Goal: Task Accomplishment & Management: Manage account settings

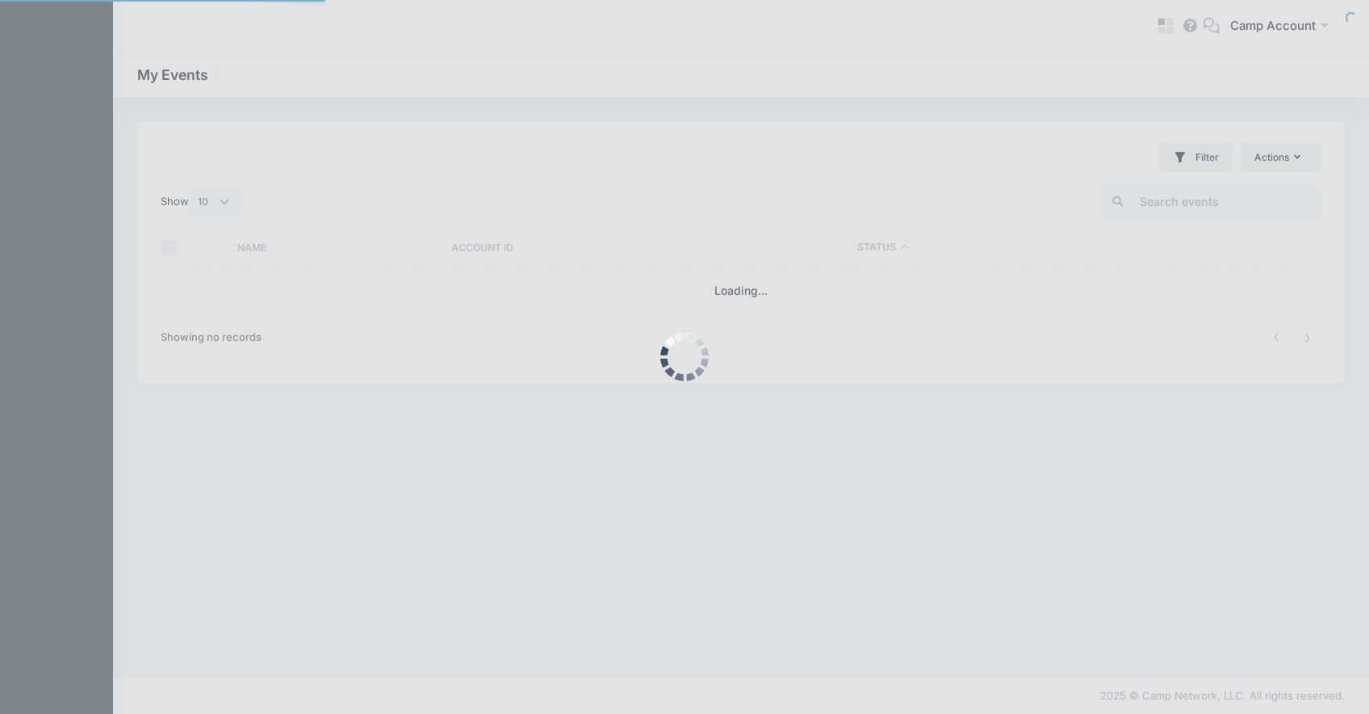
select select "10"
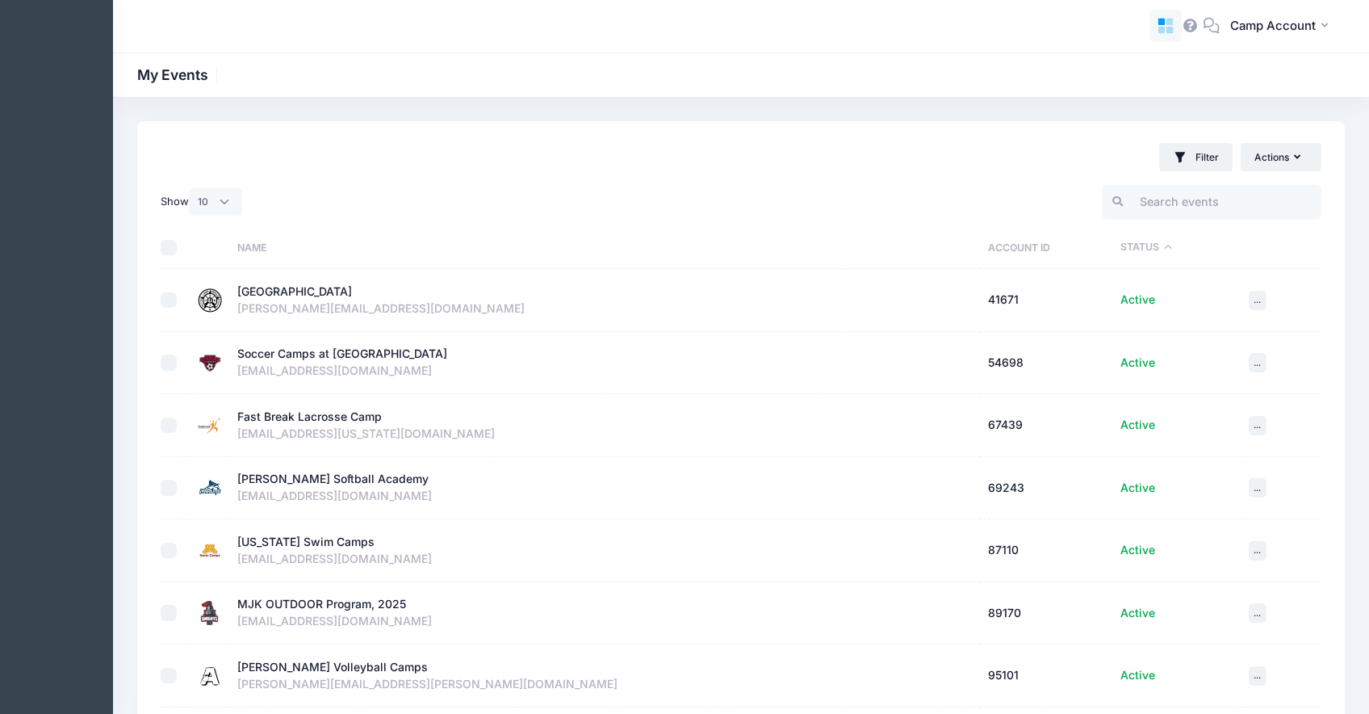
click at [1162, 19] on icon at bounding box center [1161, 22] width 7 height 7
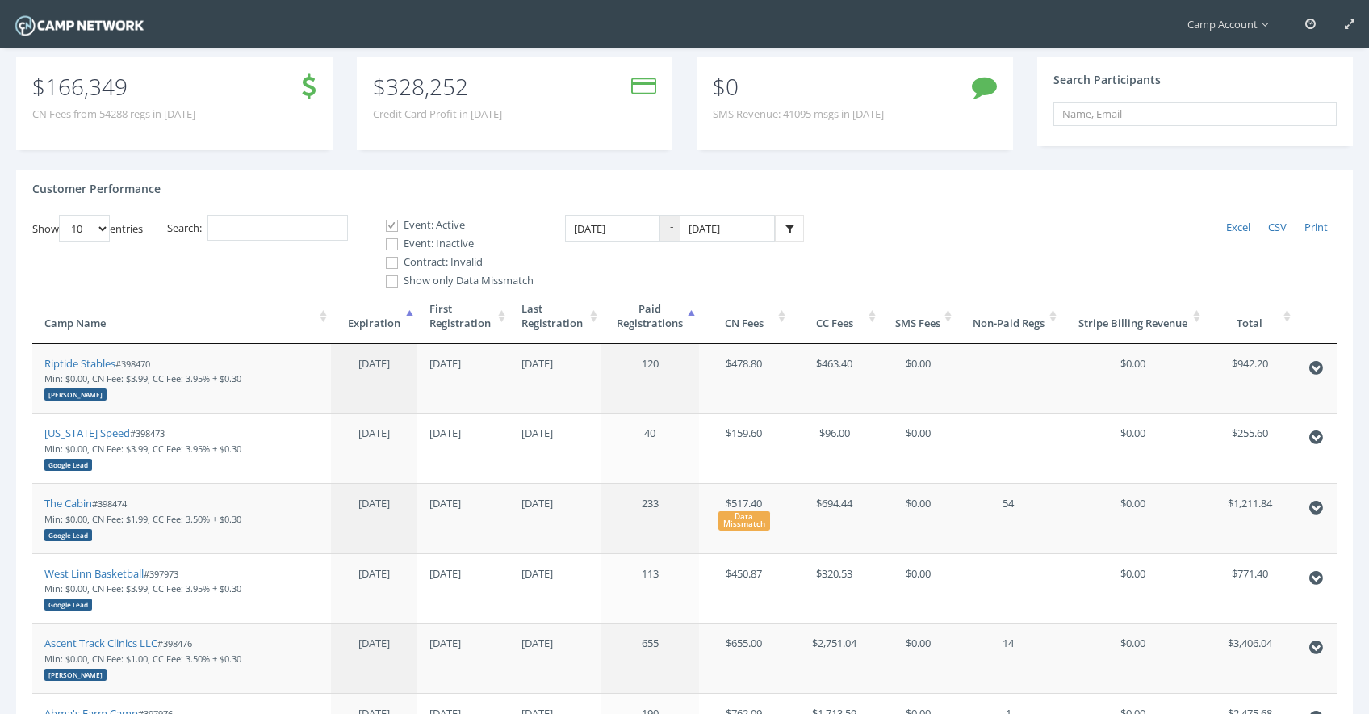
scroll to position [211, 0]
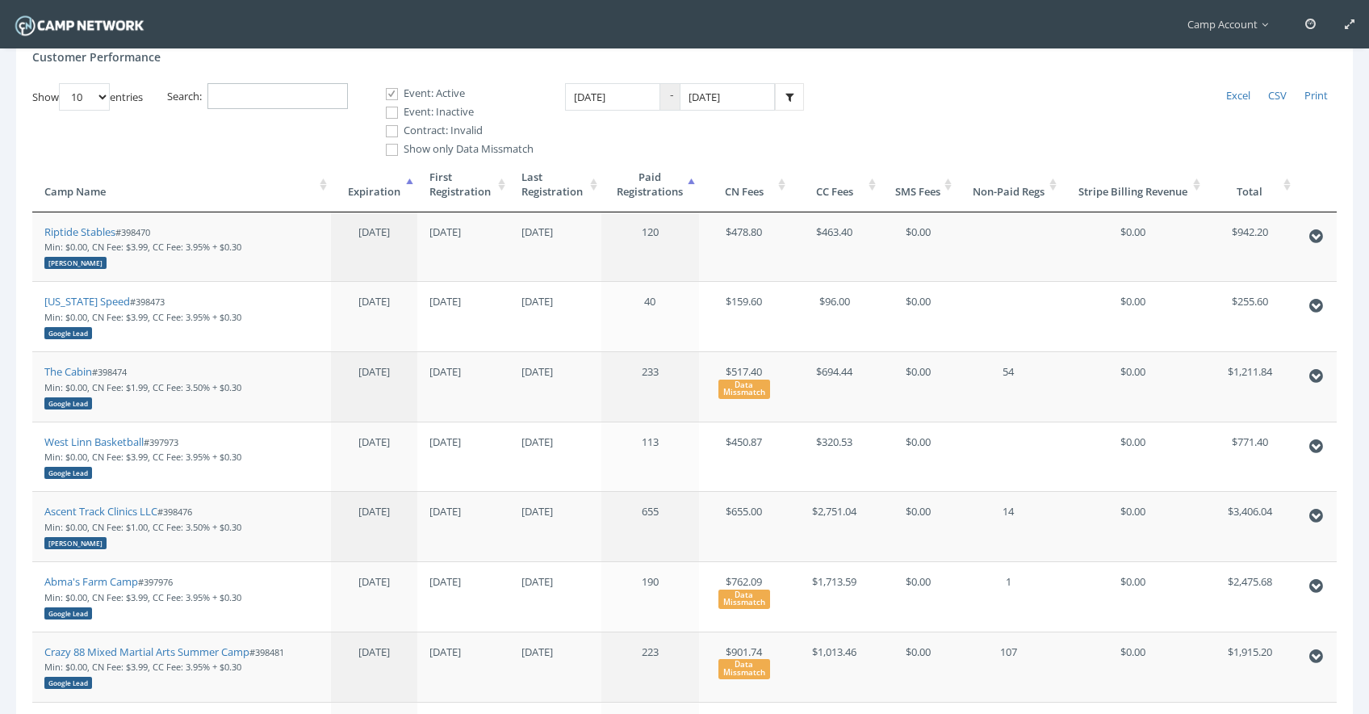
click at [247, 104] on input "Search:" at bounding box center [277, 96] width 140 height 27
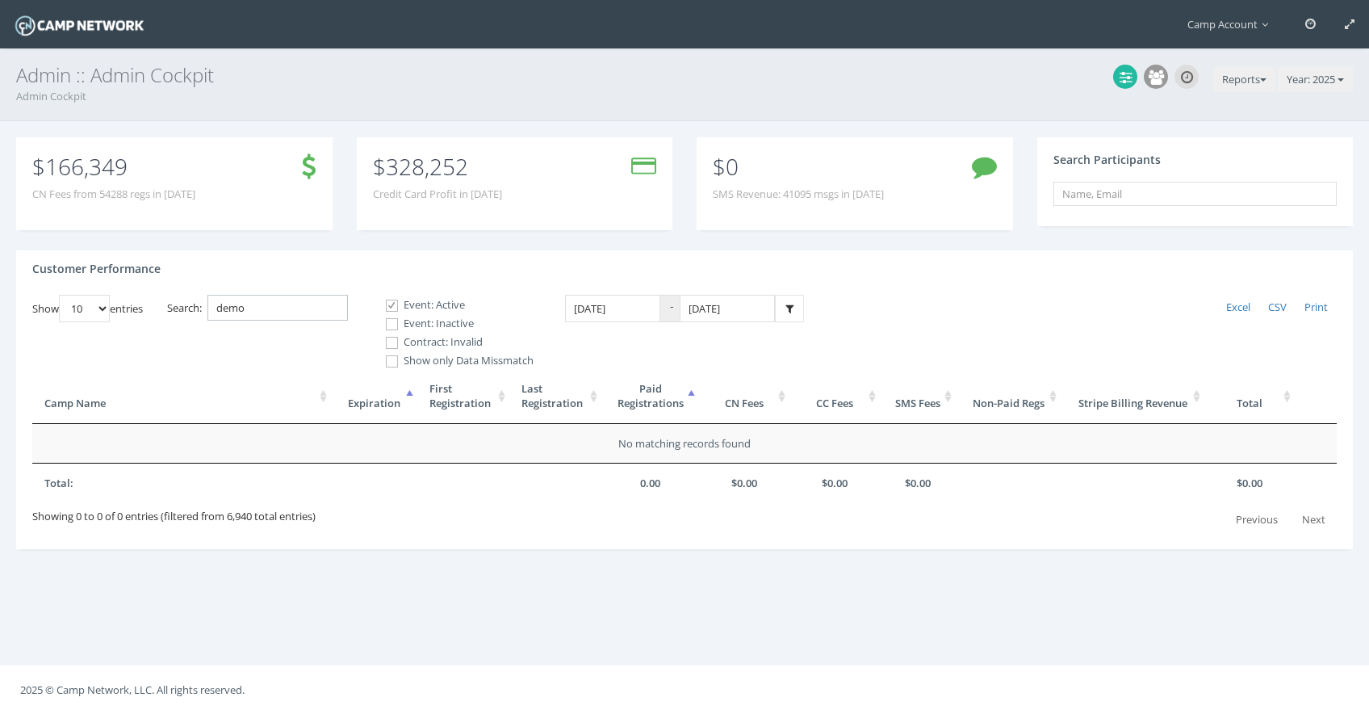
type input "demo"
click at [412, 322] on label "Event: Inactive" at bounding box center [452, 324] width 161 height 16
click at [391, 322] on input "Event: Inactive" at bounding box center [382, 323] width 15 height 15
checkbox input "true"
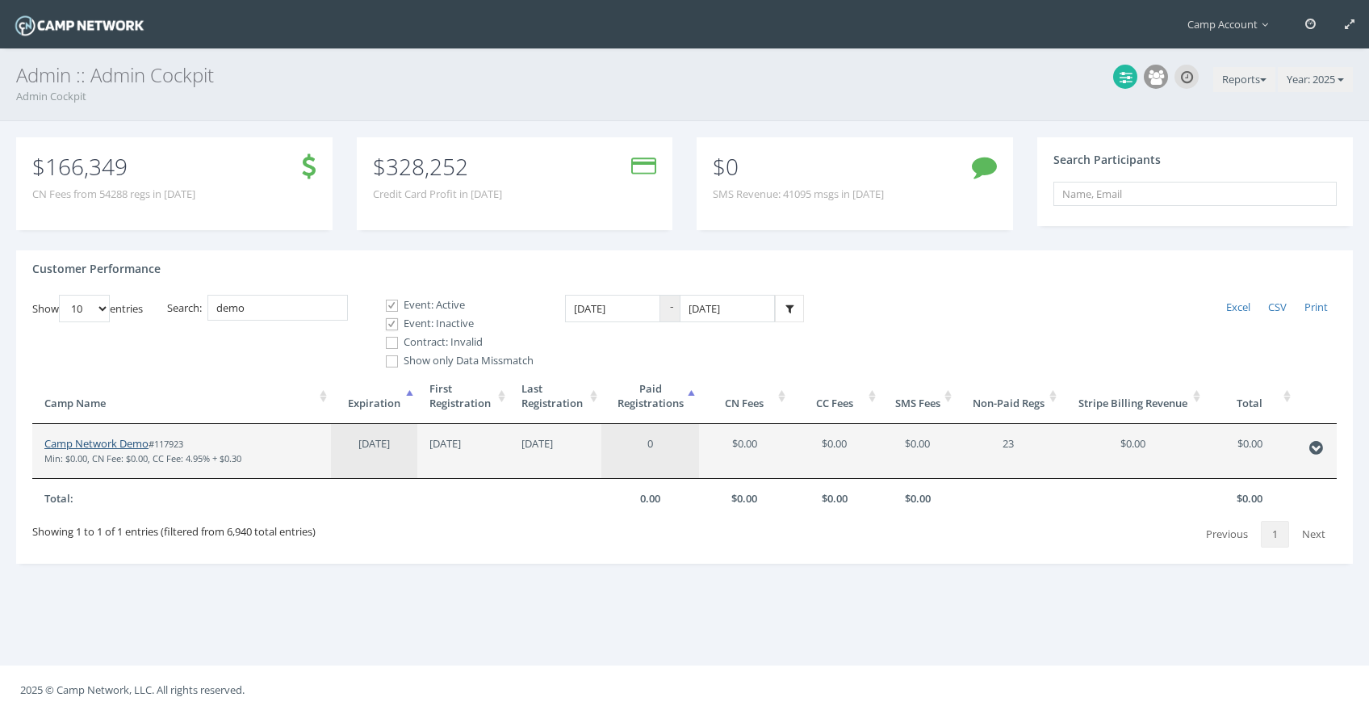
click at [115, 446] on link "Camp Network Demo" at bounding box center [96, 443] width 104 height 15
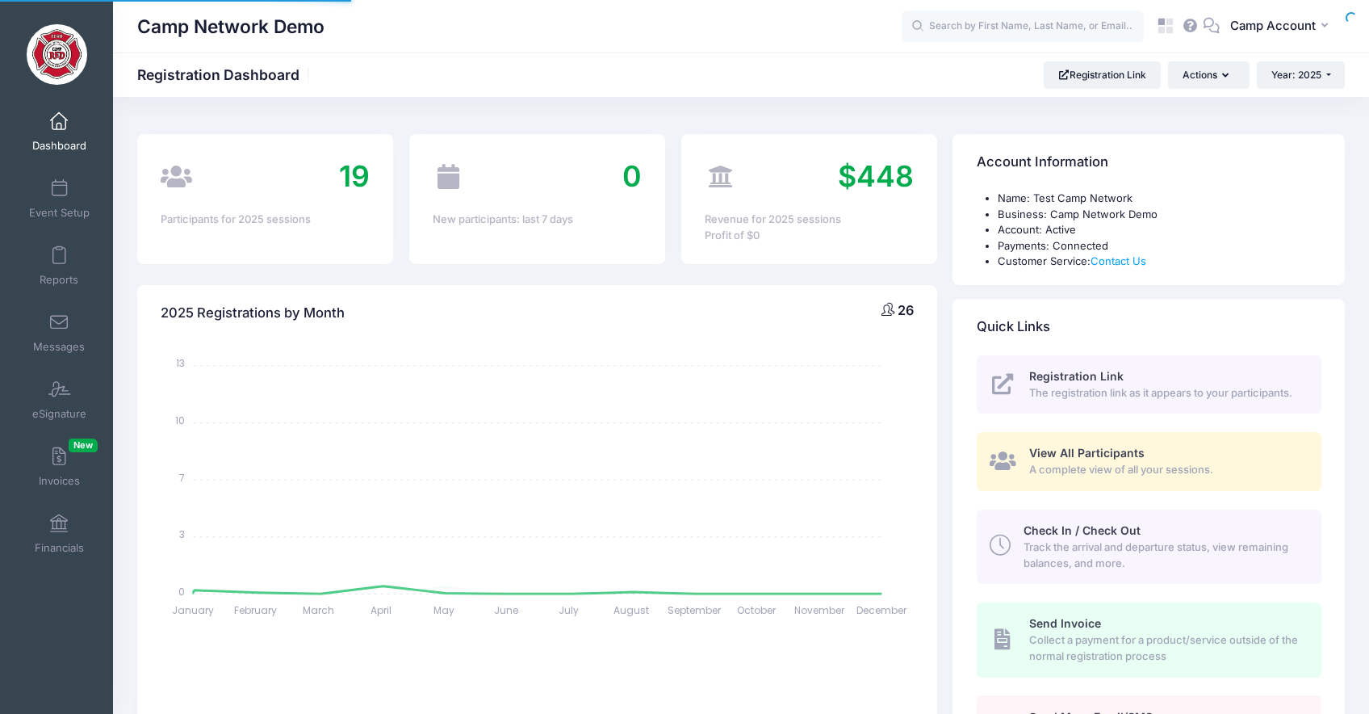
select select
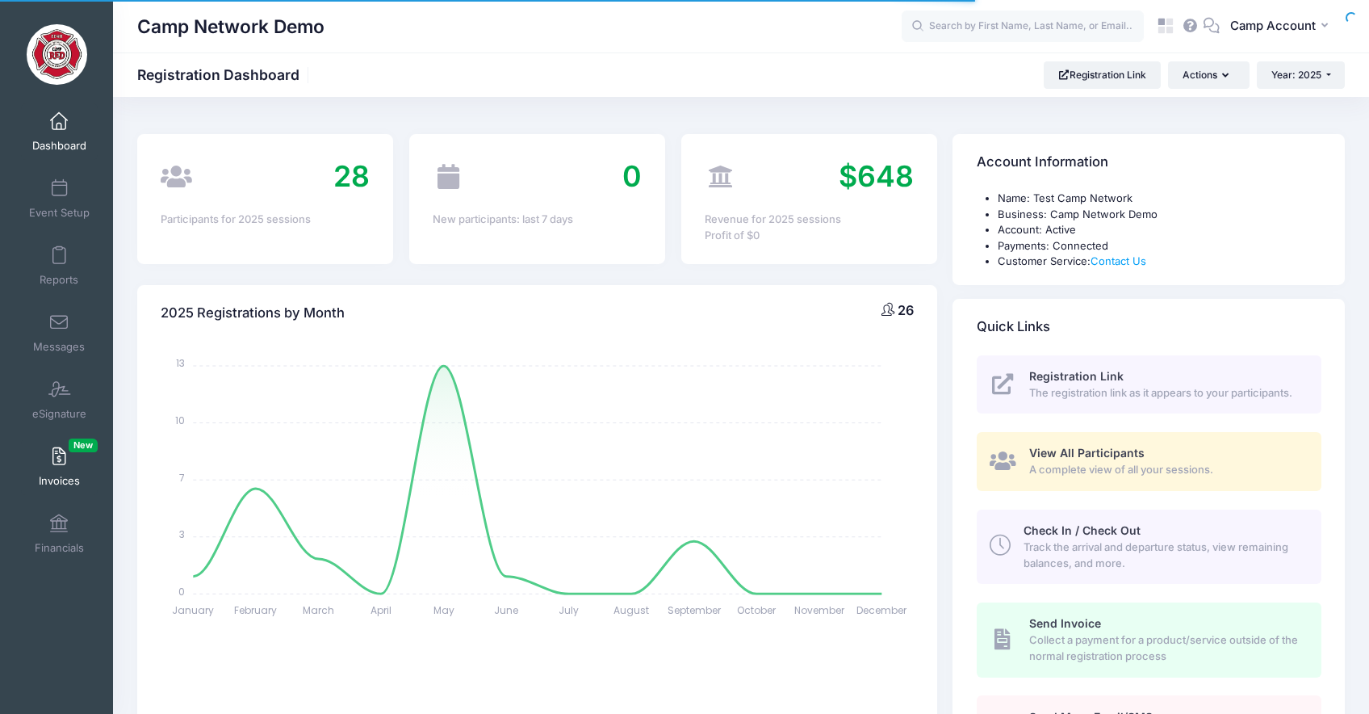
click at [63, 471] on link "Invoices New" at bounding box center [59, 466] width 77 height 57
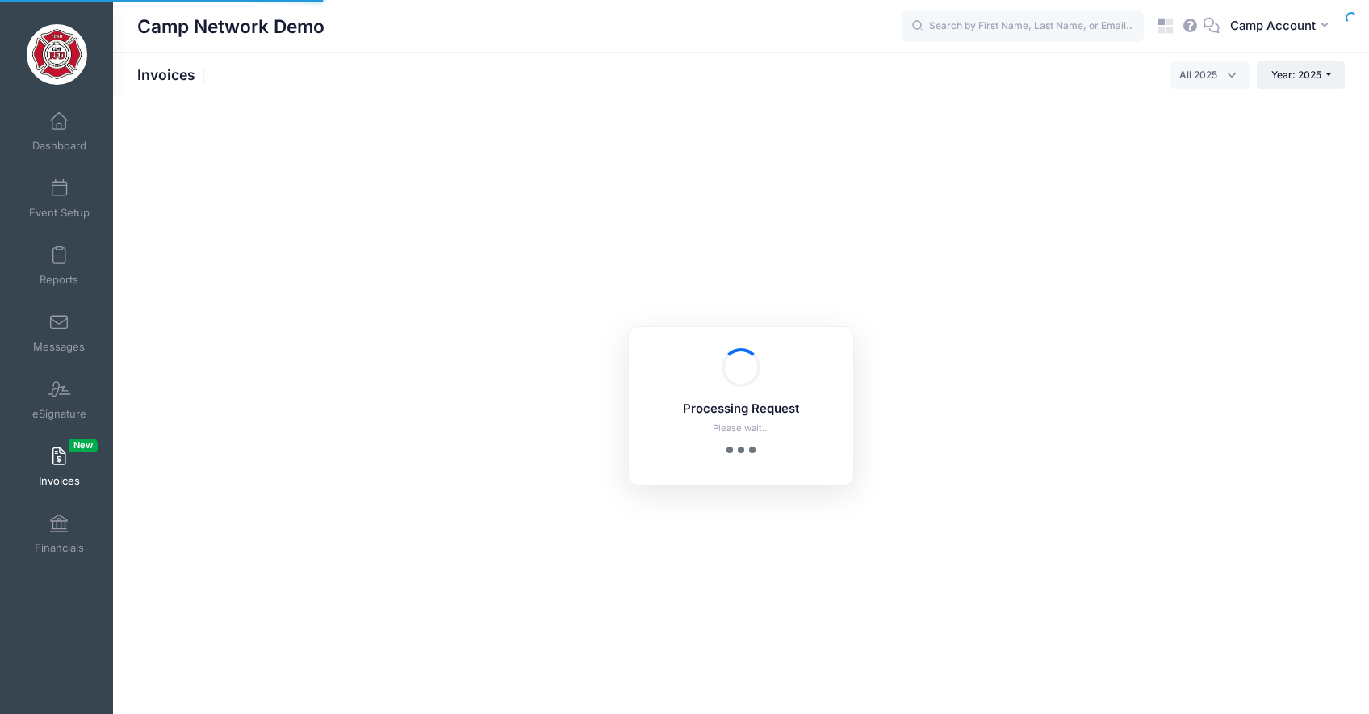
select select
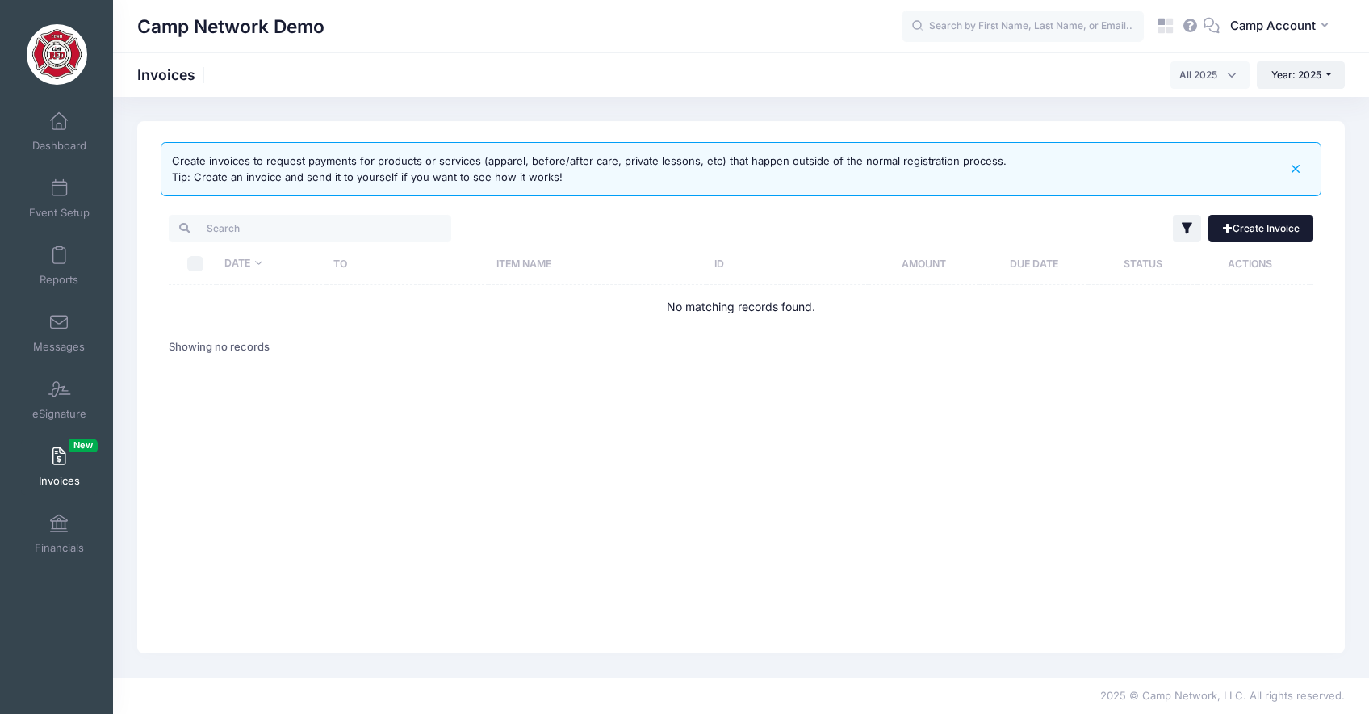
click at [1274, 220] on link "Create Invoice" at bounding box center [1260, 228] width 105 height 27
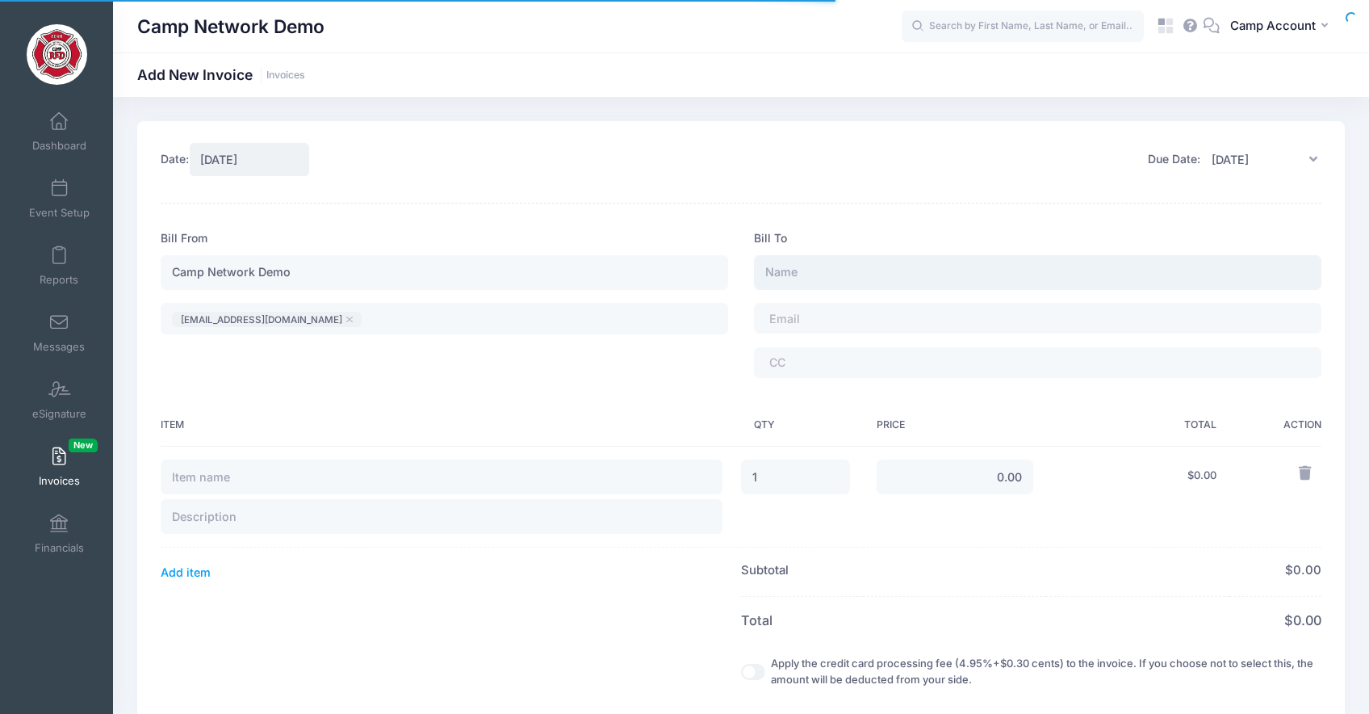
click at [900, 270] on input "text" at bounding box center [1037, 272] width 567 height 35
type input "Camper Name"
click at [297, 492] on input "text" at bounding box center [442, 476] width 562 height 35
type input "Camp T-Shirt"
click at [951, 479] on input "0.00" at bounding box center [955, 476] width 157 height 35
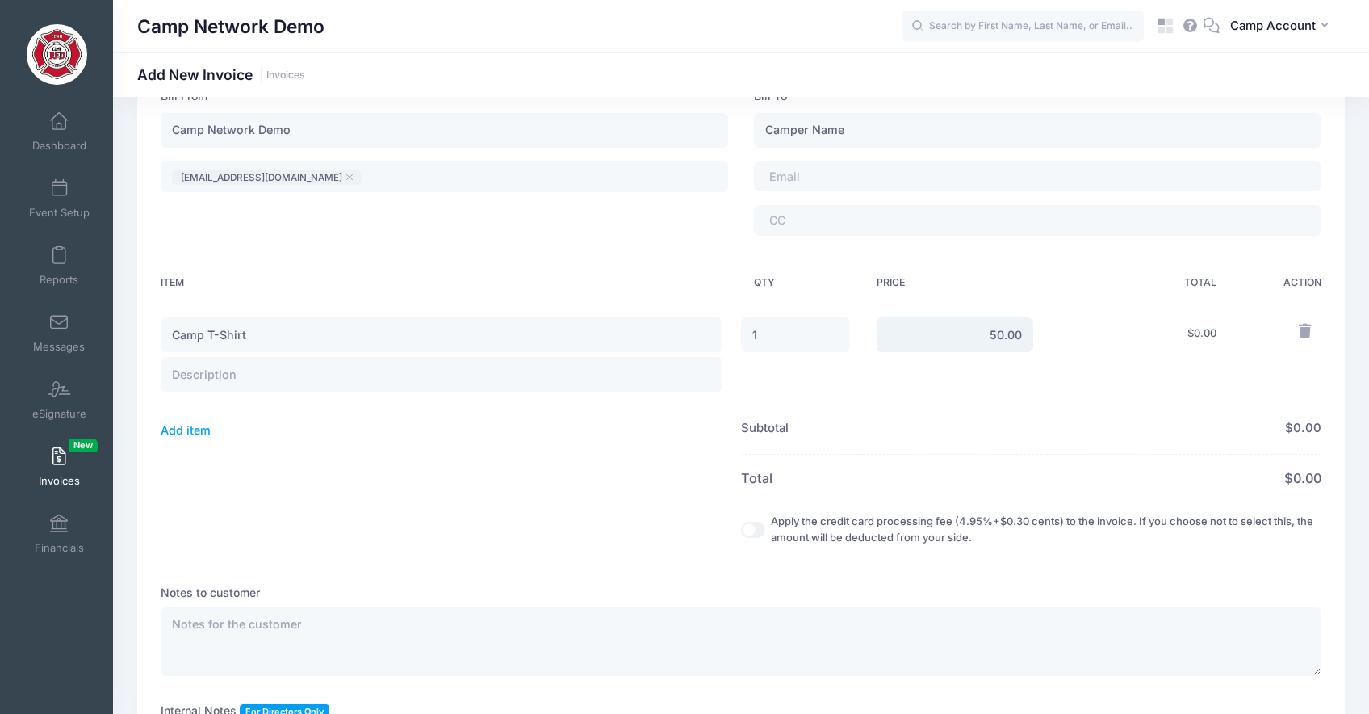
scroll to position [358, 0]
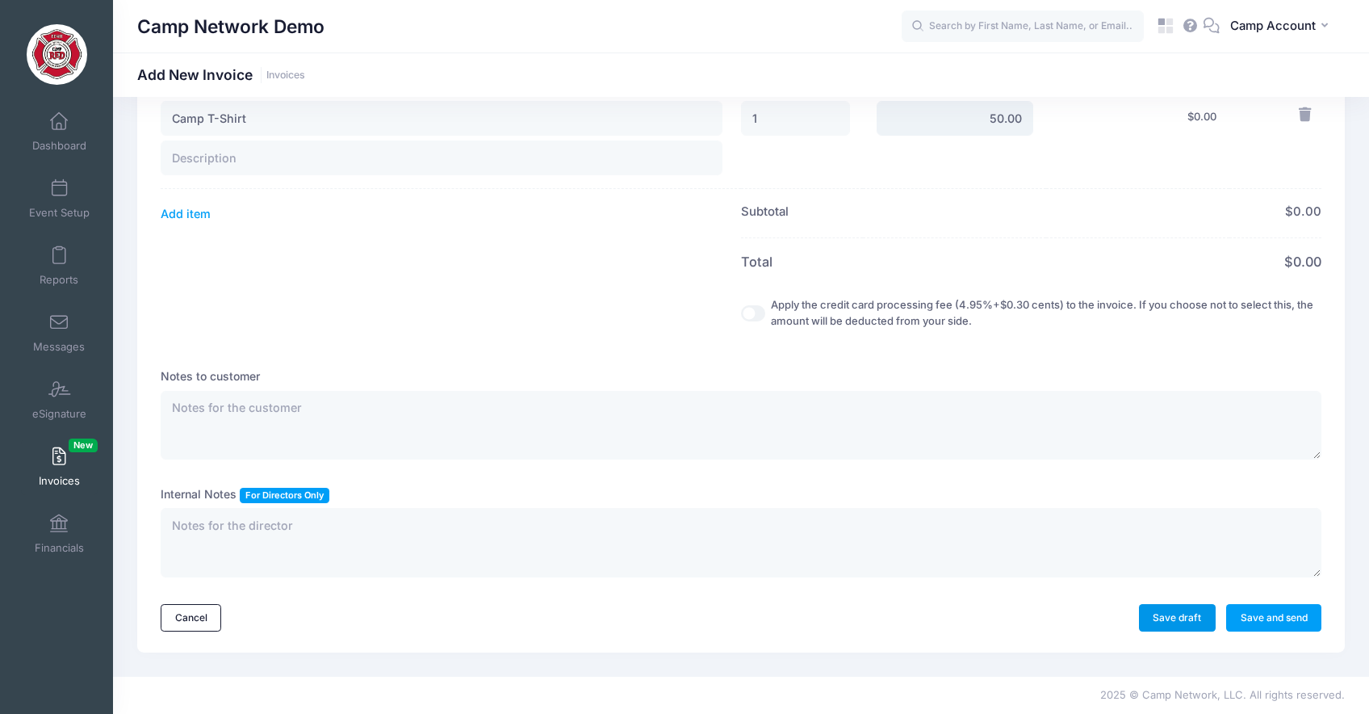
type input "50.00"
click at [1183, 620] on link "Save draft" at bounding box center [1177, 617] width 77 height 27
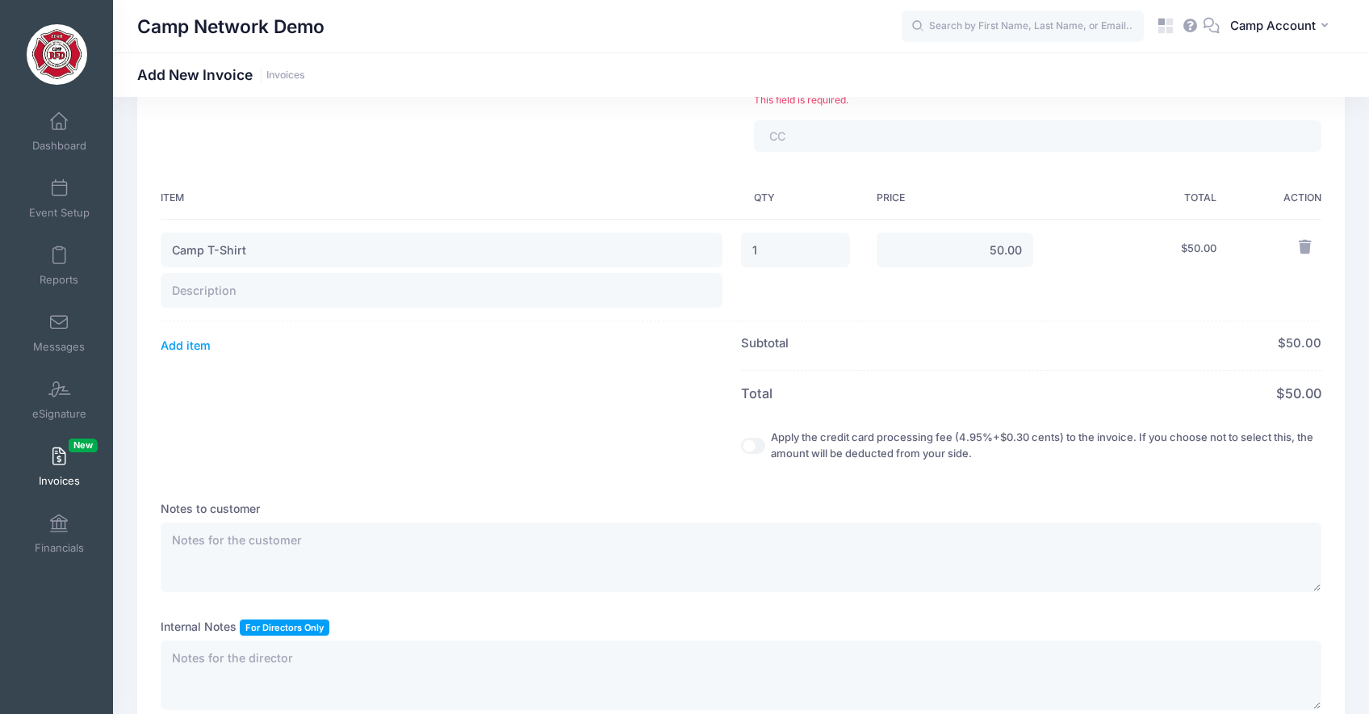
scroll to position [77, 0]
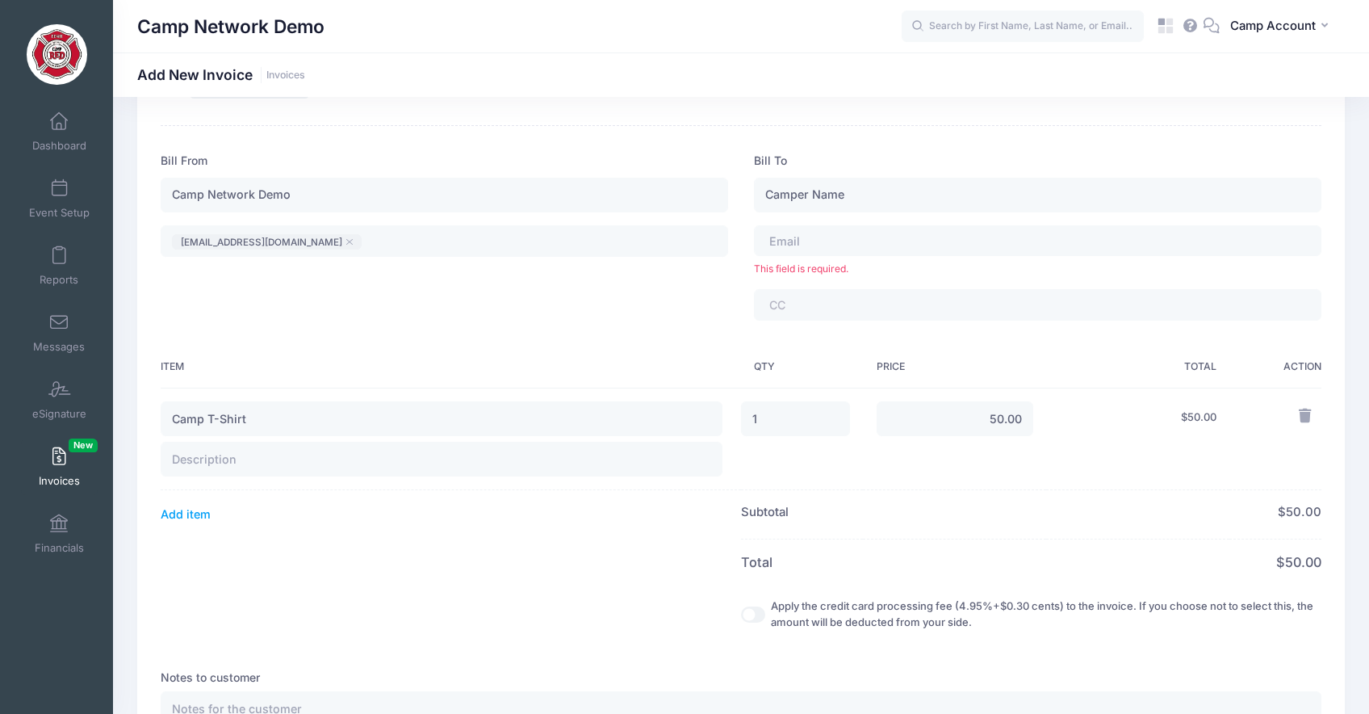
click at [826, 241] on span at bounding box center [813, 241] width 89 height 14
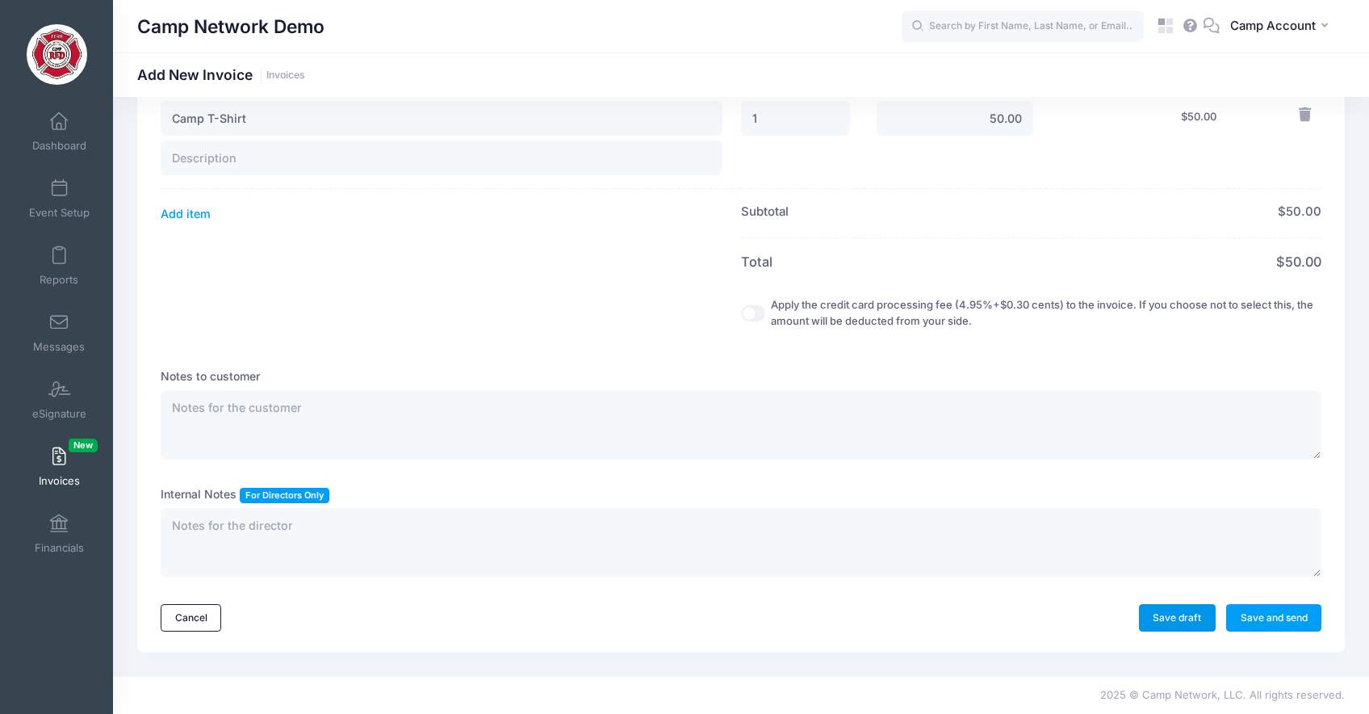
scroll to position [359, 0]
click at [1175, 613] on link "Save draft" at bounding box center [1177, 617] width 77 height 27
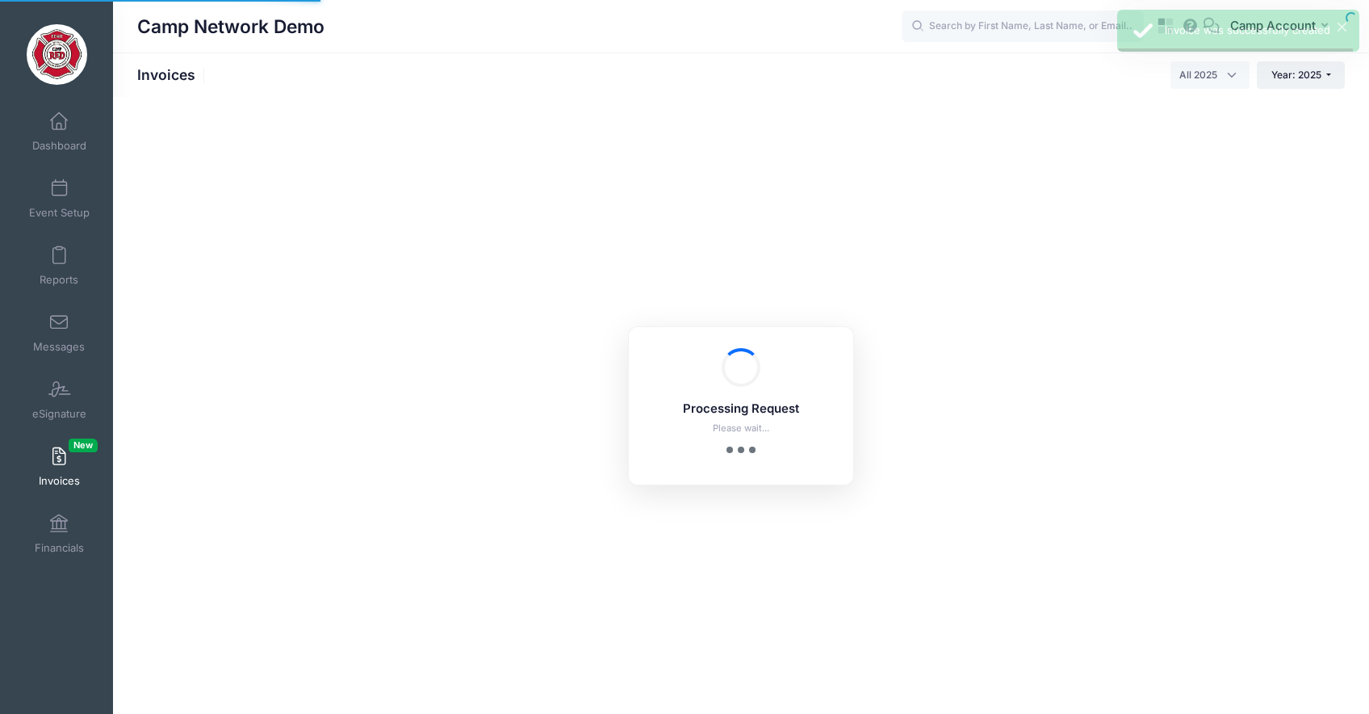
select select
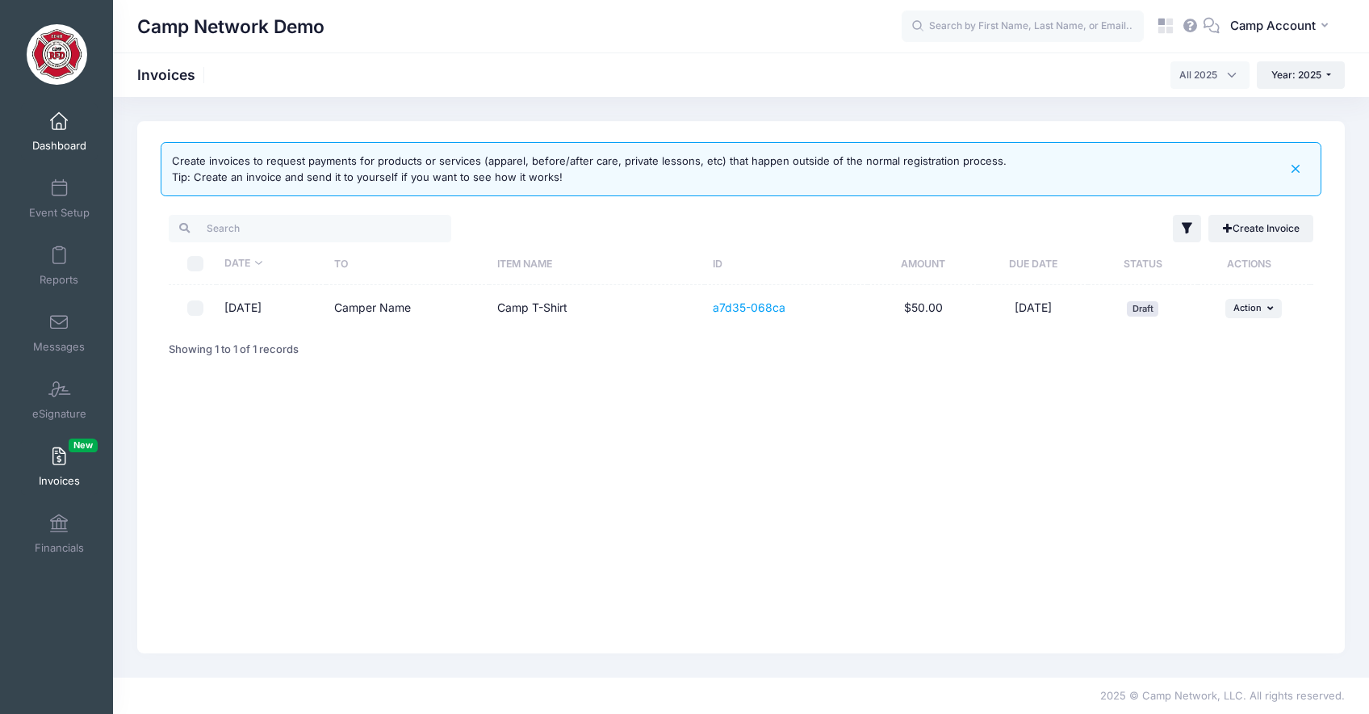
click at [57, 145] on span "Dashboard" at bounding box center [59, 146] width 54 height 14
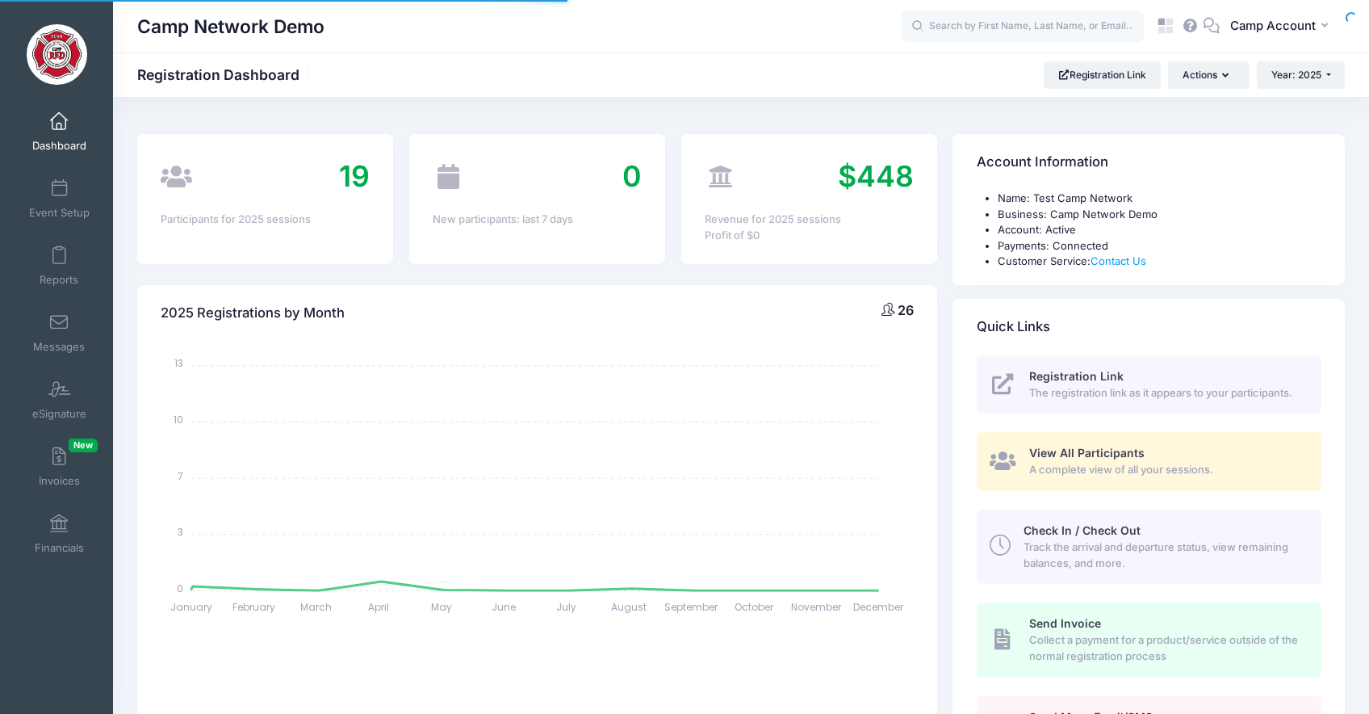
select select
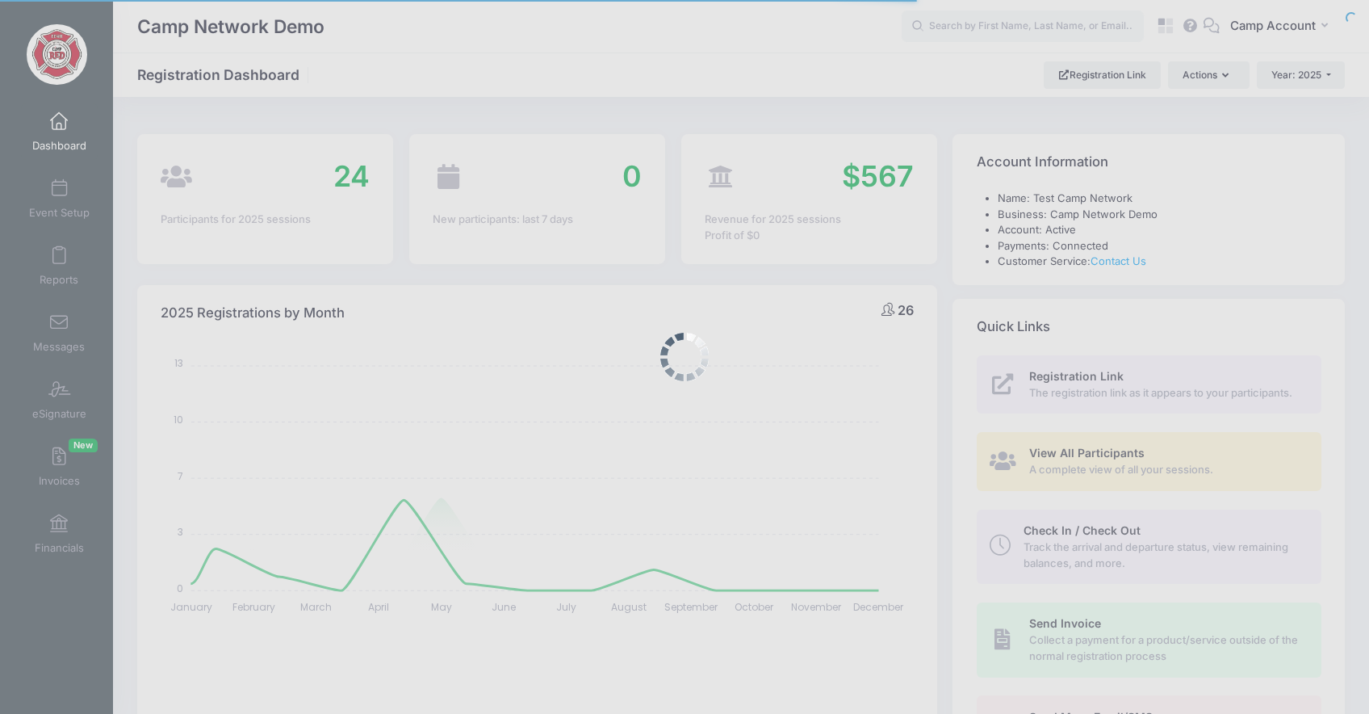
click at [1041, 74] on div at bounding box center [684, 357] width 1369 height 714
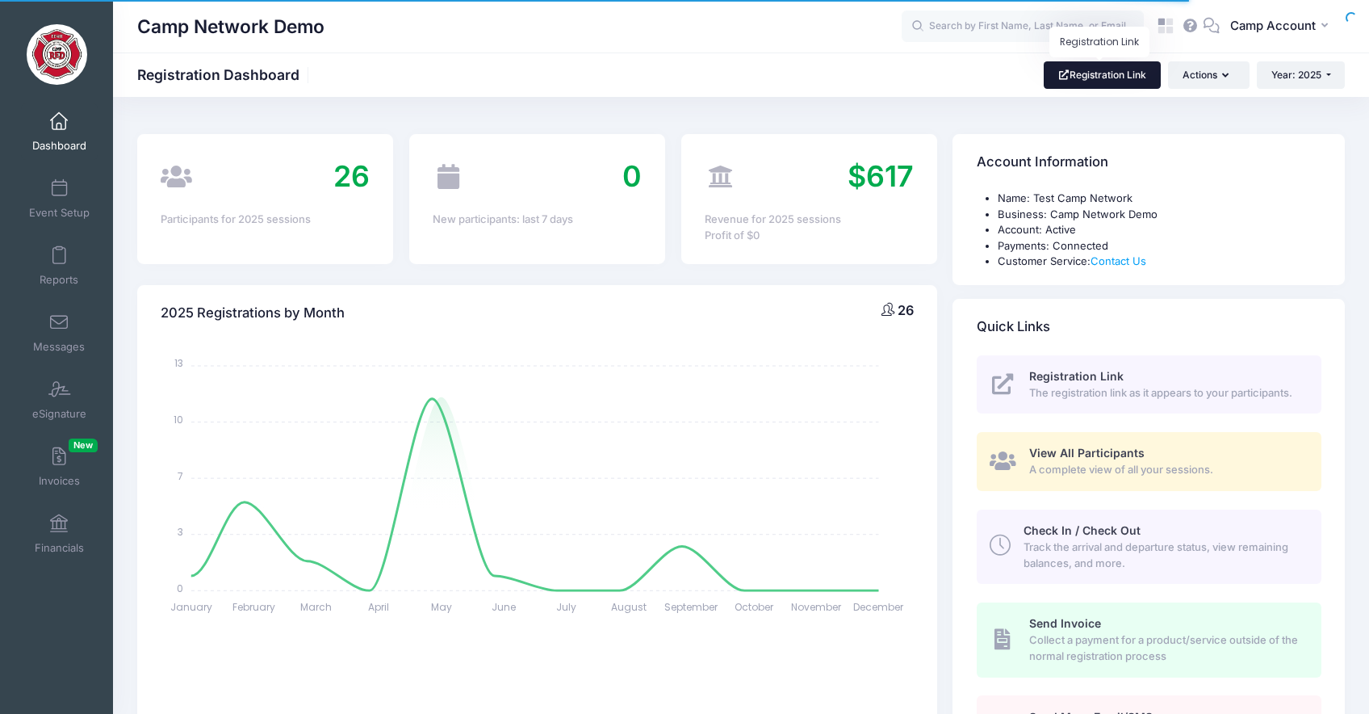
click at [1069, 74] on link "Registration Link" at bounding box center [1102, 74] width 117 height 27
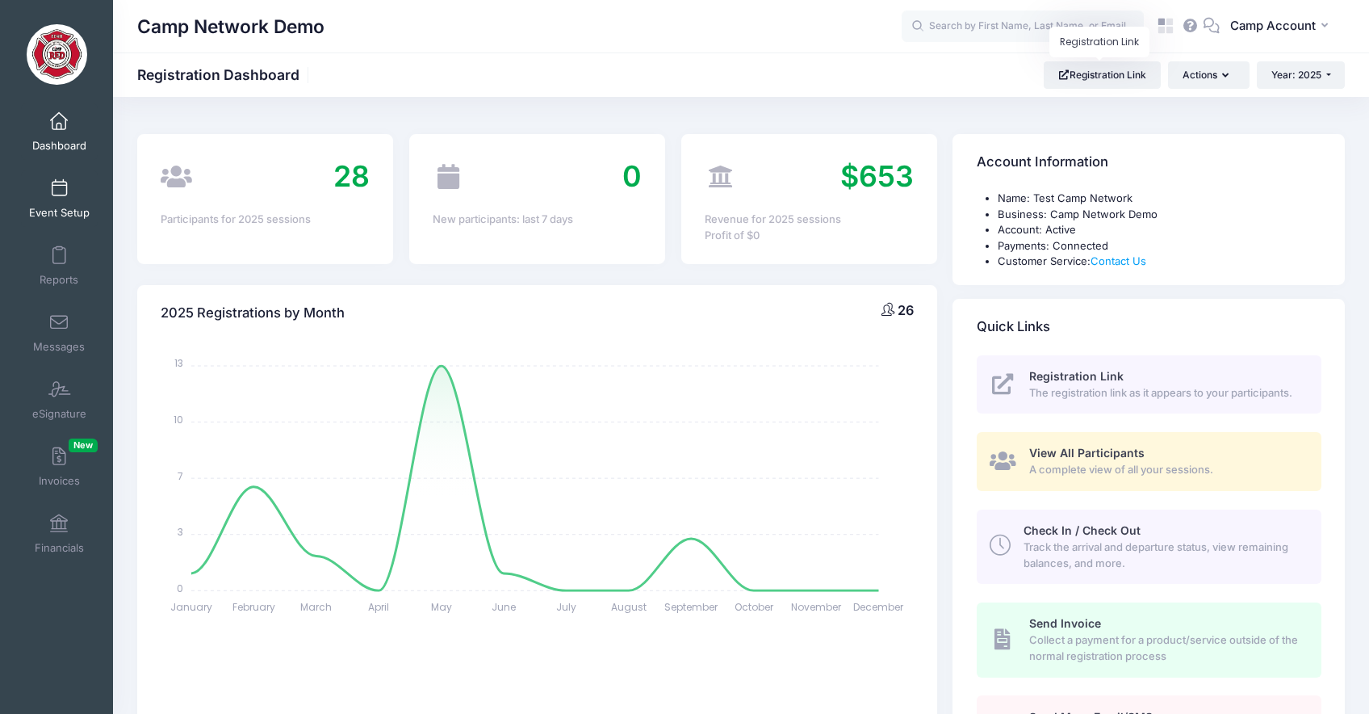
click at [51, 213] on span "Event Setup" at bounding box center [59, 213] width 61 height 14
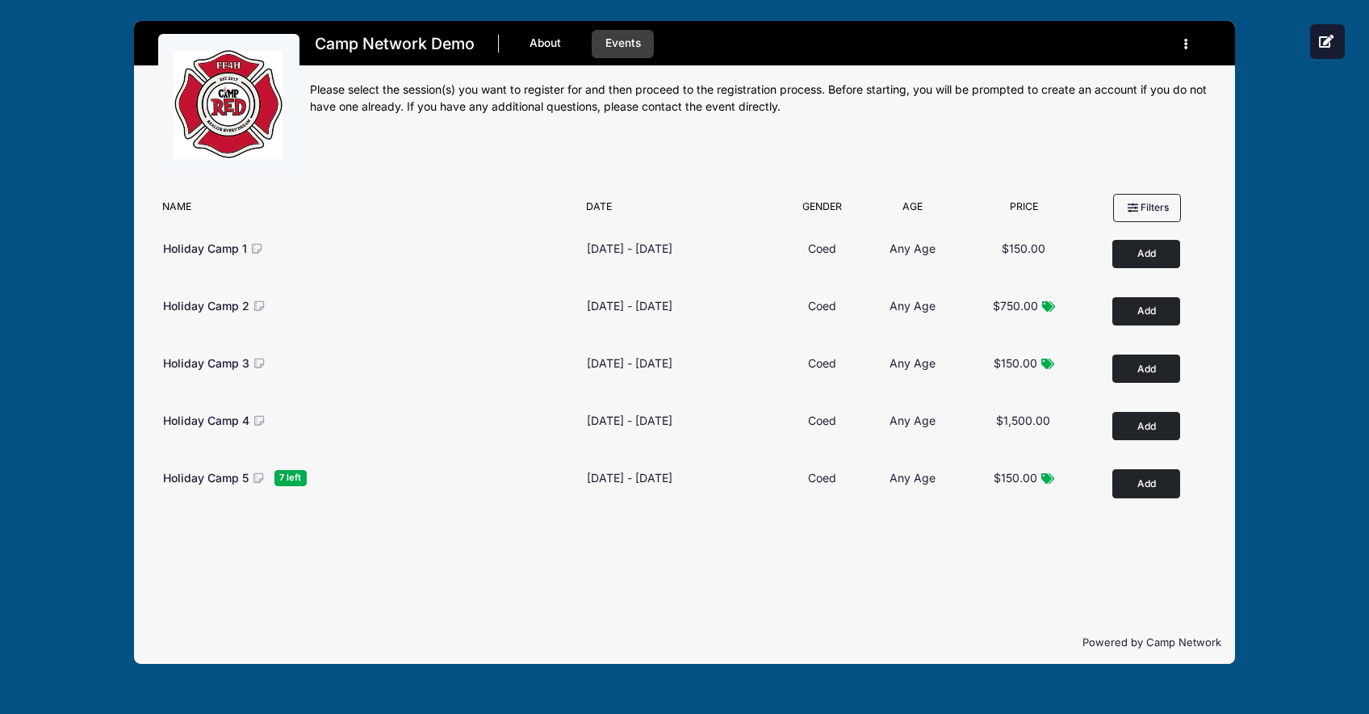
click at [558, 36] on link "About" at bounding box center [546, 44] width 58 height 28
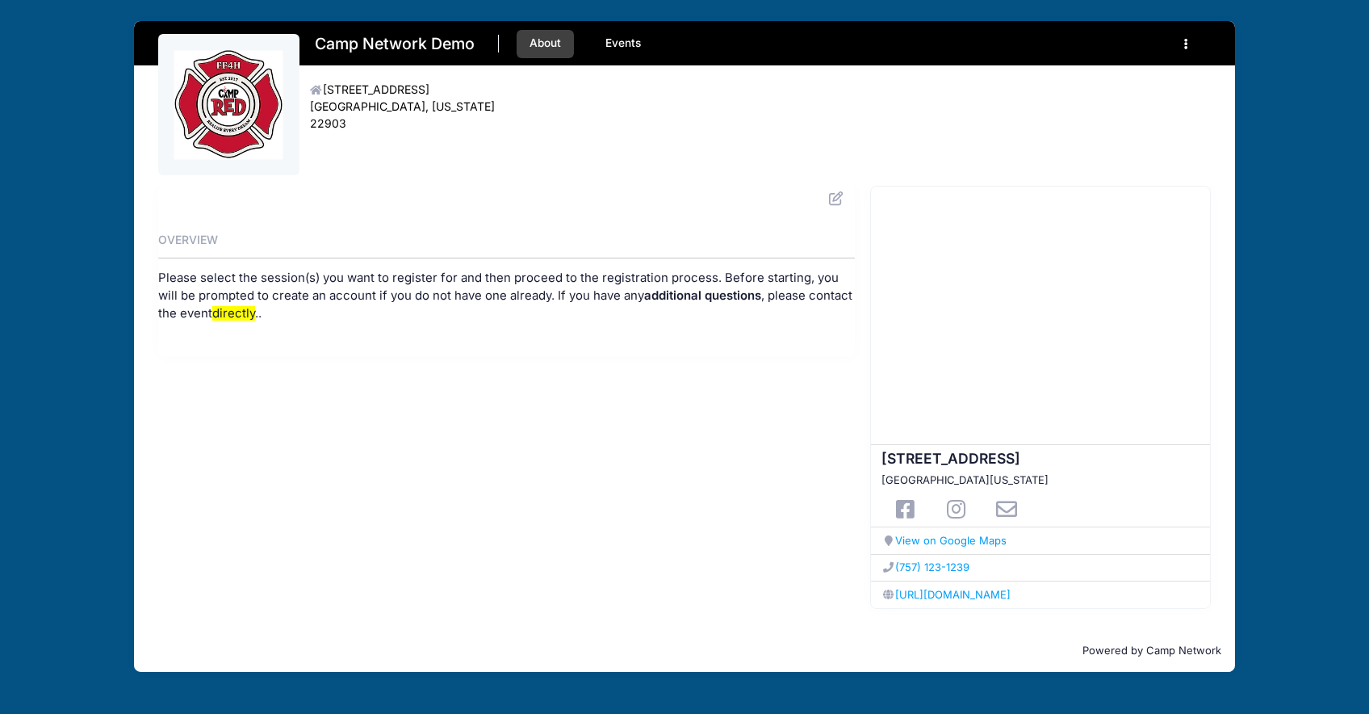
click at [625, 44] on link "Events" at bounding box center [623, 44] width 62 height 28
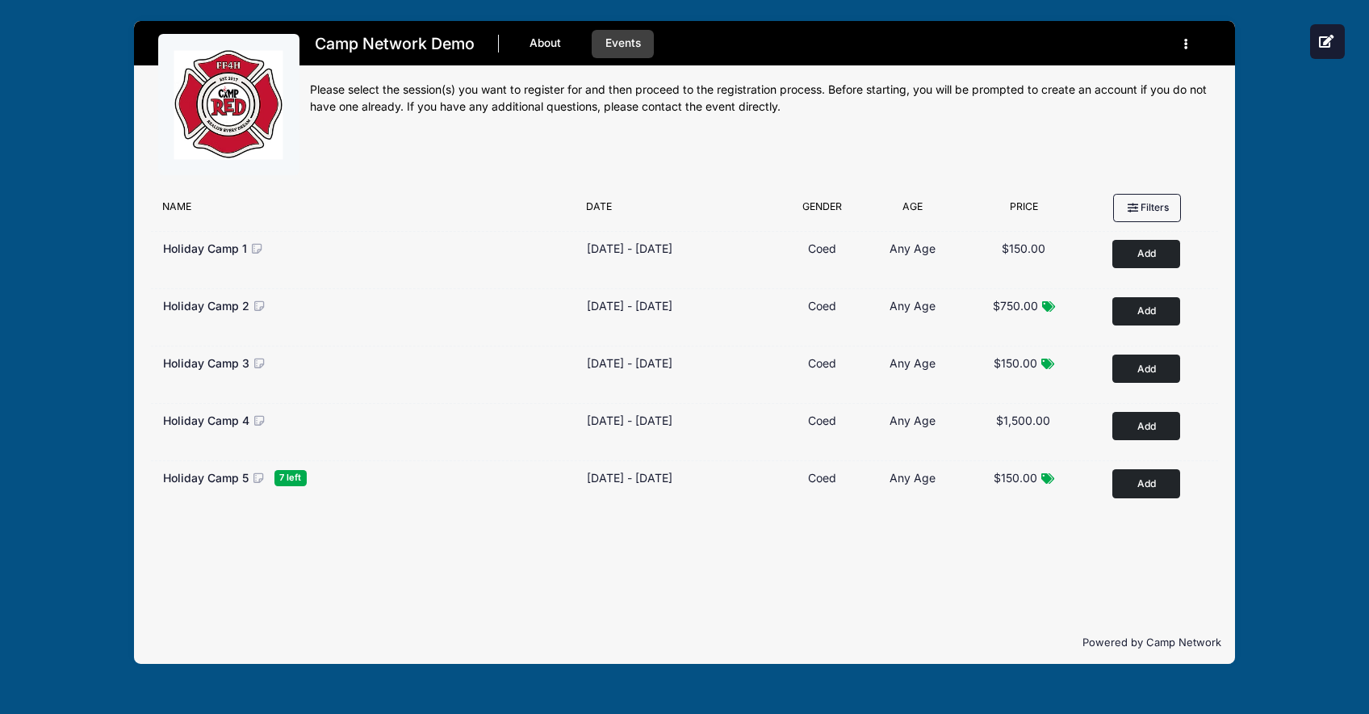
click at [539, 35] on link "About" at bounding box center [546, 44] width 58 height 28
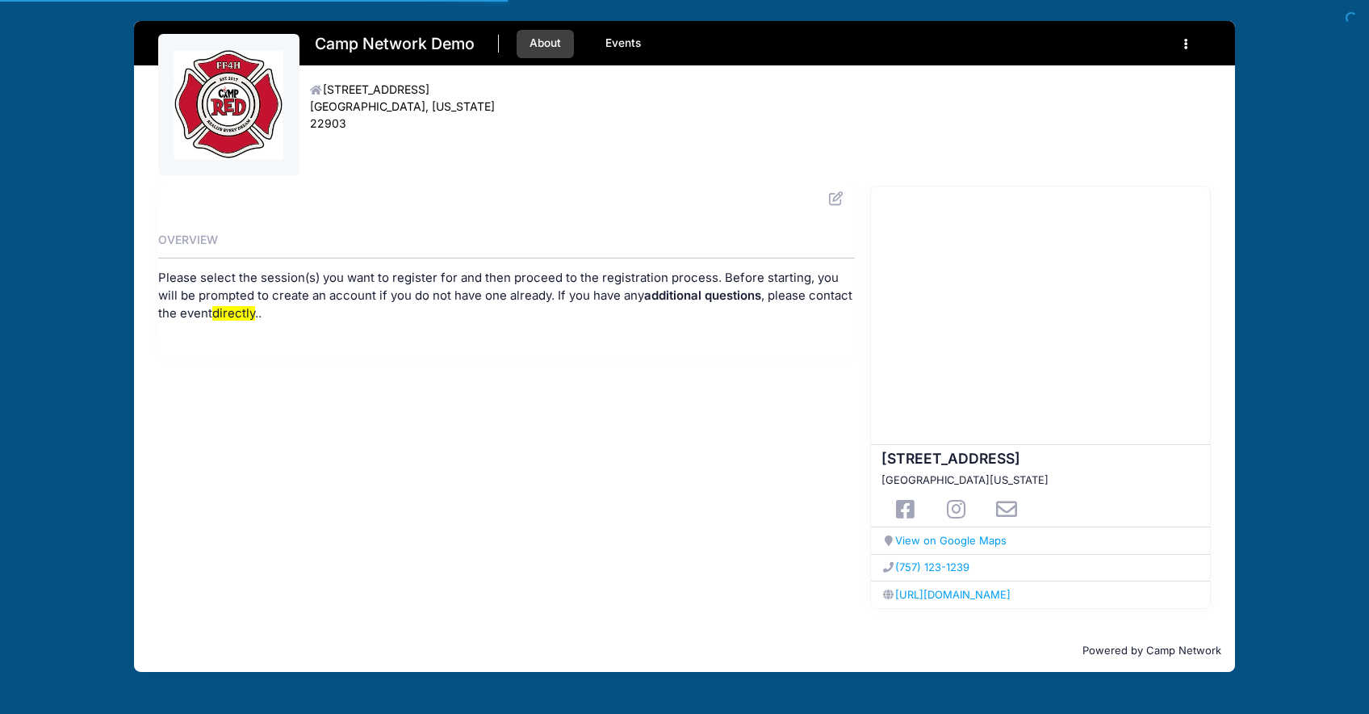
click at [611, 39] on link "Events" at bounding box center [623, 44] width 62 height 28
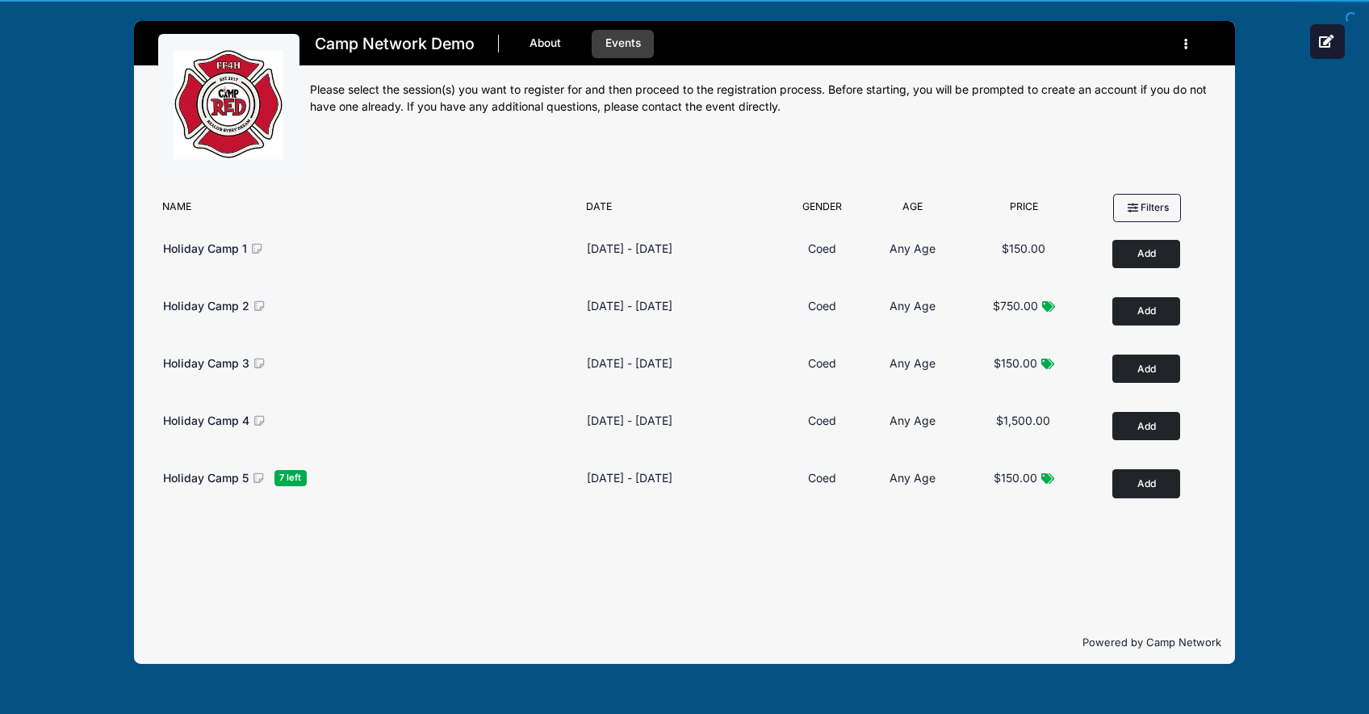
click at [543, 40] on link "About" at bounding box center [546, 44] width 58 height 28
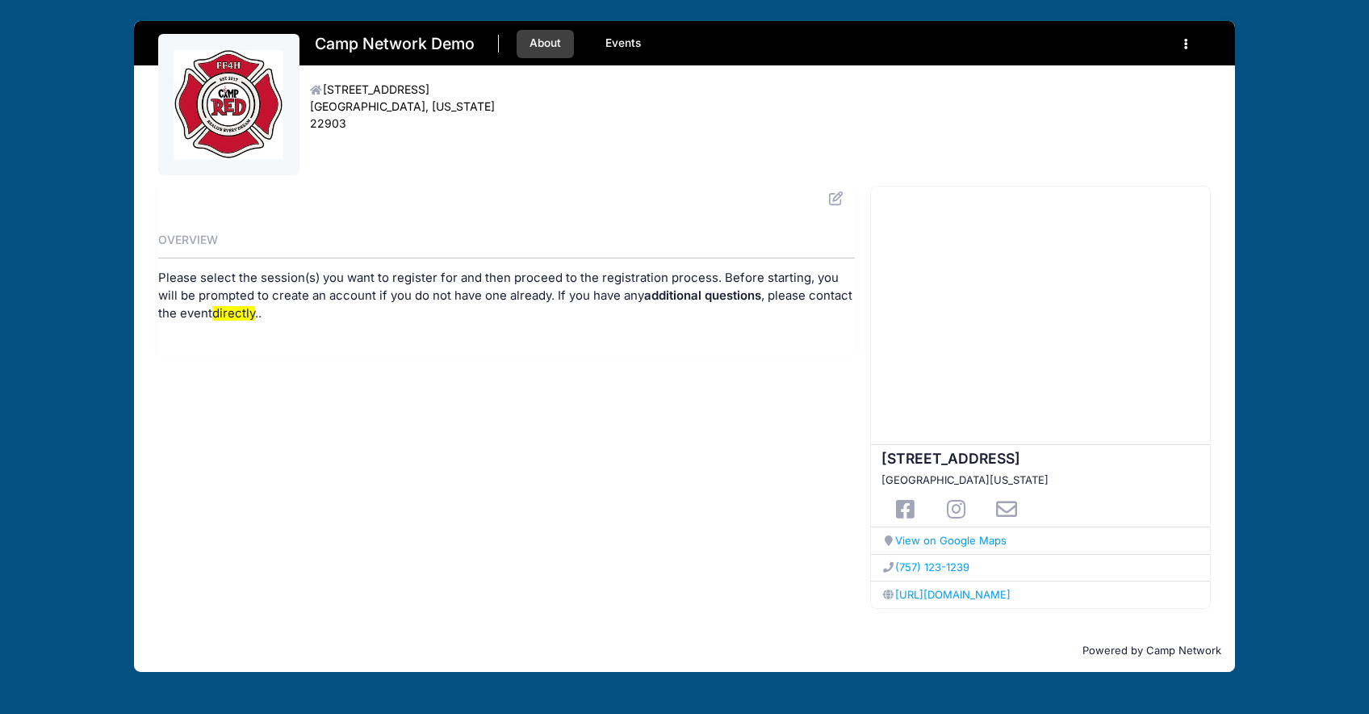
click at [617, 47] on link "Events" at bounding box center [623, 44] width 62 height 28
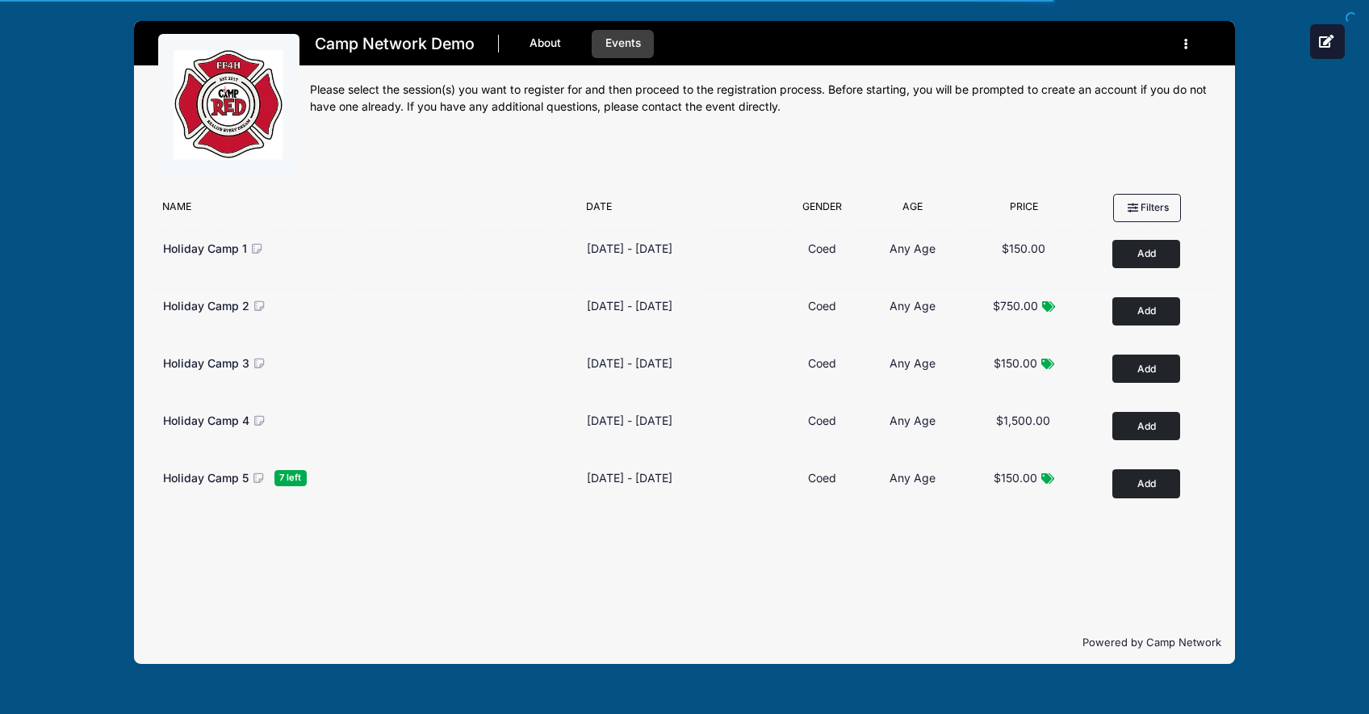
click at [555, 44] on link "About" at bounding box center [546, 44] width 58 height 28
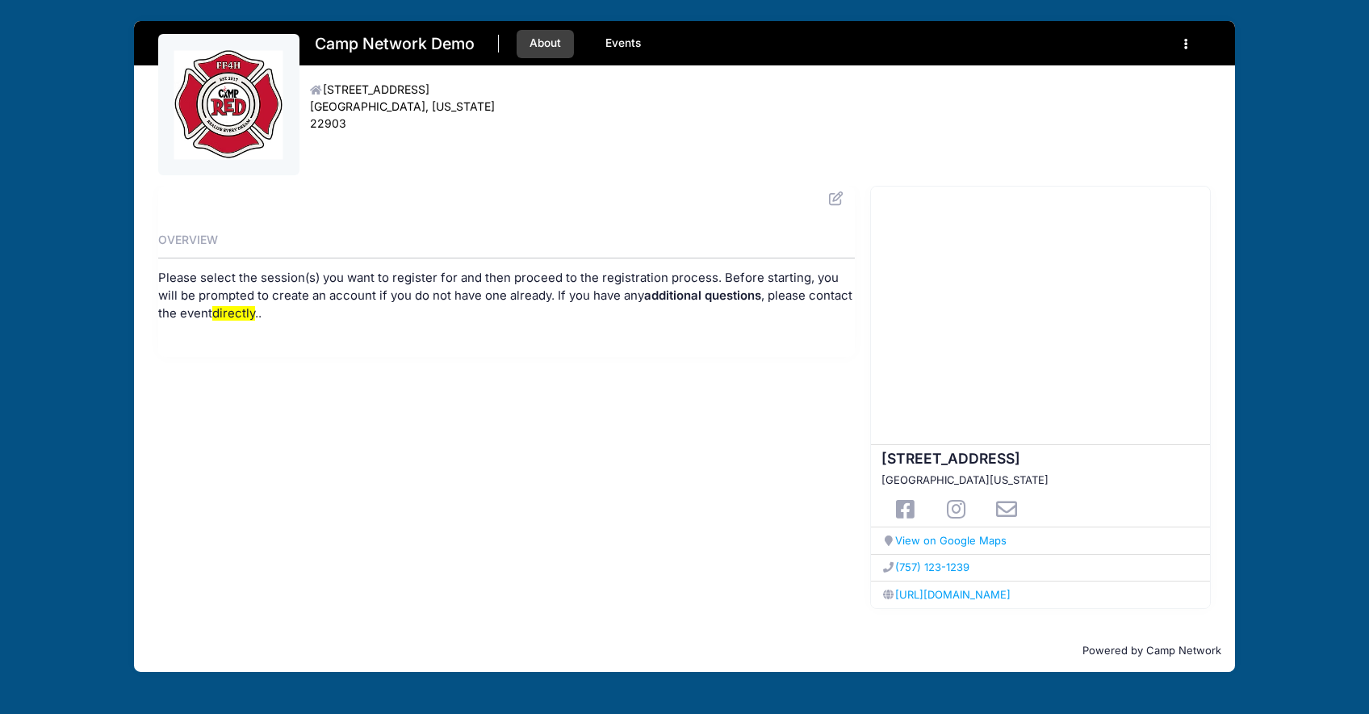
click at [631, 44] on link "Events" at bounding box center [623, 44] width 62 height 28
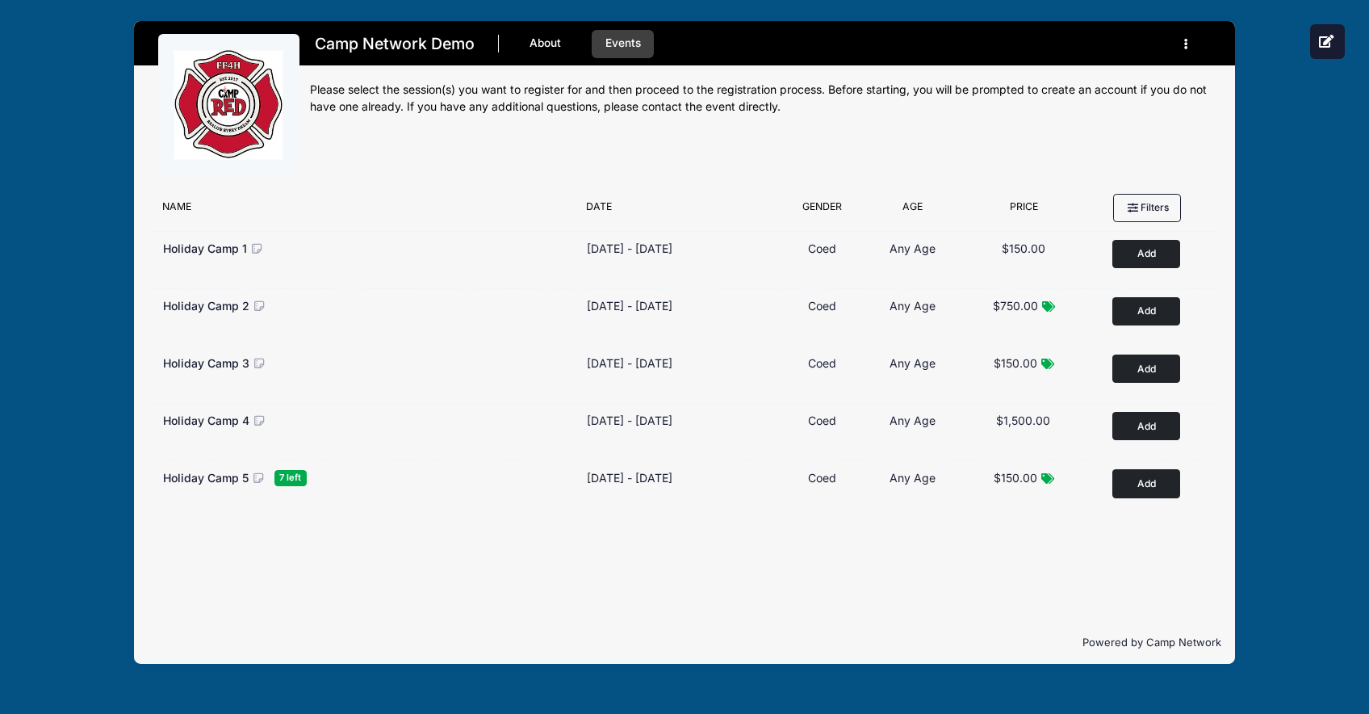
click at [570, 51] on link "About" at bounding box center [546, 44] width 58 height 28
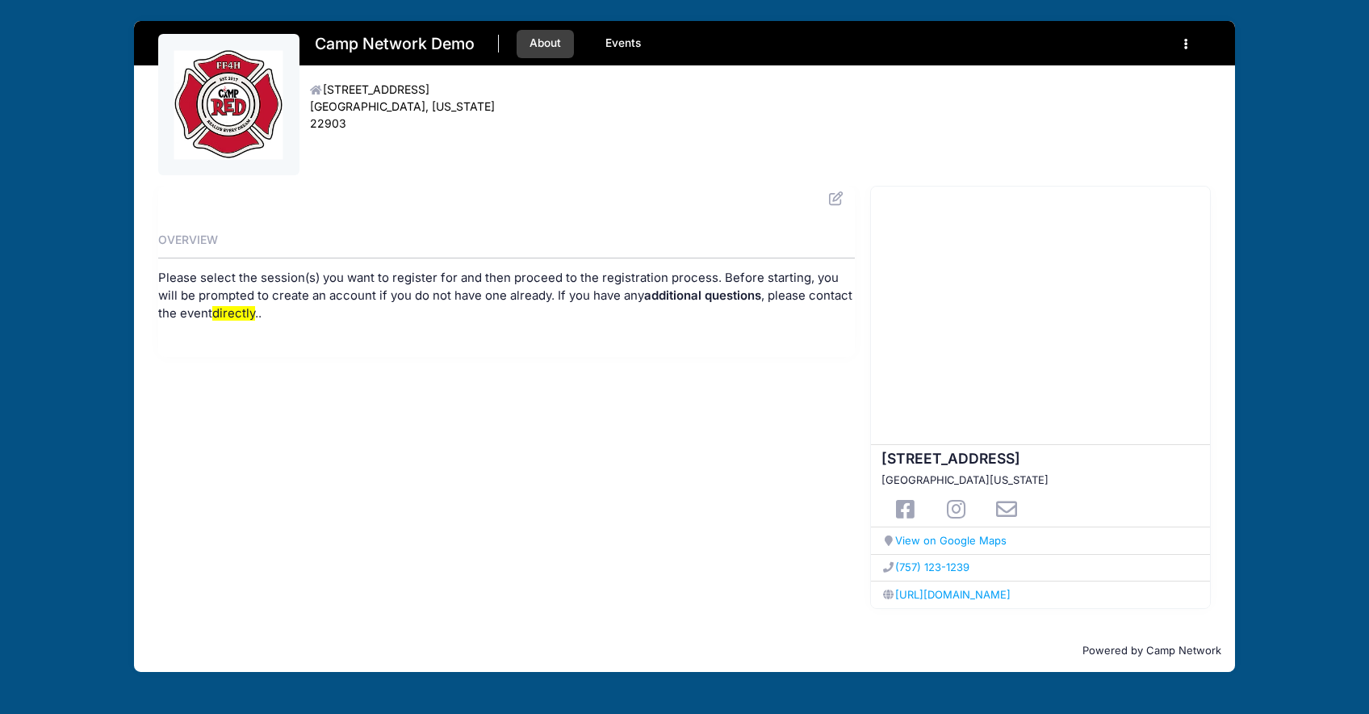
click at [621, 44] on link "Events" at bounding box center [623, 44] width 62 height 28
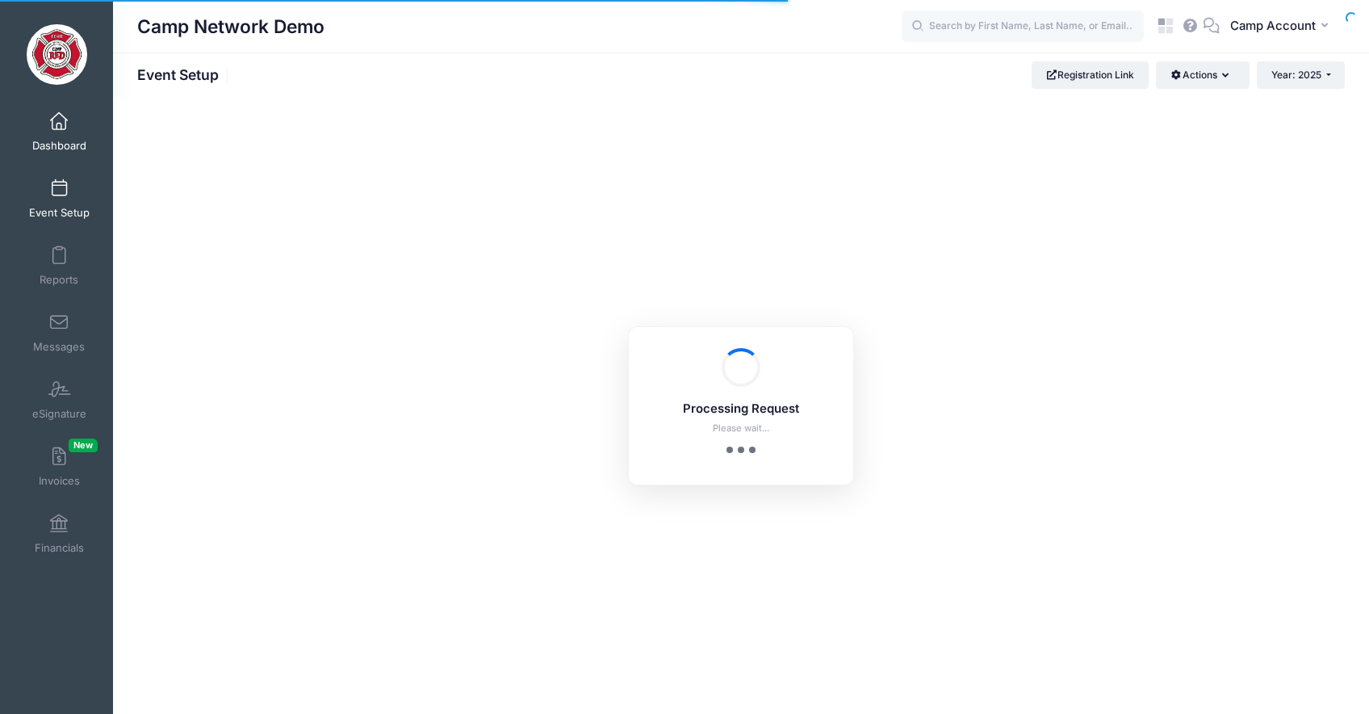
click at [71, 146] on span "Dashboard" at bounding box center [59, 146] width 54 height 14
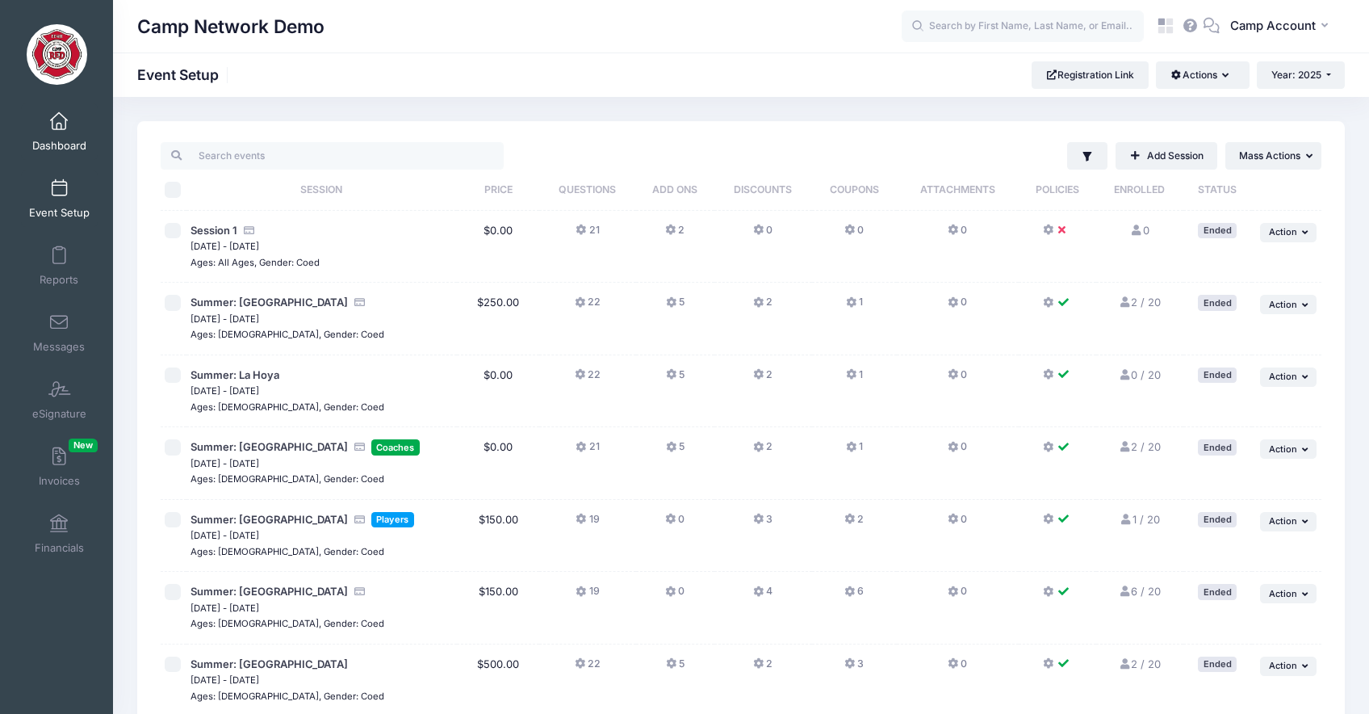
click at [71, 146] on span "Dashboard" at bounding box center [59, 146] width 54 height 14
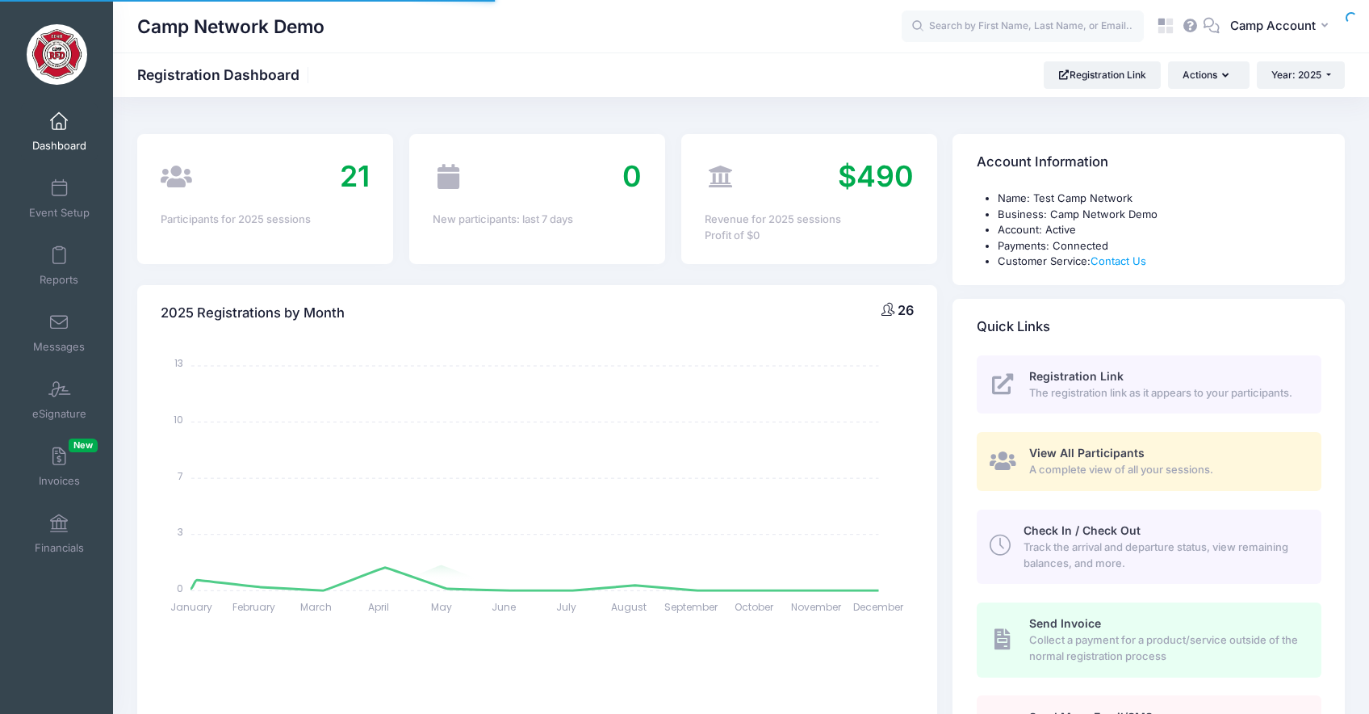
select select
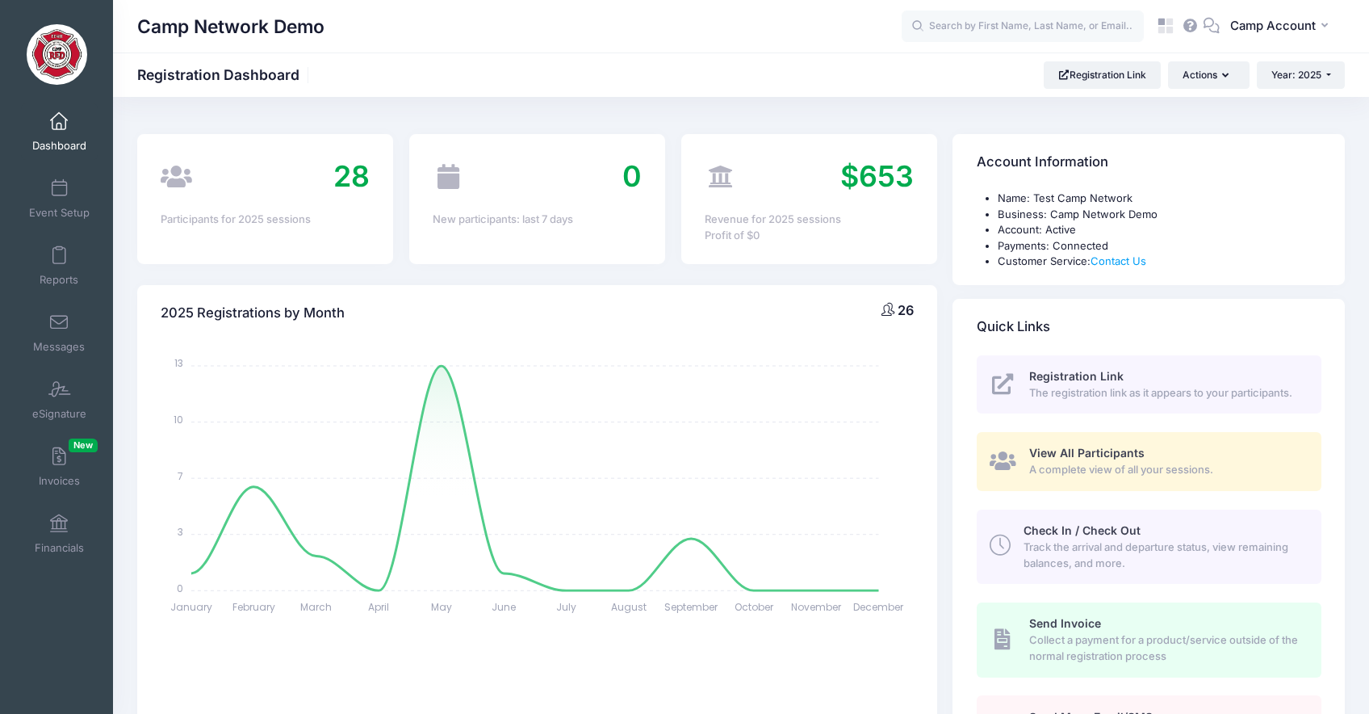
click at [844, 293] on div "2025 Registrations by Month 26" at bounding box center [537, 313] width 800 height 57
click at [455, 80] on div "Camp Network Demo Registration Dashboard Registration Link Actions Year: 2025 Y…" at bounding box center [741, 74] width 1256 height 27
click at [531, 184] on div "0" at bounding box center [537, 177] width 209 height 44
click at [72, 222] on link "Event Setup" at bounding box center [59, 198] width 77 height 57
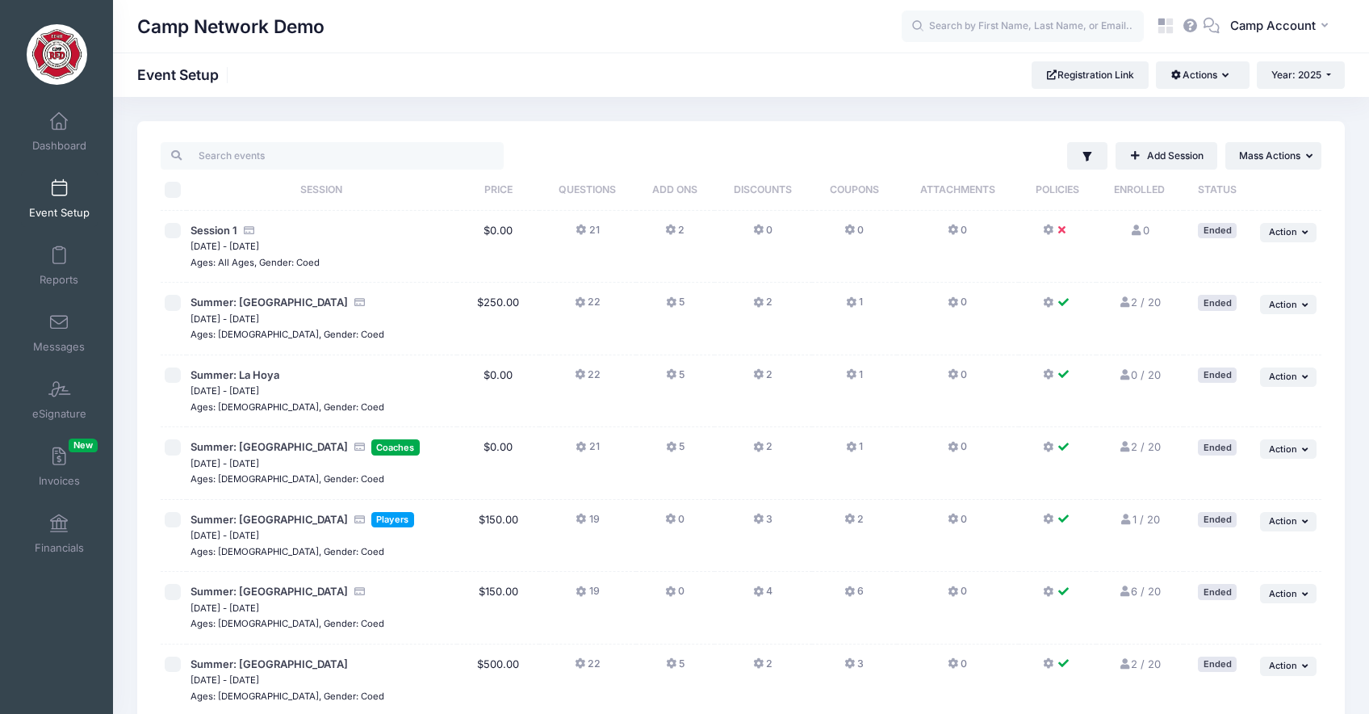
click at [596, 232] on button "21" at bounding box center [587, 234] width 23 height 23
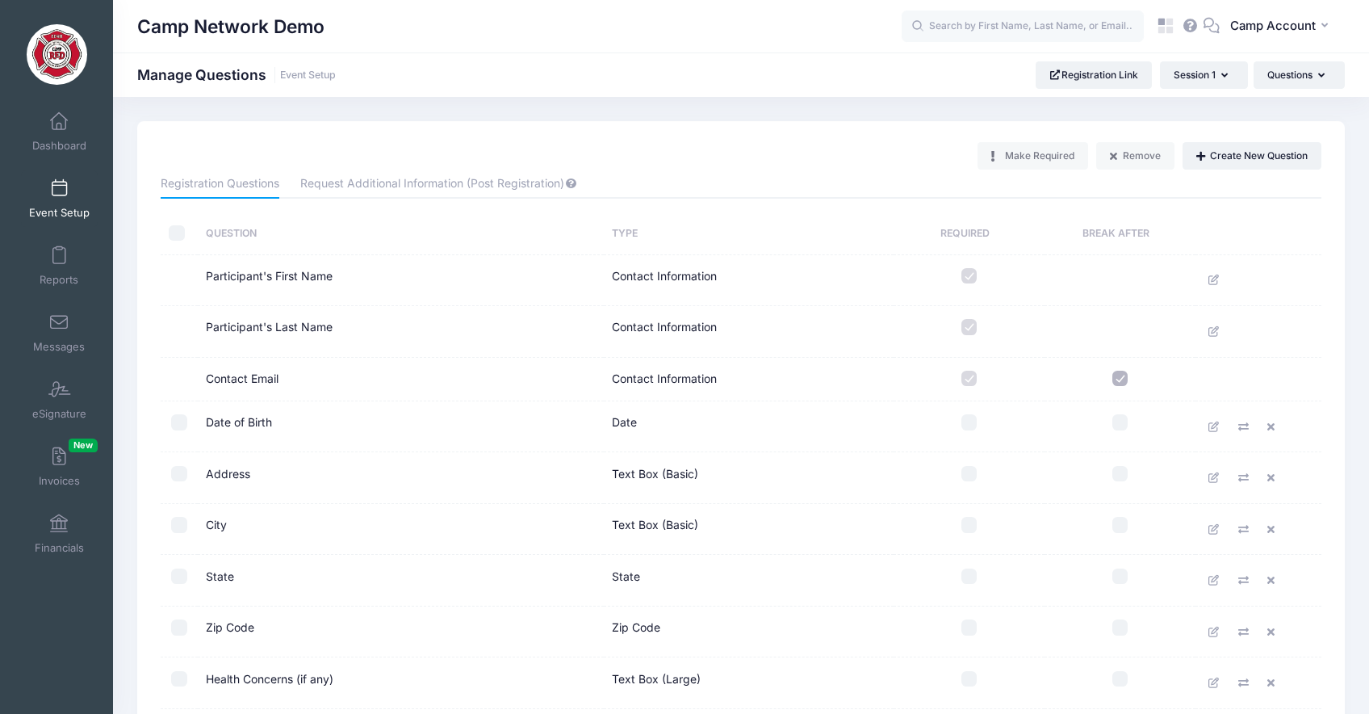
click at [69, 187] on link "Event Setup" at bounding box center [59, 198] width 77 height 57
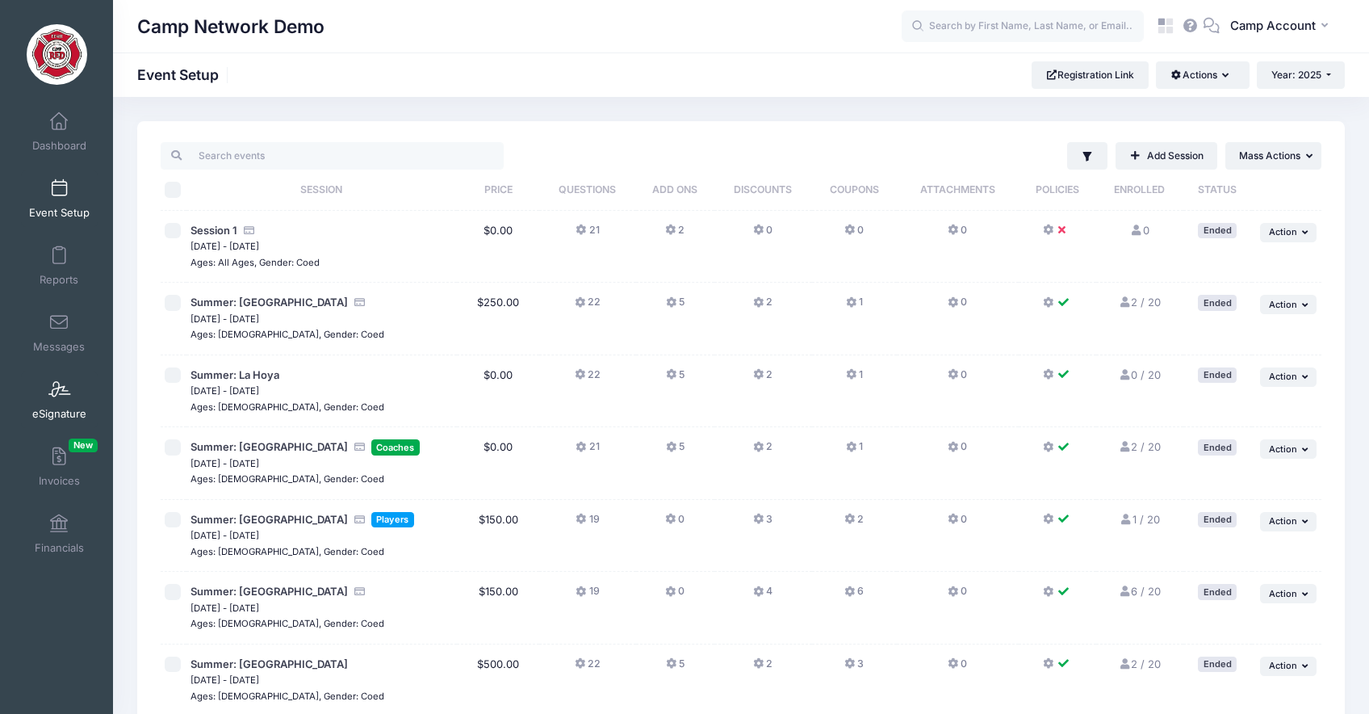
click at [71, 404] on link "eSignature" at bounding box center [59, 399] width 77 height 57
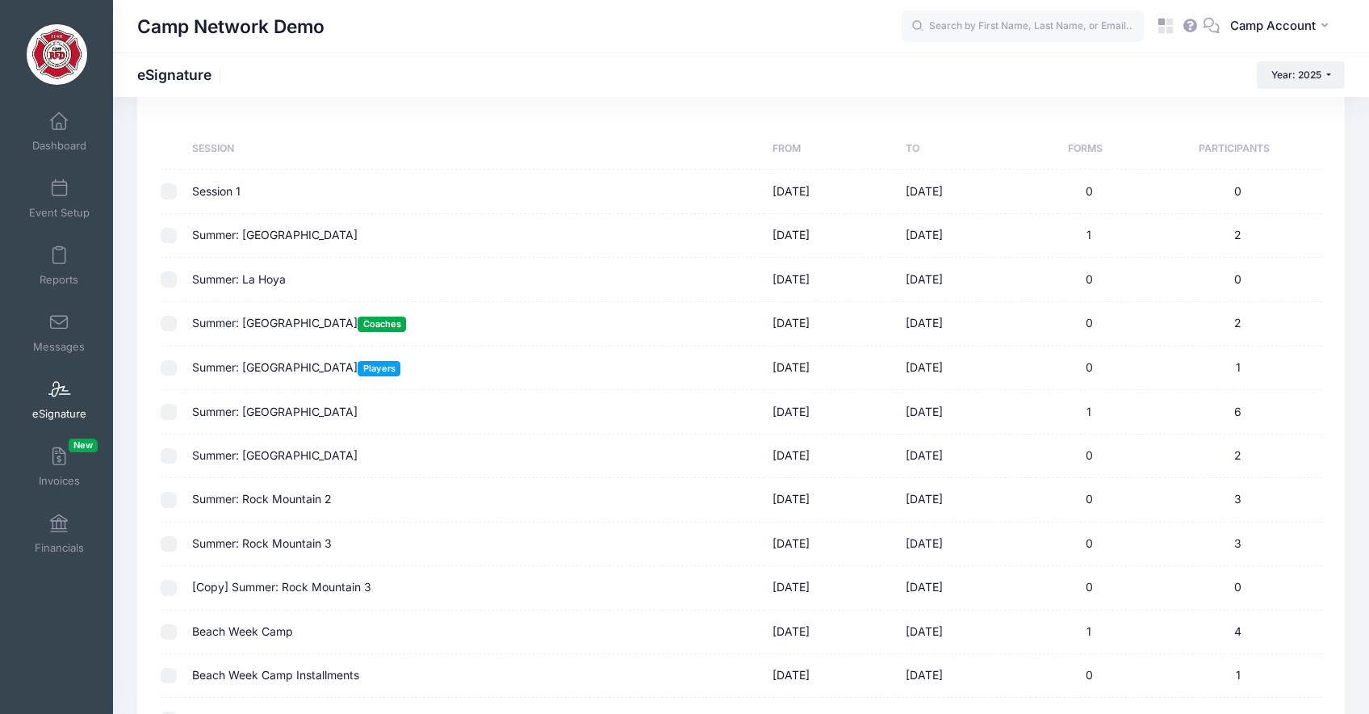
scroll to position [166, 0]
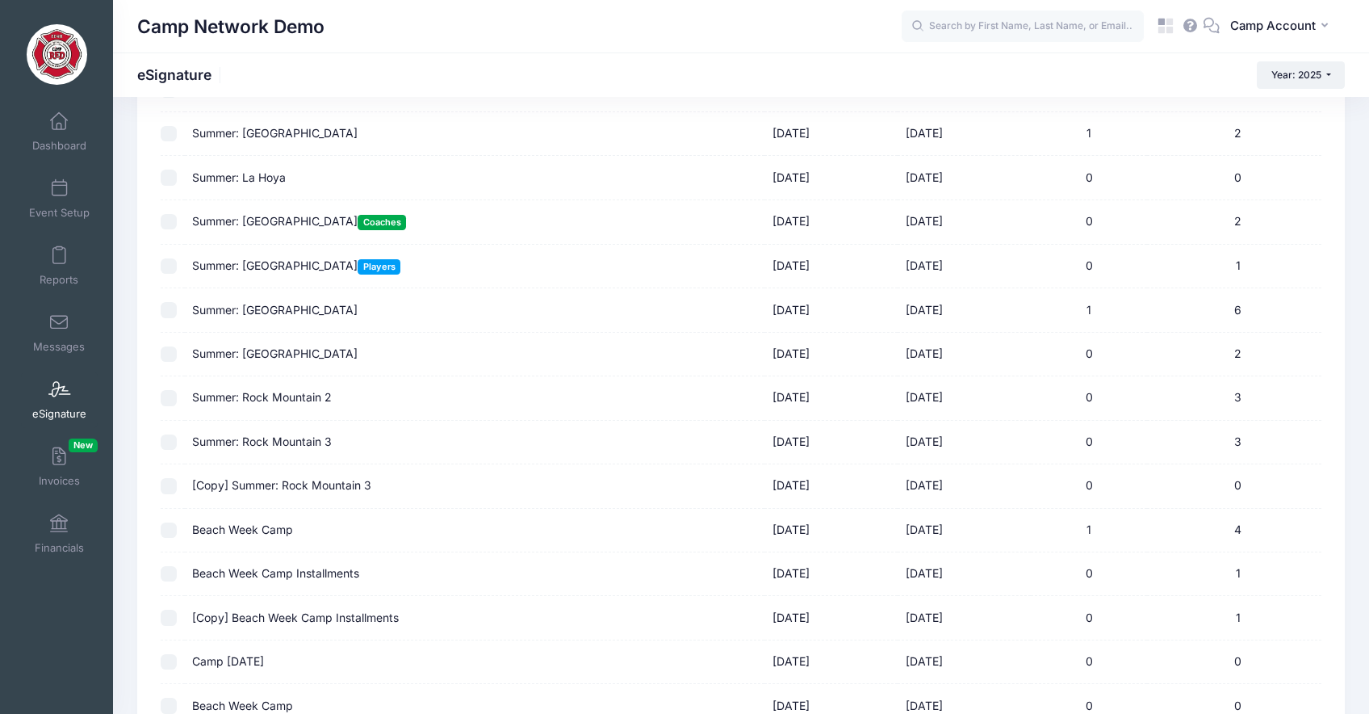
click at [175, 399] on input "checkbox" at bounding box center [169, 398] width 16 height 16
checkbox input "true"
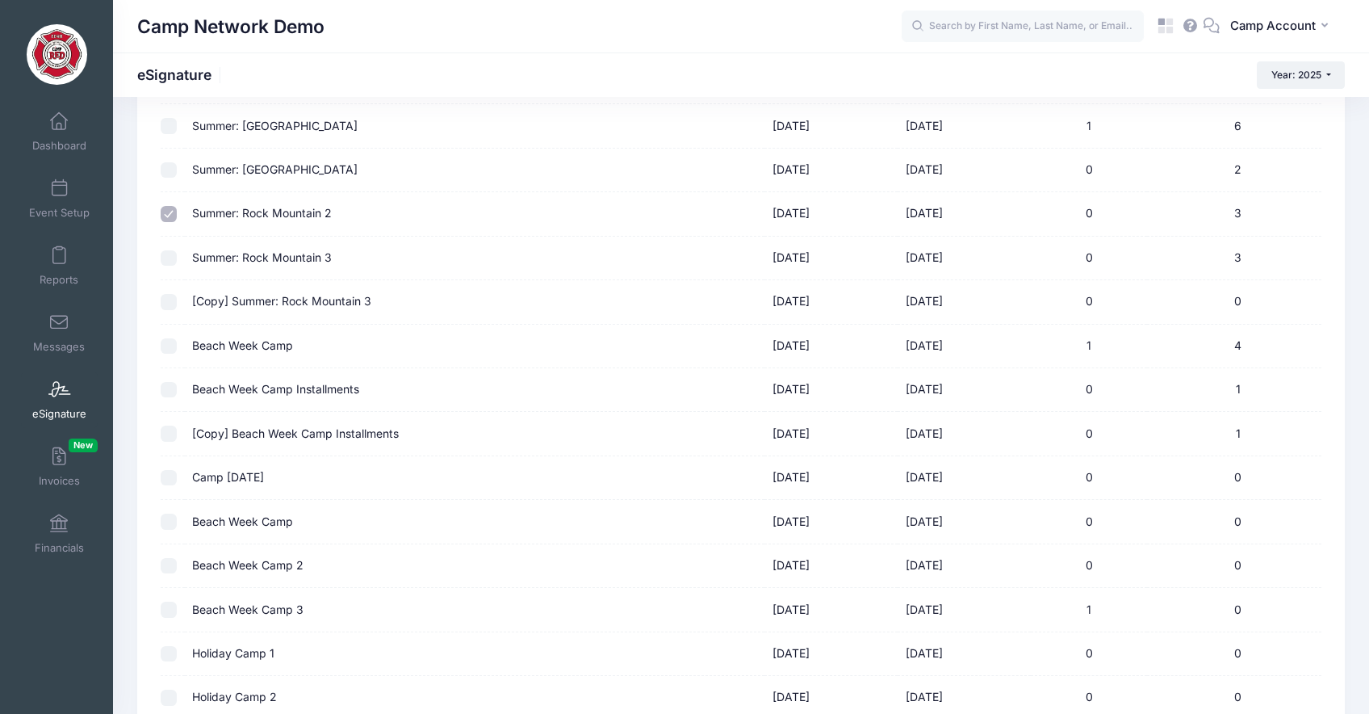
scroll to position [649, 0]
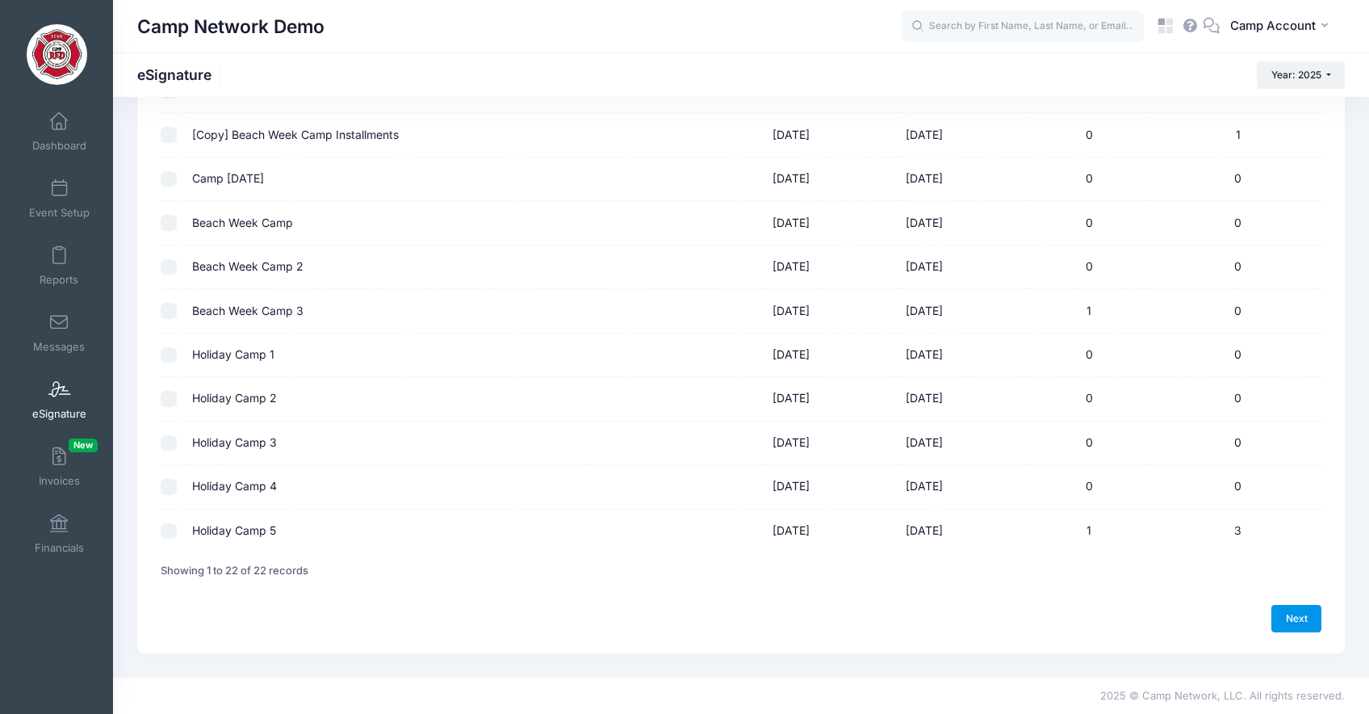
click at [1312, 620] on link "Next" at bounding box center [1296, 618] width 50 height 27
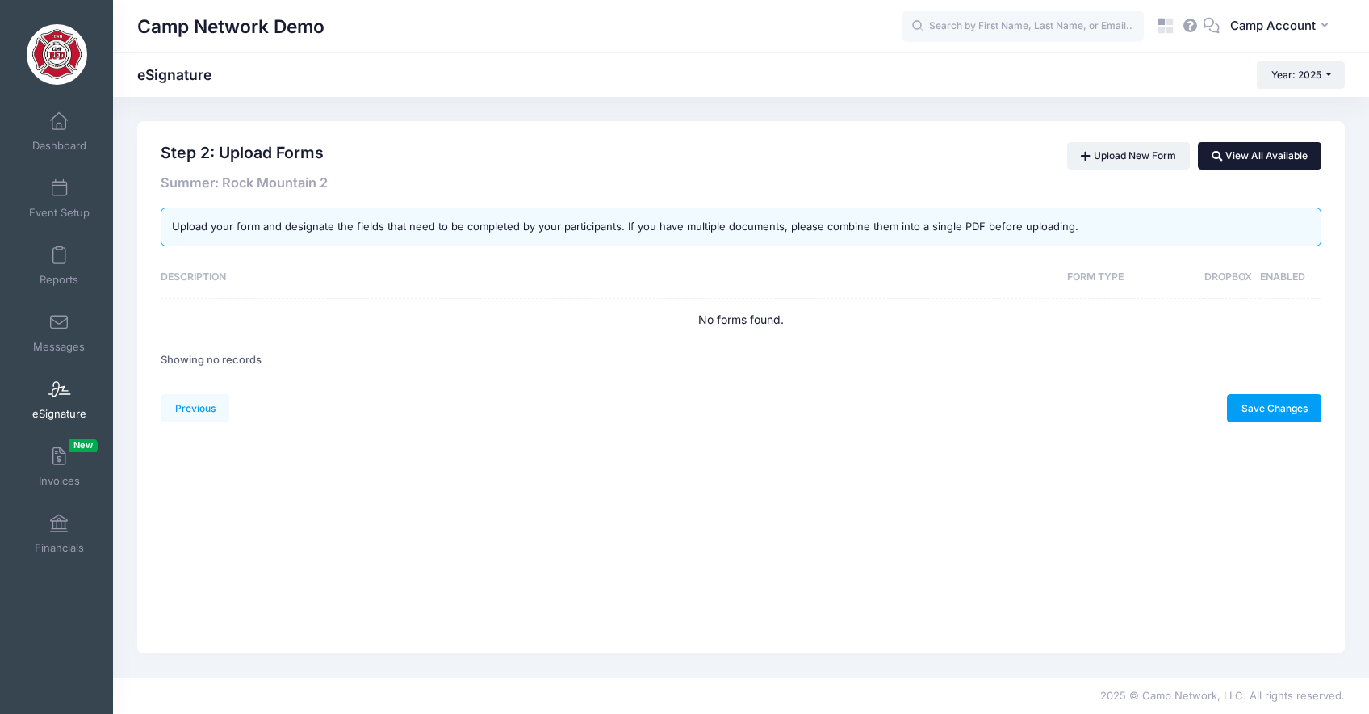
click at [1248, 163] on link "View All Available" at bounding box center [1259, 155] width 123 height 27
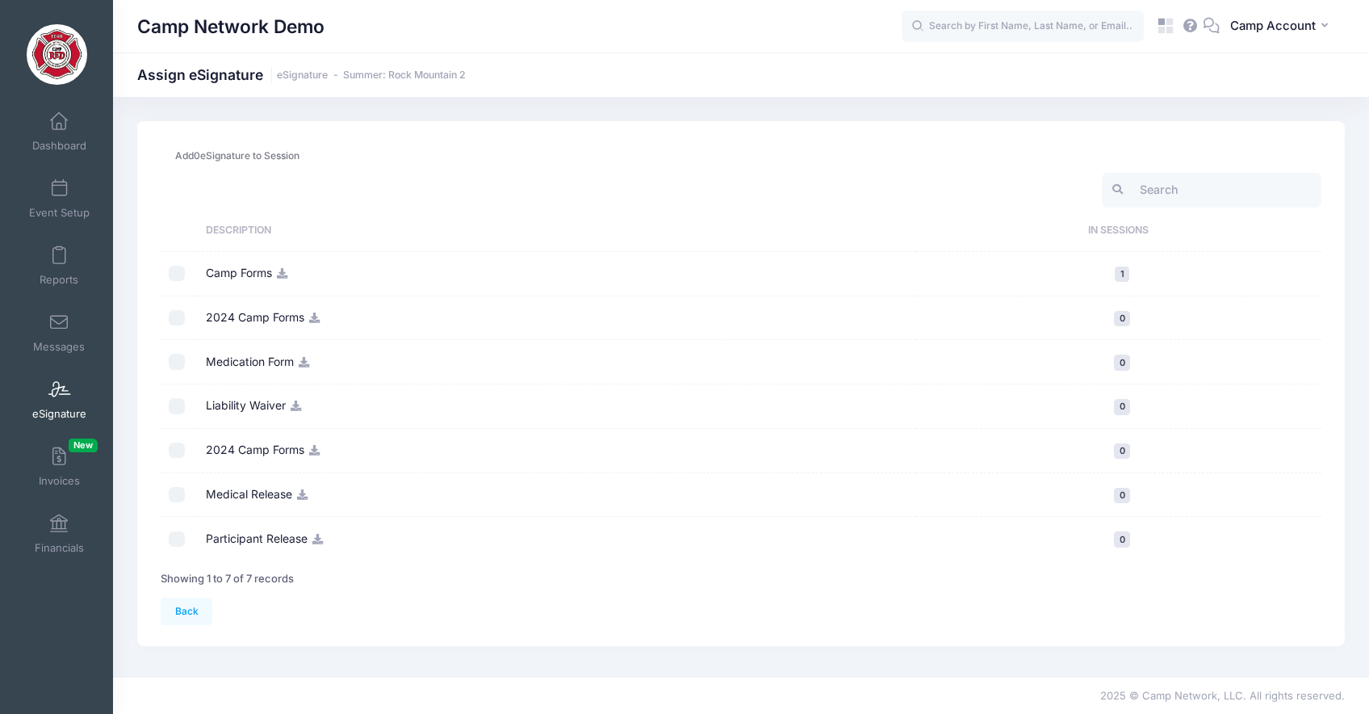
click at [177, 270] on input "checkbox" at bounding box center [177, 274] width 16 height 16
checkbox input "true"
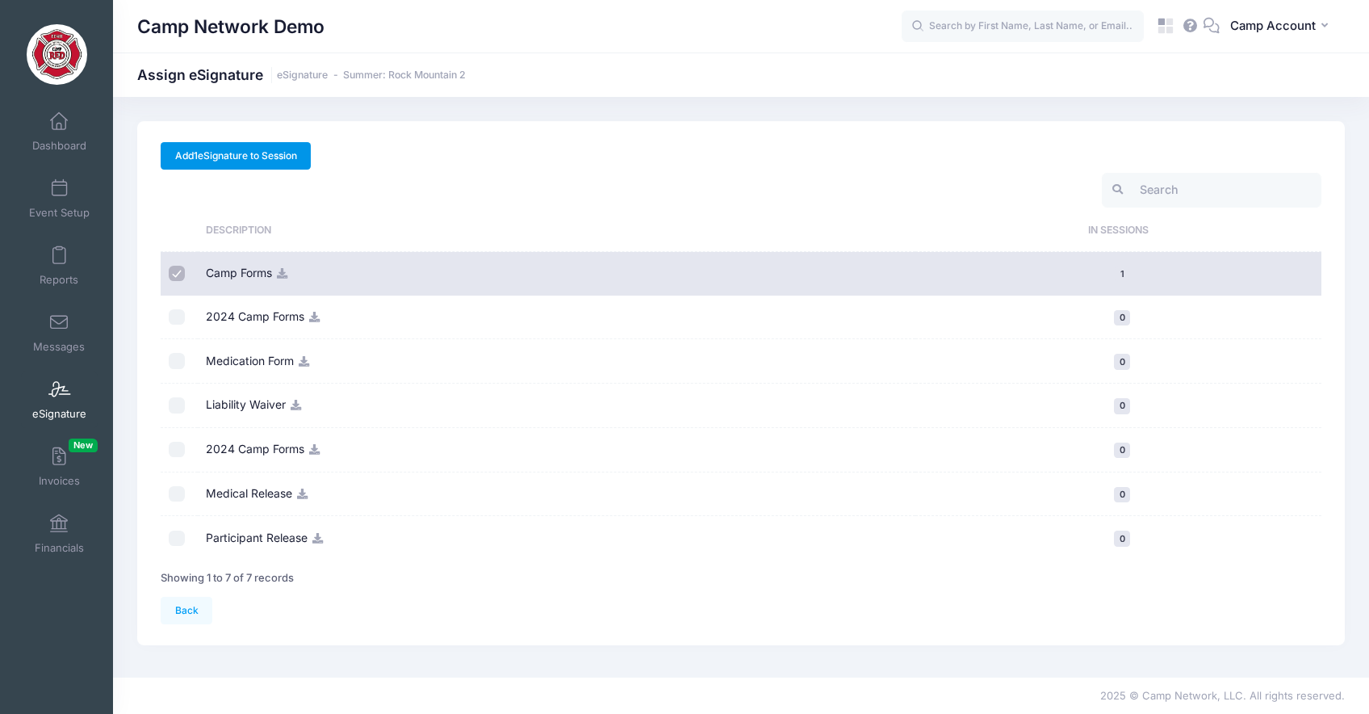
click at [300, 158] on link "Add 1 eSignature to Session" at bounding box center [236, 155] width 150 height 27
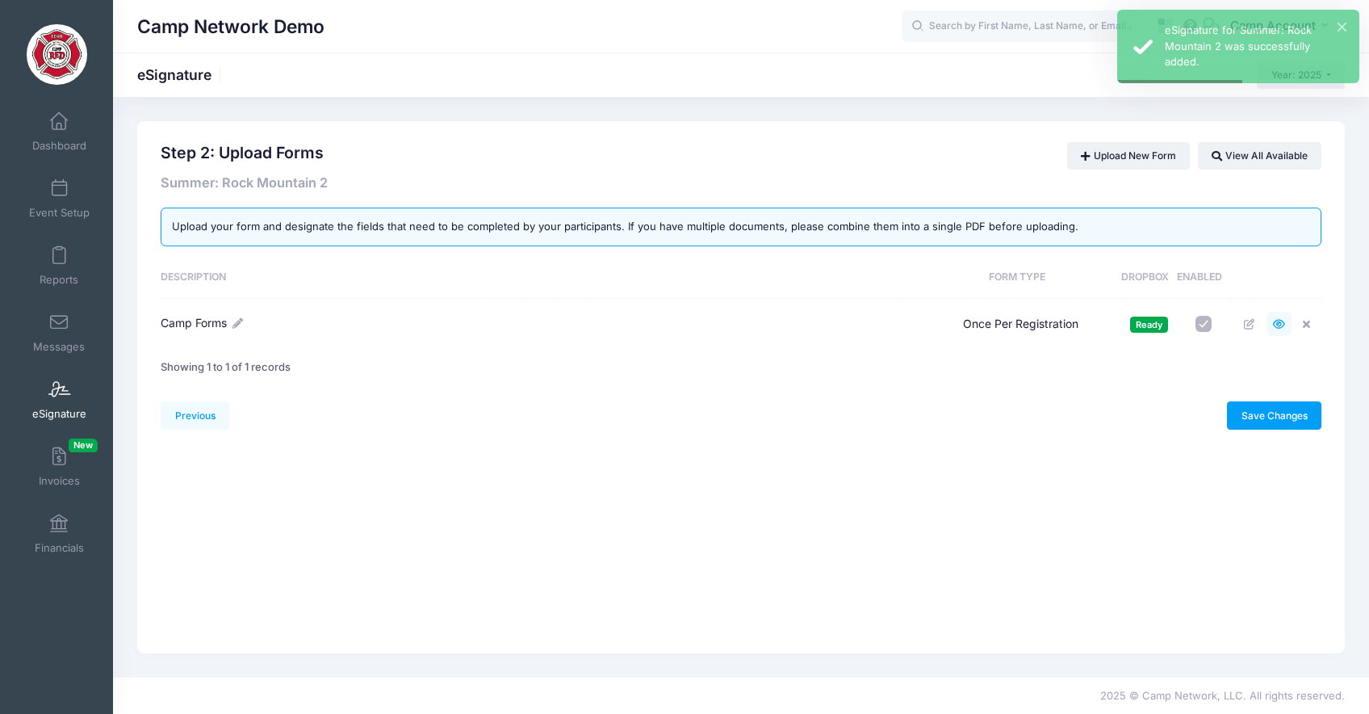
click at [1277, 325] on icon at bounding box center [1279, 324] width 13 height 10
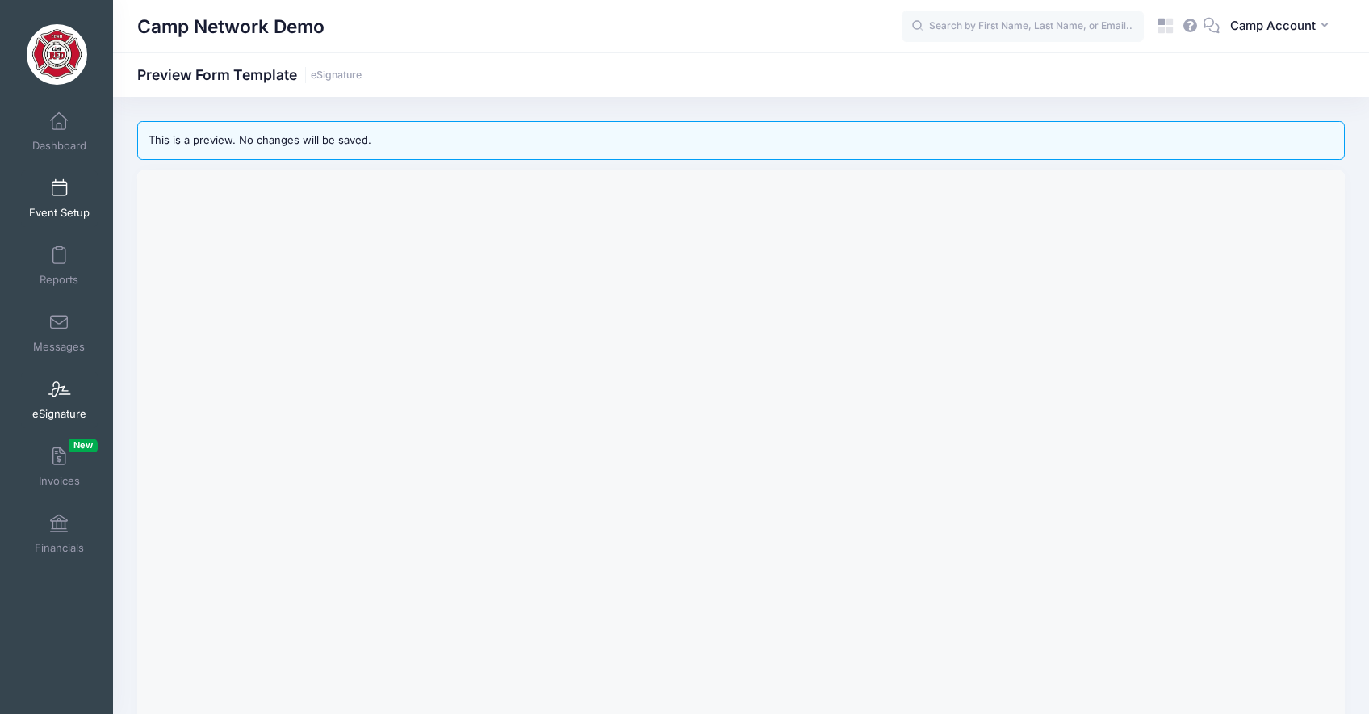
click at [76, 214] on span "Event Setup" at bounding box center [59, 213] width 61 height 14
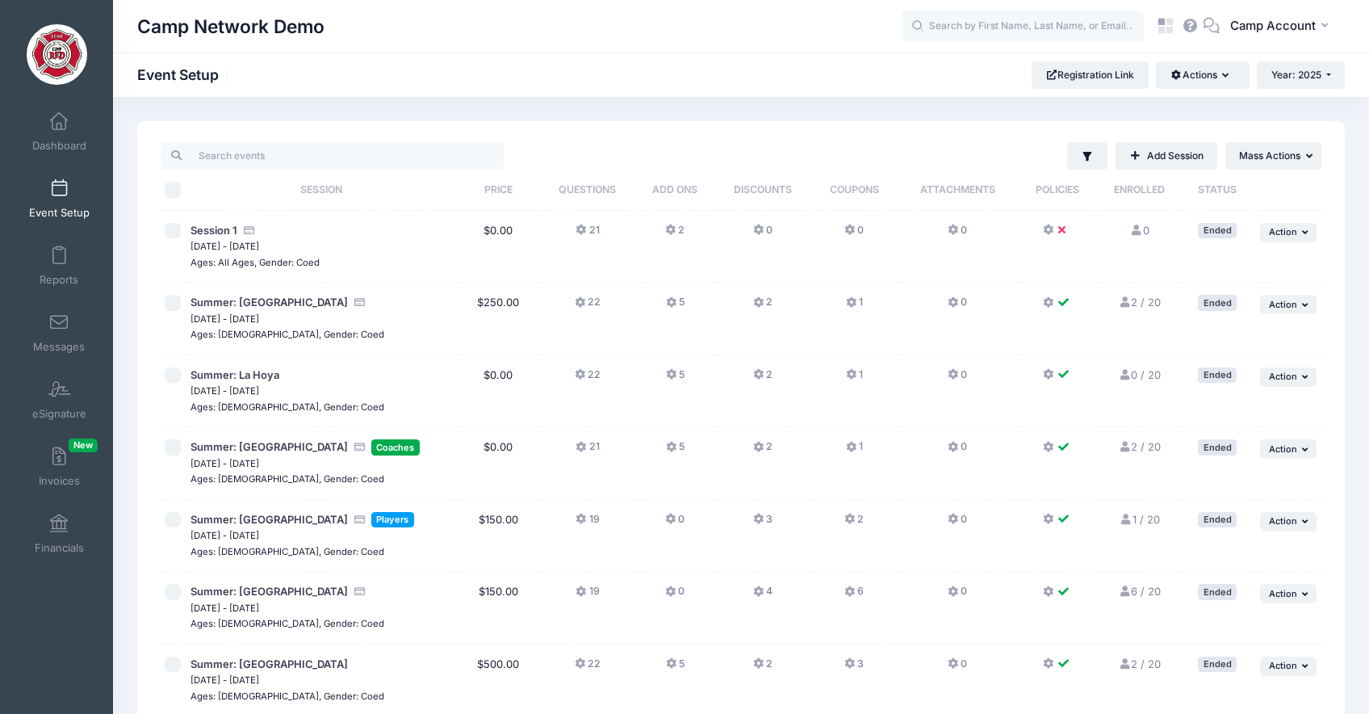
click at [591, 230] on button "21" at bounding box center [587, 234] width 23 height 23
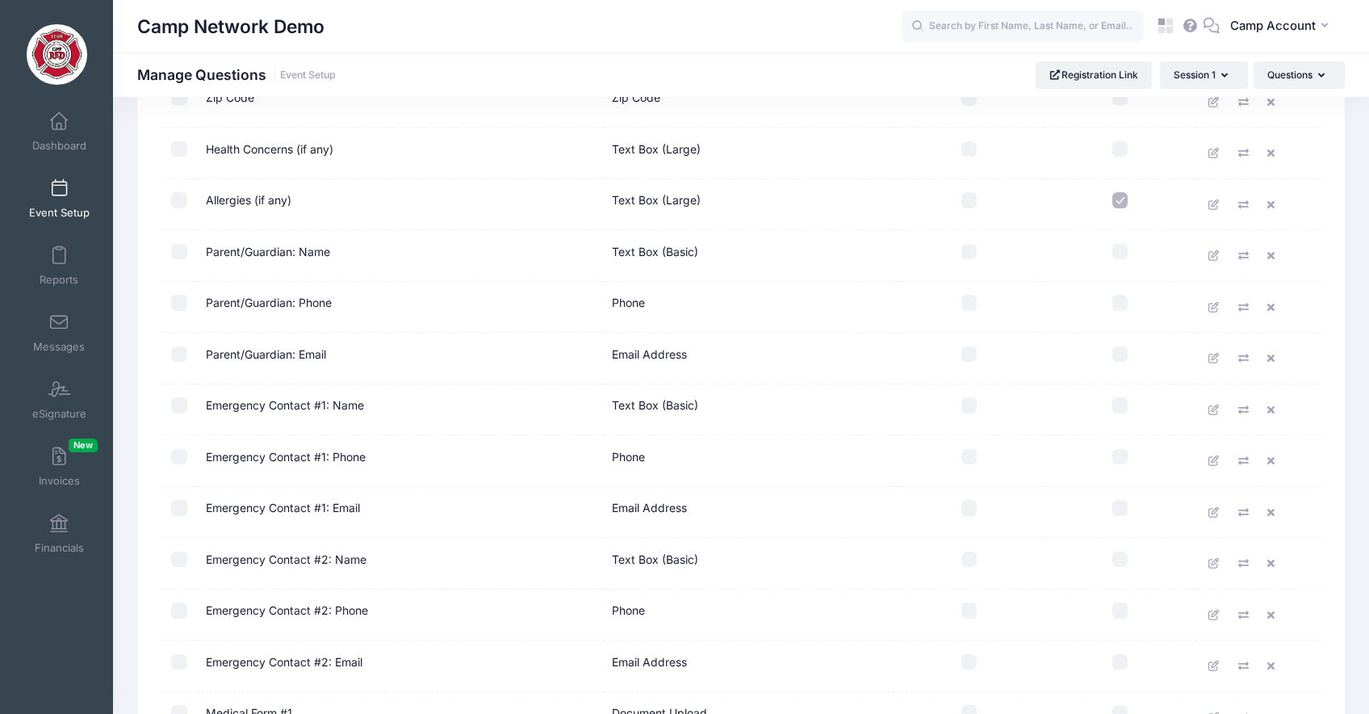
scroll to position [532, 0]
click at [180, 199] on input "checkbox" at bounding box center [179, 198] width 16 height 16
checkbox input "true"
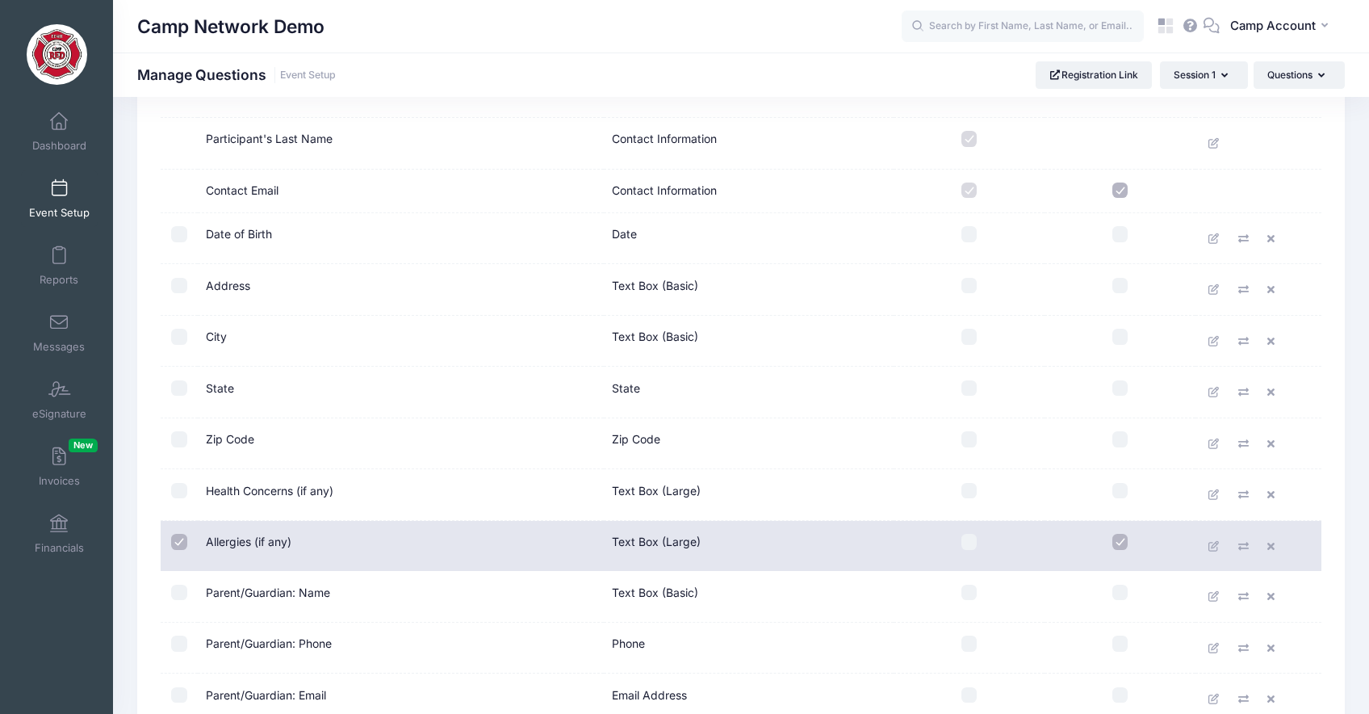
scroll to position [186, 0]
click at [969, 543] on input "checkbox" at bounding box center [969, 544] width 16 height 16
checkbox input "true"
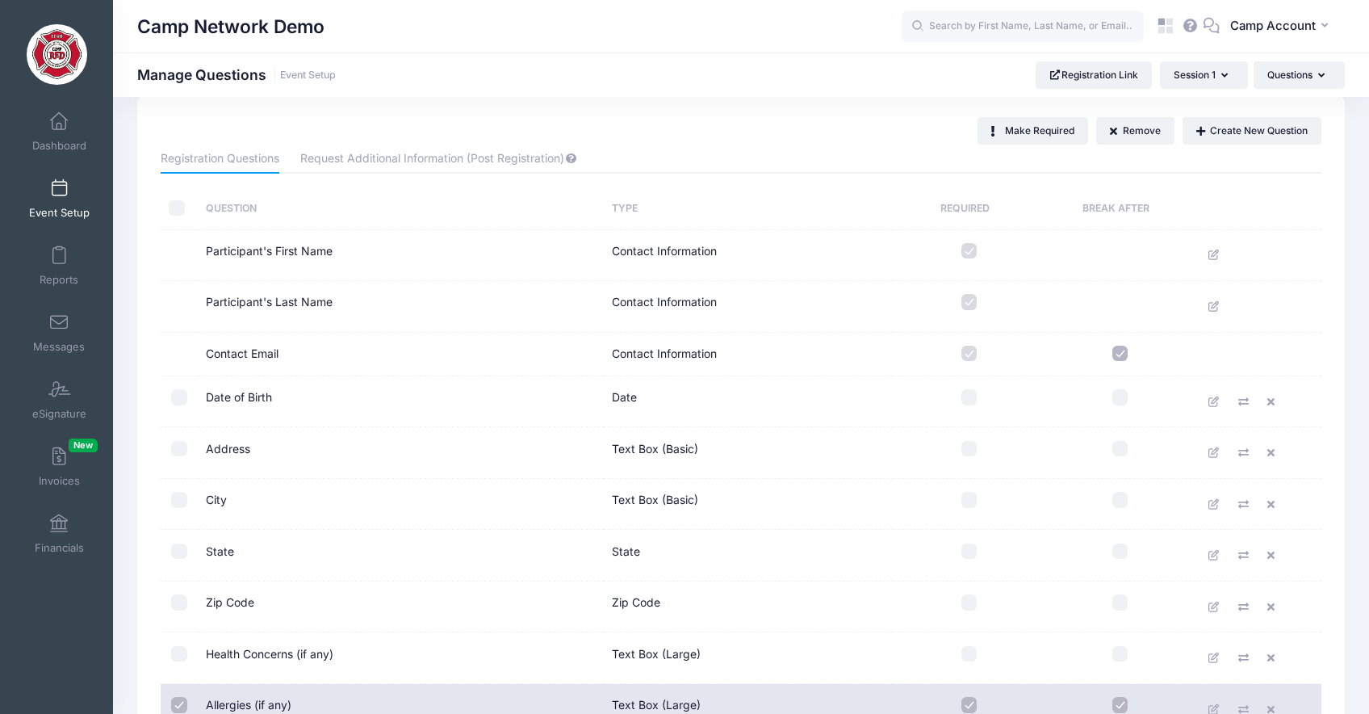
scroll to position [0, 0]
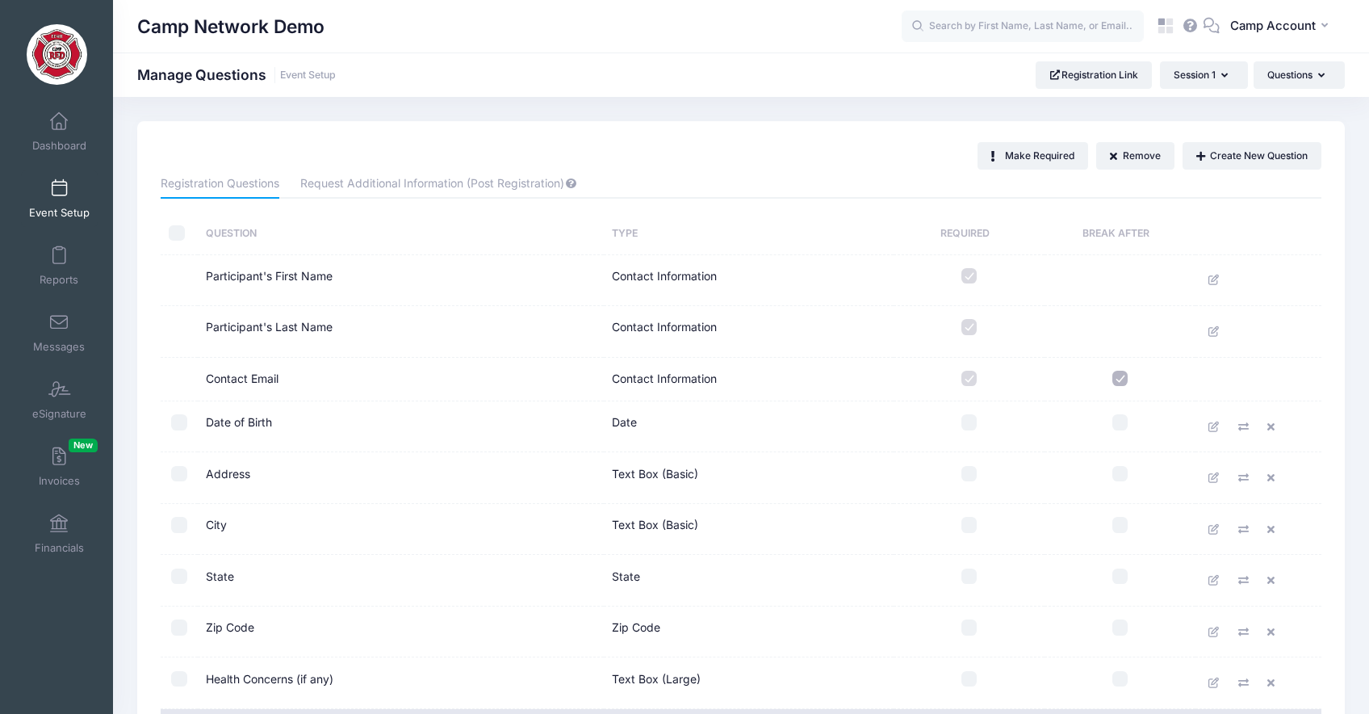
click at [64, 208] on span "Event Setup" at bounding box center [59, 213] width 61 height 14
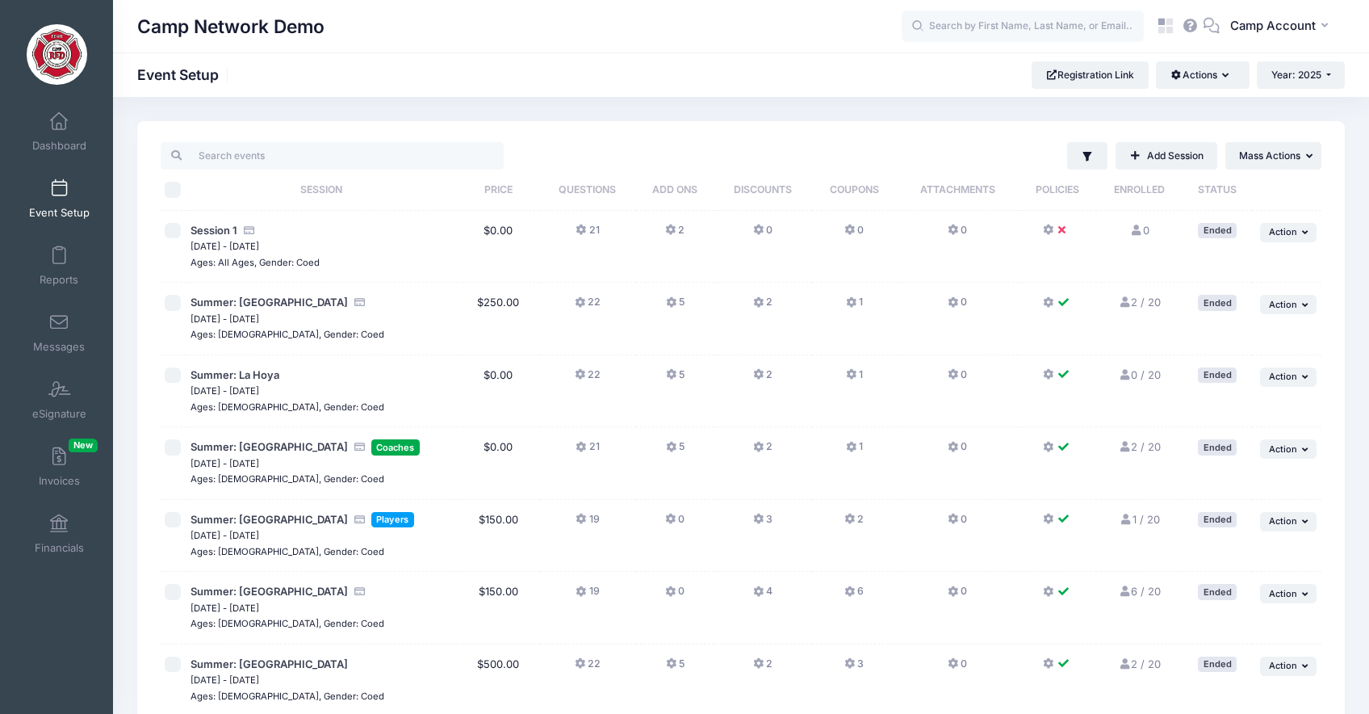
click at [772, 231] on button "0" at bounding box center [762, 234] width 19 height 23
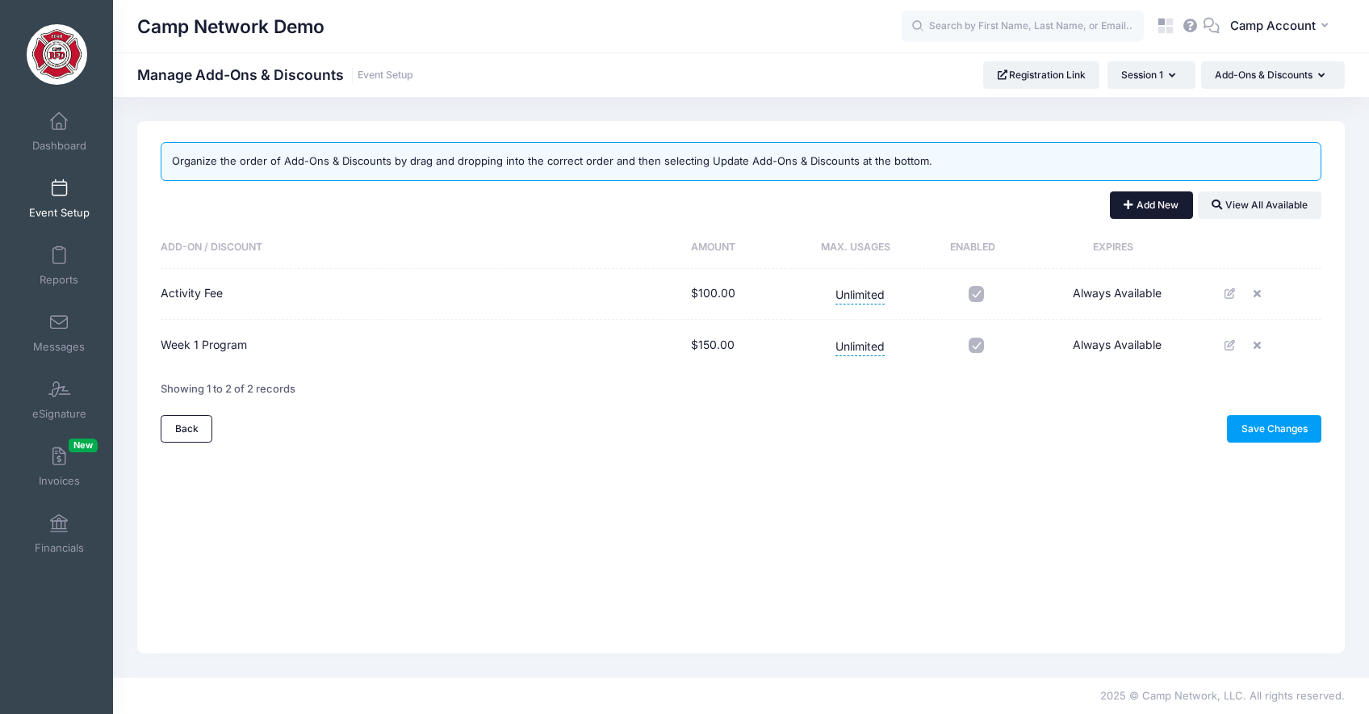
click at [1140, 202] on button "Add New" at bounding box center [1151, 204] width 83 height 27
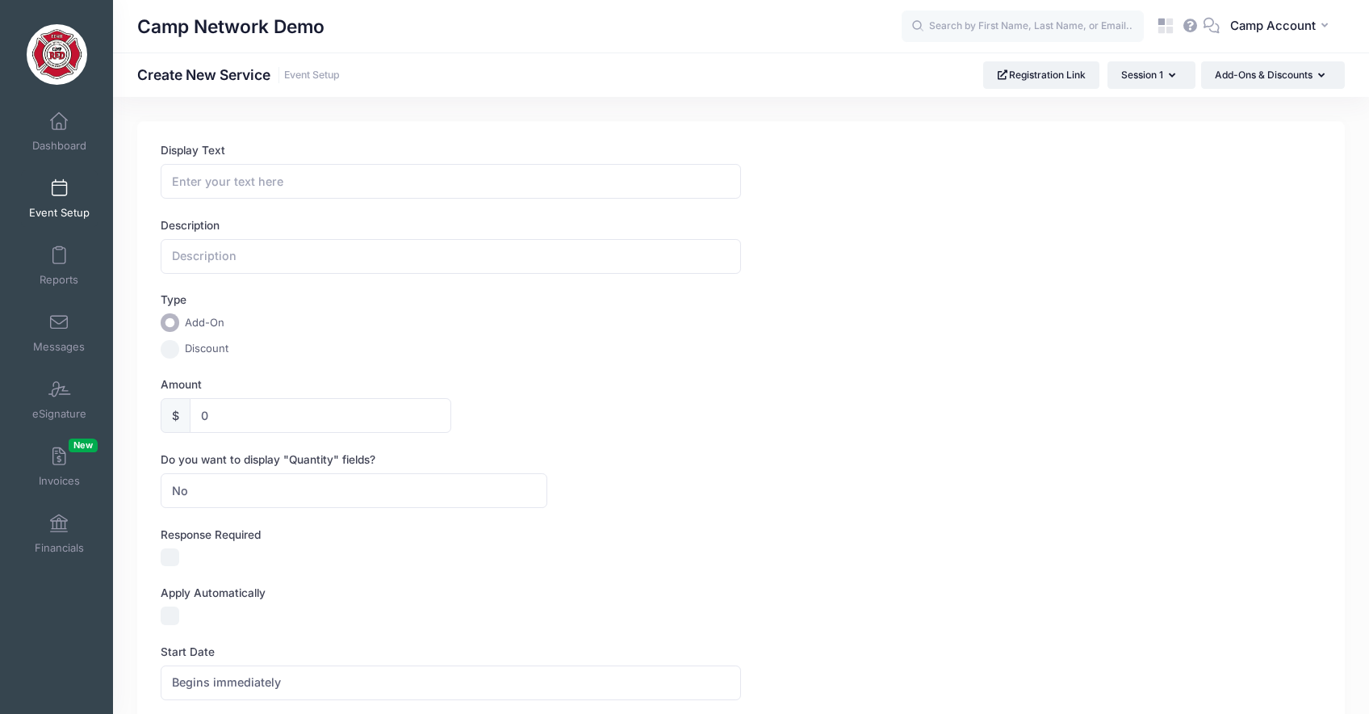
click at [215, 350] on label "Discount" at bounding box center [207, 349] width 44 height 16
click at [179, 350] on input "Discount" at bounding box center [170, 349] width 19 height 19
radio input "true"
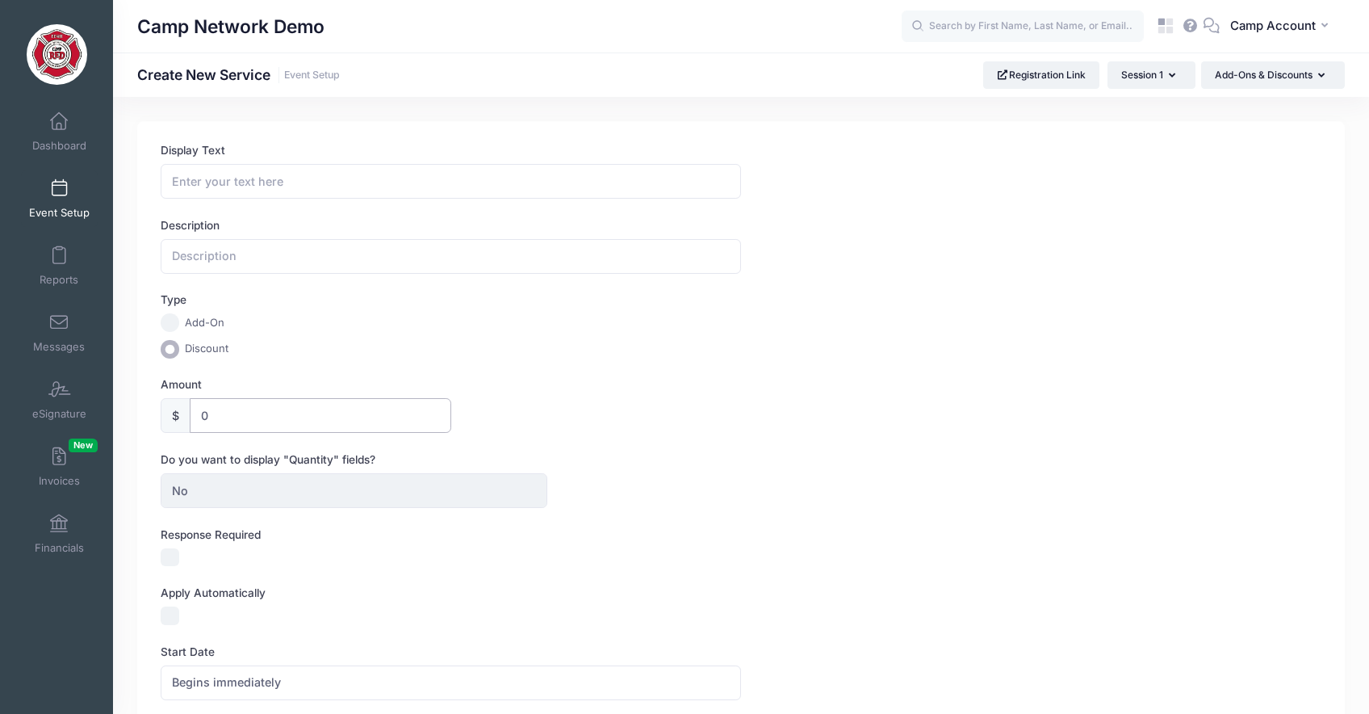
click at [196, 419] on input "0" at bounding box center [320, 415] width 261 height 35
type input "30"
click at [249, 186] on input "Display Text" at bounding box center [451, 181] width 580 height 35
type input "Early Bird"
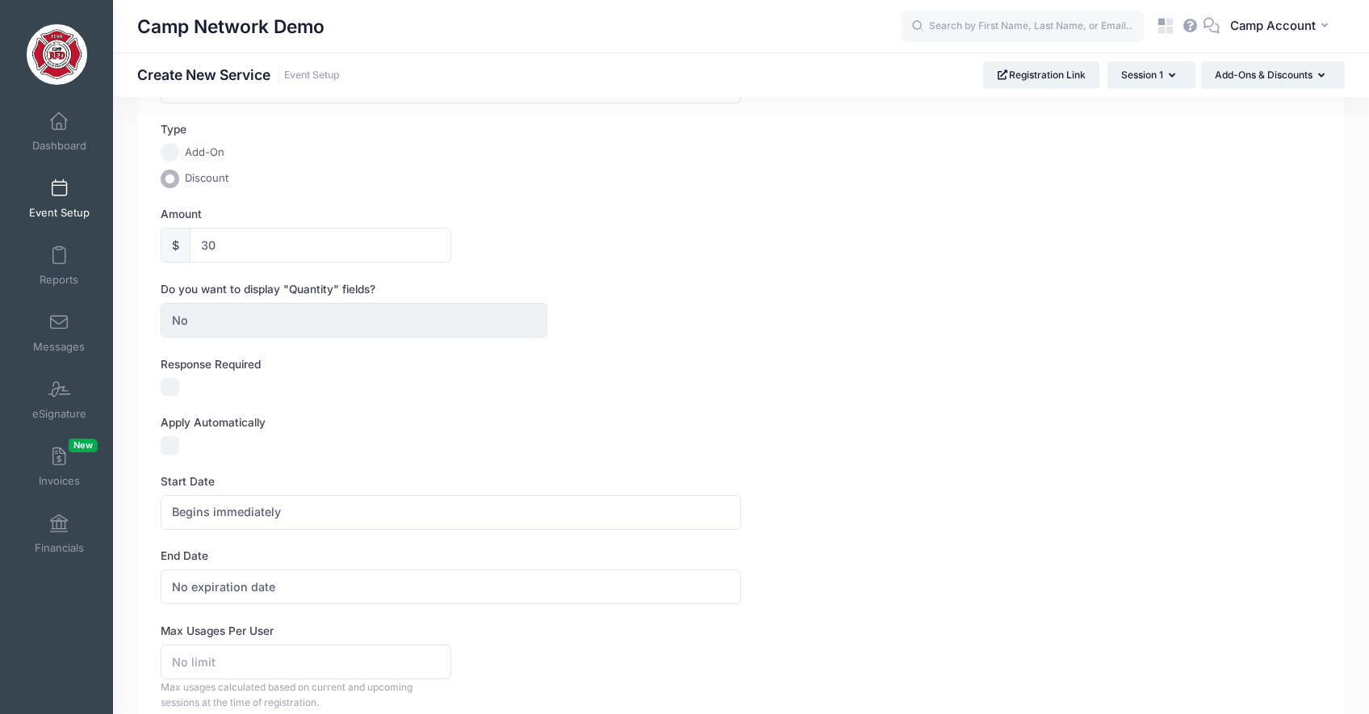
scroll to position [256, 0]
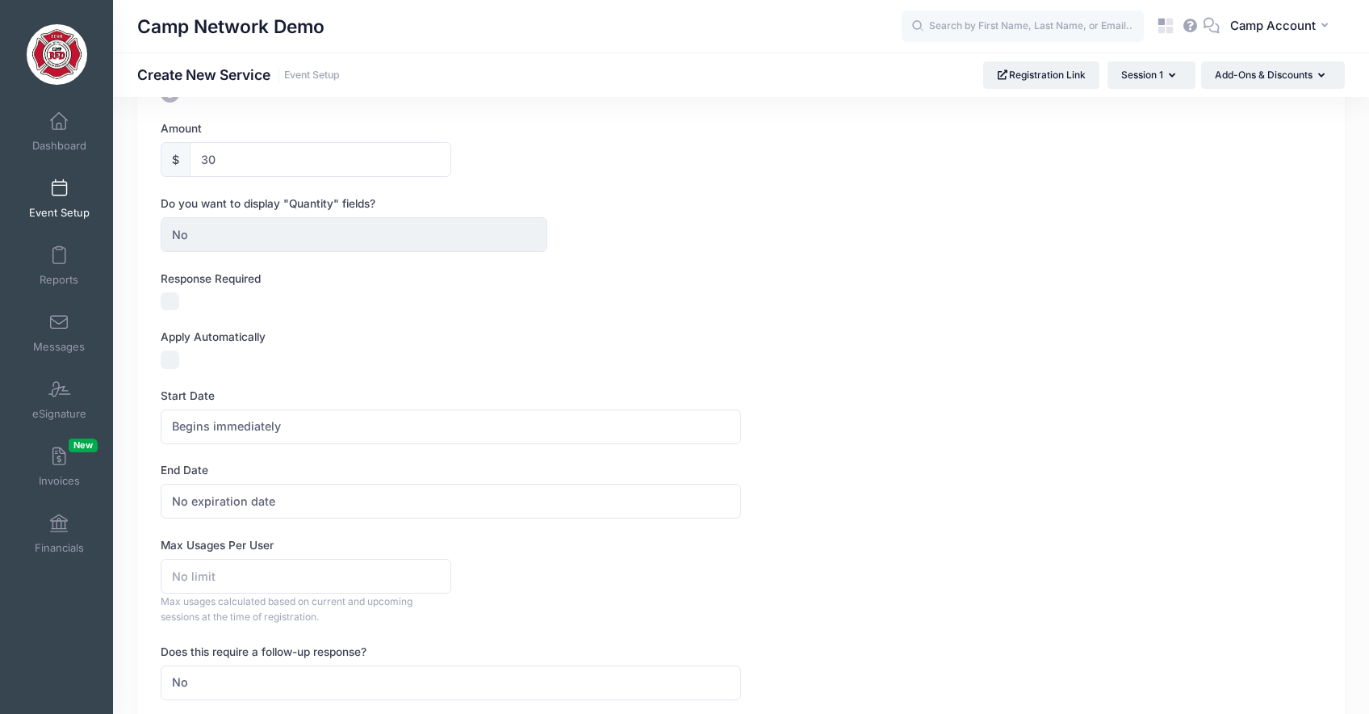
click at [174, 362] on input "Apply Automatically" at bounding box center [170, 359] width 19 height 19
checkbox input "true"
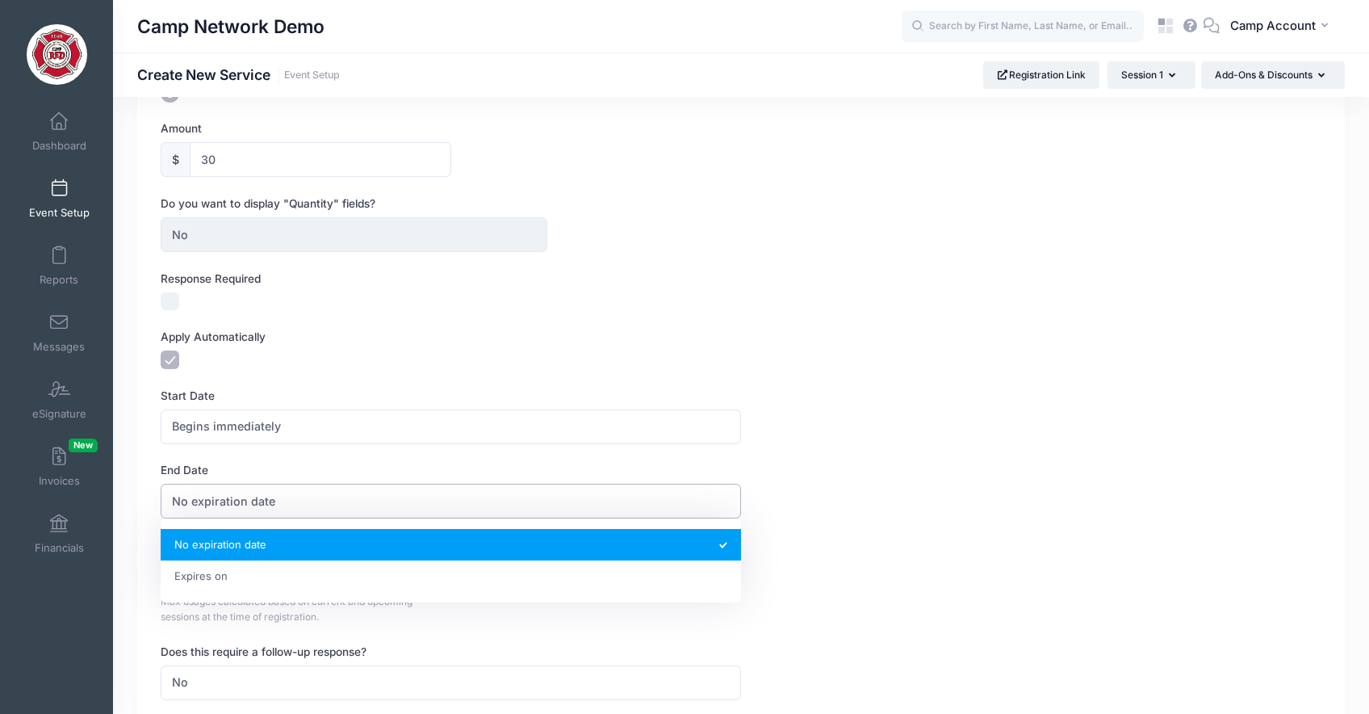
click at [270, 512] on span "No expiration date" at bounding box center [451, 501] width 580 height 35
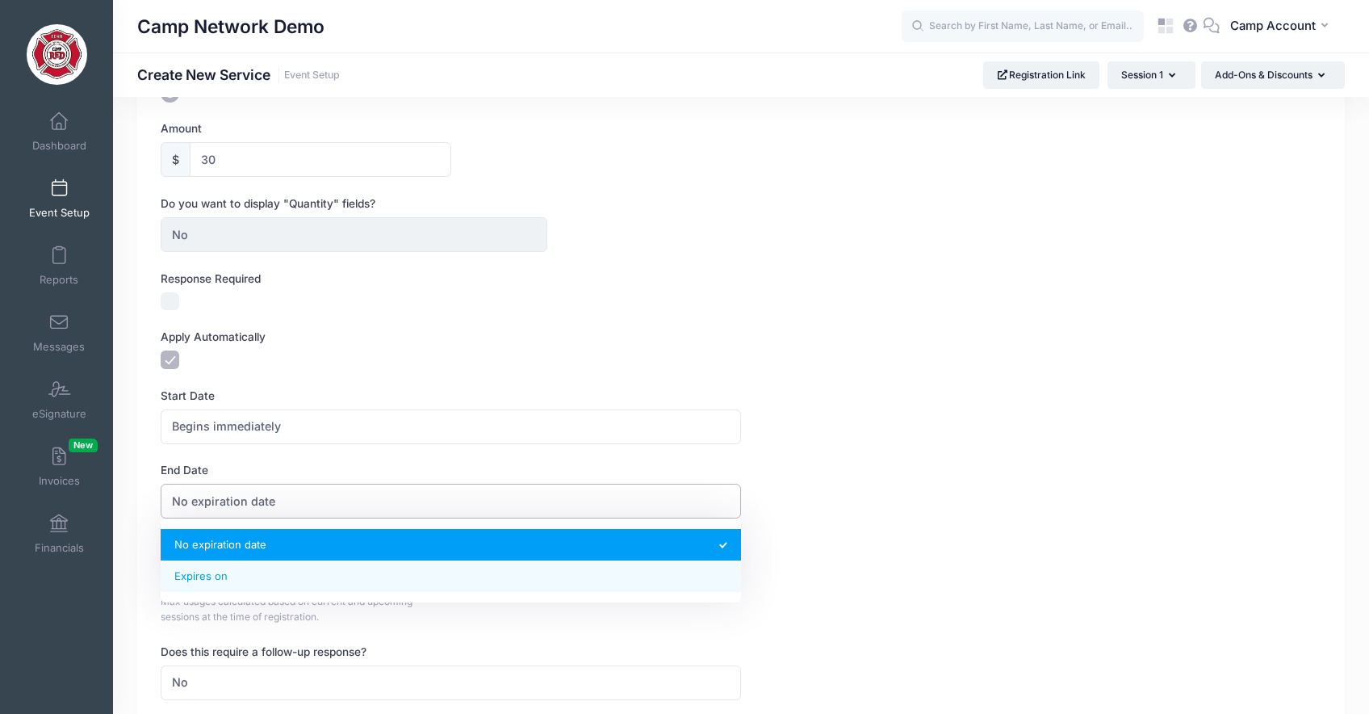
select select "1"
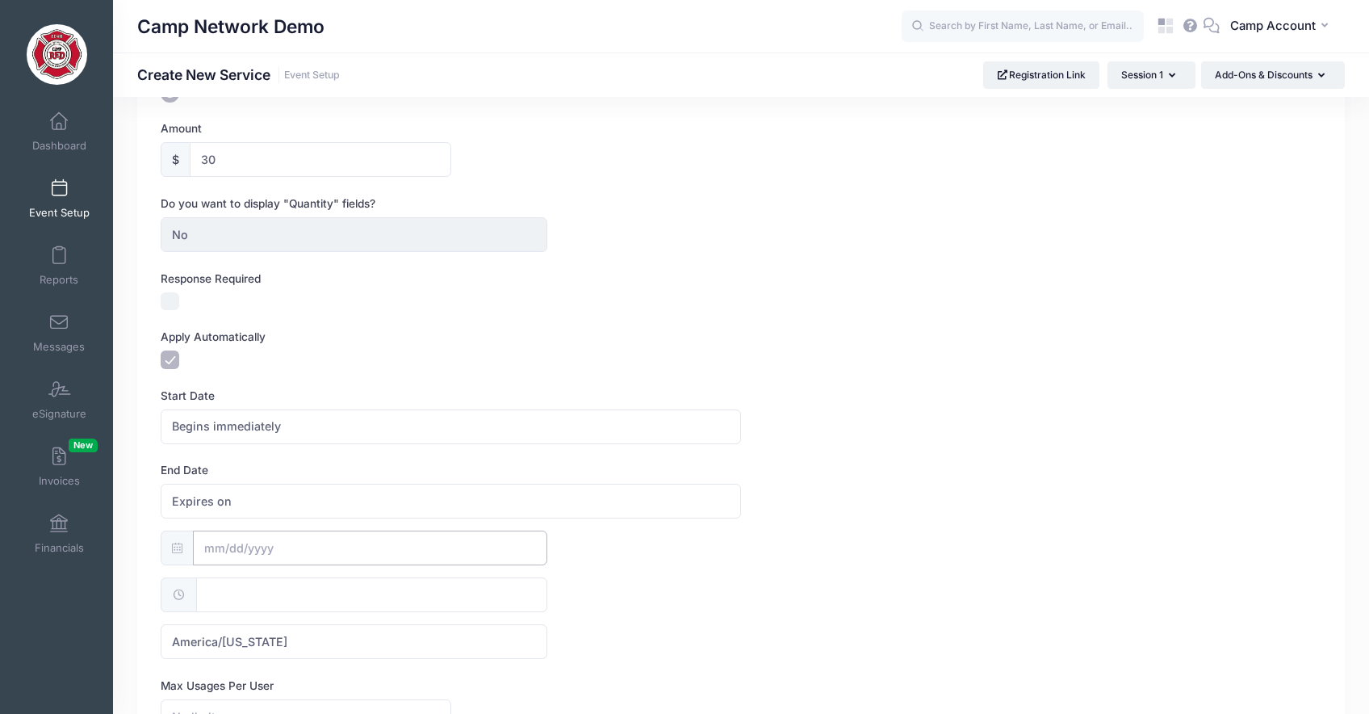
click at [316, 559] on input "text" at bounding box center [370, 547] width 354 height 35
click at [383, 274] on span at bounding box center [395, 267] width 27 height 27
select select "11"
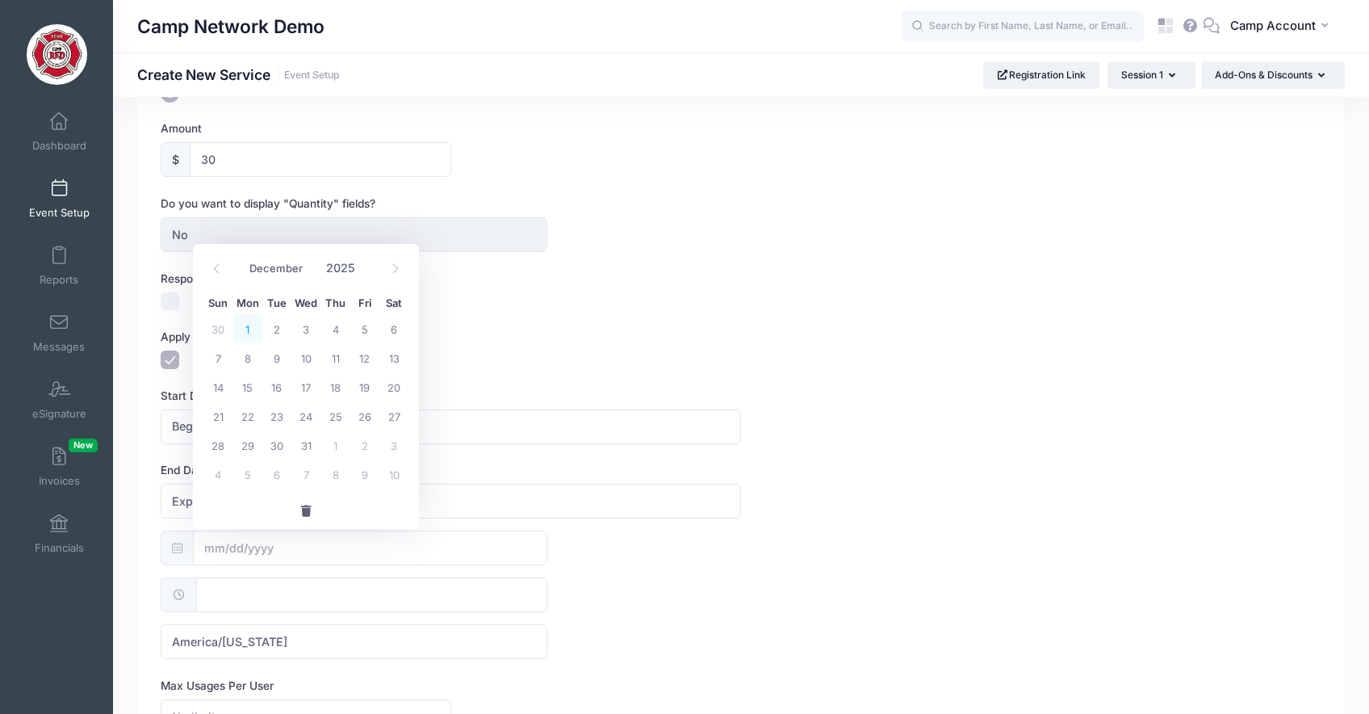
click at [249, 332] on span "1" at bounding box center [247, 328] width 29 height 29
type input "12/01/2025"
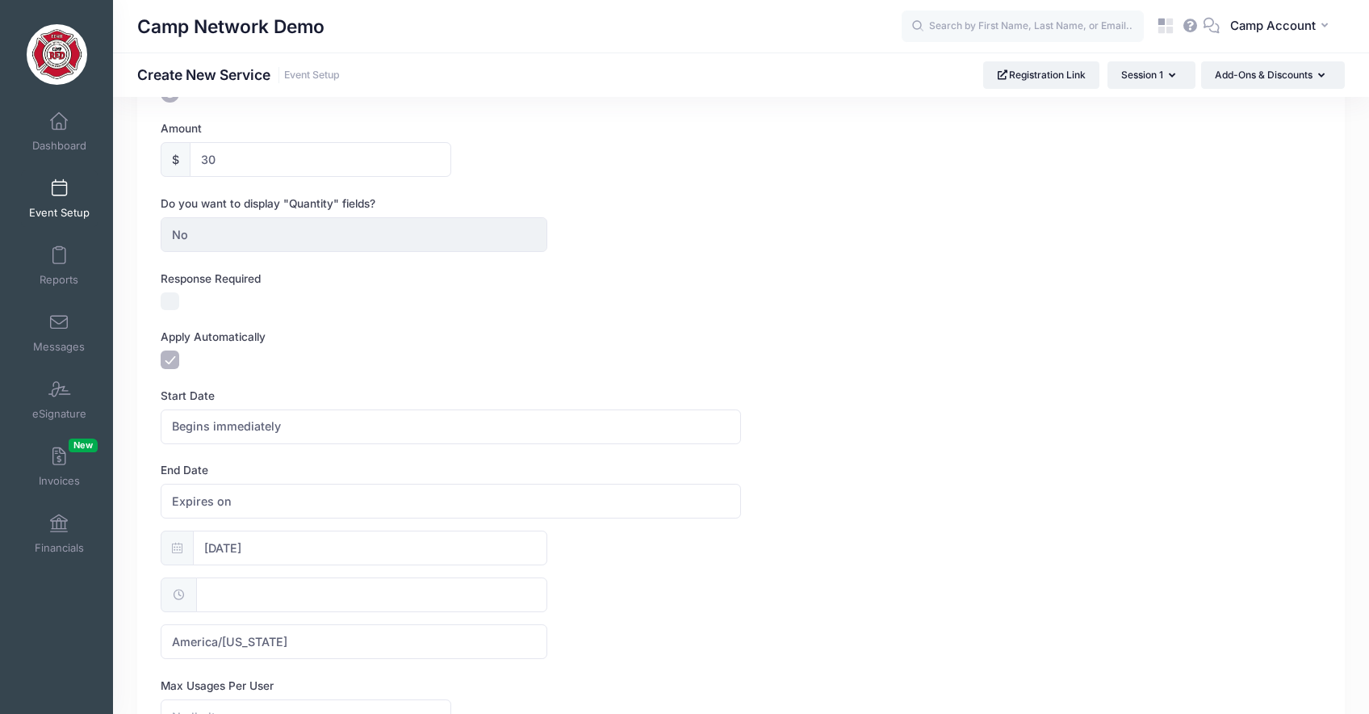
click at [684, 375] on form "Display Text Early Bird Description Type Add-On Discount Amount $ 30 Do you wan…" at bounding box center [741, 502] width 1161 height 1232
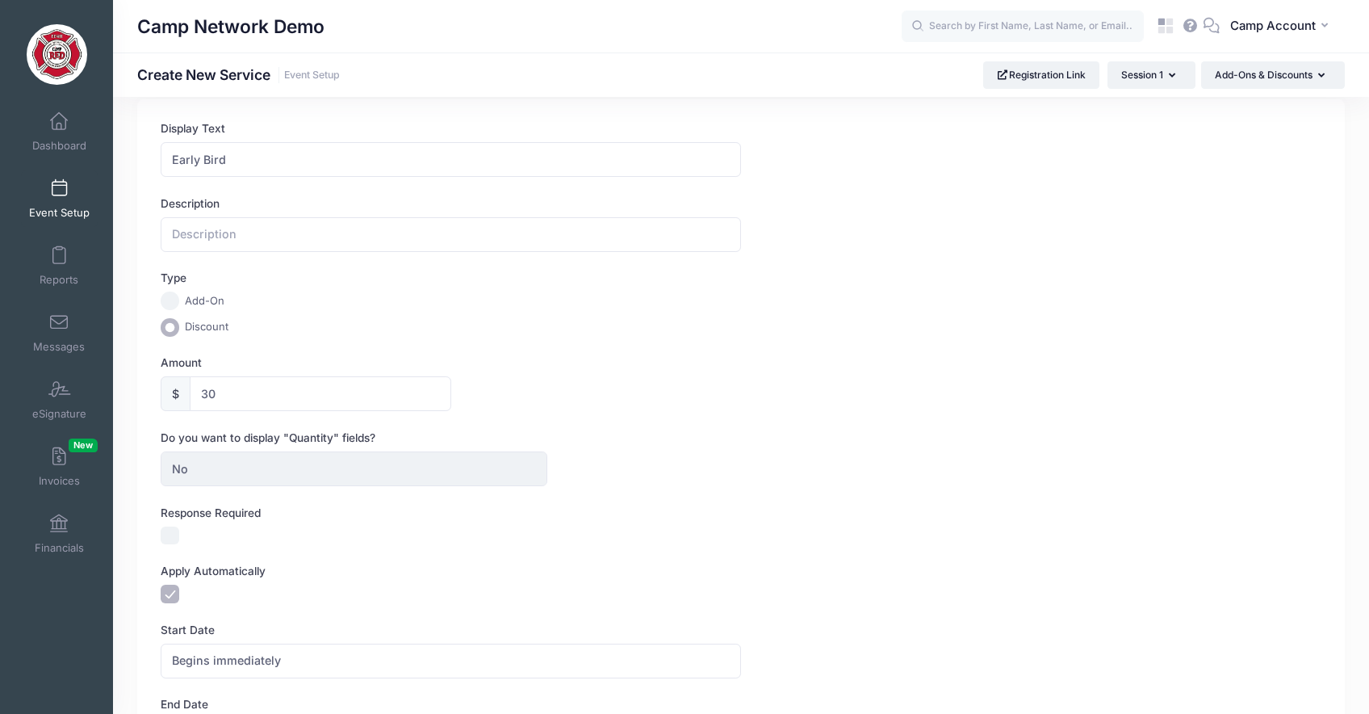
scroll to position [0, 0]
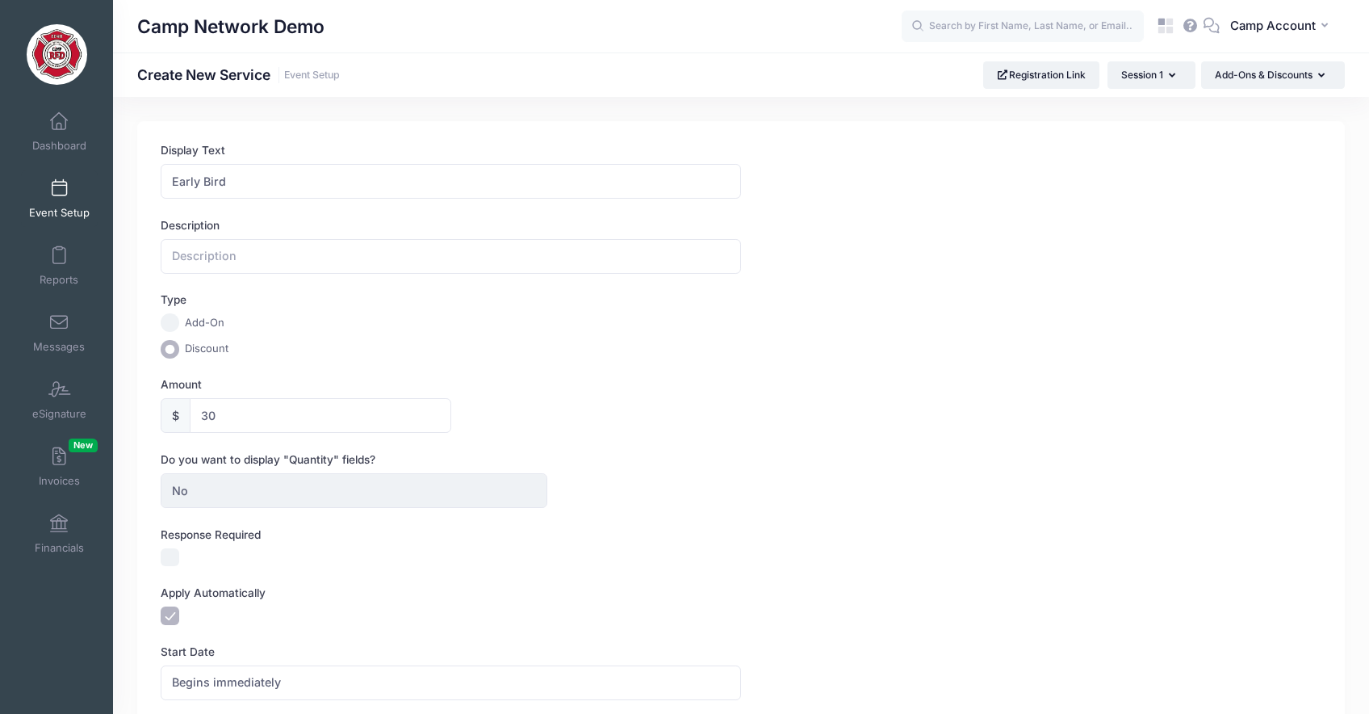
click at [69, 213] on span "Event Setup" at bounding box center [59, 213] width 61 height 14
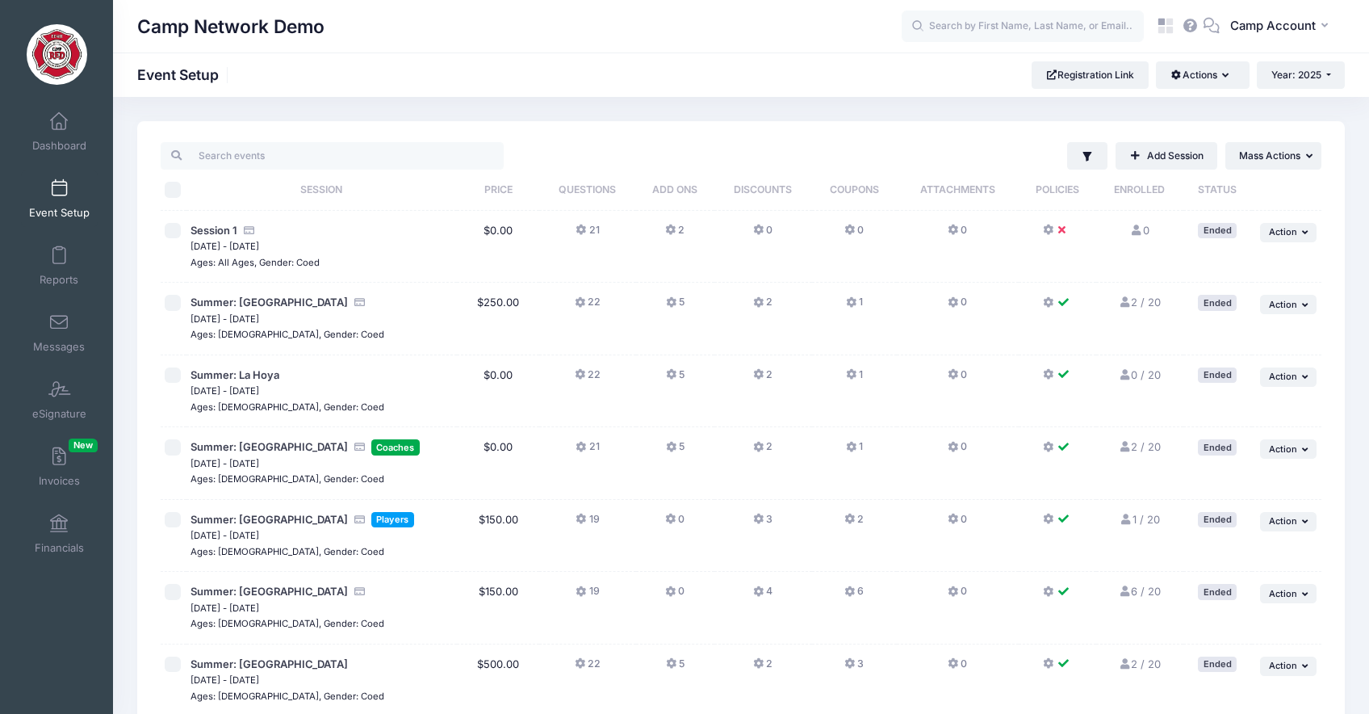
click at [860, 232] on button "0" at bounding box center [853, 234] width 19 height 23
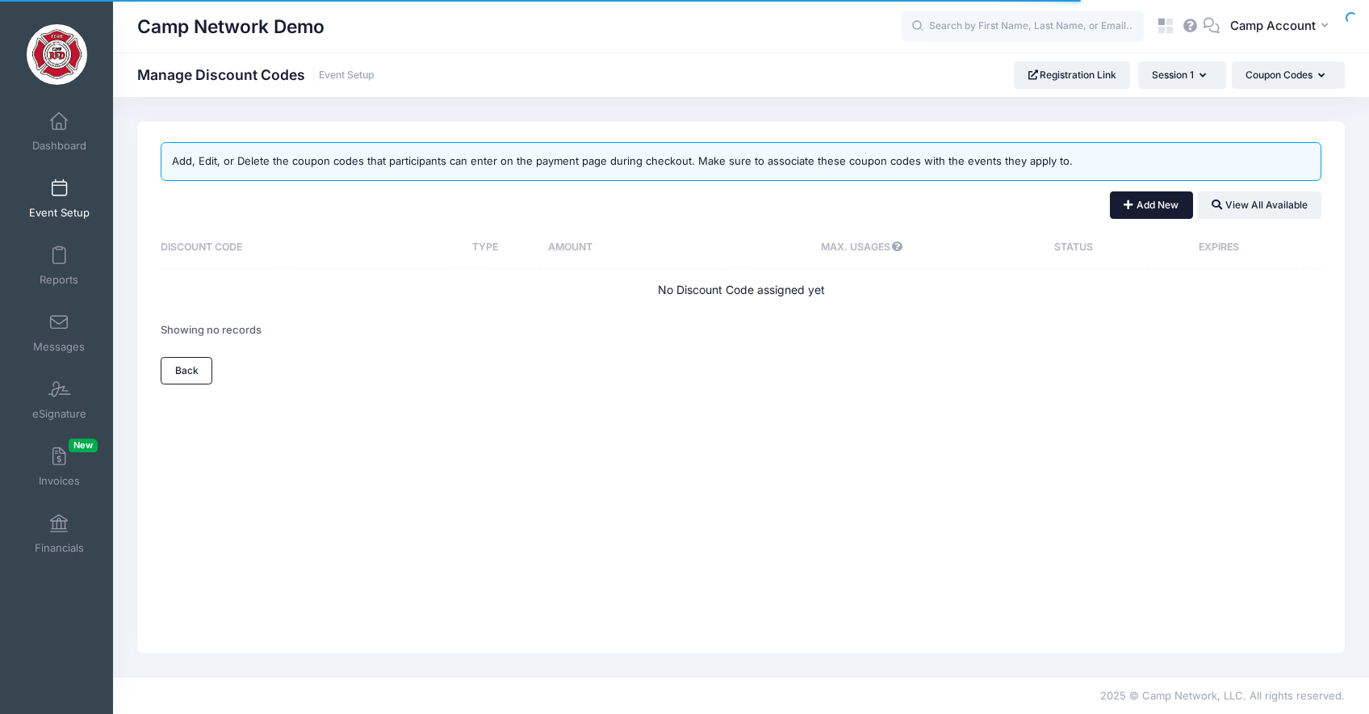
click at [1183, 203] on button "Add New" at bounding box center [1151, 204] width 83 height 27
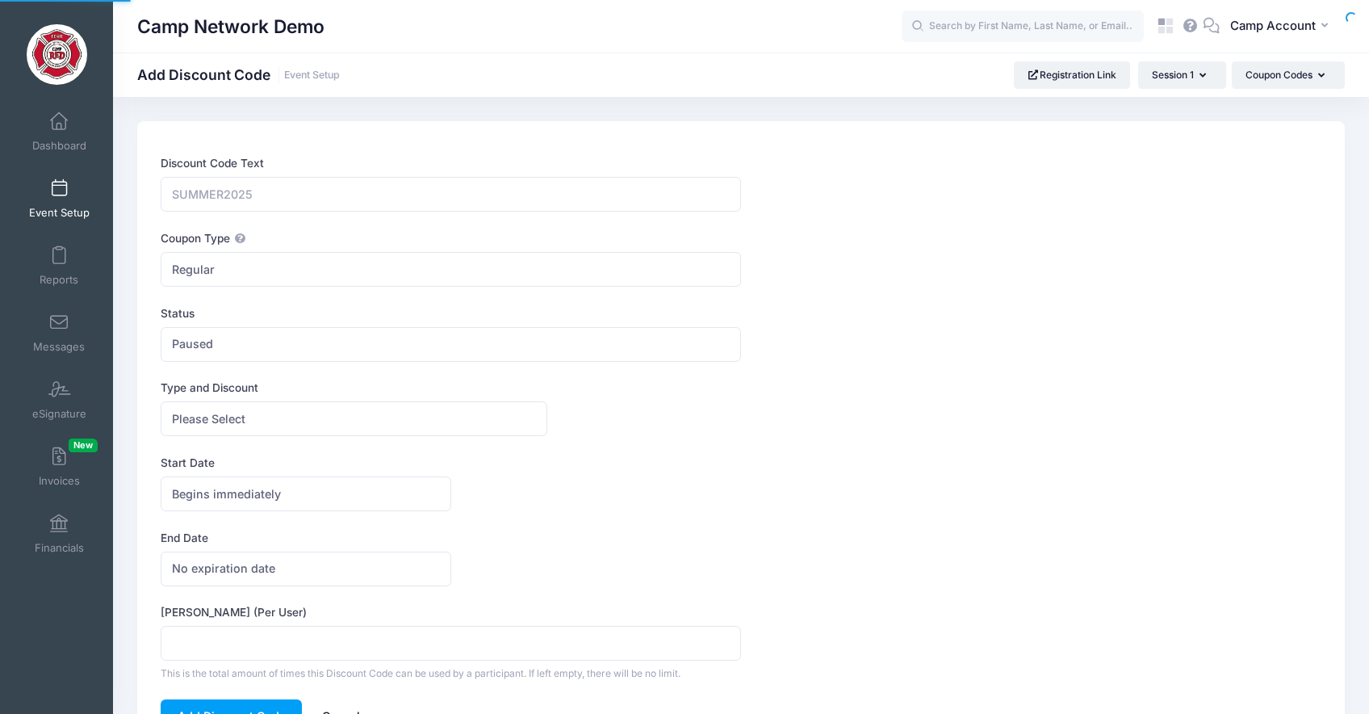
select select
click at [347, 276] on span "Regular" at bounding box center [451, 269] width 580 height 35
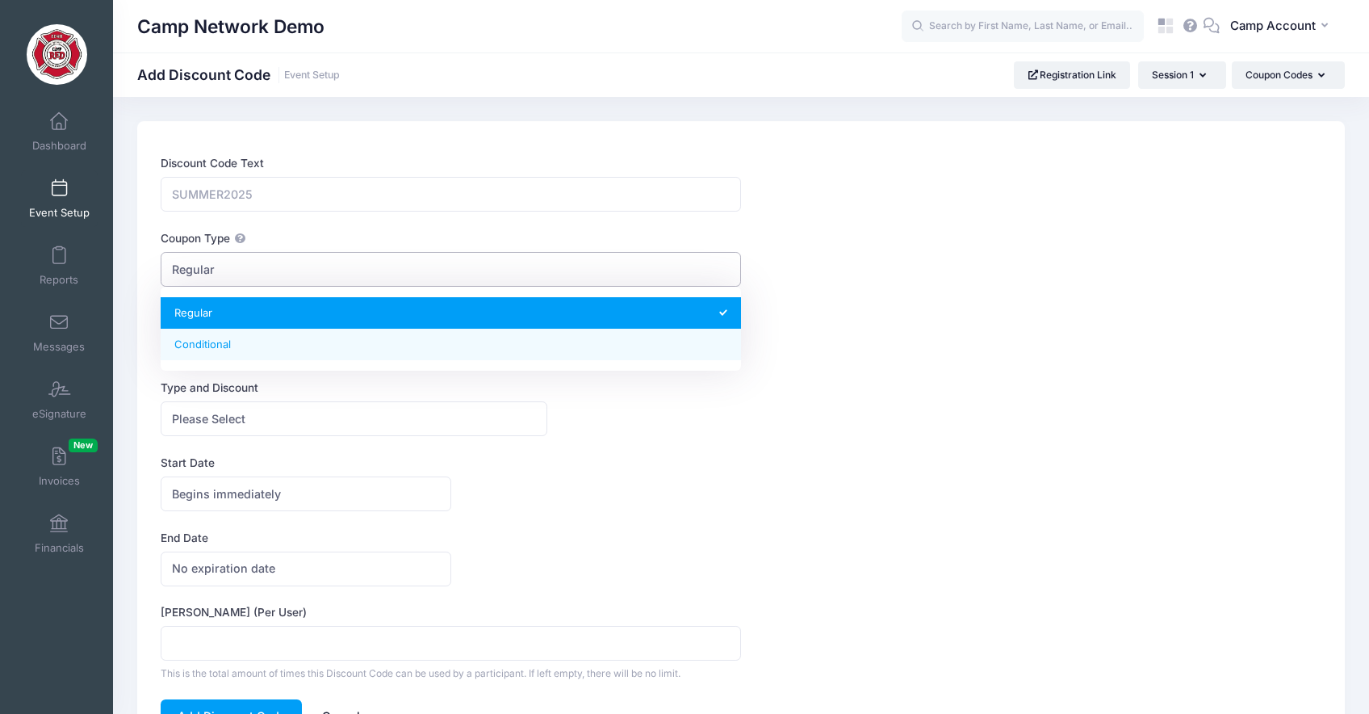
select select "1"
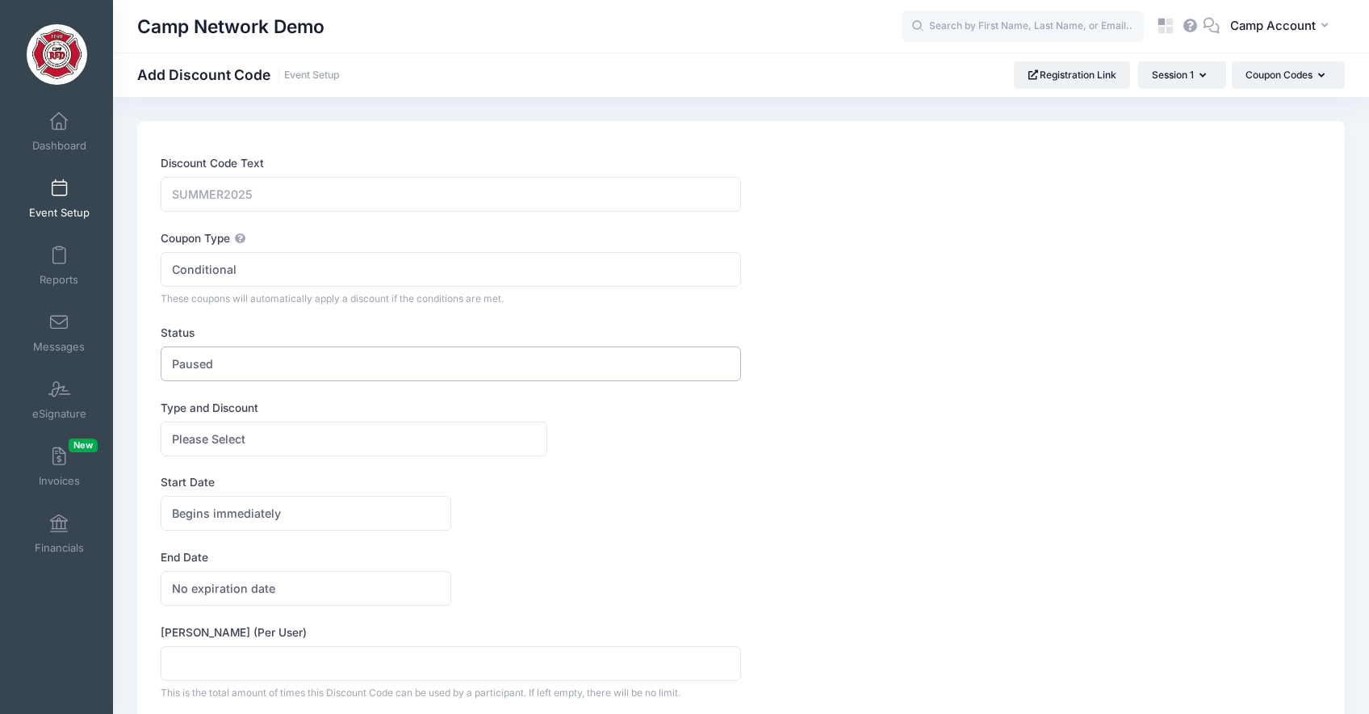
click at [242, 366] on span "Paused" at bounding box center [451, 363] width 580 height 35
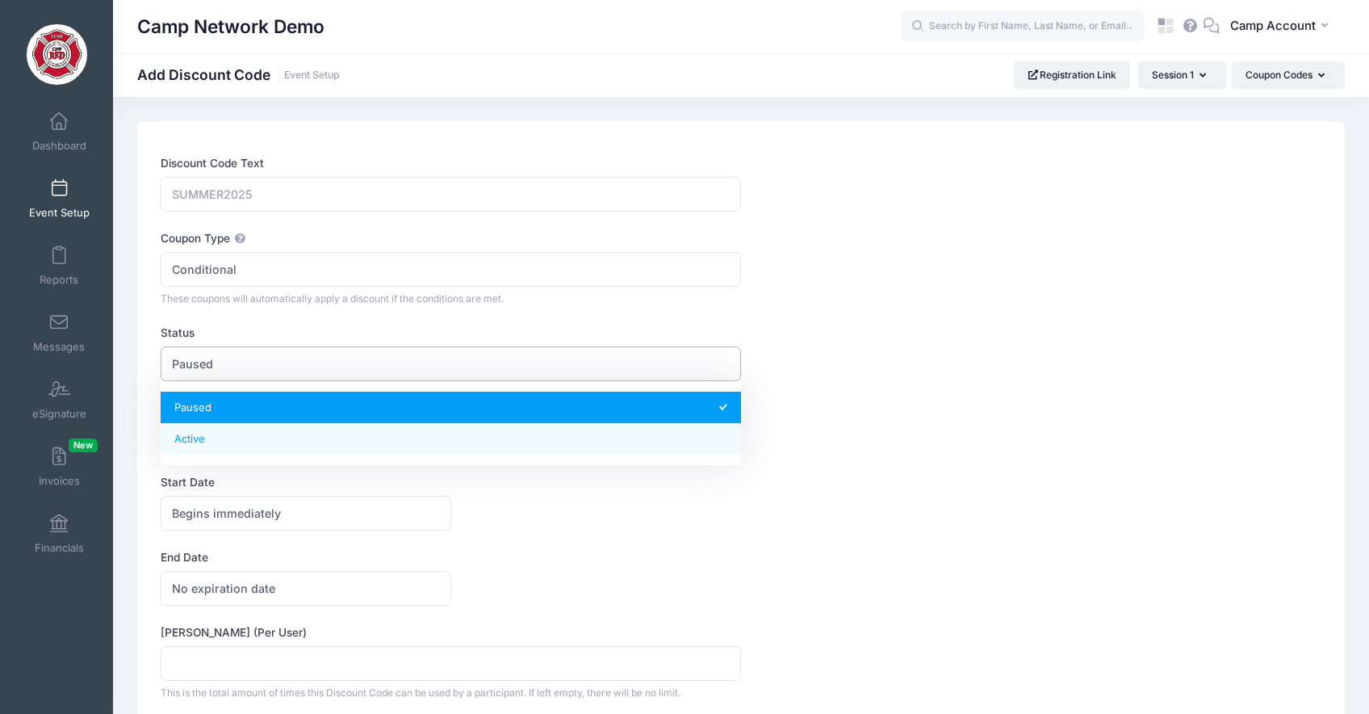
select select "1"
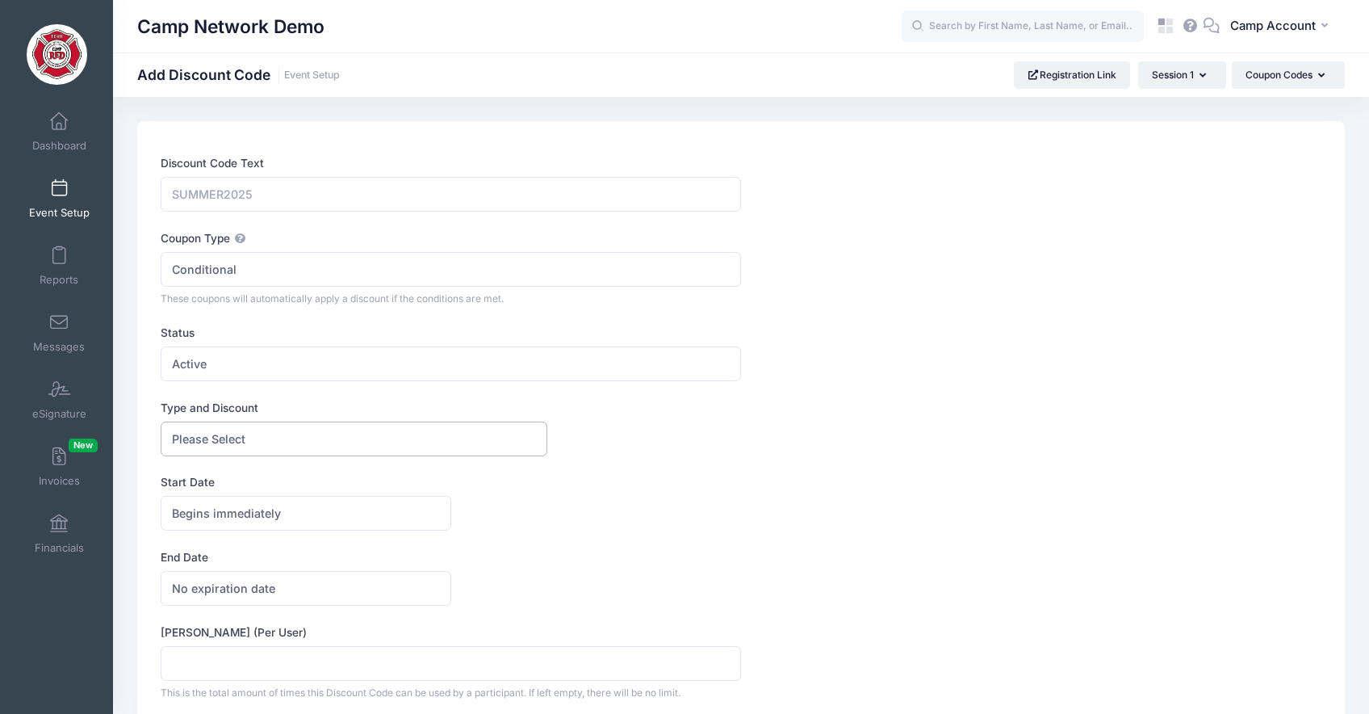
click at [260, 446] on span "Please Select" at bounding box center [354, 438] width 387 height 35
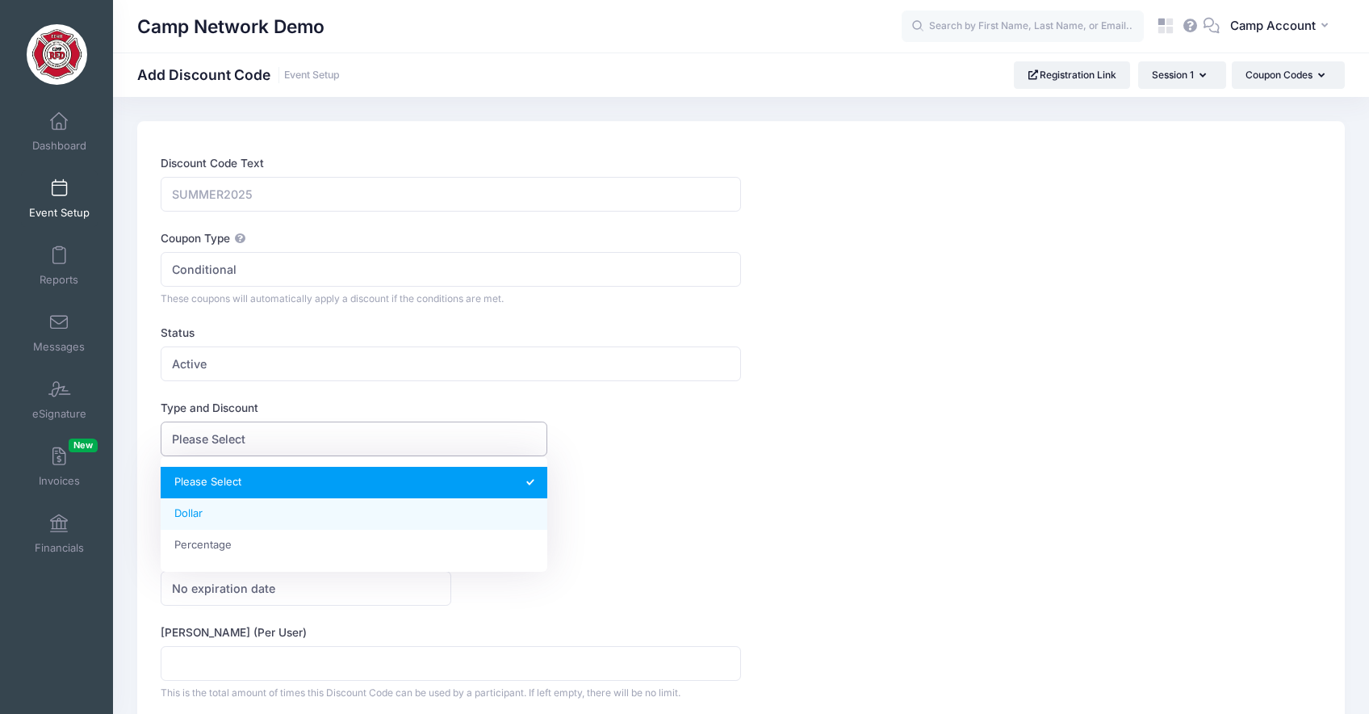
select select "1"
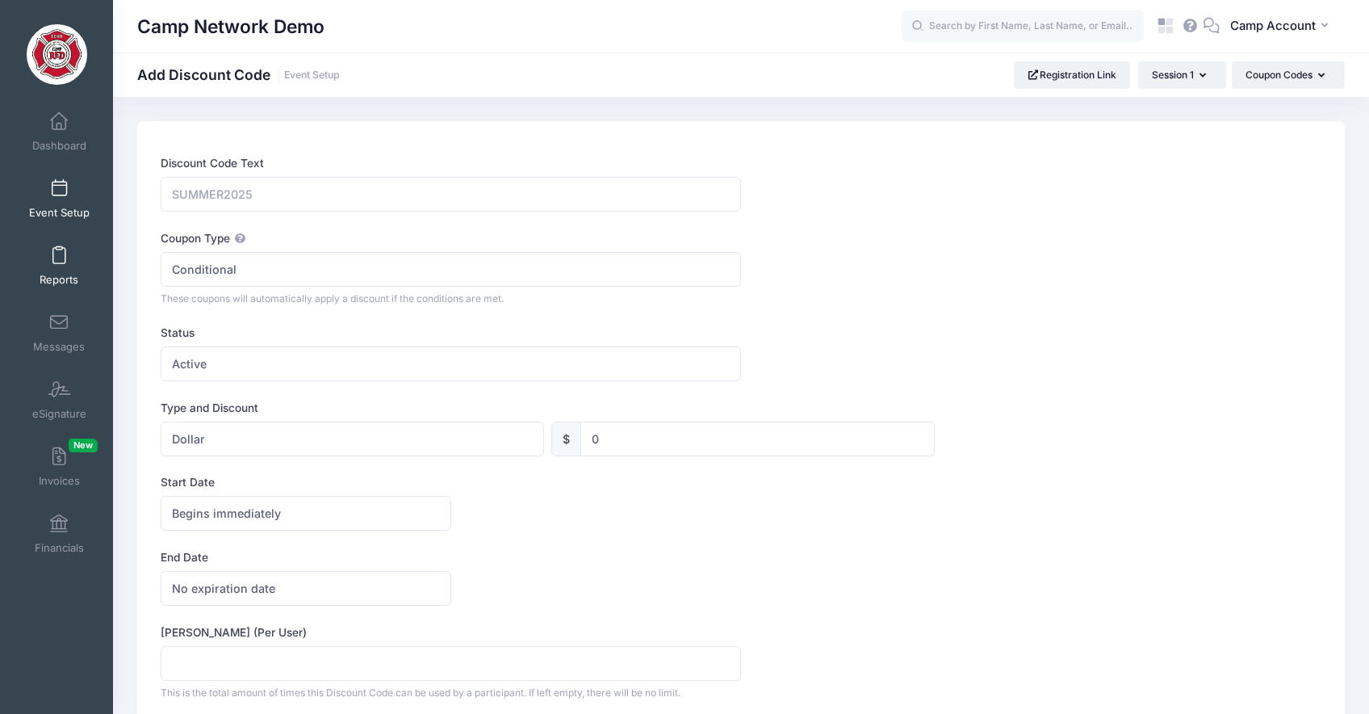
click at [62, 273] on span "Reports" at bounding box center [59, 280] width 39 height 14
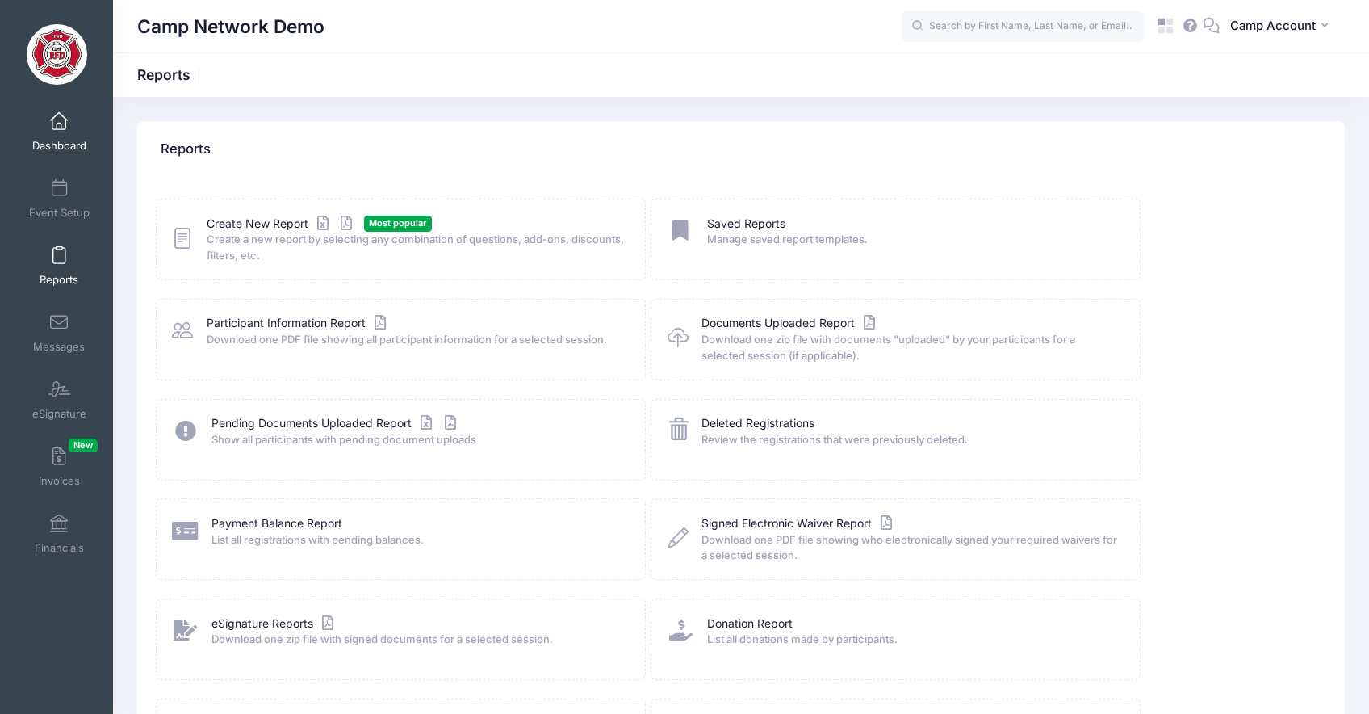
click at [82, 135] on link "Dashboard" at bounding box center [59, 131] width 77 height 57
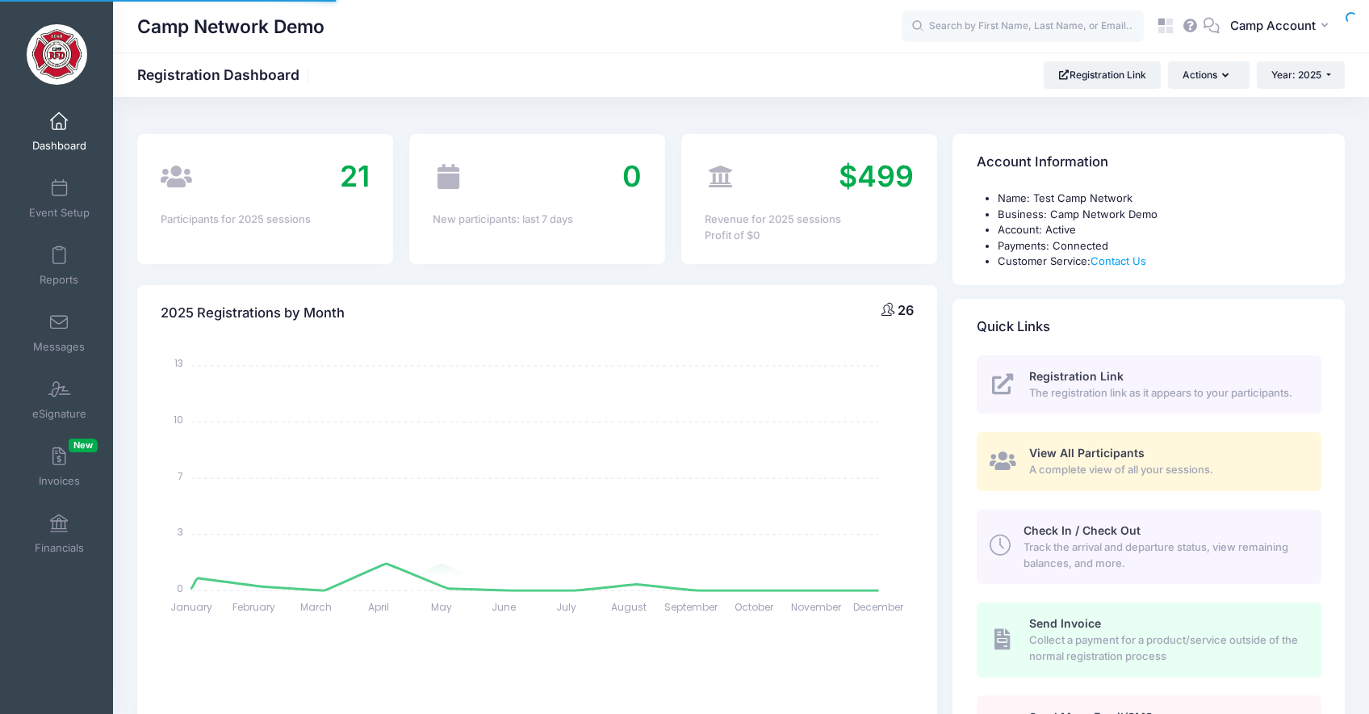
select select
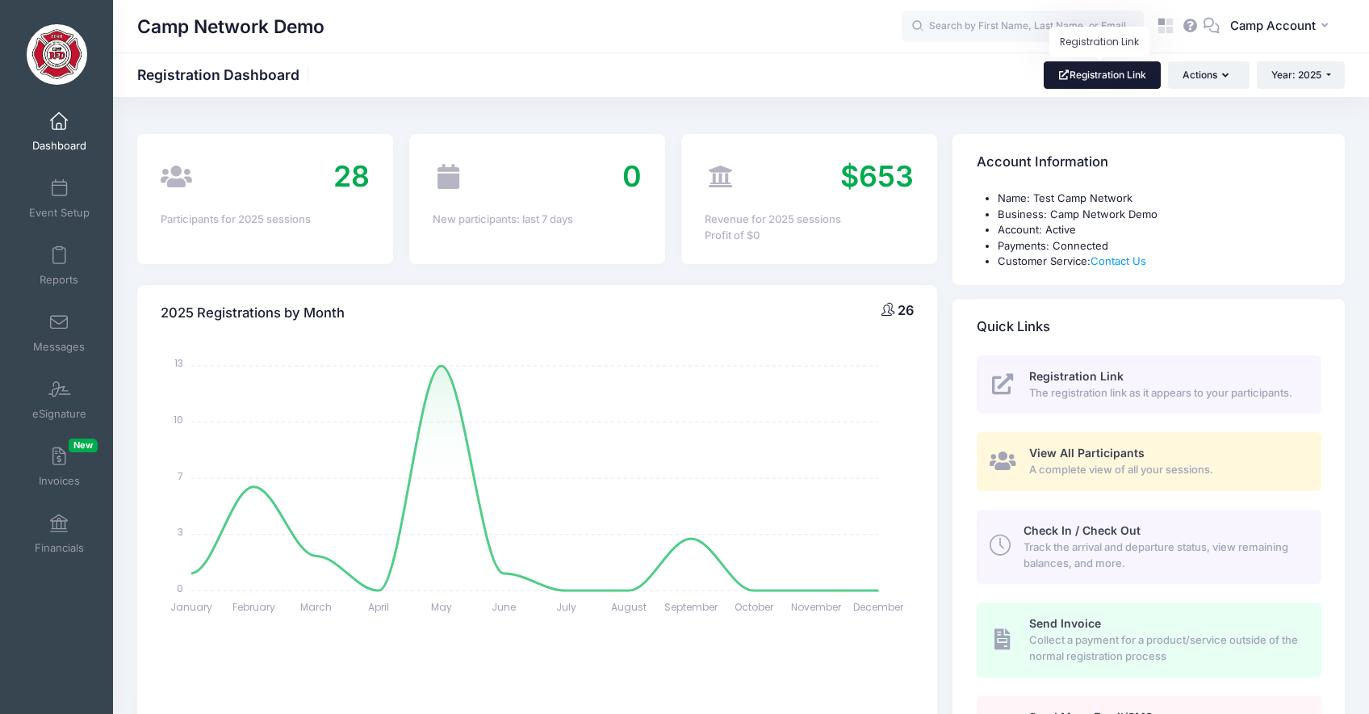
click at [1135, 82] on link "Registration Link" at bounding box center [1102, 74] width 117 height 27
click at [1271, 36] on button "CA Camp Account" at bounding box center [1282, 26] width 125 height 37
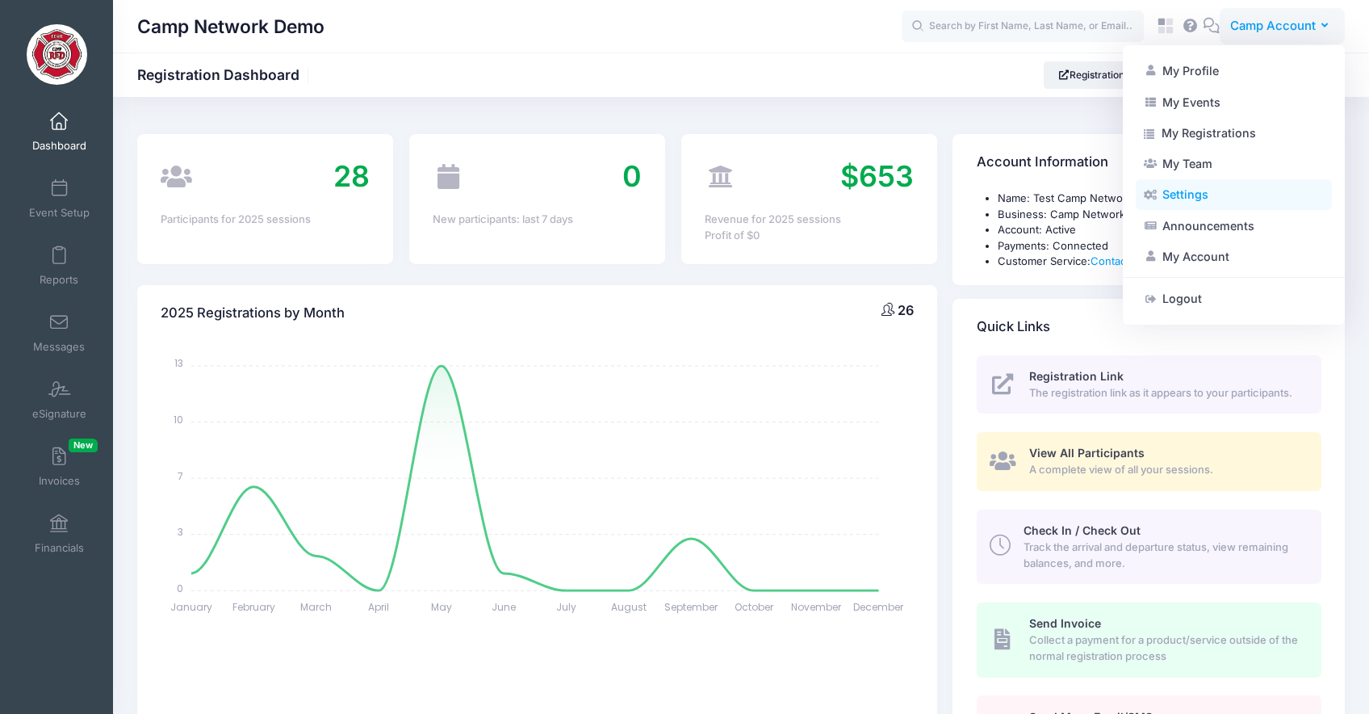
click at [1158, 195] on link "Settings" at bounding box center [1234, 194] width 196 height 31
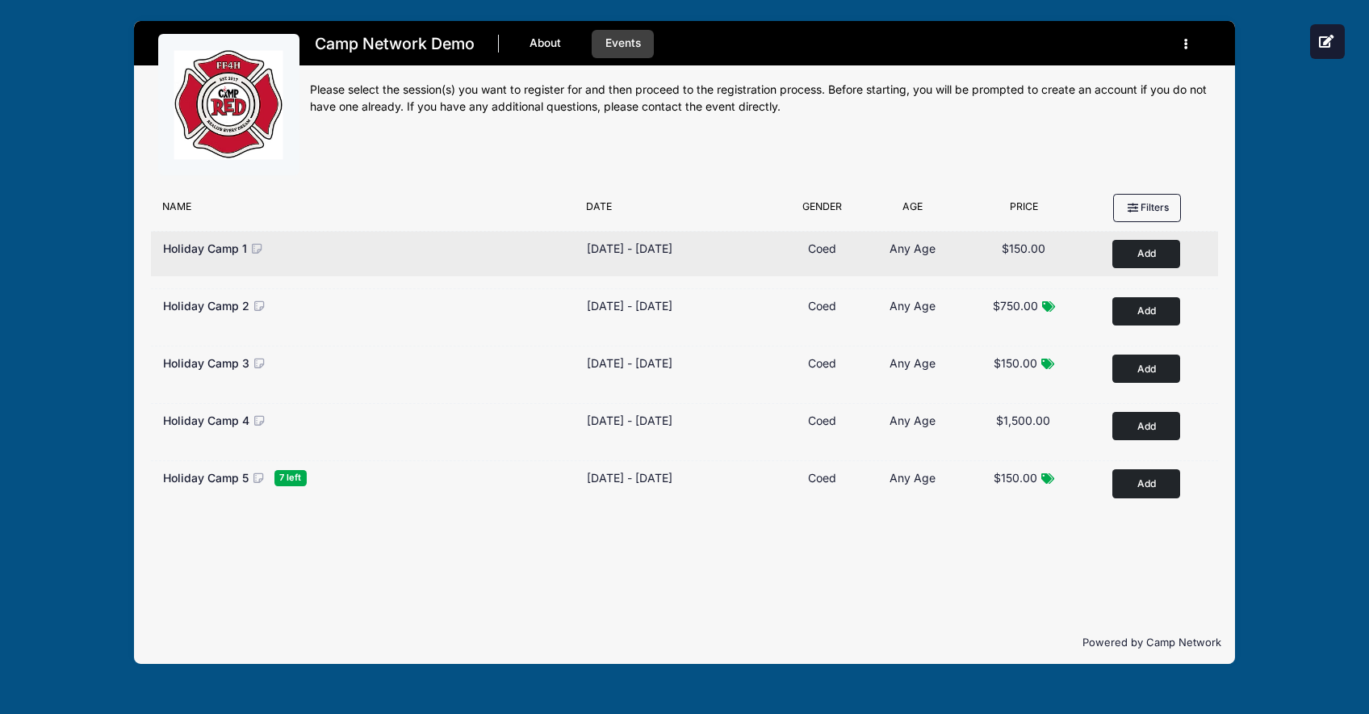
click at [1134, 260] on button "Add to Cart" at bounding box center [1146, 254] width 68 height 28
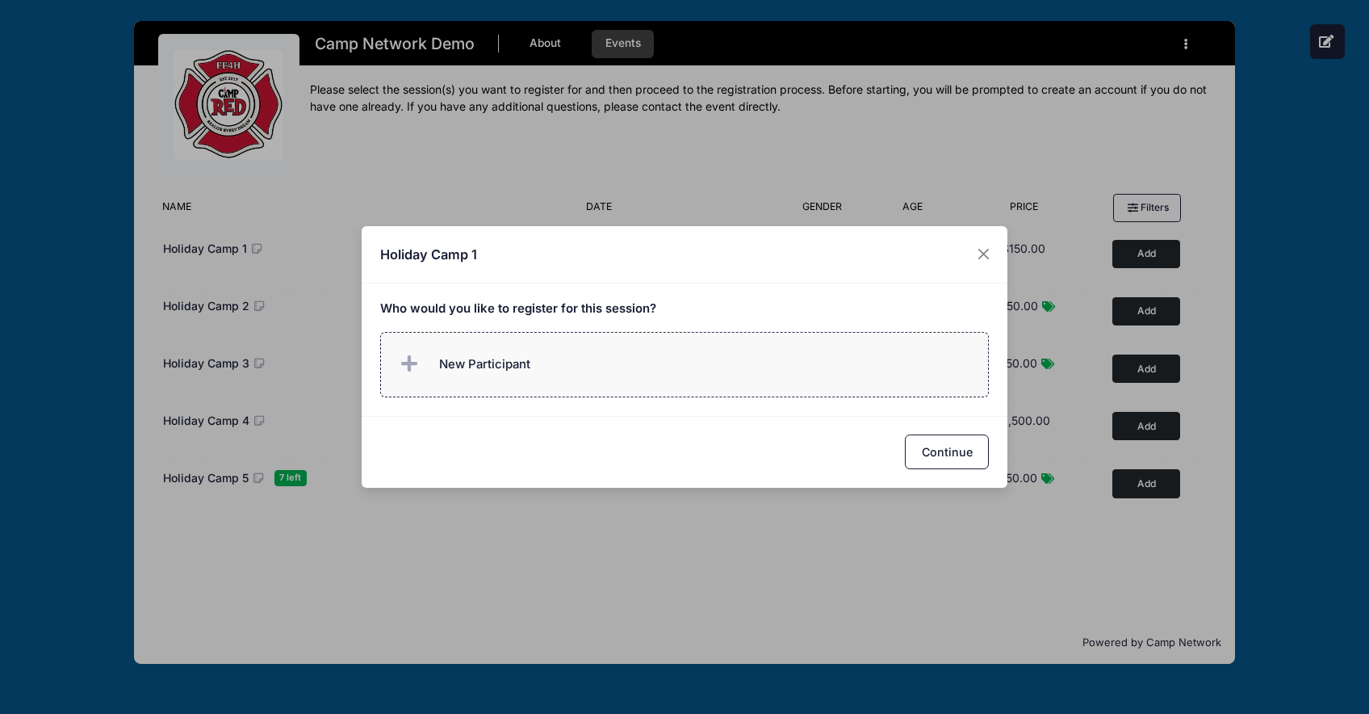
click at [820, 360] on label "New Participant" at bounding box center [684, 364] width 609 height 65
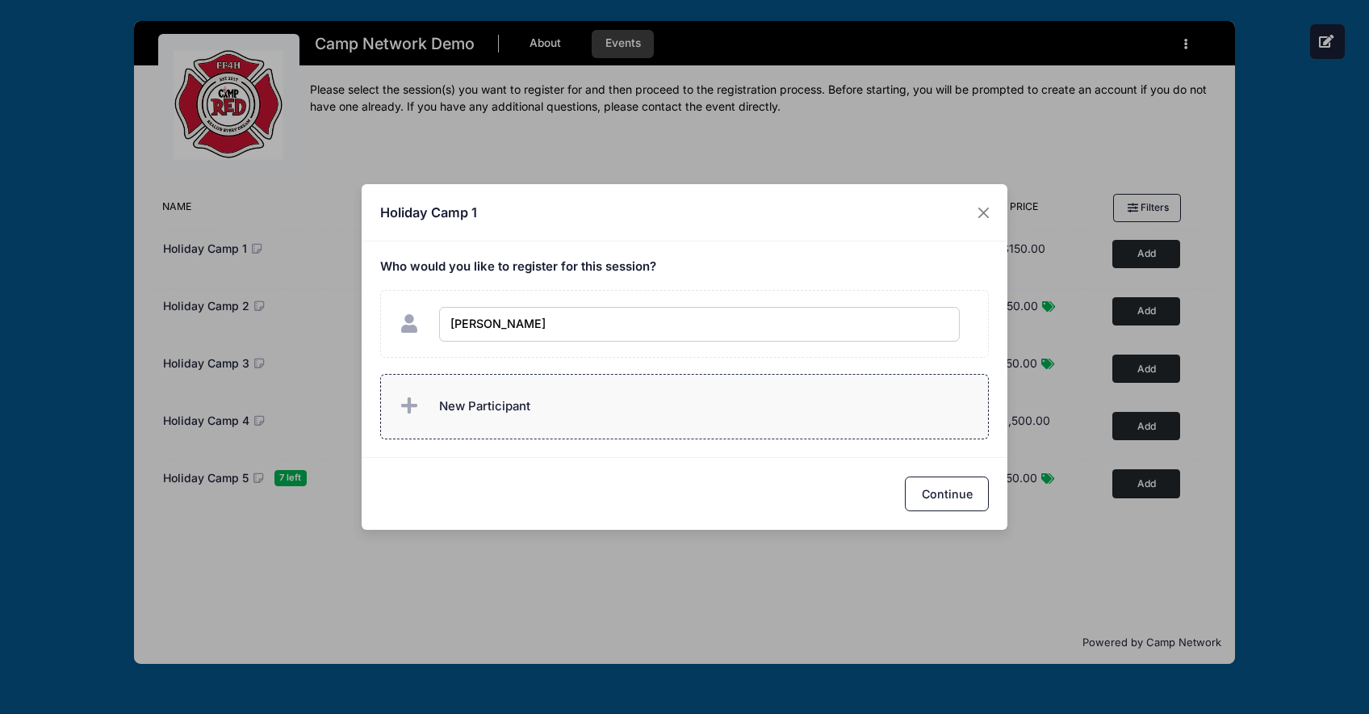
type input "[PERSON_NAME]"
checkbox input "true"
click at [881, 399] on label "New Participant" at bounding box center [684, 406] width 609 height 65
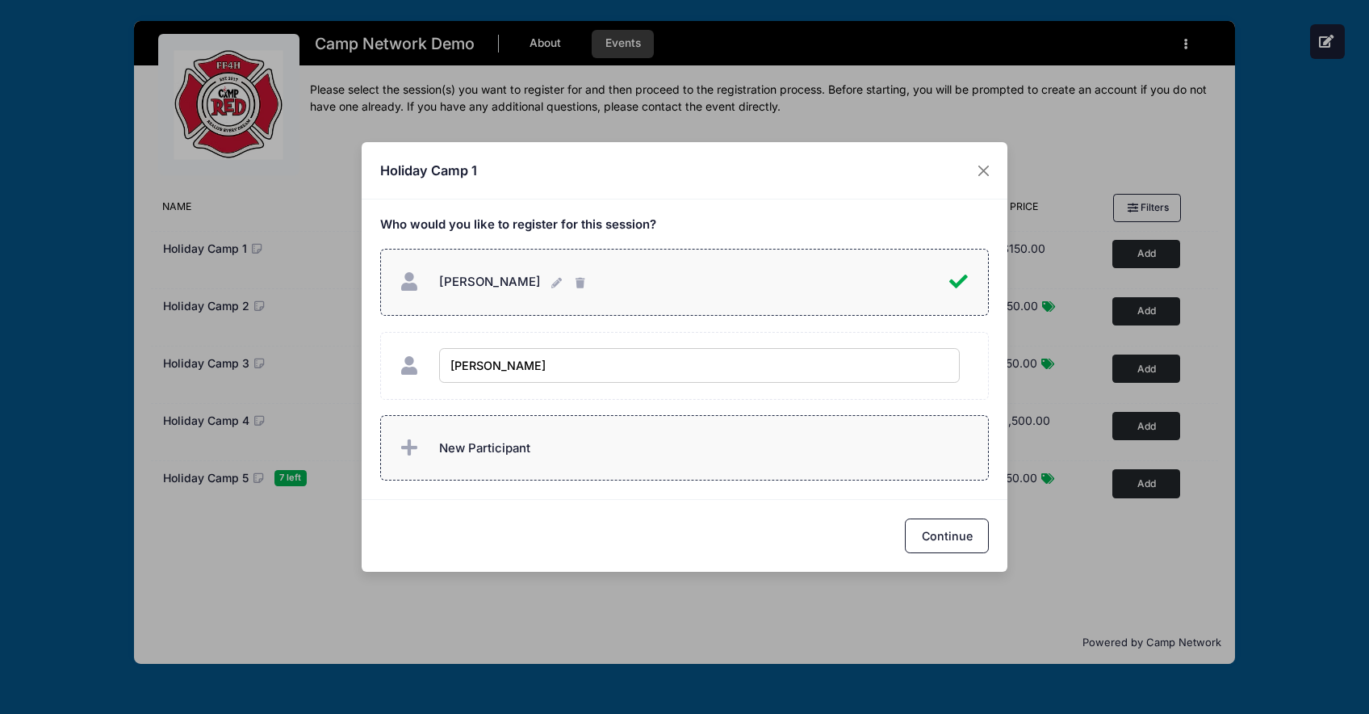
type input "[PERSON_NAME]"
checkbox input "true"
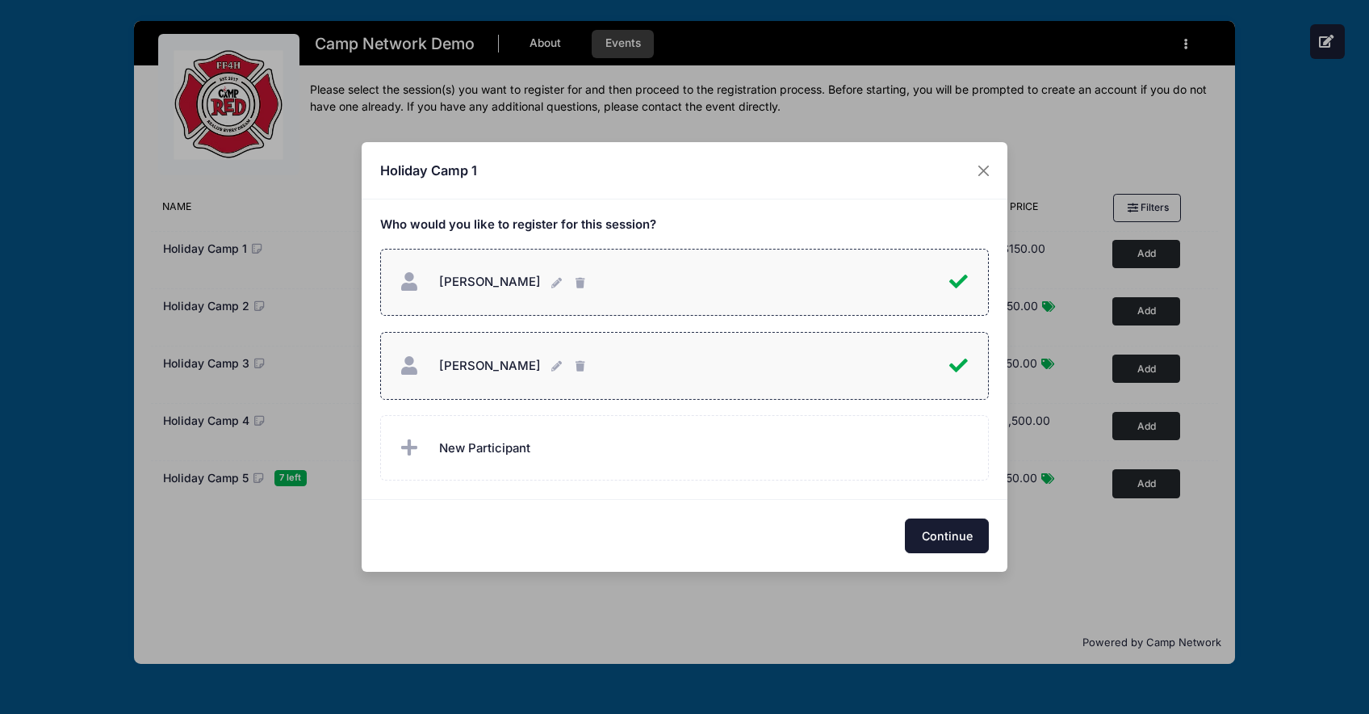
click at [945, 541] on button "Continue" at bounding box center [947, 535] width 84 height 35
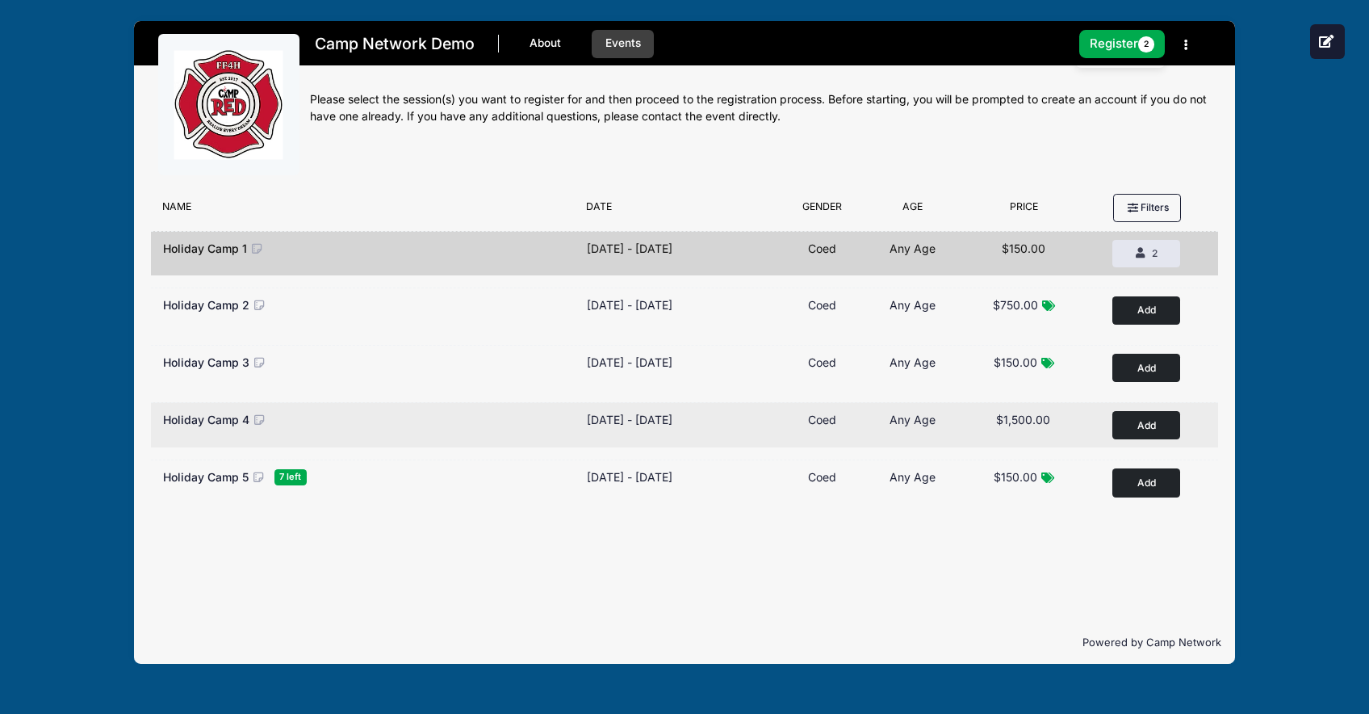
click at [1142, 432] on button "Add to Cart" at bounding box center [1146, 425] width 68 height 28
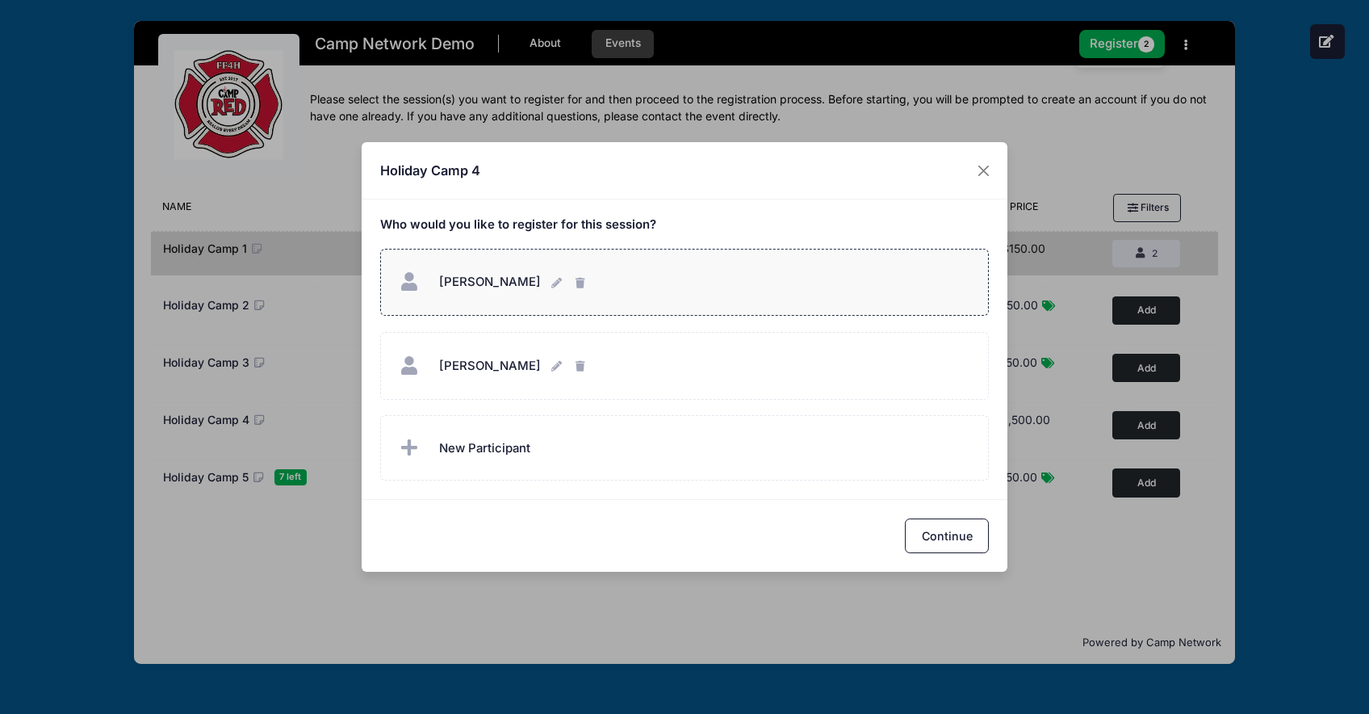
click at [636, 292] on div "Andrew Downing Andrew Downing" at bounding box center [684, 282] width 576 height 35
checkbox input "true"
click at [939, 536] on button "Continue" at bounding box center [947, 535] width 84 height 35
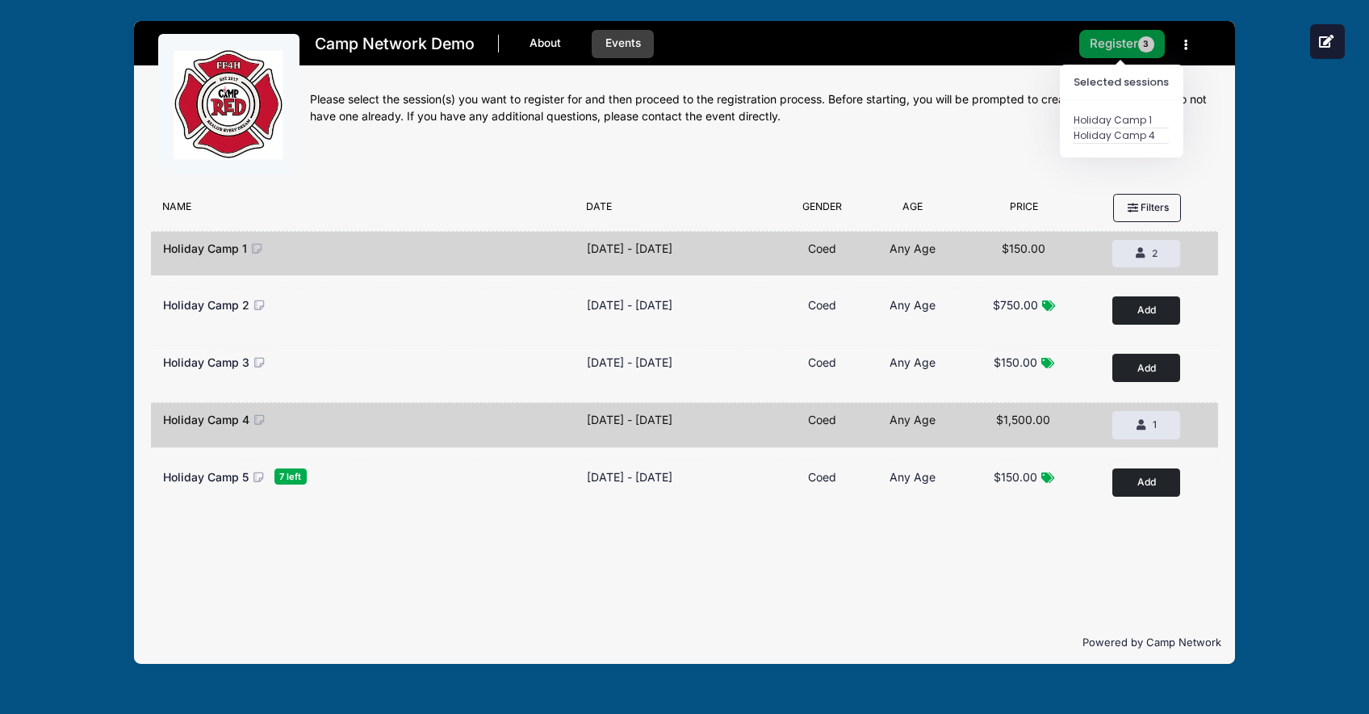
click at [1146, 48] on span "3" at bounding box center [1146, 44] width 16 height 16
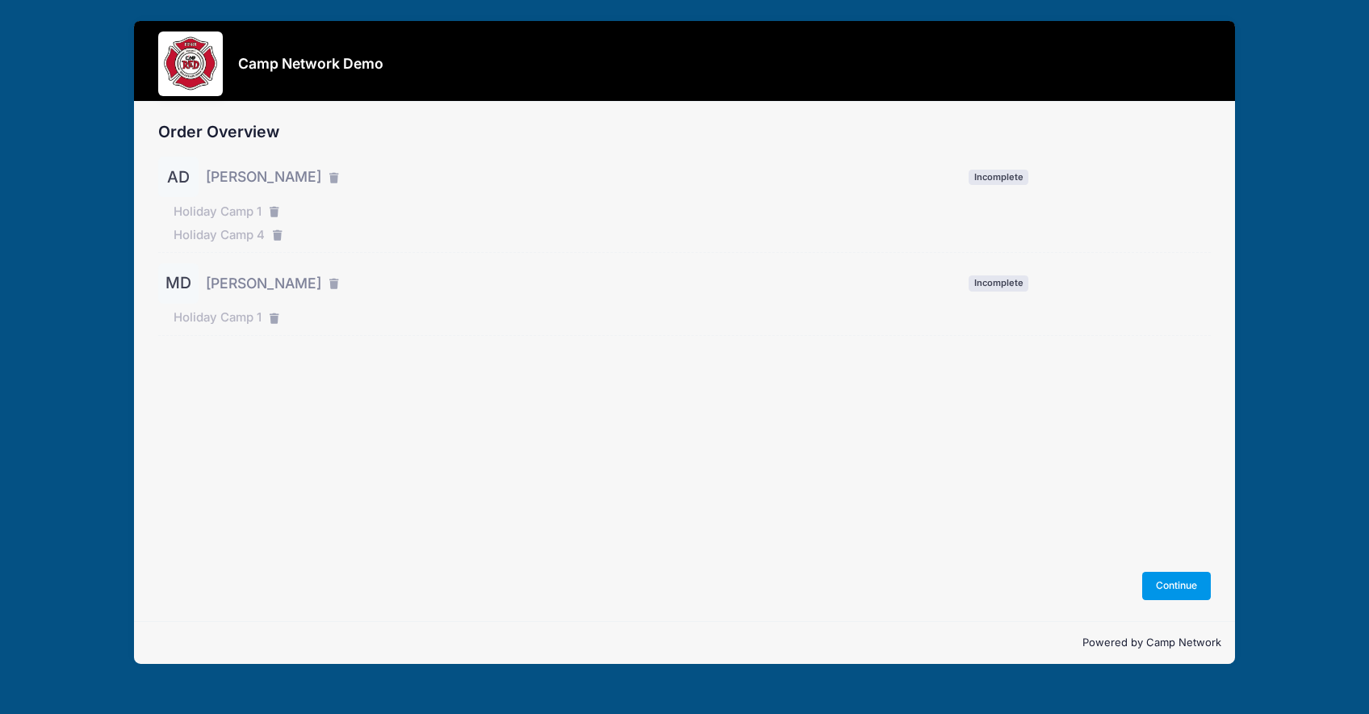
click at [1174, 585] on button "Continue" at bounding box center [1176, 584] width 69 height 27
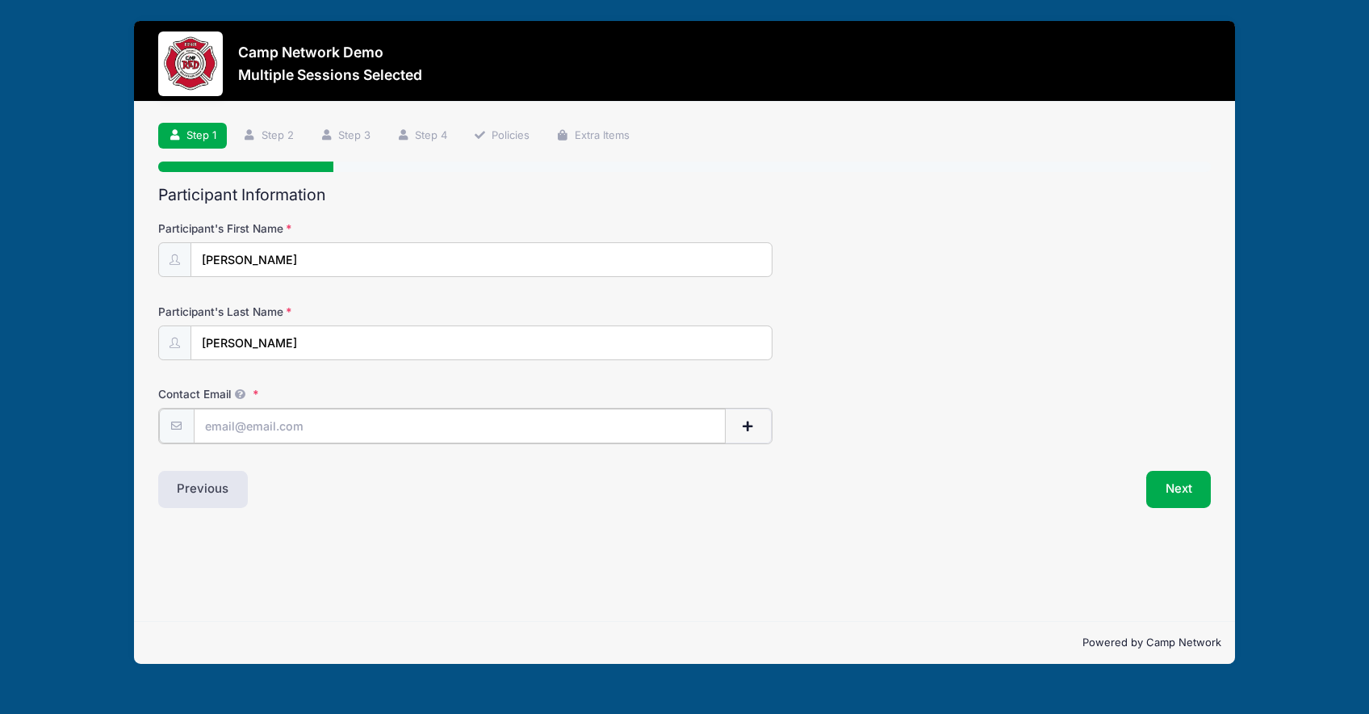
click at [350, 426] on input "Contact Email" at bounding box center [460, 425] width 532 height 35
type input "andrew.downing@campnetwork.com"
click at [816, 553] on div "Step 1 /7 Step 1 Step 2 Step 3 Step 4 Policies Extra Items Participant Informat…" at bounding box center [684, 361] width 1100 height 519
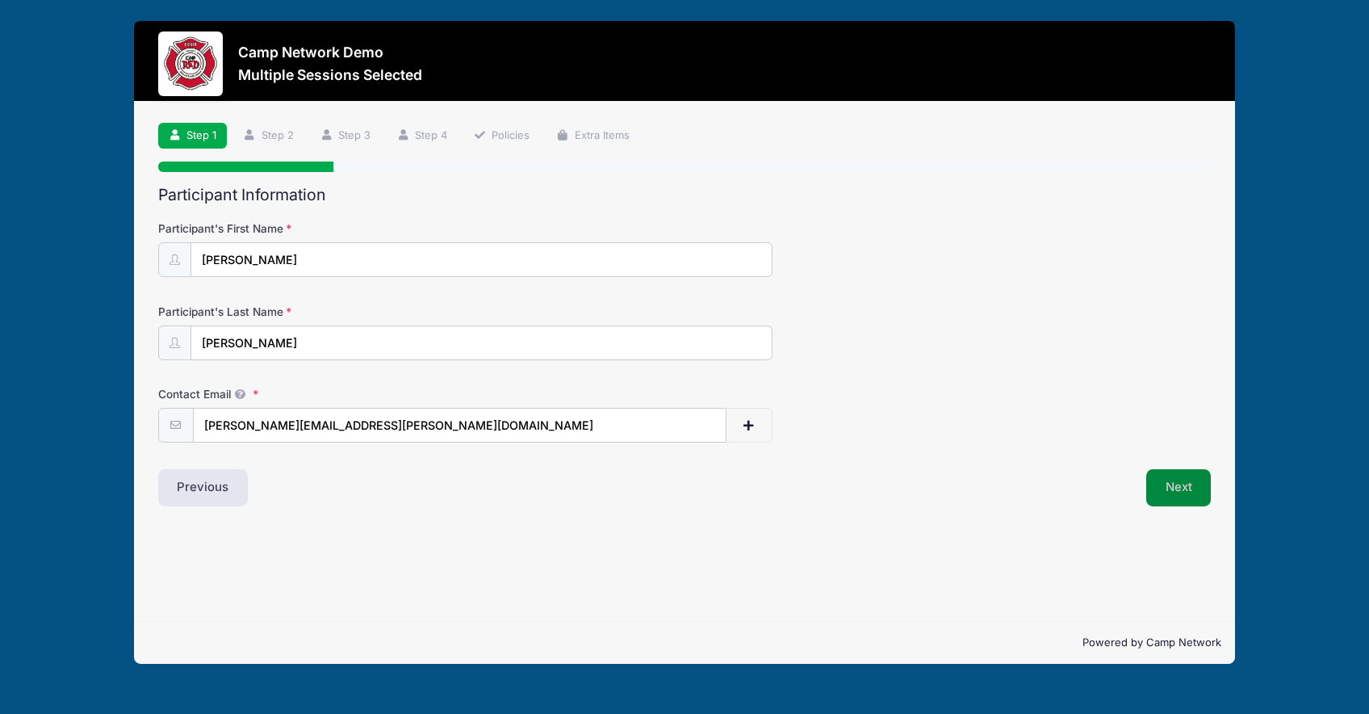
click at [1165, 469] on button "Next" at bounding box center [1178, 487] width 65 height 37
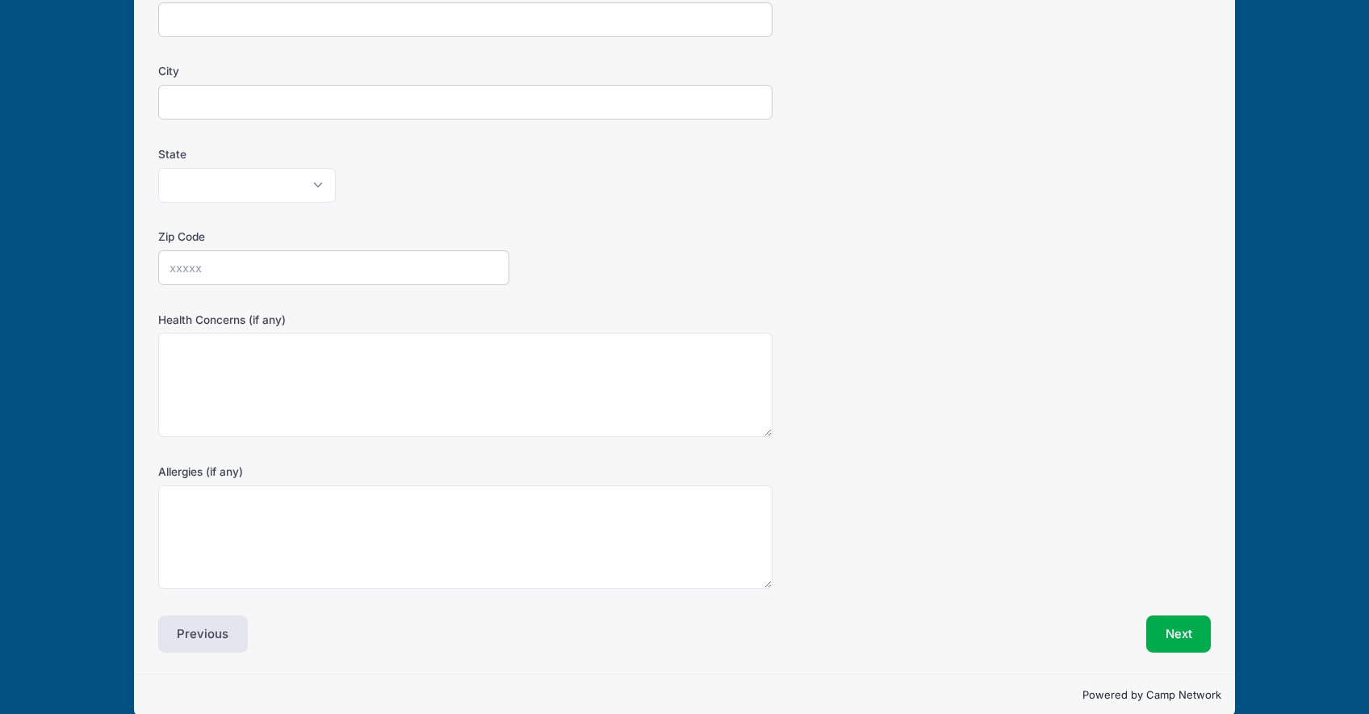
scroll to position [345, 0]
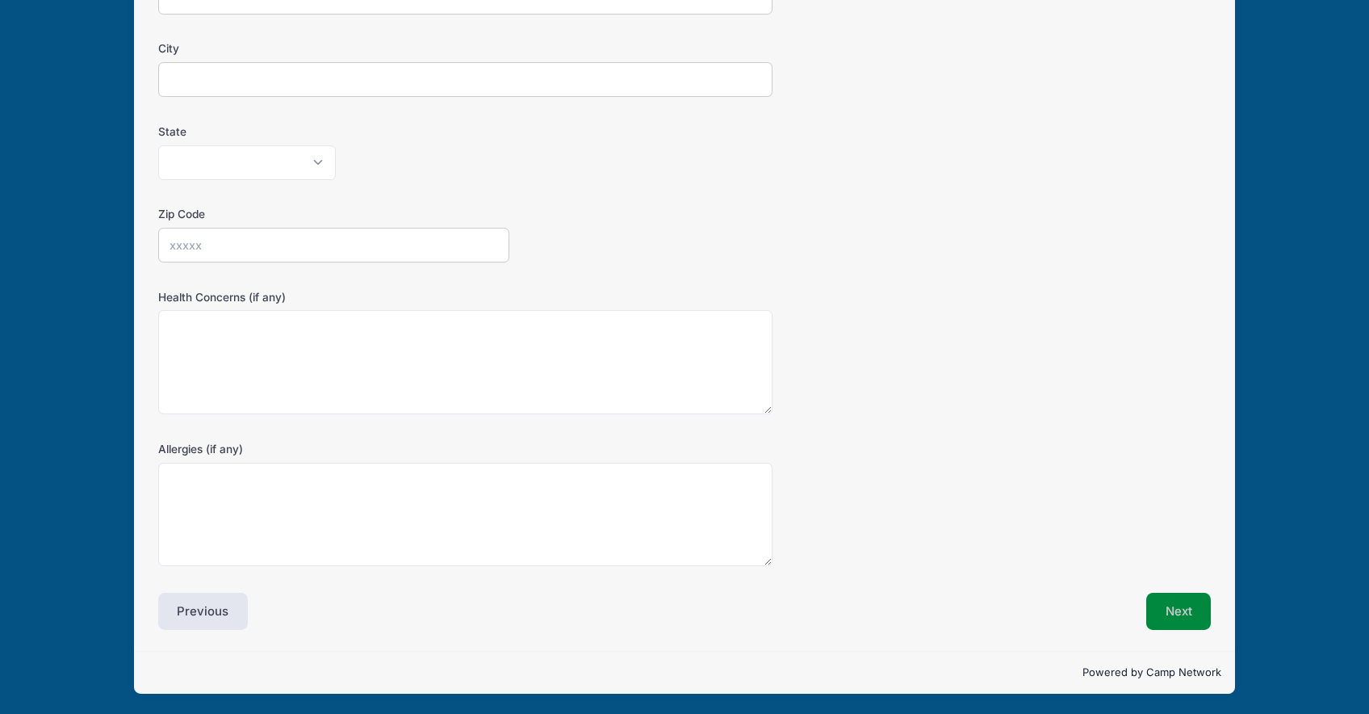
click at [1169, 605] on button "Next" at bounding box center [1178, 610] width 65 height 37
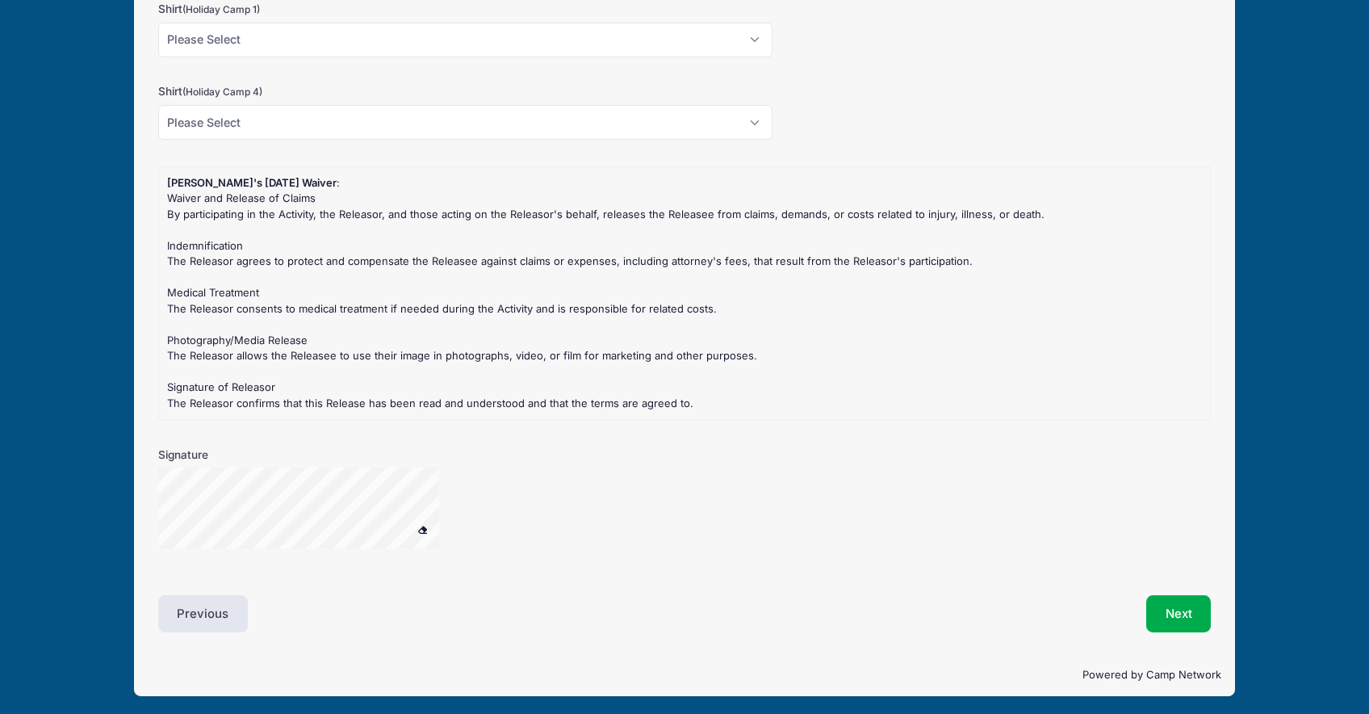
scroll to position [1491, 0]
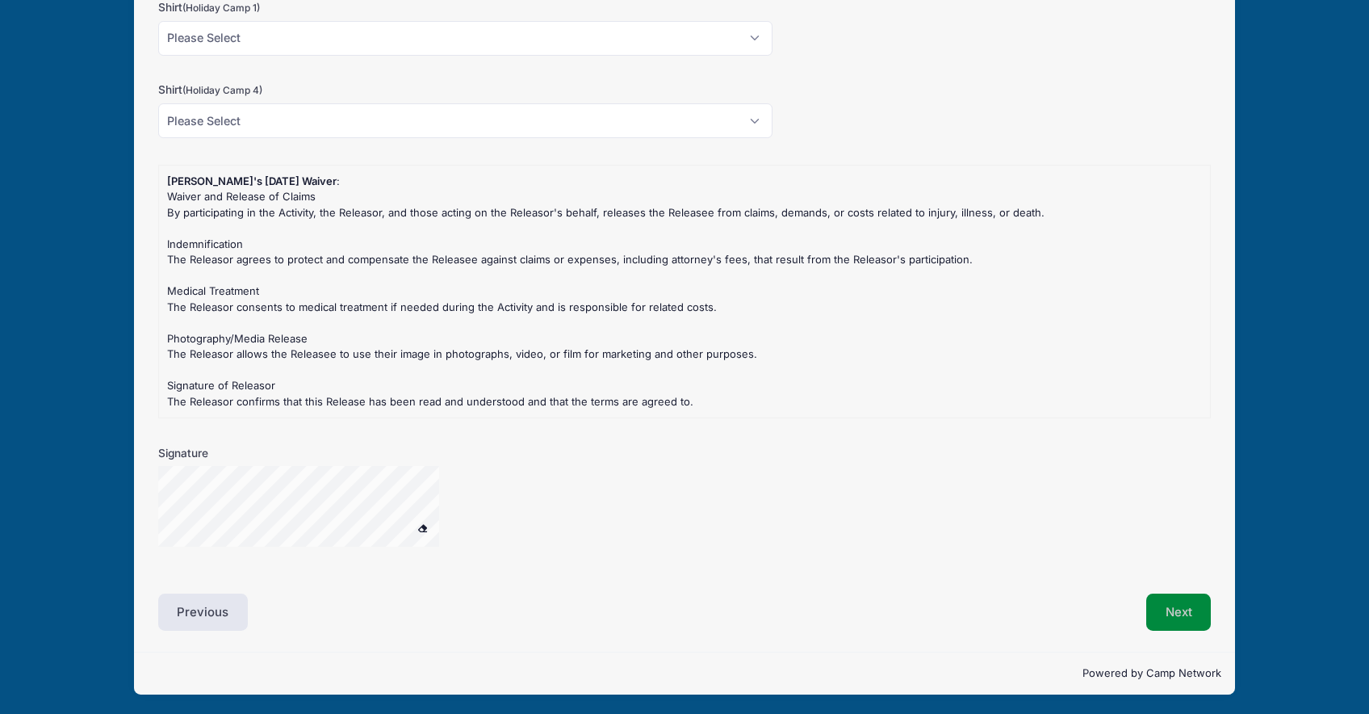
click at [1178, 604] on button "Next" at bounding box center [1178, 611] width 65 height 37
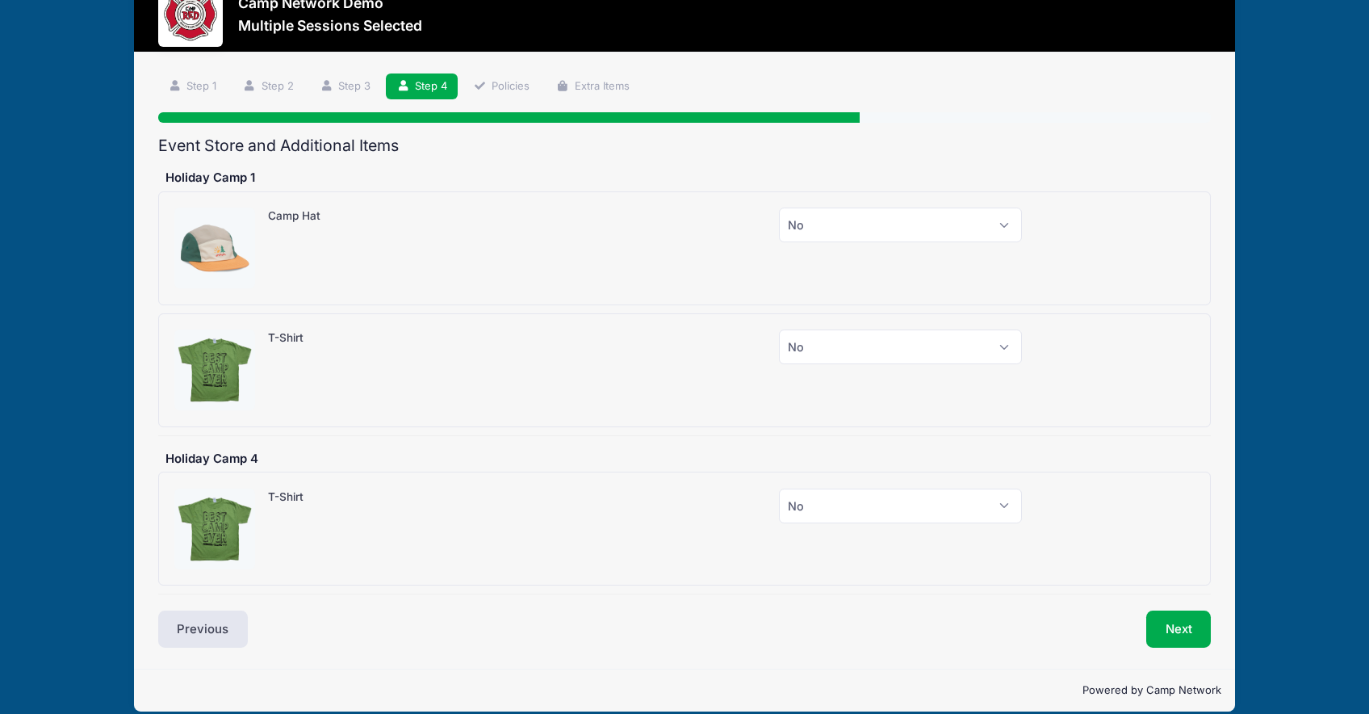
scroll to position [51, 0]
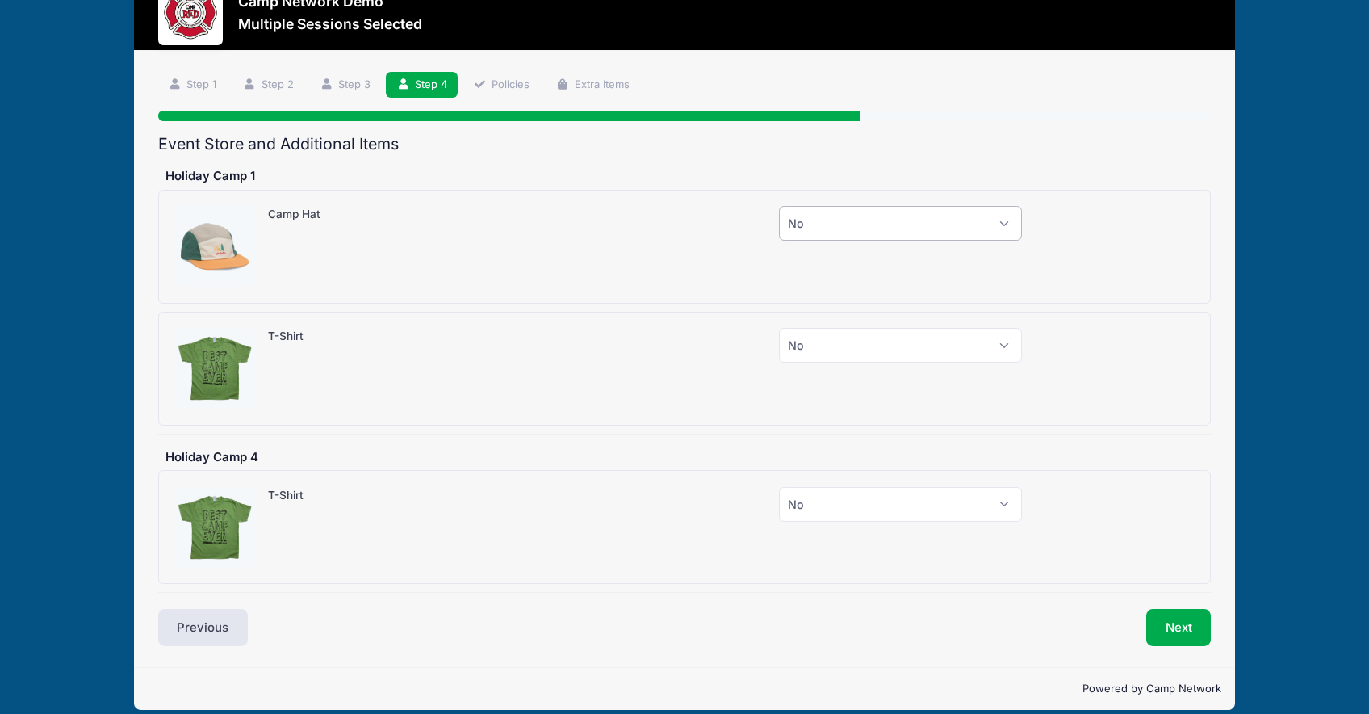
click at [954, 228] on select "Please Select Yes (+$100.00) No" at bounding box center [900, 223] width 243 height 35
click at [779, 206] on select "Please Select Yes (+$100.00) No" at bounding box center [900, 223] width 243 height 35
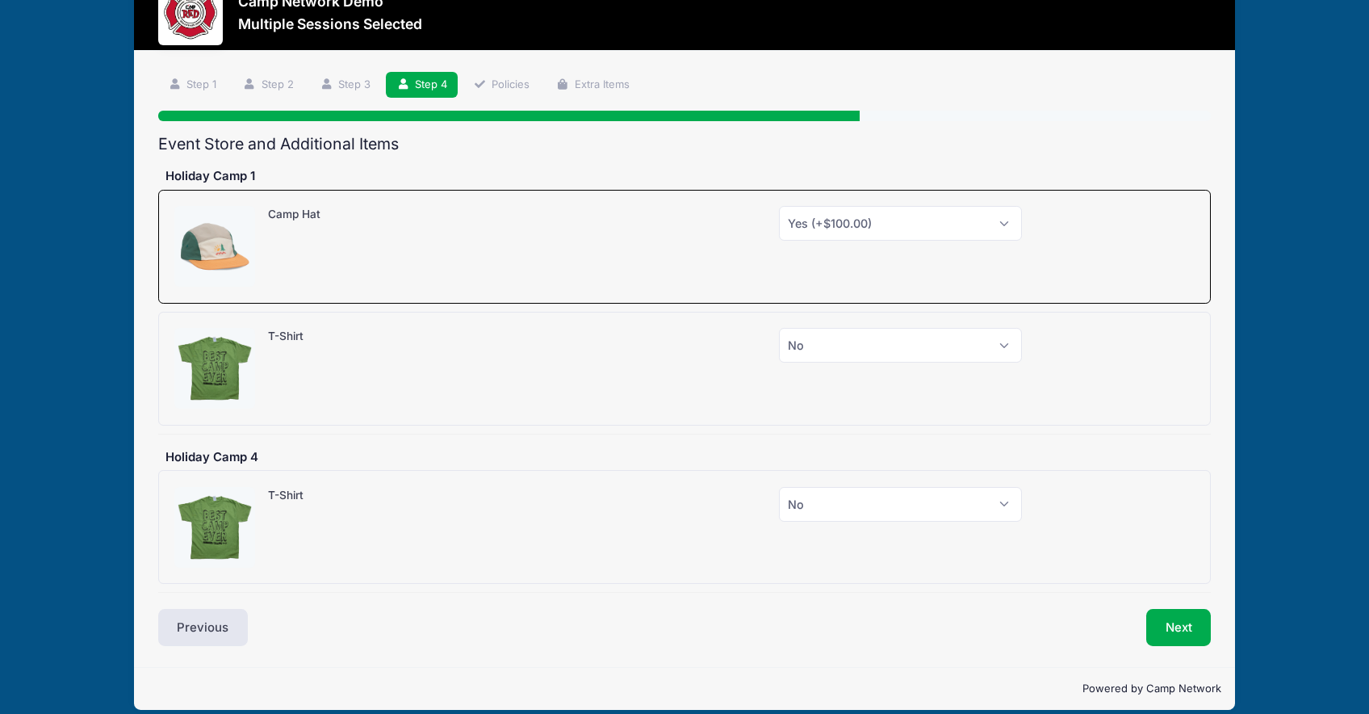
click at [1103, 344] on div at bounding box center [1116, 368] width 173 height 81
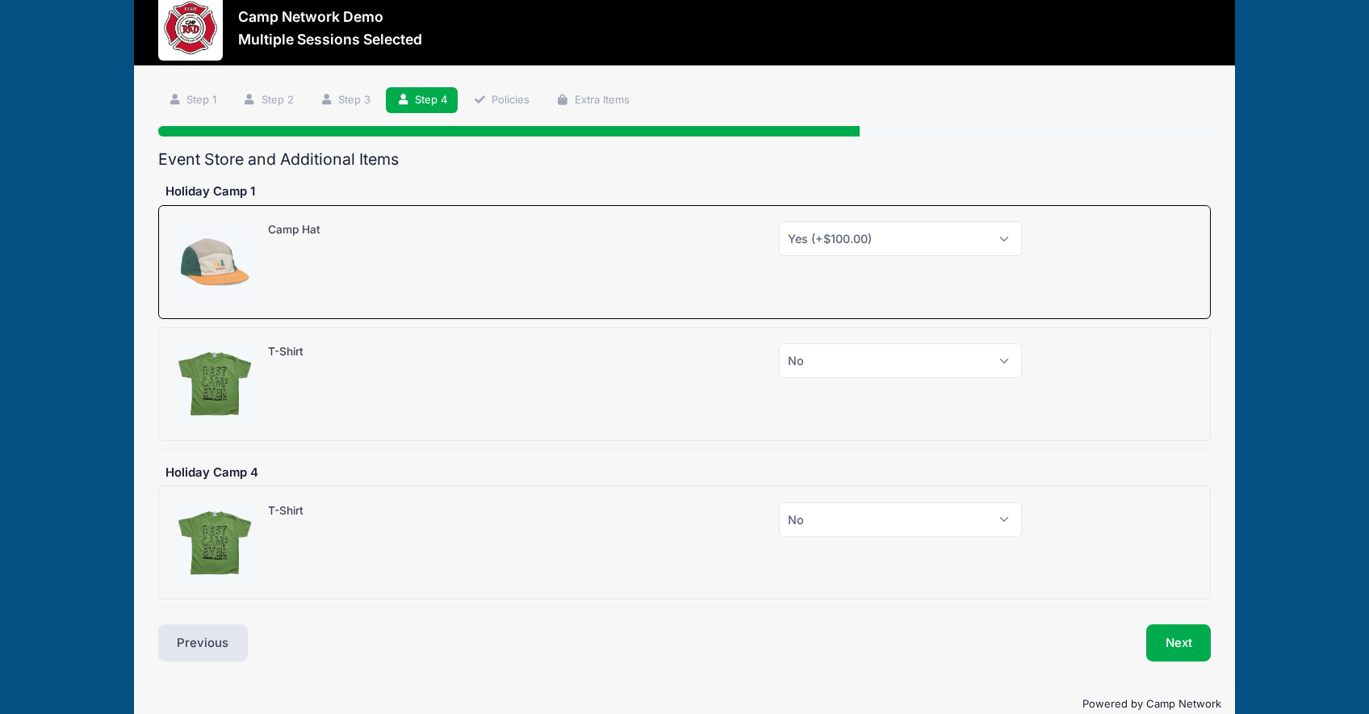
scroll to position [39, 0]
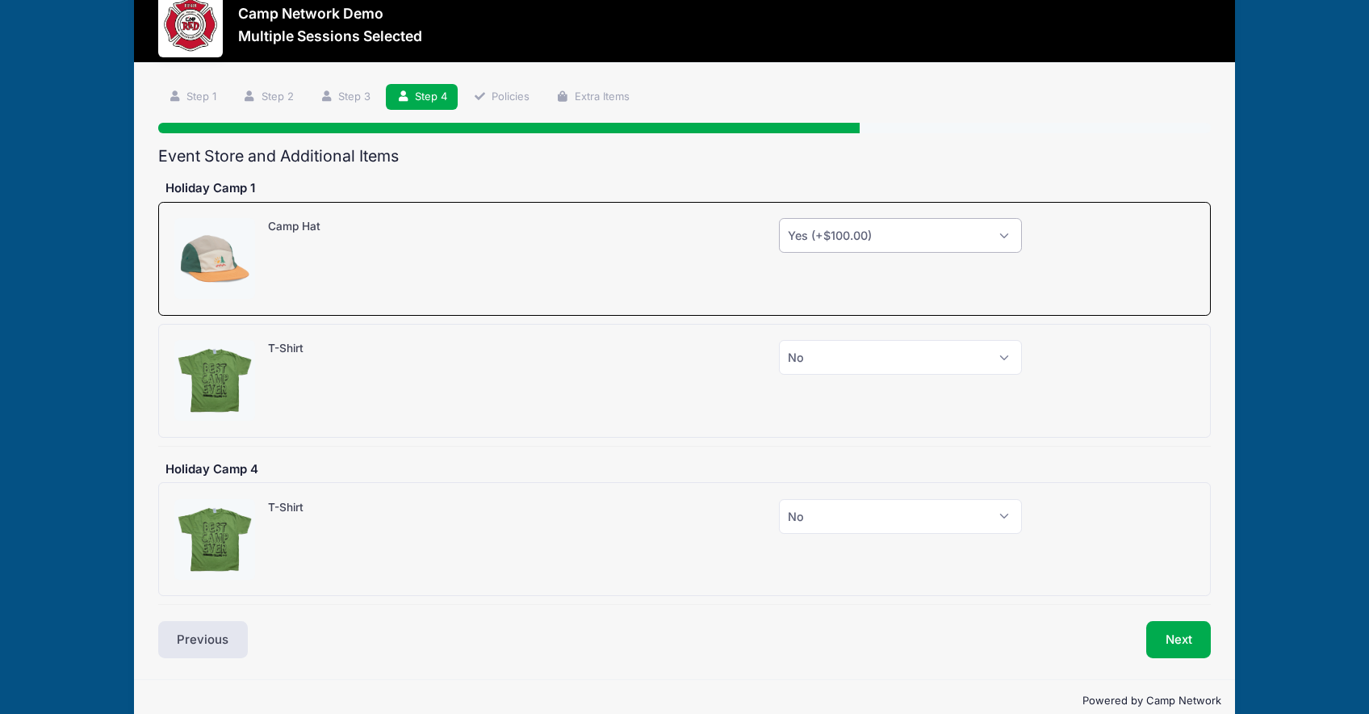
click at [915, 232] on select "Please Select Yes (+$100.00) No" at bounding box center [900, 235] width 243 height 35
select select "0"
click at [779, 218] on select "Please Select Yes (+$100.00) No" at bounding box center [900, 235] width 243 height 35
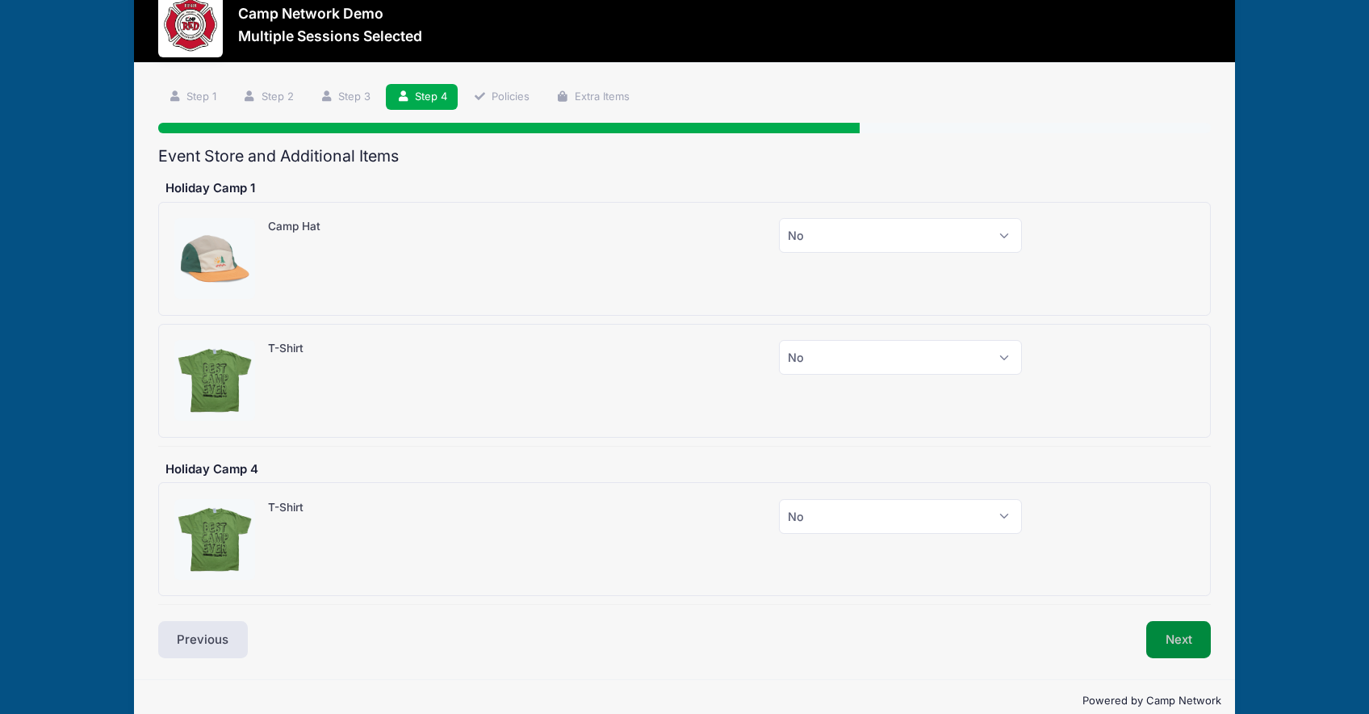
click at [1177, 638] on button "Next" at bounding box center [1178, 639] width 65 height 37
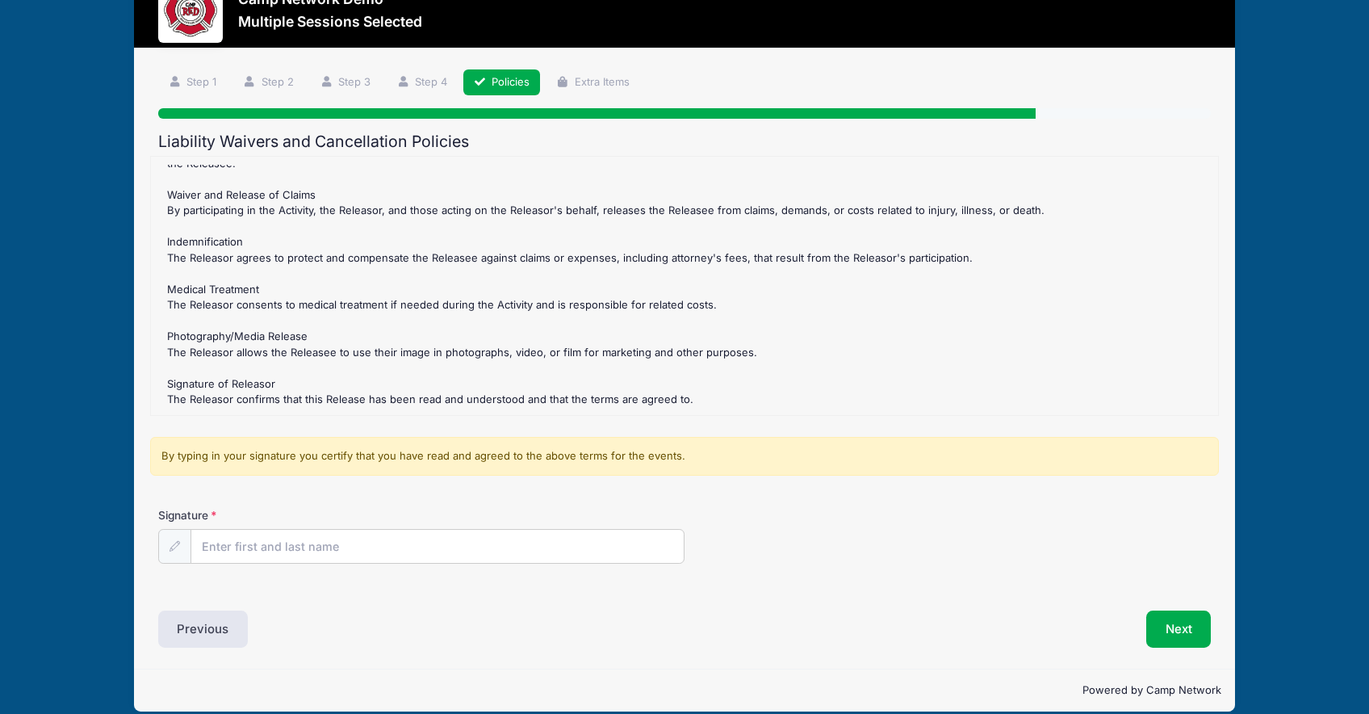
scroll to position [52, 0]
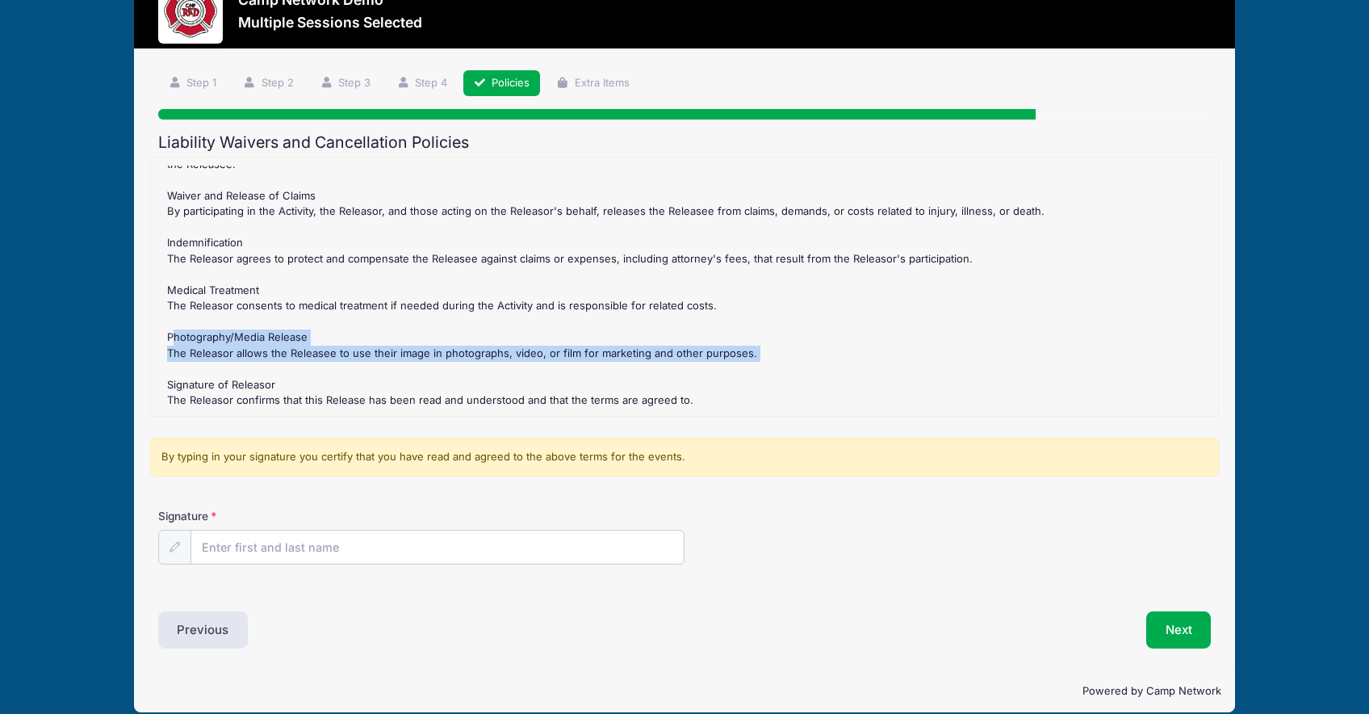
drag, startPoint x: 167, startPoint y: 336, endPoint x: 737, endPoint y: 367, distance: 570.7
click at [737, 367] on div "Holiday Camp 1 Refund Policy : No refunds for family beach week camp. Holiday C…" at bounding box center [684, 286] width 1051 height 242
click at [218, 344] on div "Holiday Camp 1 Refund Policy : No refunds for family beach week camp. Holiday C…" at bounding box center [684, 286] width 1051 height 242
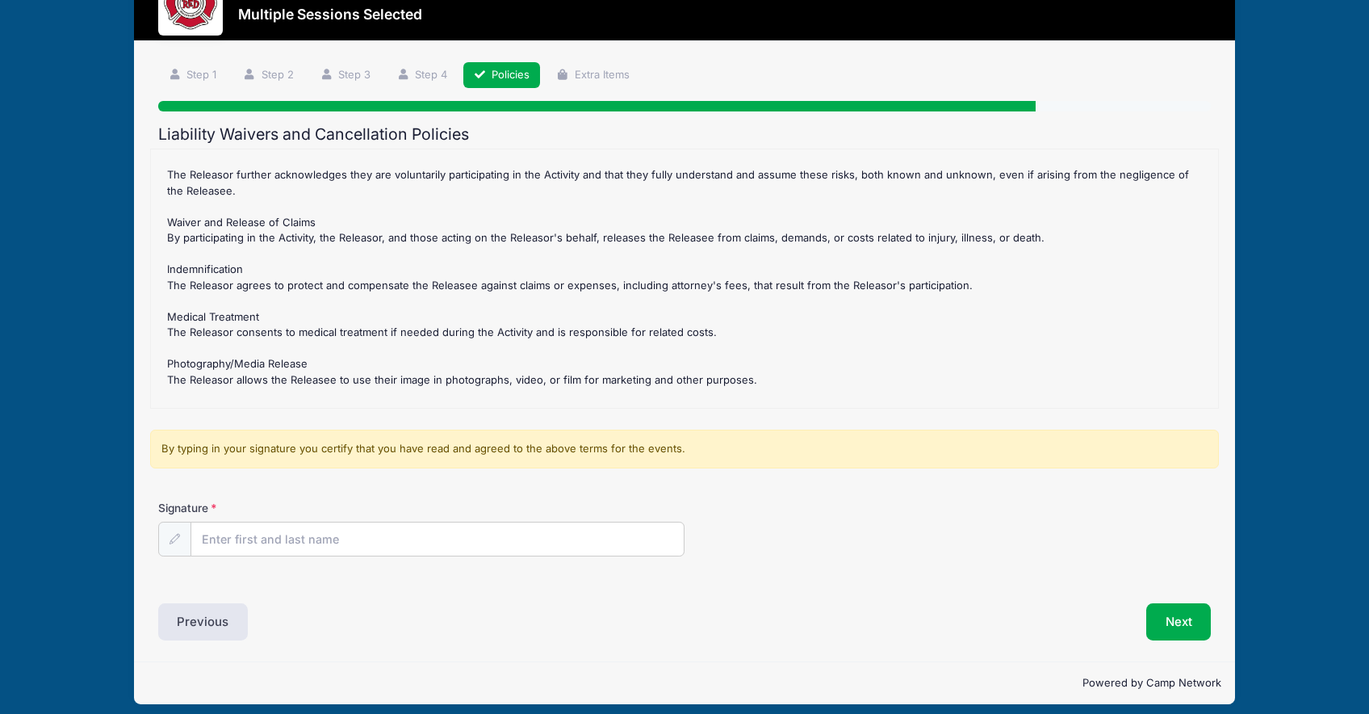
scroll to position [537, 0]
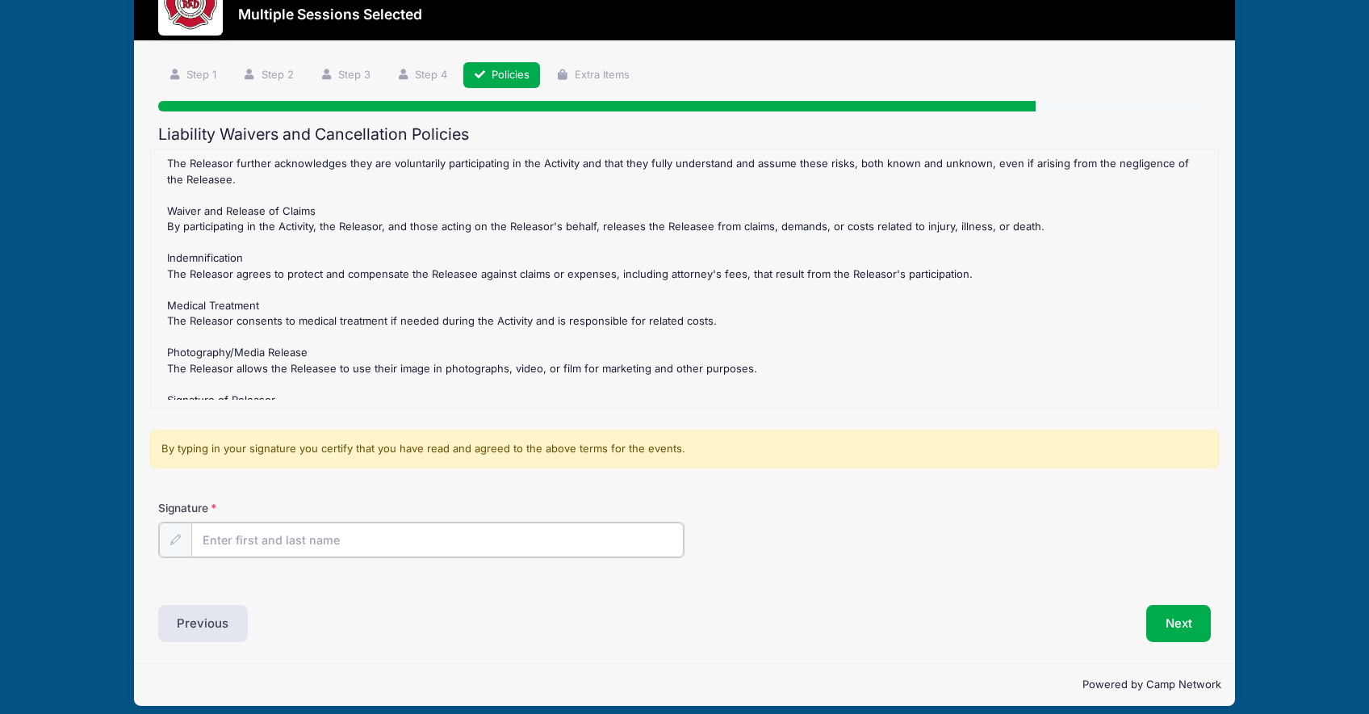
click at [399, 533] on input "Signature" at bounding box center [437, 539] width 492 height 35
type input "[PERSON_NAME]"
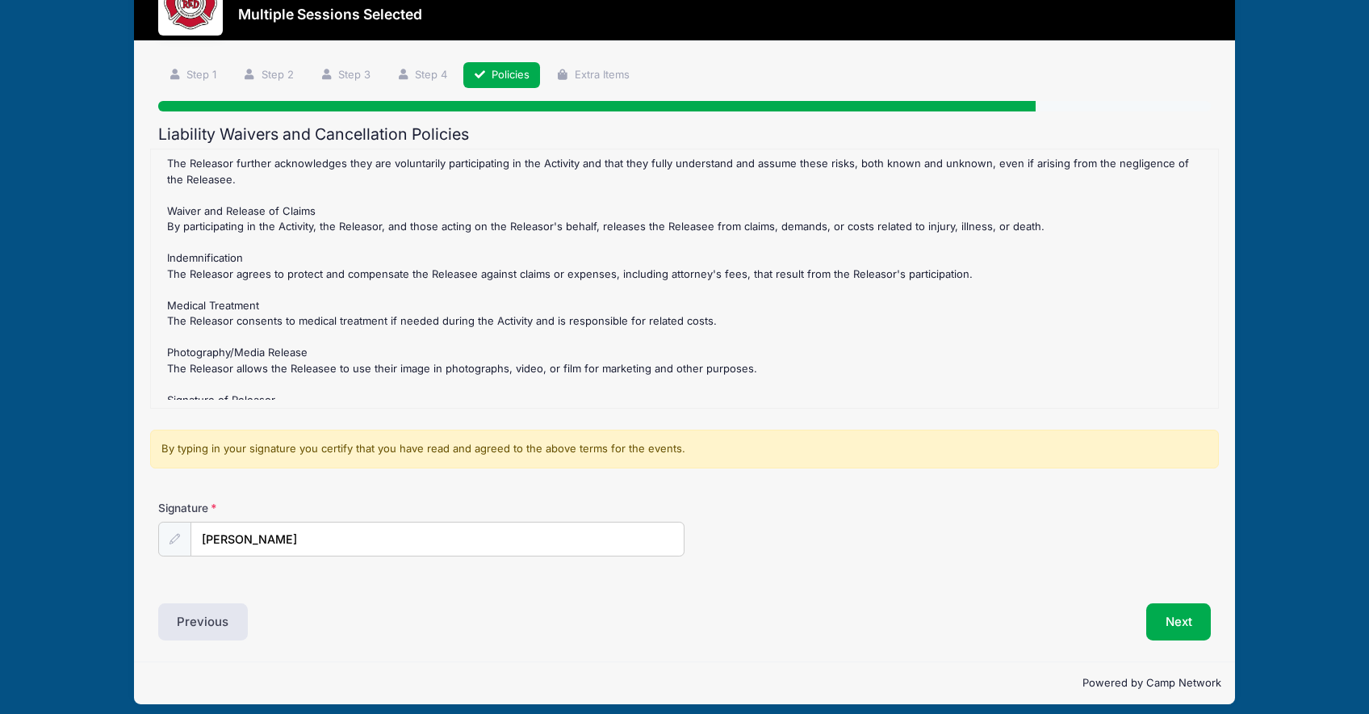
click at [860, 552] on div "Signature Andrew Downing" at bounding box center [684, 528] width 1053 height 57
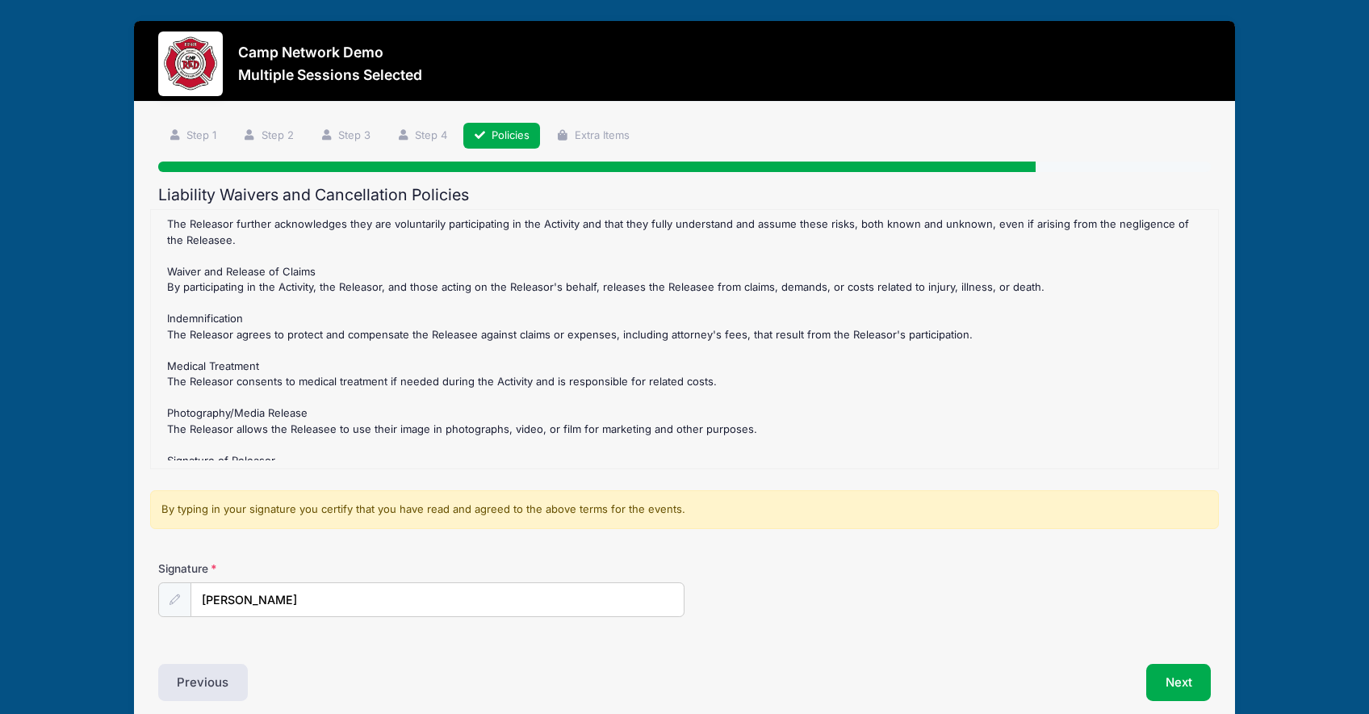
scroll to position [560, 0]
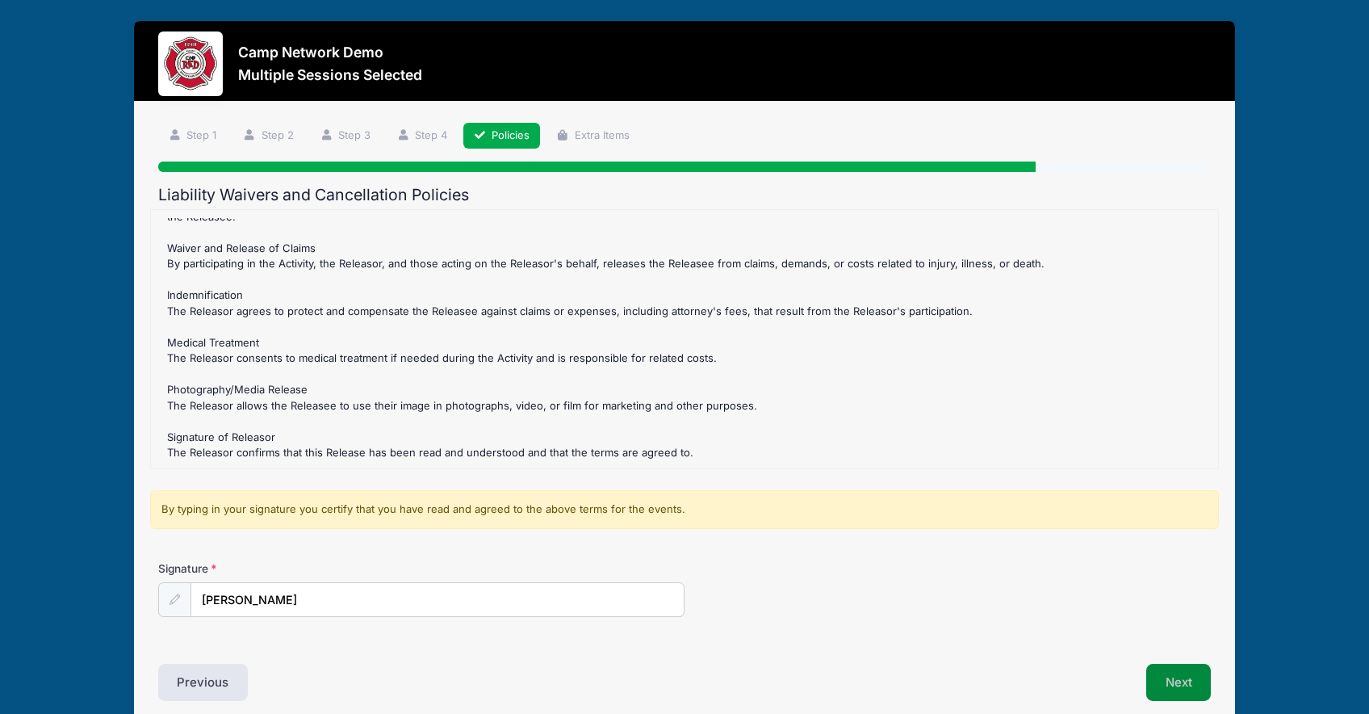
click at [1161, 668] on button "Next" at bounding box center [1178, 682] width 65 height 37
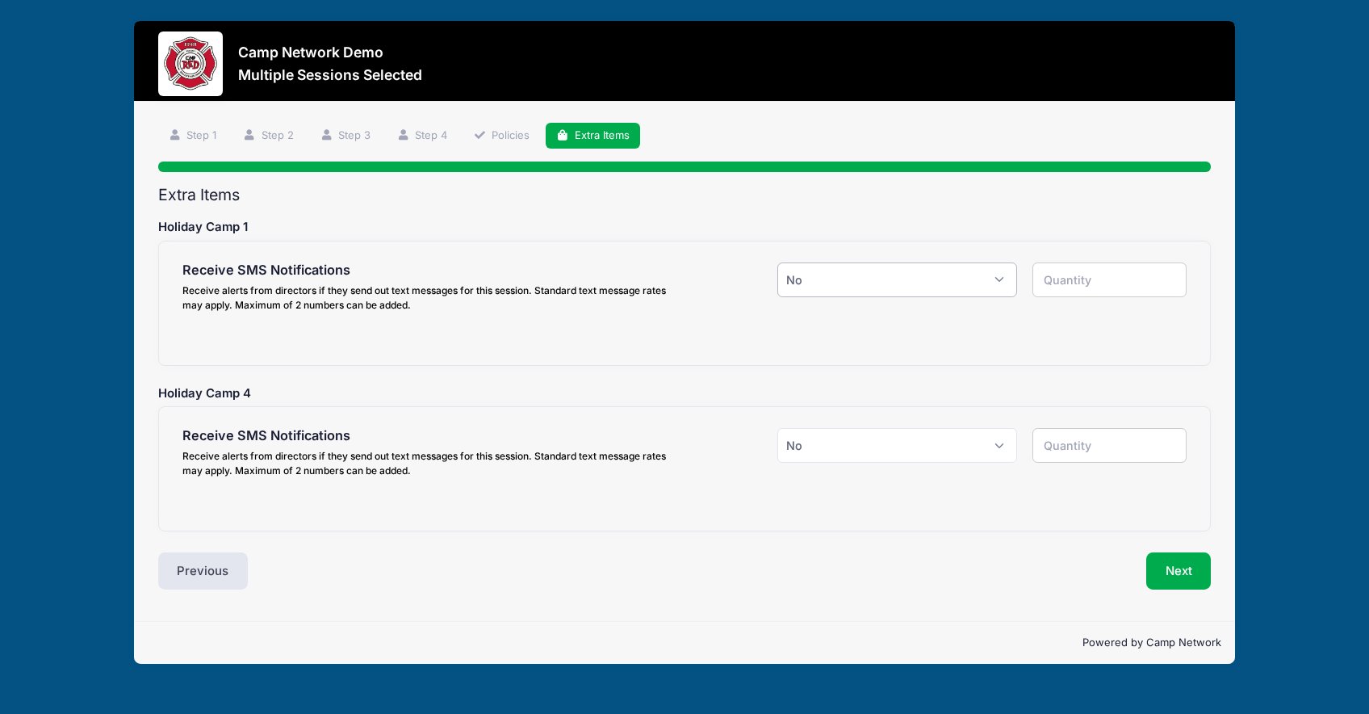
click at [843, 267] on select "Please Select Yes ($0.00) No" at bounding box center [896, 279] width 239 height 35
click at [875, 287] on select "Please Select Yes ($0.00) No" at bounding box center [896, 279] width 239 height 35
select select "1"
click at [777, 262] on select "Please Select Yes ($0.00) No" at bounding box center [896, 279] width 239 height 35
type input "1"
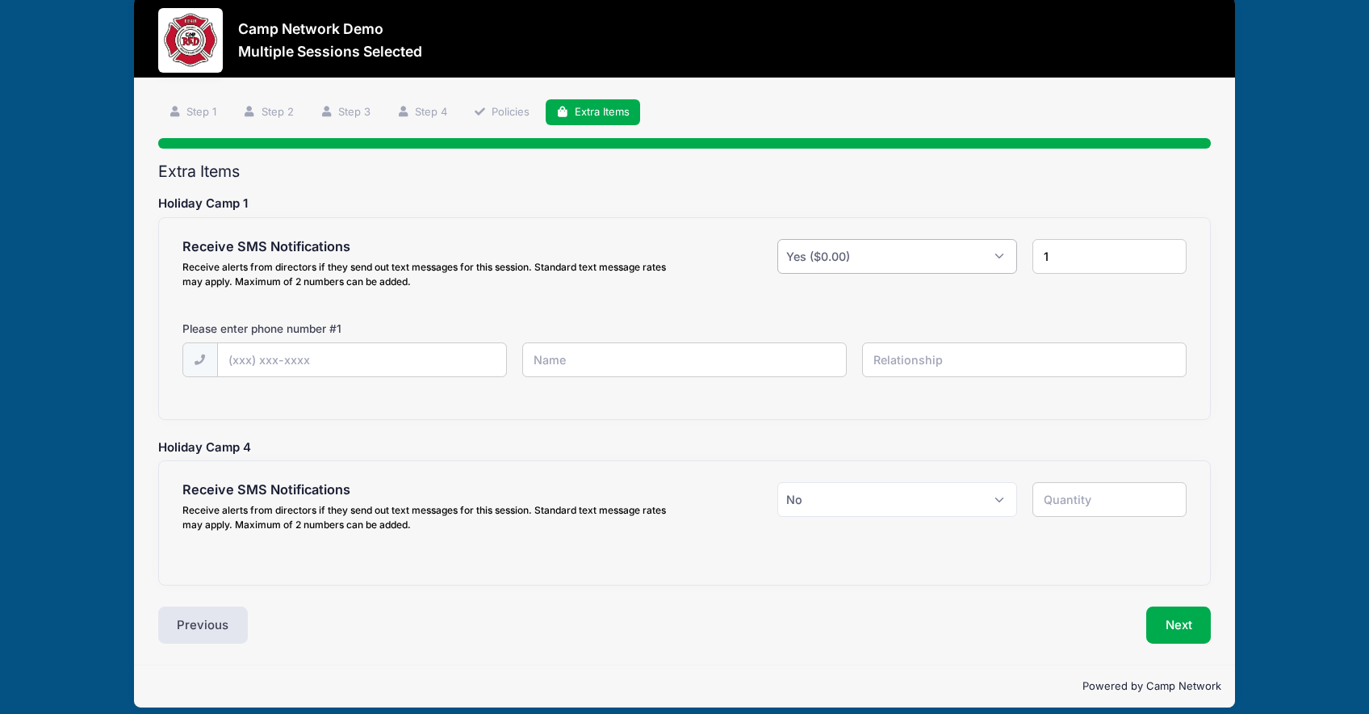
scroll to position [27, 0]
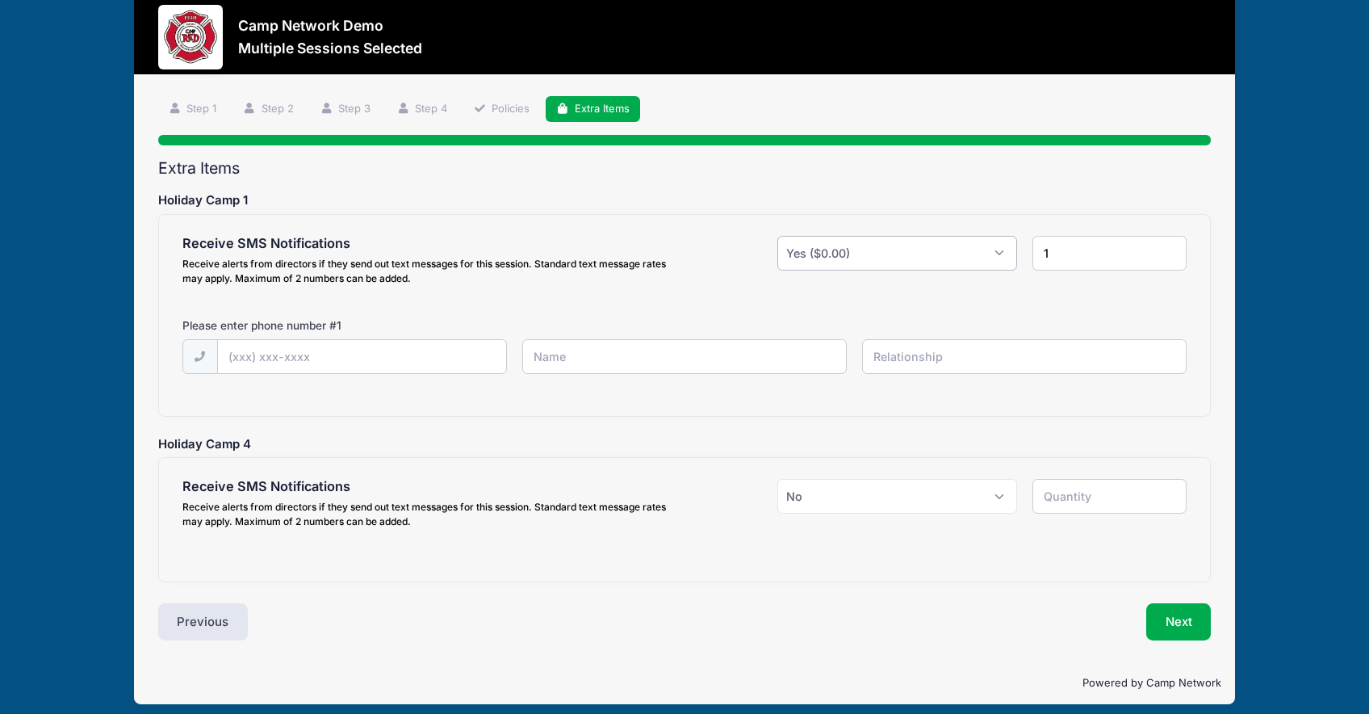
click at [830, 247] on select "Please Select Yes ($0.00) No" at bounding box center [896, 253] width 239 height 35
select select "0"
click at [777, 262] on select "Please Select Yes ($0.00) No" at bounding box center [896, 253] width 239 height 35
type input "0"
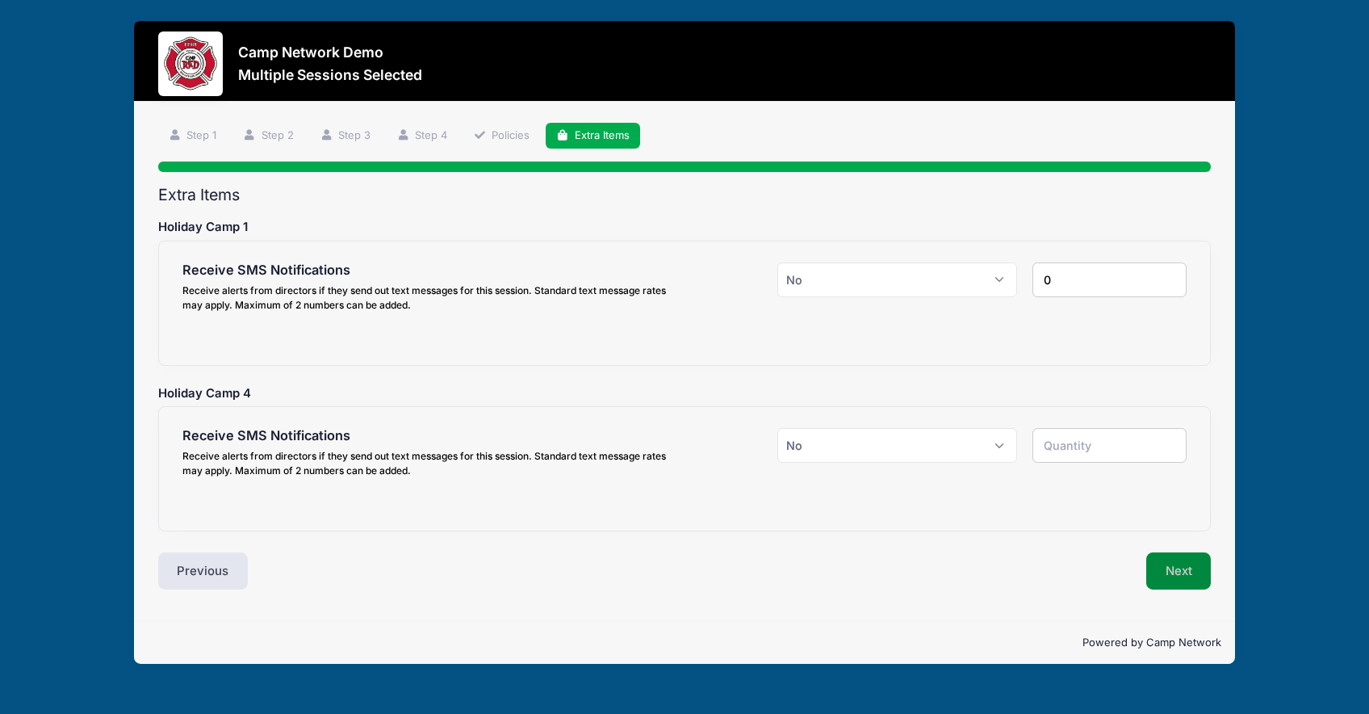
click at [1185, 569] on button "Next" at bounding box center [1178, 570] width 65 height 37
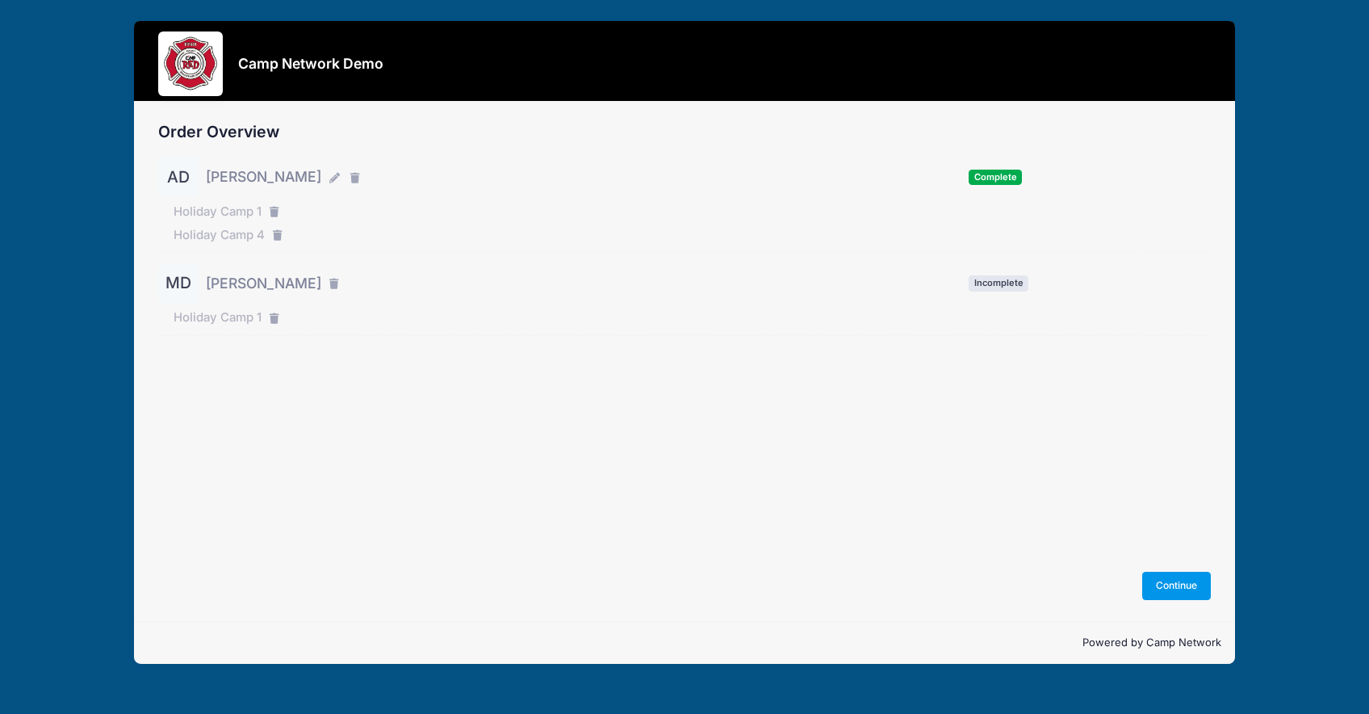
click at [1188, 580] on button "Continue" at bounding box center [1176, 584] width 69 height 27
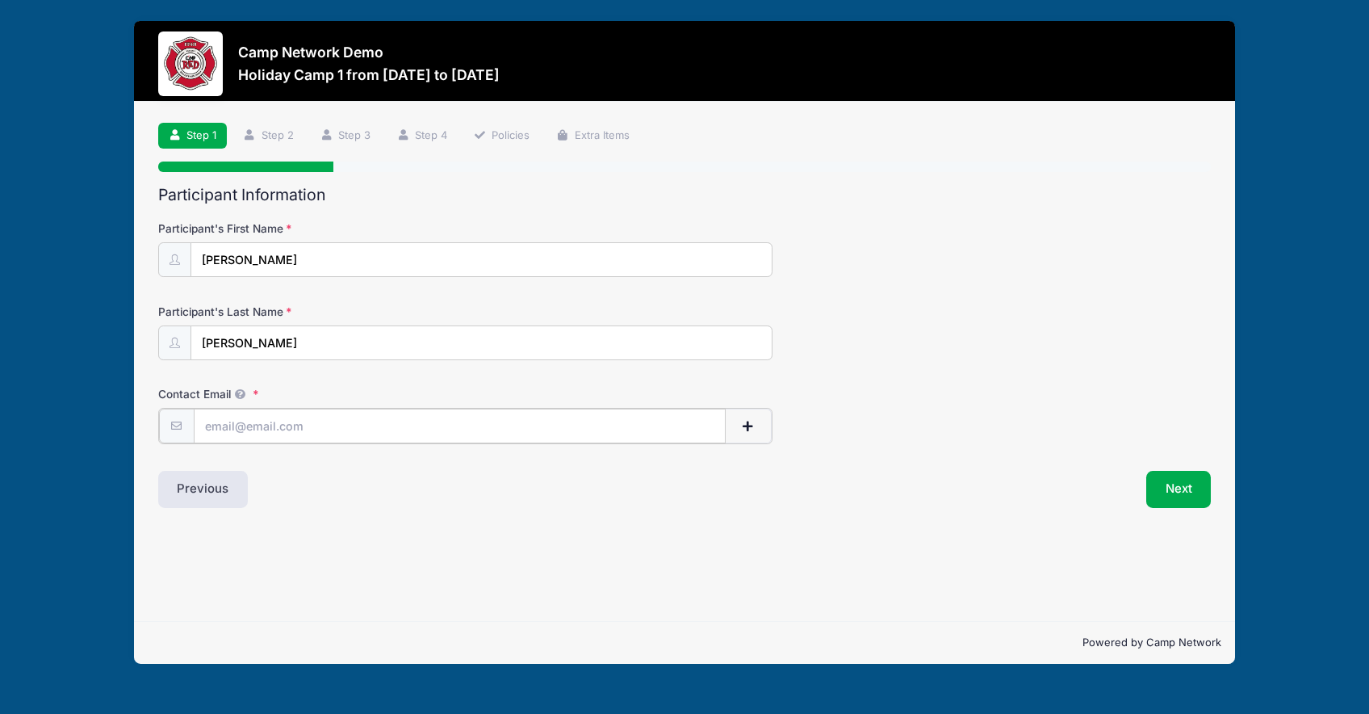
click at [475, 433] on input "Contact Email" at bounding box center [460, 425] width 532 height 35
type input "andrew.downing@campnetwork.com"
click at [1213, 500] on div "Next" at bounding box center [951, 487] width 534 height 37
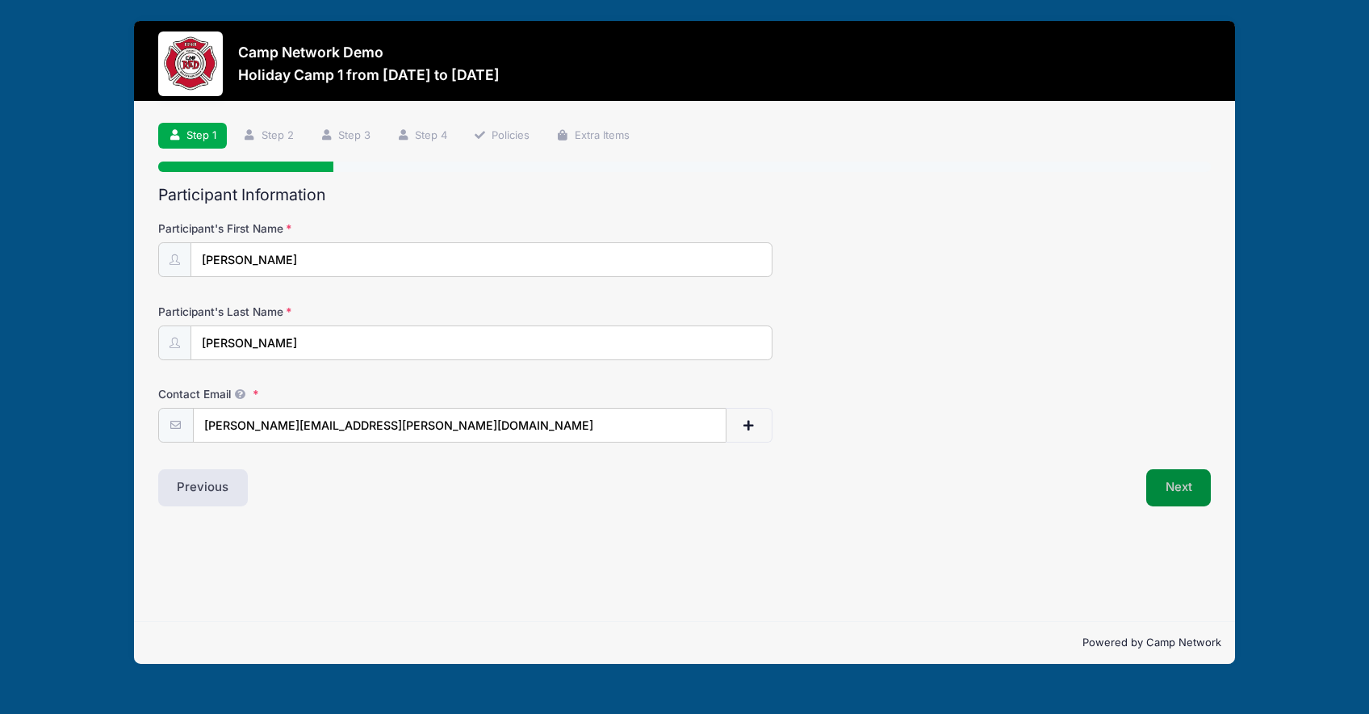
click at [1187, 494] on button "Next" at bounding box center [1178, 487] width 65 height 37
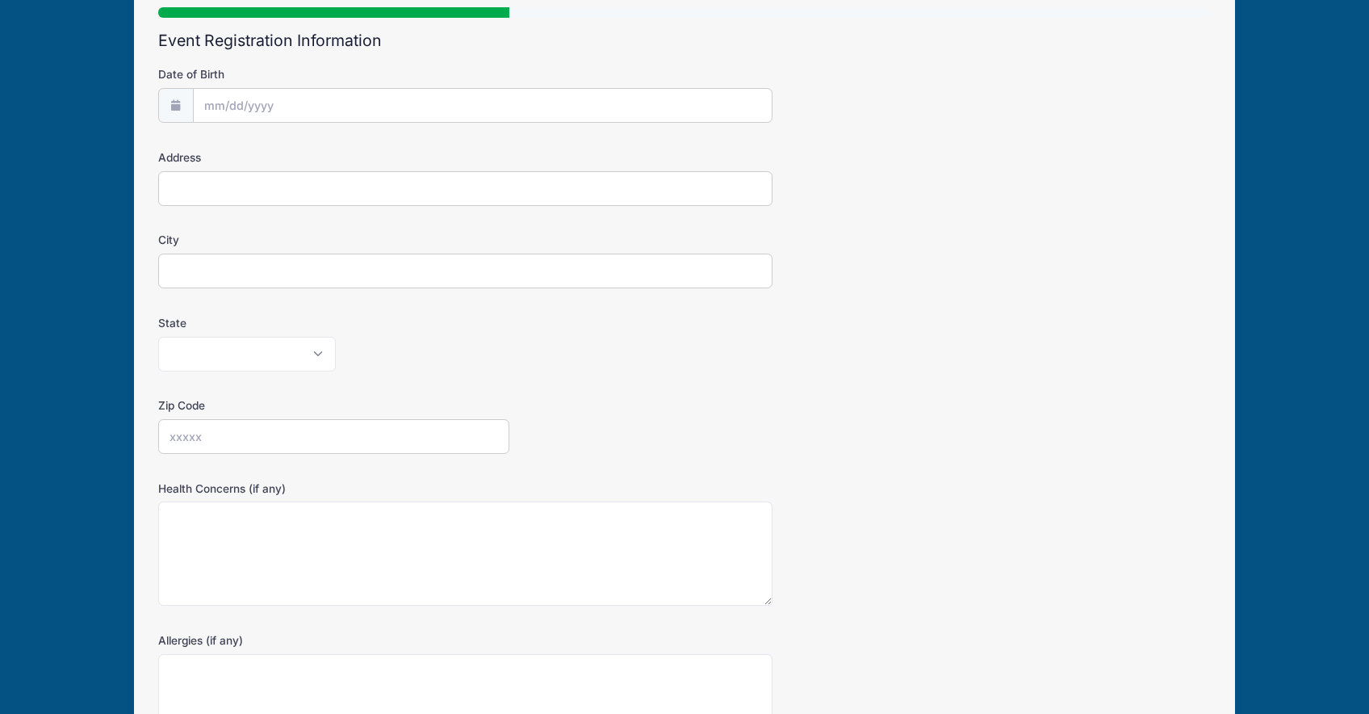
scroll to position [345, 0]
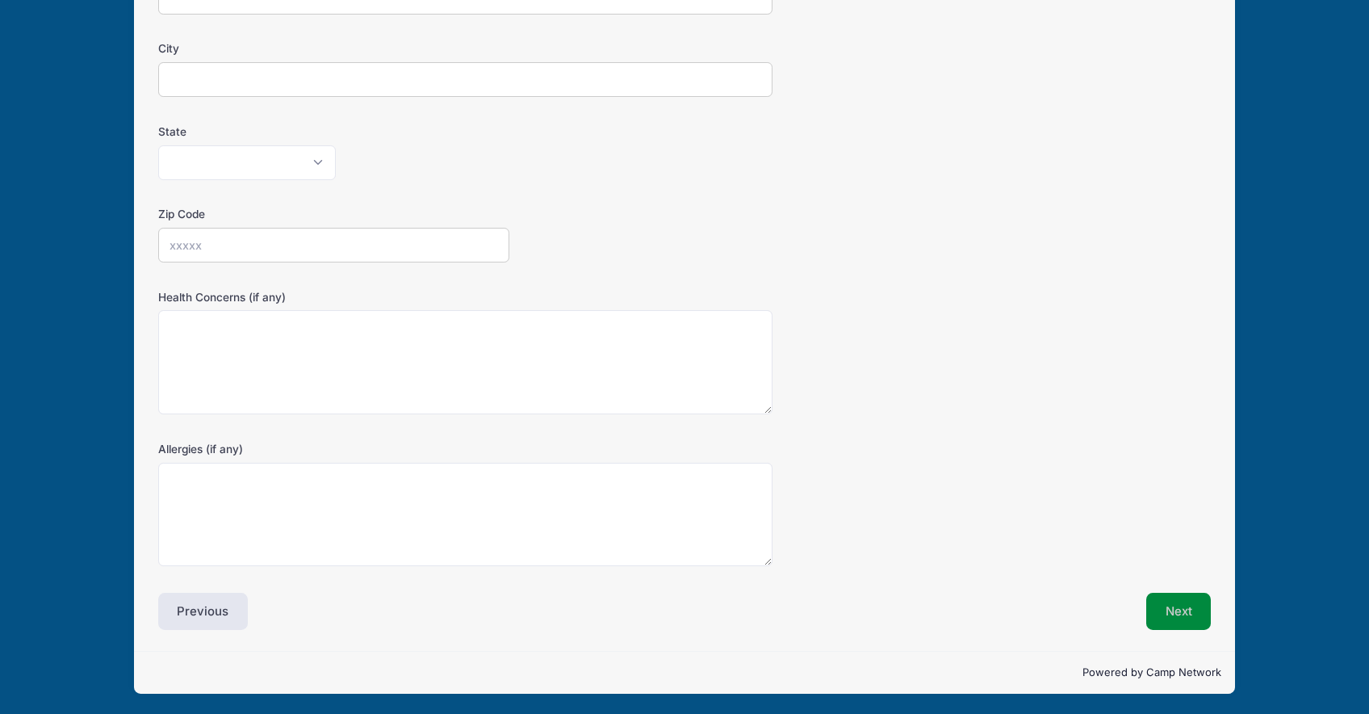
click at [1199, 607] on button "Next" at bounding box center [1178, 610] width 65 height 37
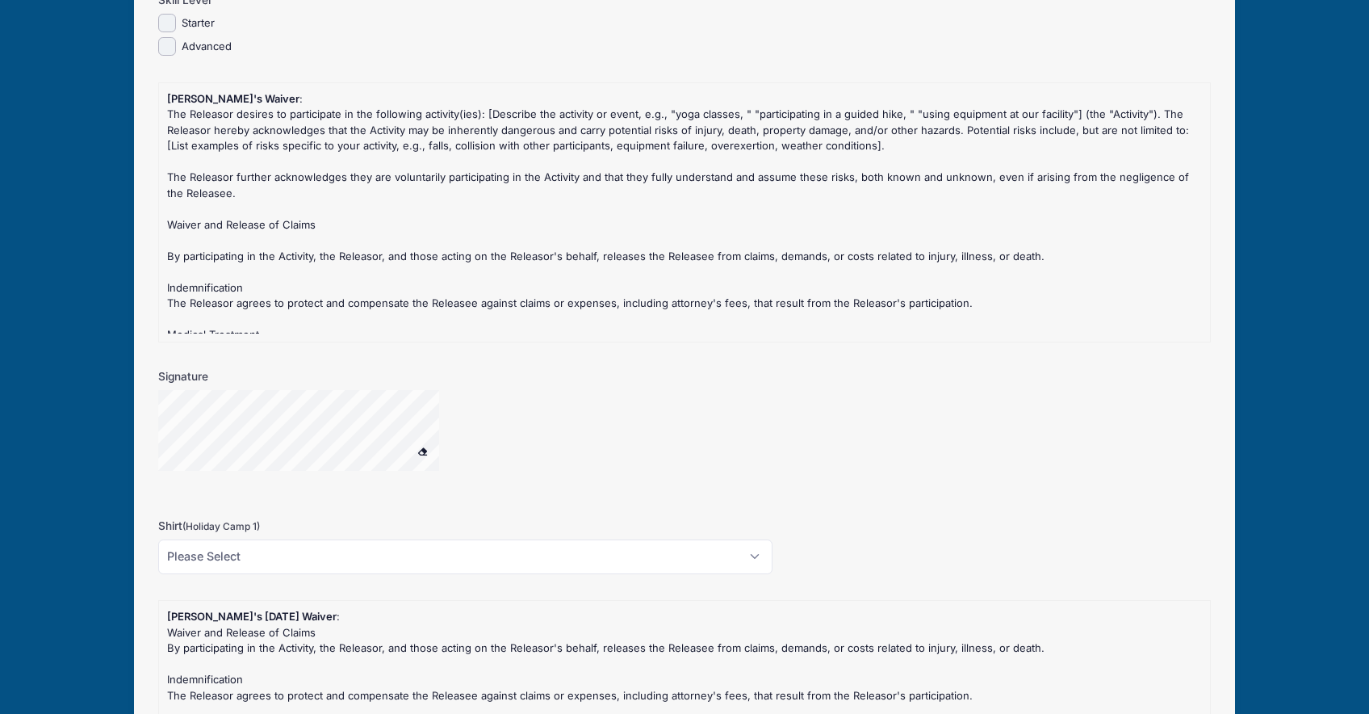
scroll to position [1409, 0]
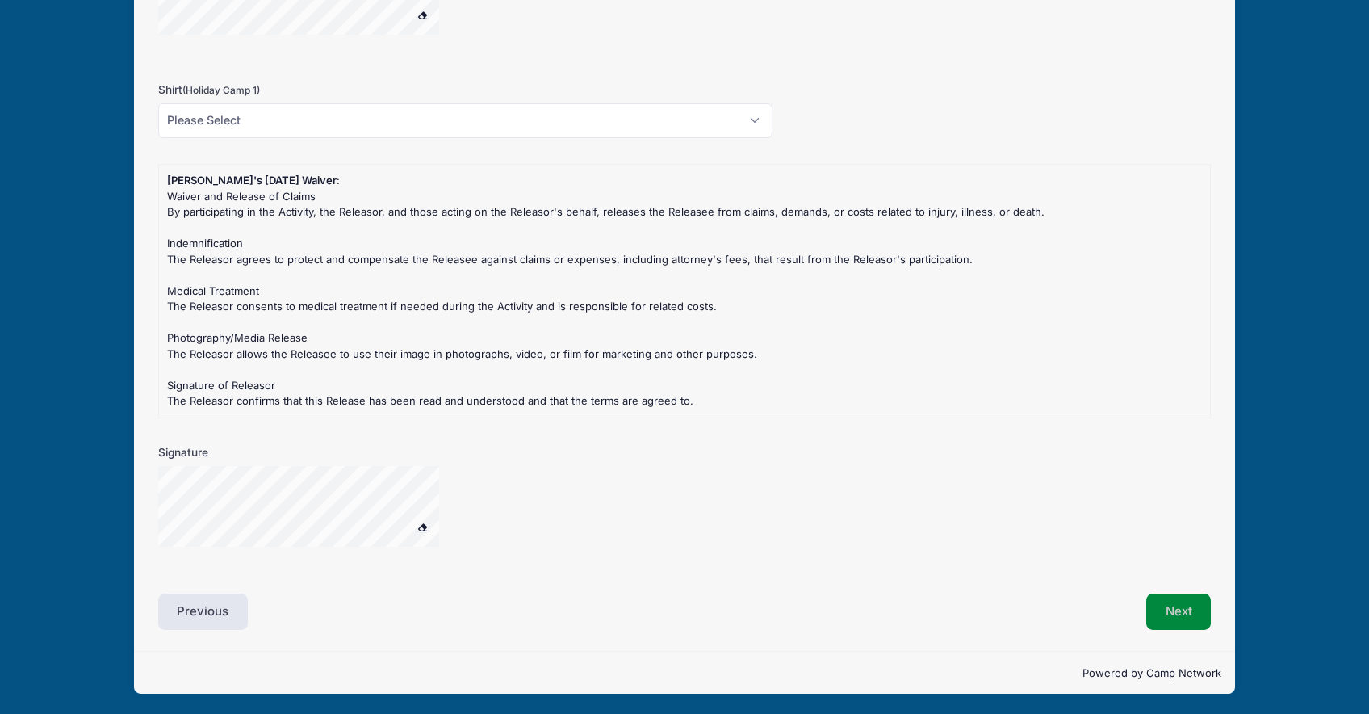
click at [1199, 606] on button "Next" at bounding box center [1178, 611] width 65 height 37
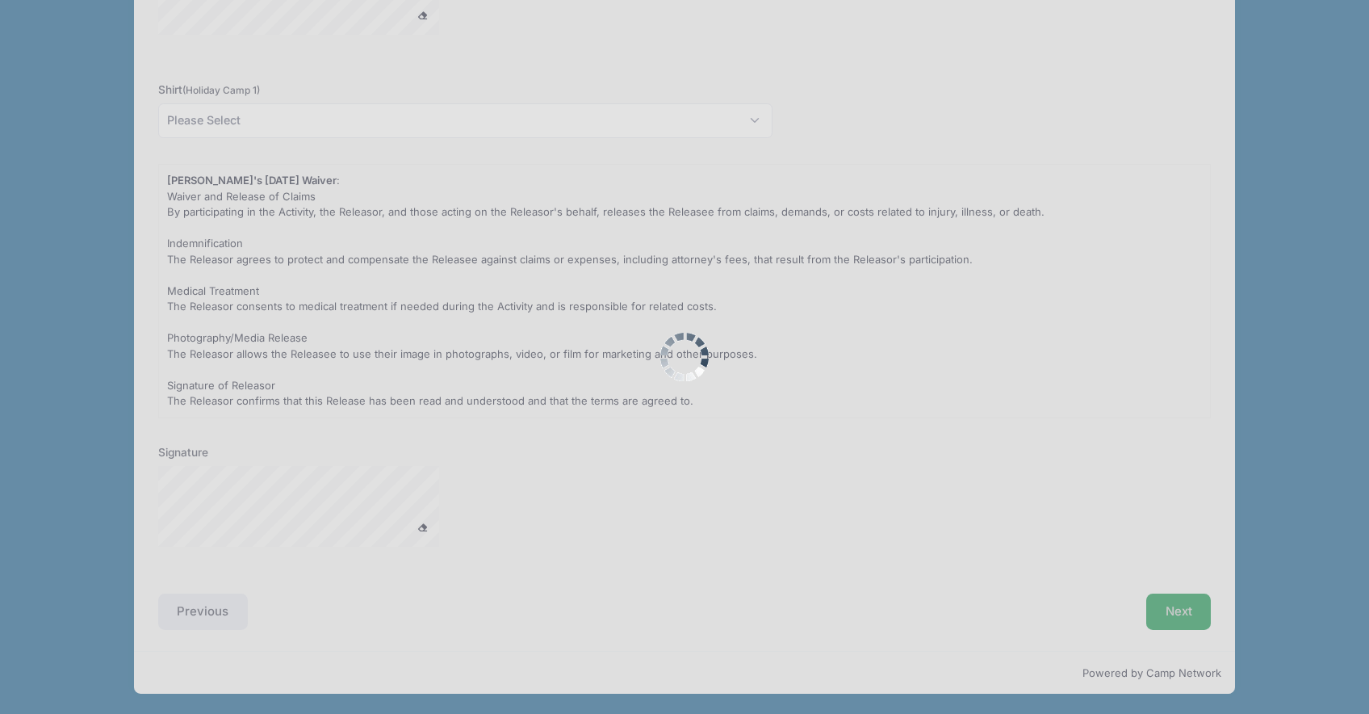
scroll to position [0, 0]
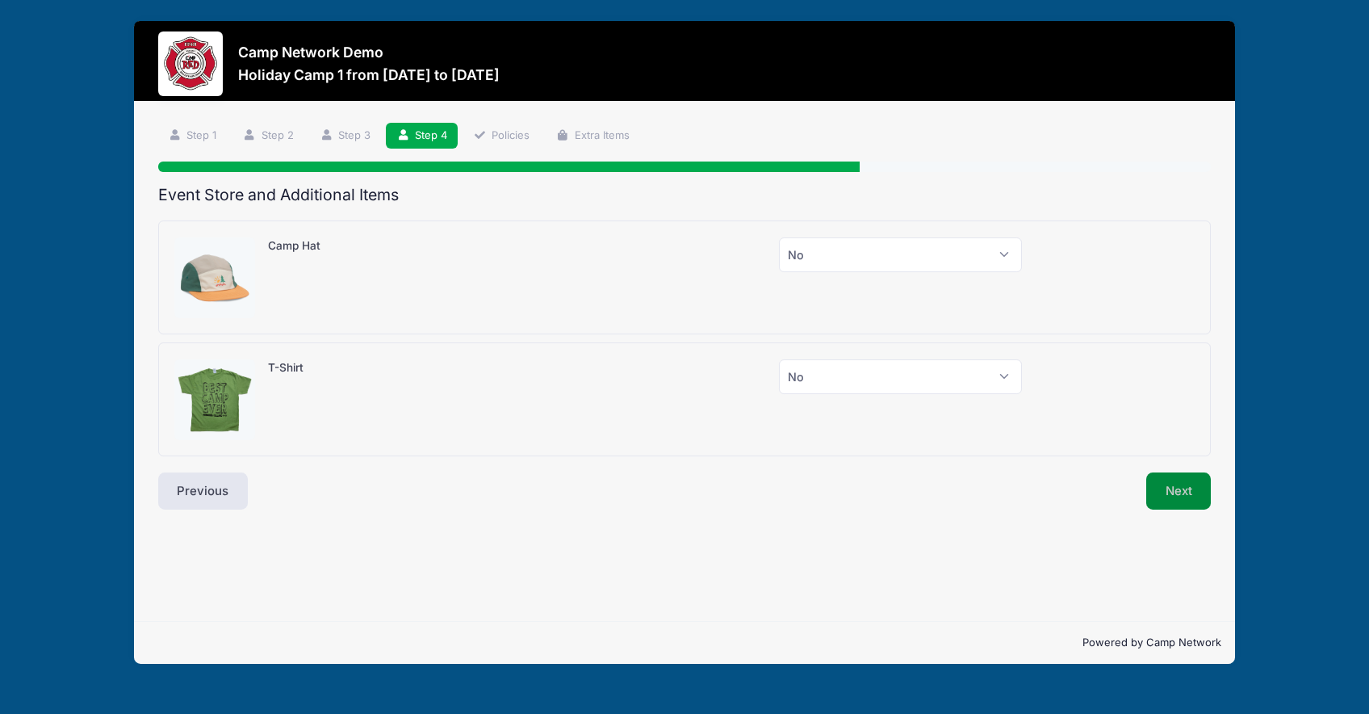
click at [1173, 493] on button "Next" at bounding box center [1178, 490] width 65 height 37
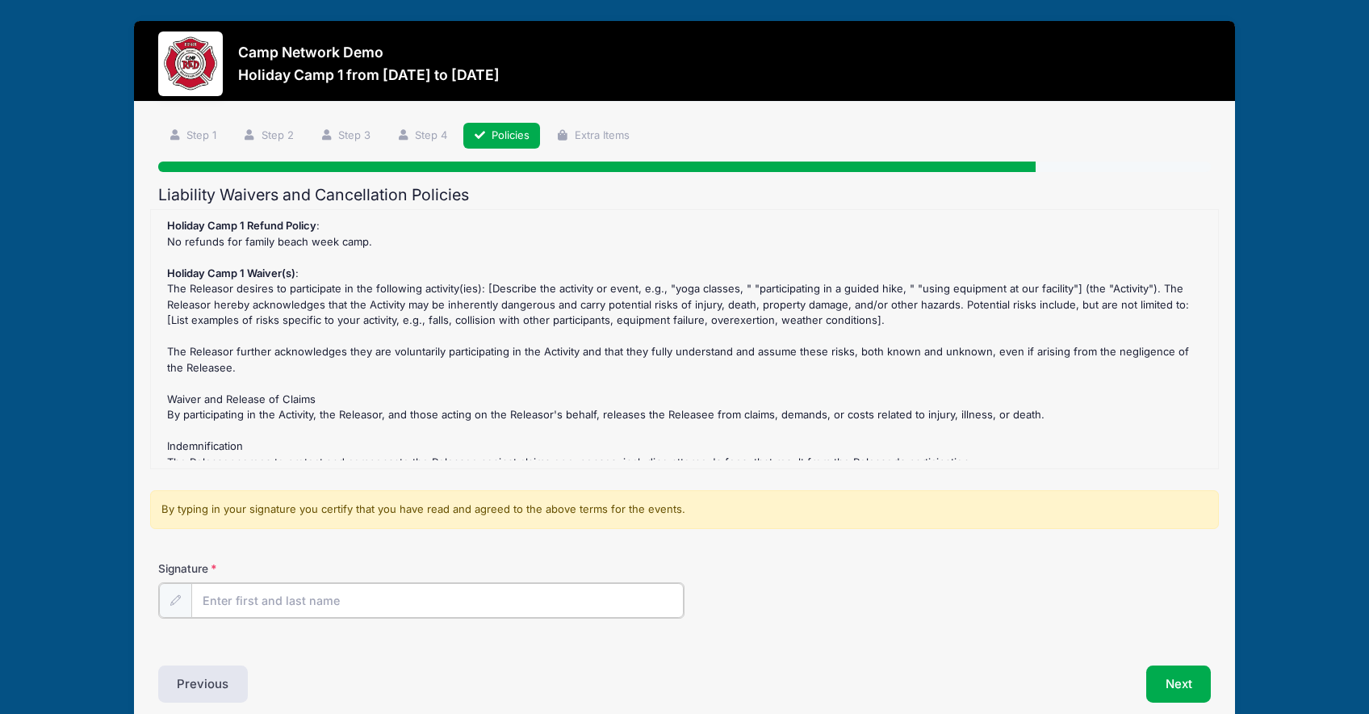
click at [504, 600] on input "Signature" at bounding box center [437, 600] width 492 height 35
type input "AD"
click at [932, 561] on div "Signature AD" at bounding box center [684, 588] width 1053 height 57
click at [1181, 678] on button "Next" at bounding box center [1178, 682] width 65 height 37
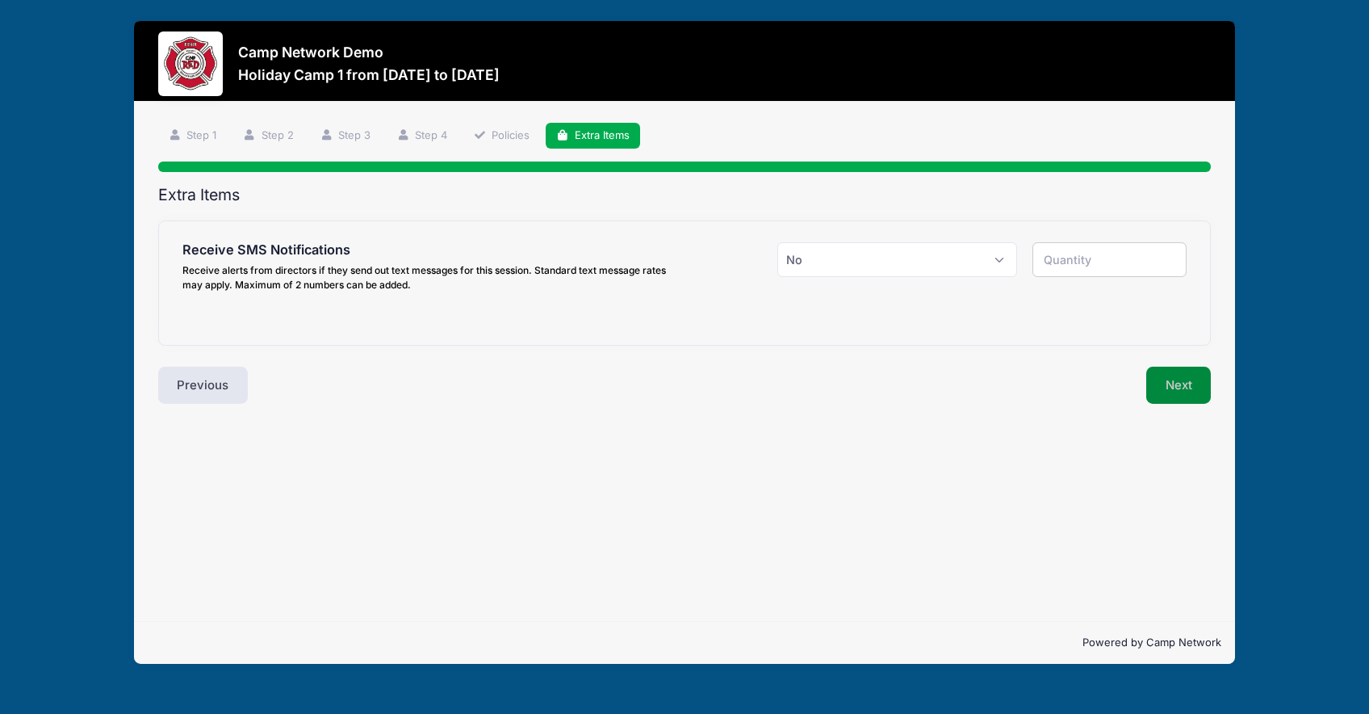
click at [1149, 383] on button "Next" at bounding box center [1178, 384] width 65 height 37
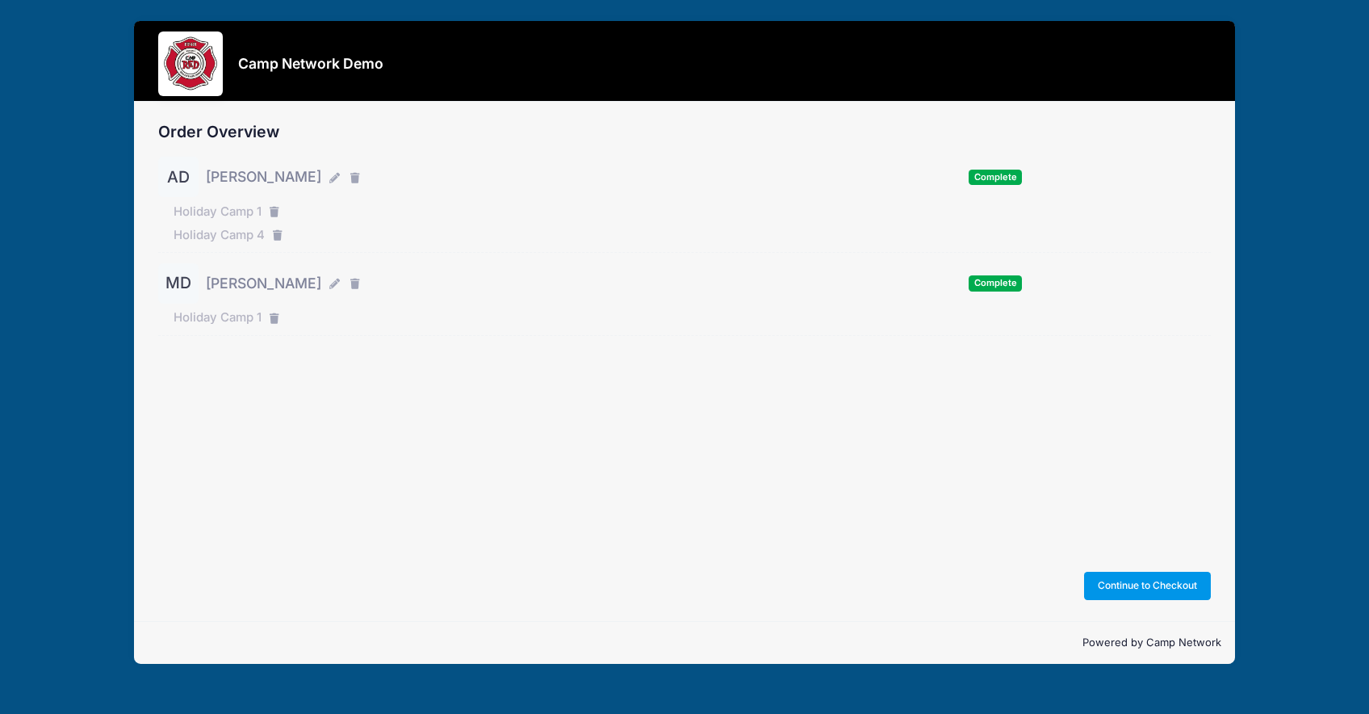
click at [1167, 580] on button "Continue to Checkout" at bounding box center [1148, 584] width 128 height 27
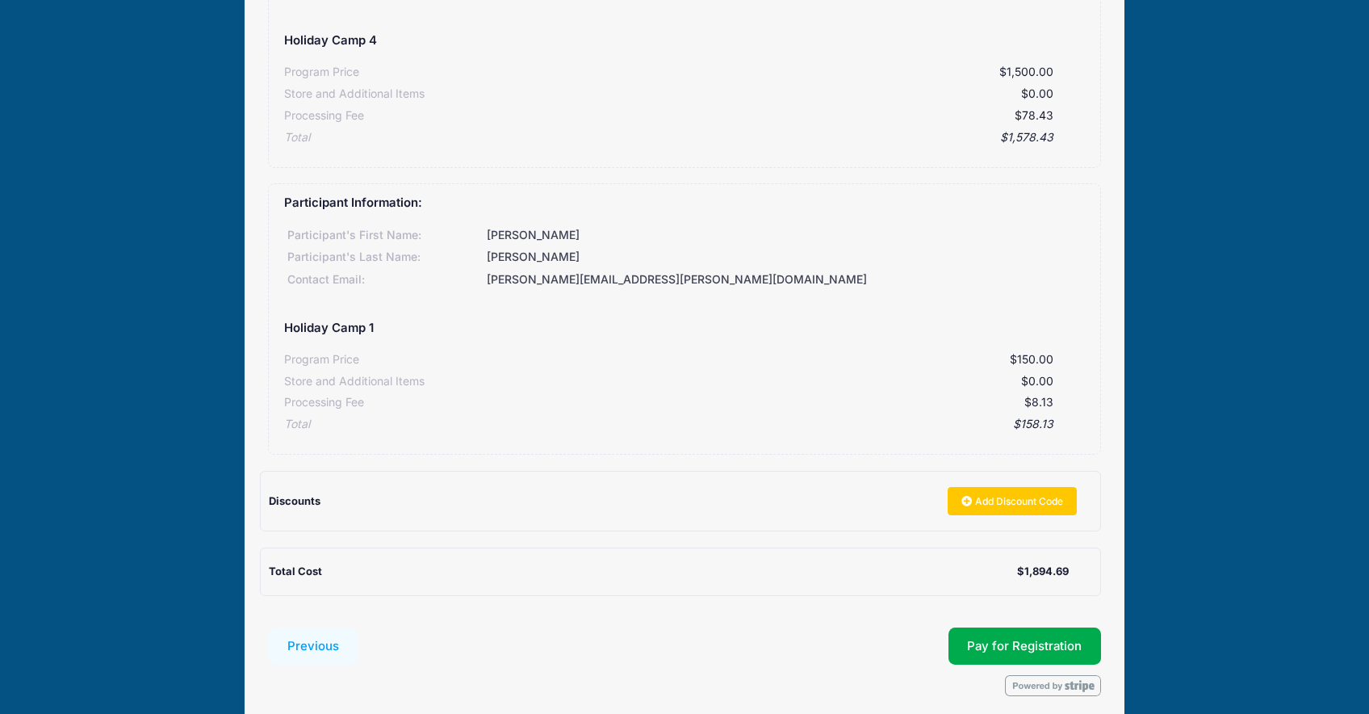
scroll to position [408, 0]
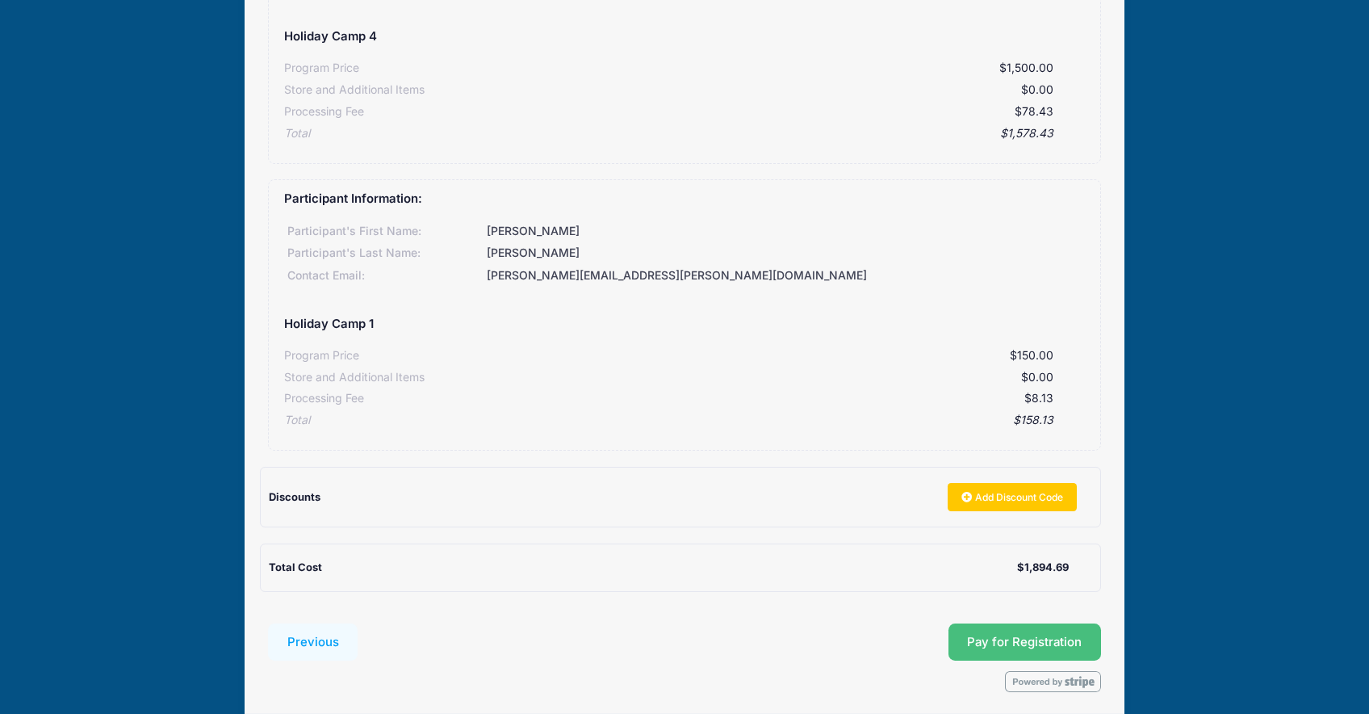
click at [1074, 639] on button "Pay for Registration" at bounding box center [1024, 641] width 153 height 37
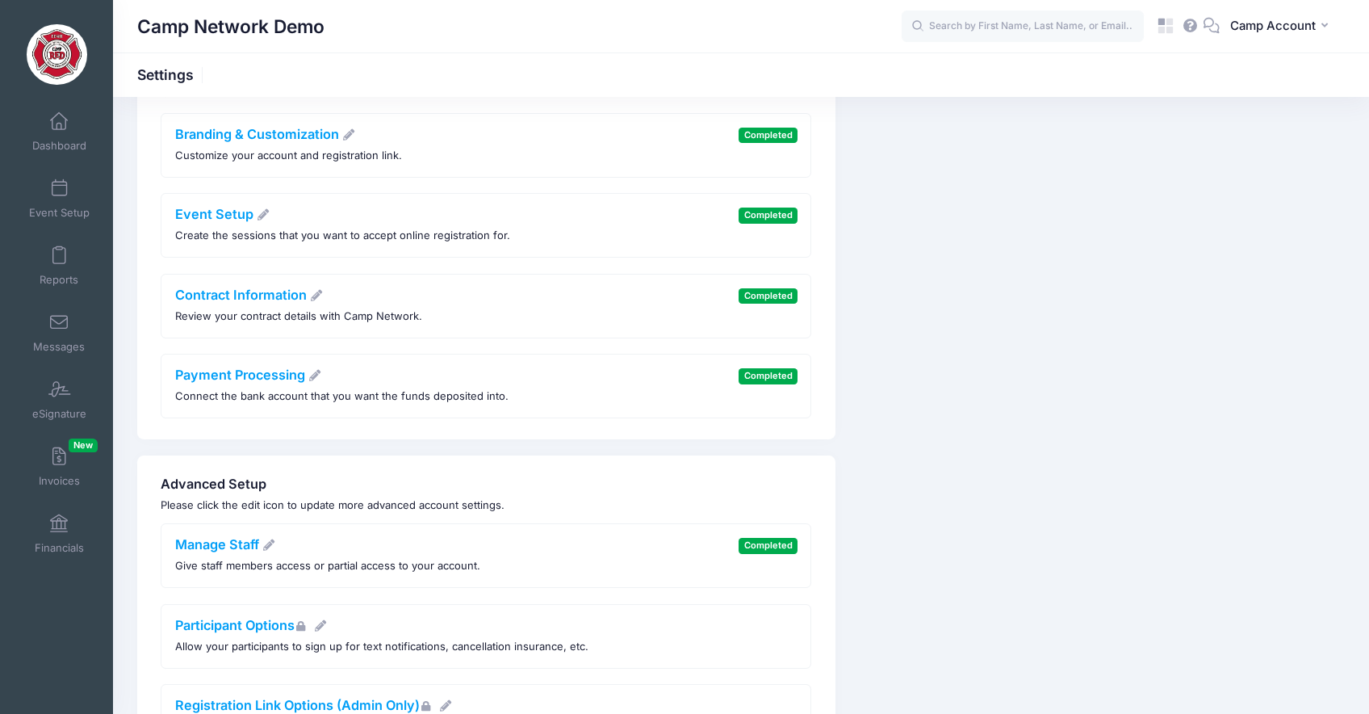
scroll to position [183, 0]
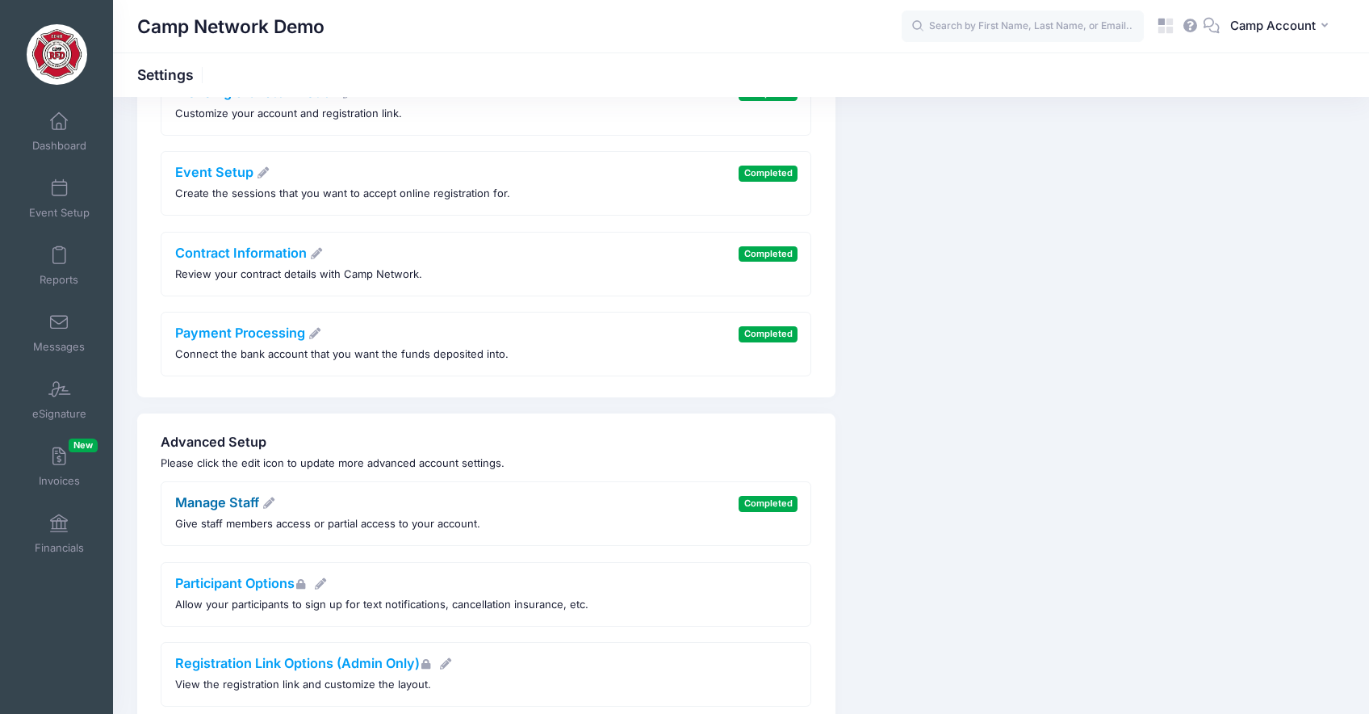
click at [258, 504] on link "Manage Staff" at bounding box center [225, 502] width 101 height 16
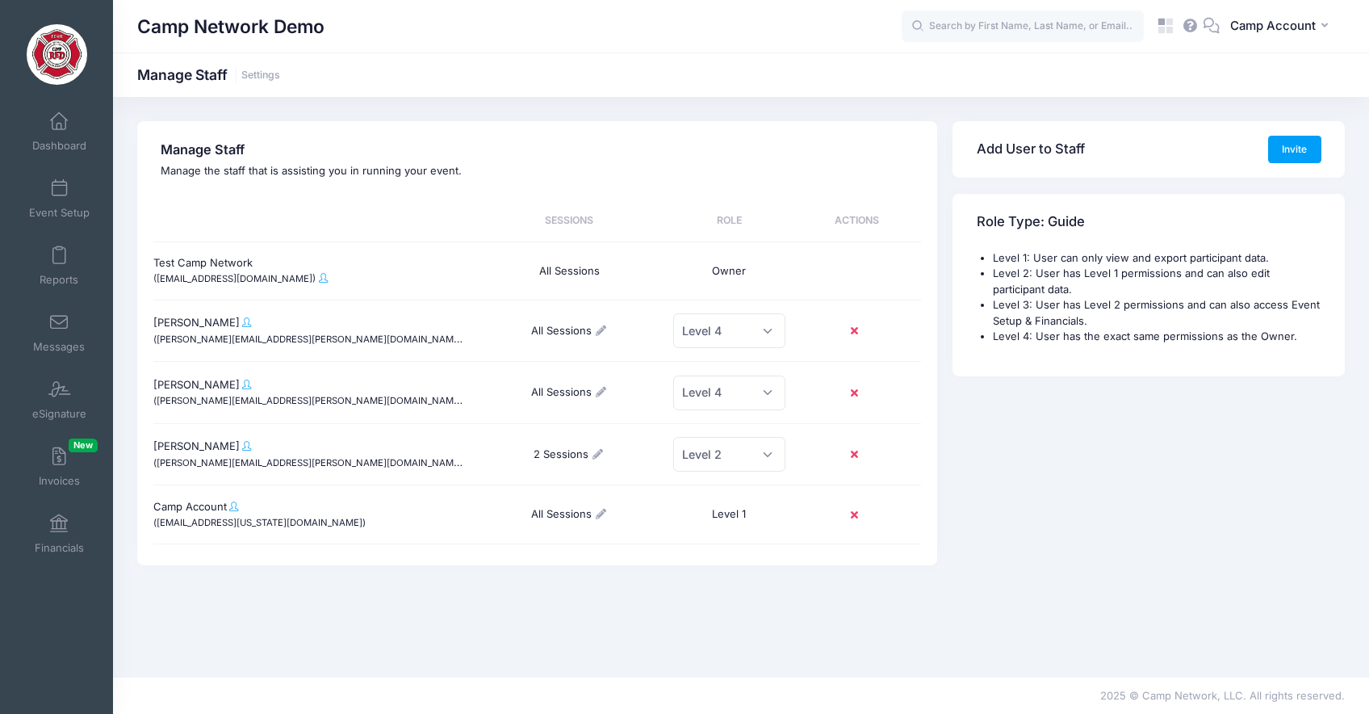
click at [1237, 452] on div "Add User to Staff Invite Role Type: Guide Level 1: User can only view and expor…" at bounding box center [1149, 335] width 408 height 428
click at [254, 150] on h4 "Manage Staff" at bounding box center [537, 150] width 752 height 16
click at [600, 332] on icon at bounding box center [600, 330] width 13 height 10
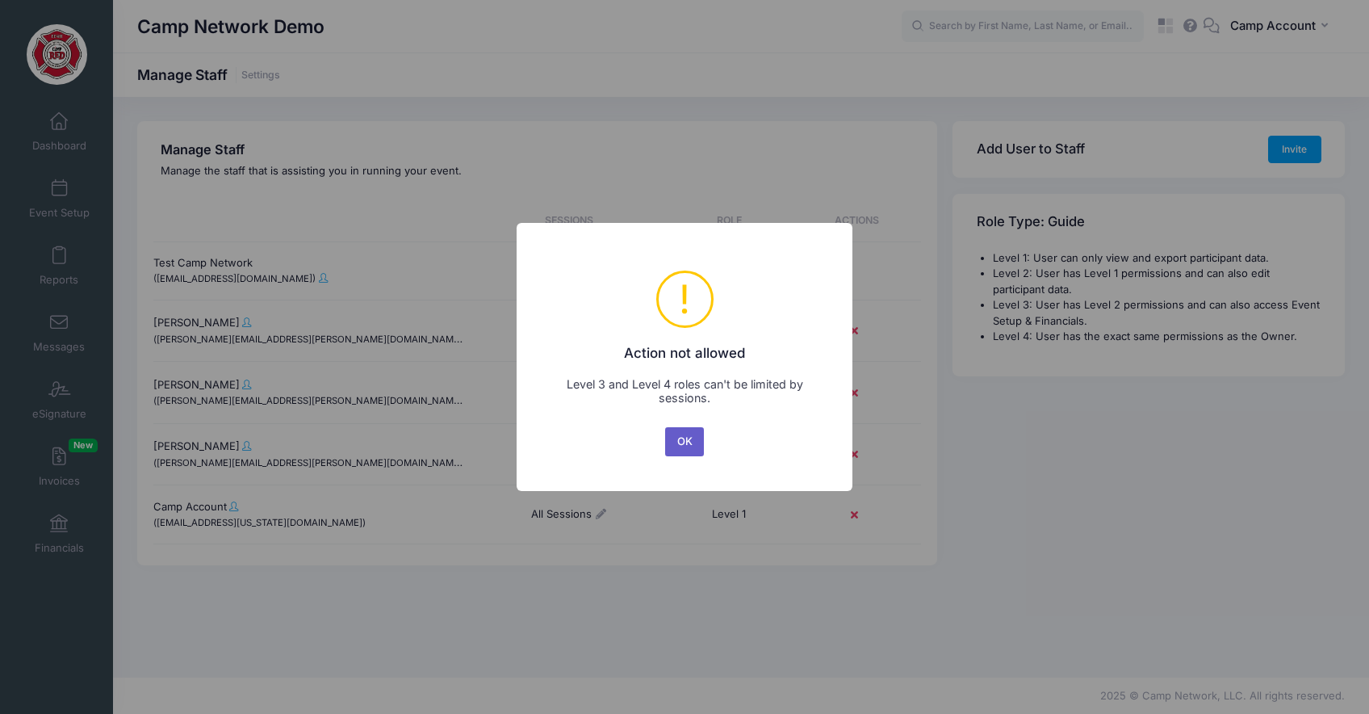
click at [682, 437] on button "OK" at bounding box center [684, 441] width 39 height 29
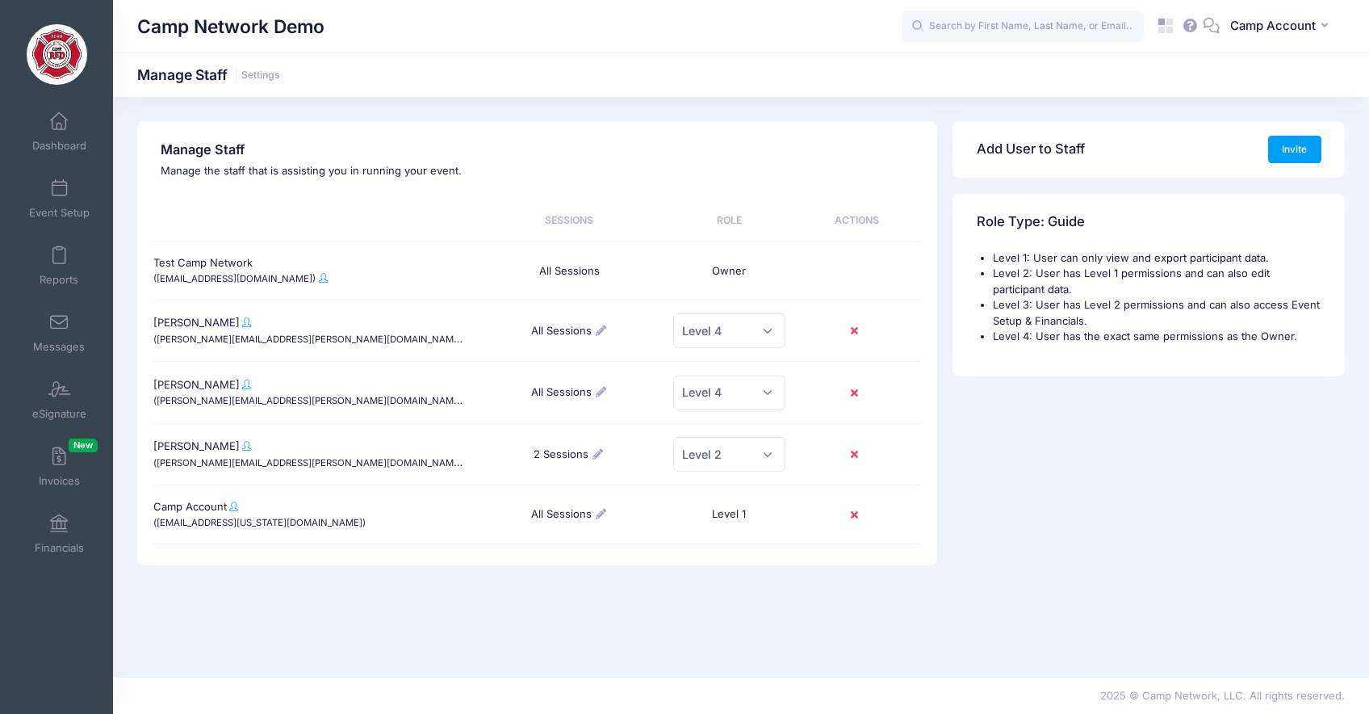
click at [603, 333] on icon at bounding box center [600, 330] width 13 height 10
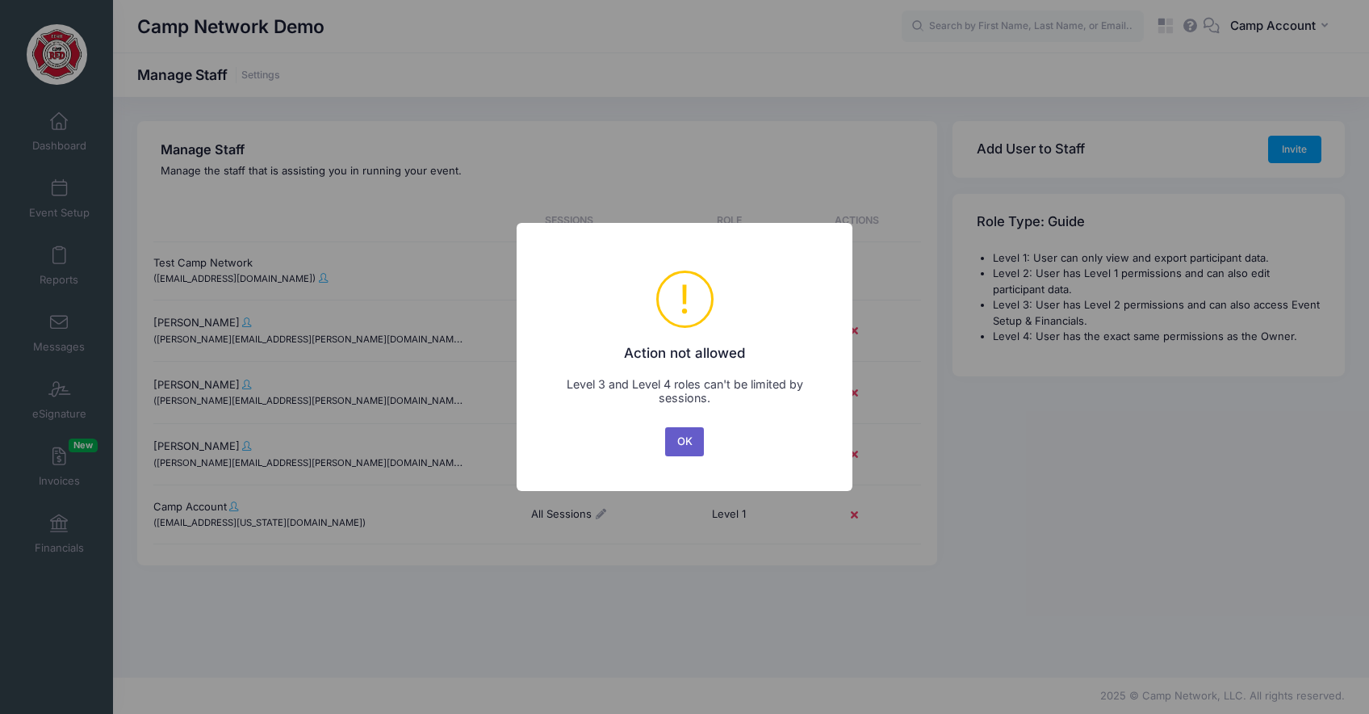
click at [684, 446] on button "OK" at bounding box center [684, 441] width 39 height 29
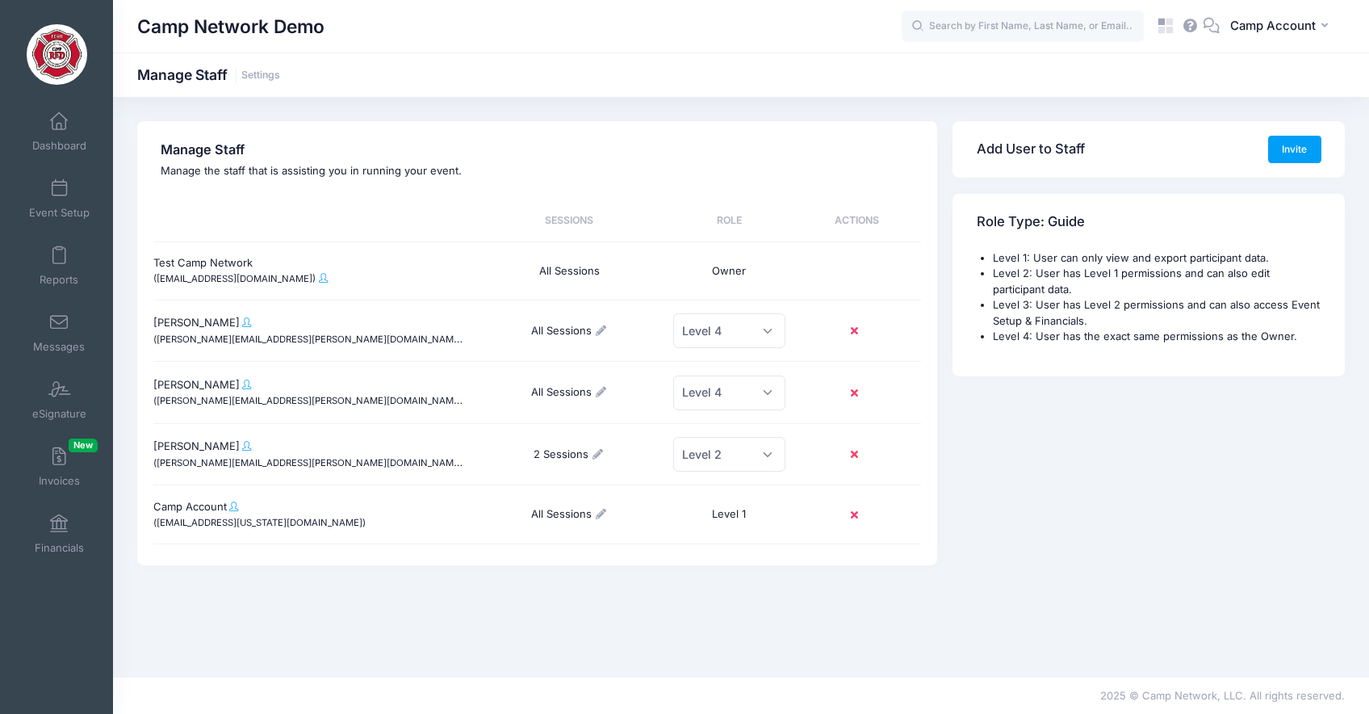
click at [596, 451] on icon at bounding box center [598, 454] width 13 height 10
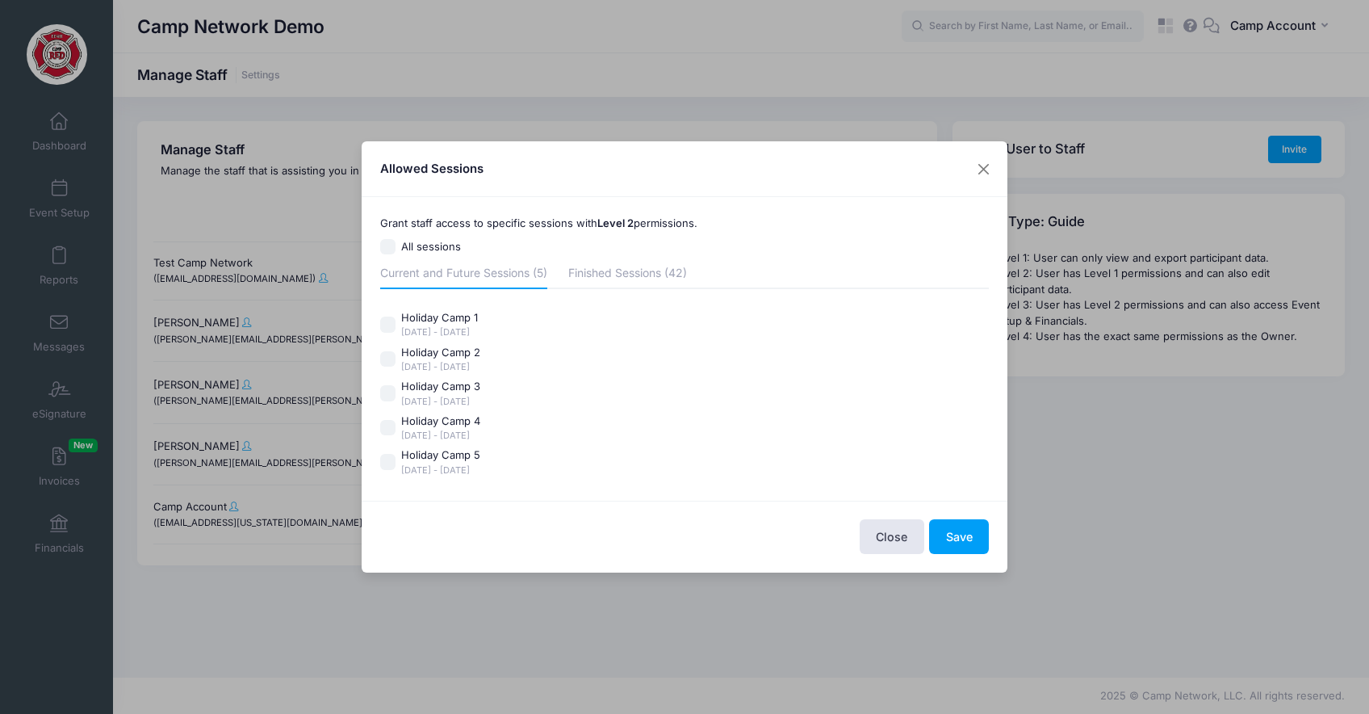
click at [396, 322] on label "Holiday Camp 1 Dec 30 - Dec 31, 2025" at bounding box center [684, 324] width 609 height 29
click at [396, 322] on input "Holiday Camp 1 Dec 30 - Dec 31, 2025" at bounding box center [388, 324] width 16 height 16
checkbox input "true"
click at [984, 171] on button "Close" at bounding box center [983, 168] width 29 height 29
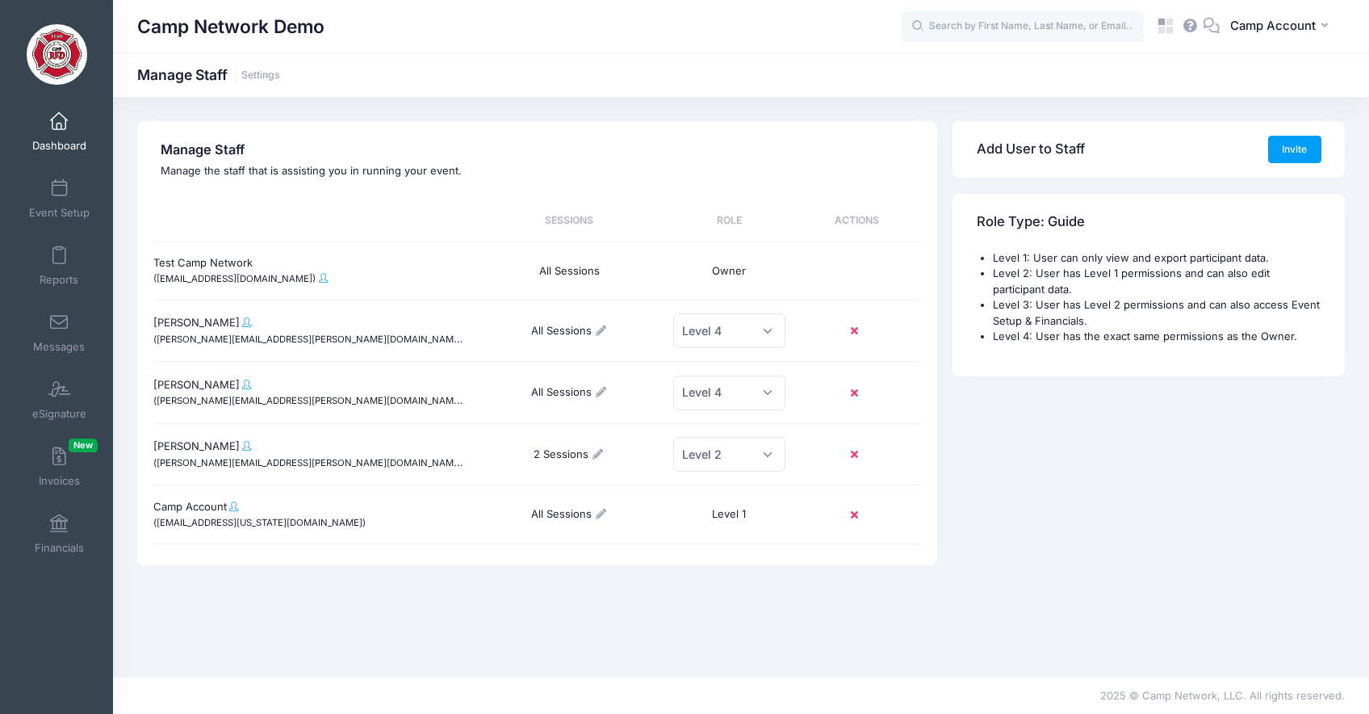
click at [36, 139] on span "Dashboard" at bounding box center [59, 146] width 54 height 14
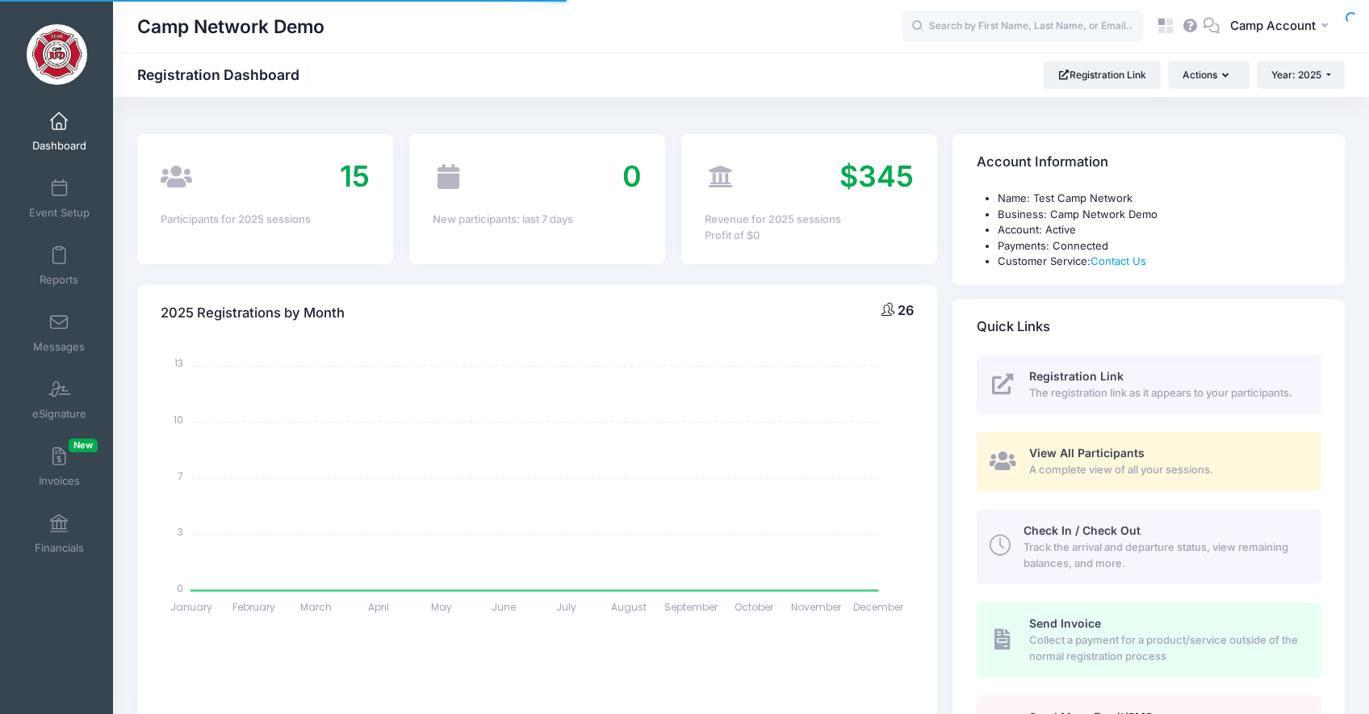
select select
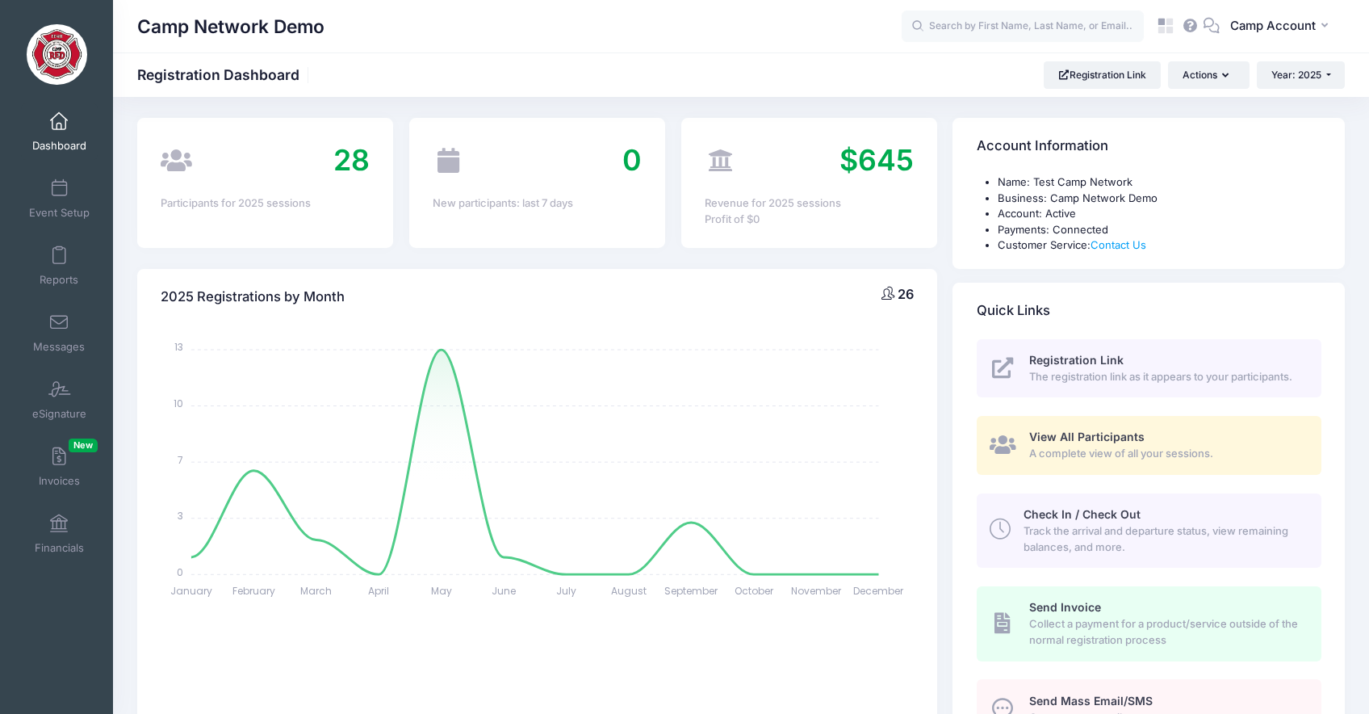
scroll to position [22, 0]
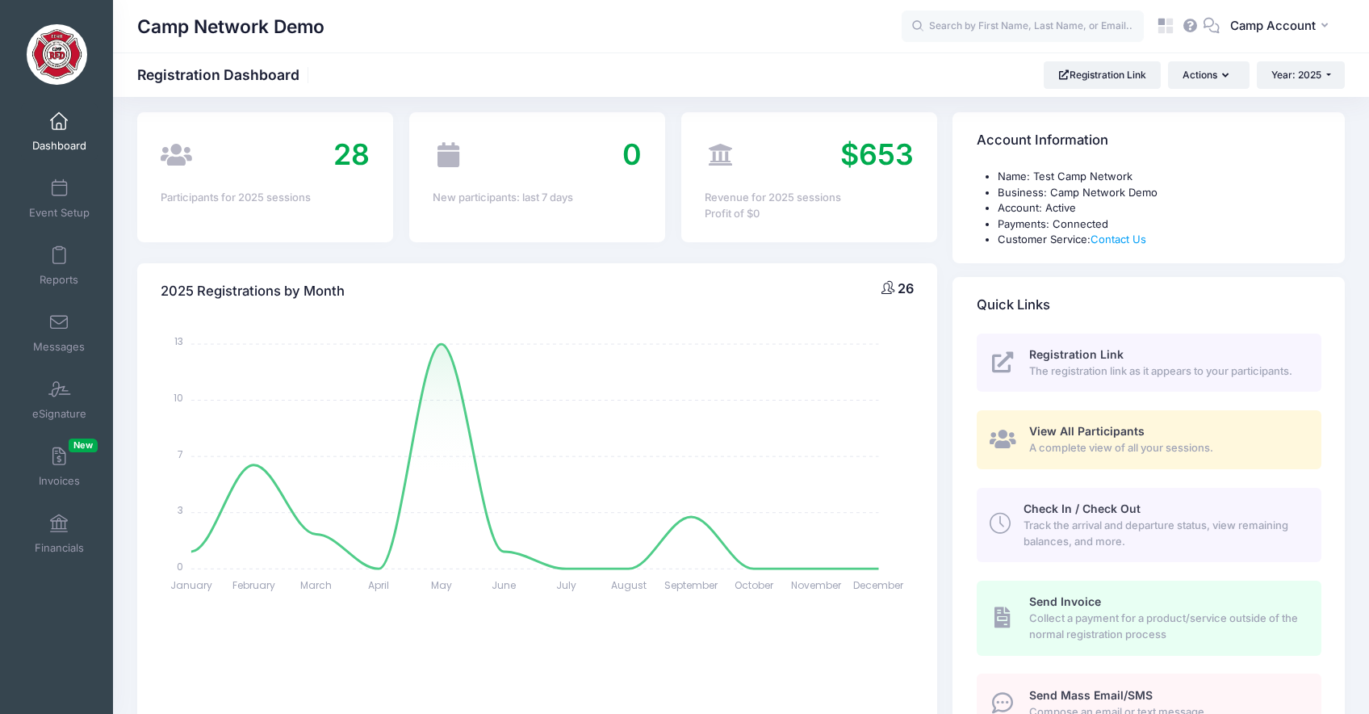
click at [1087, 436] on span "View All Participants" at bounding box center [1086, 431] width 115 height 14
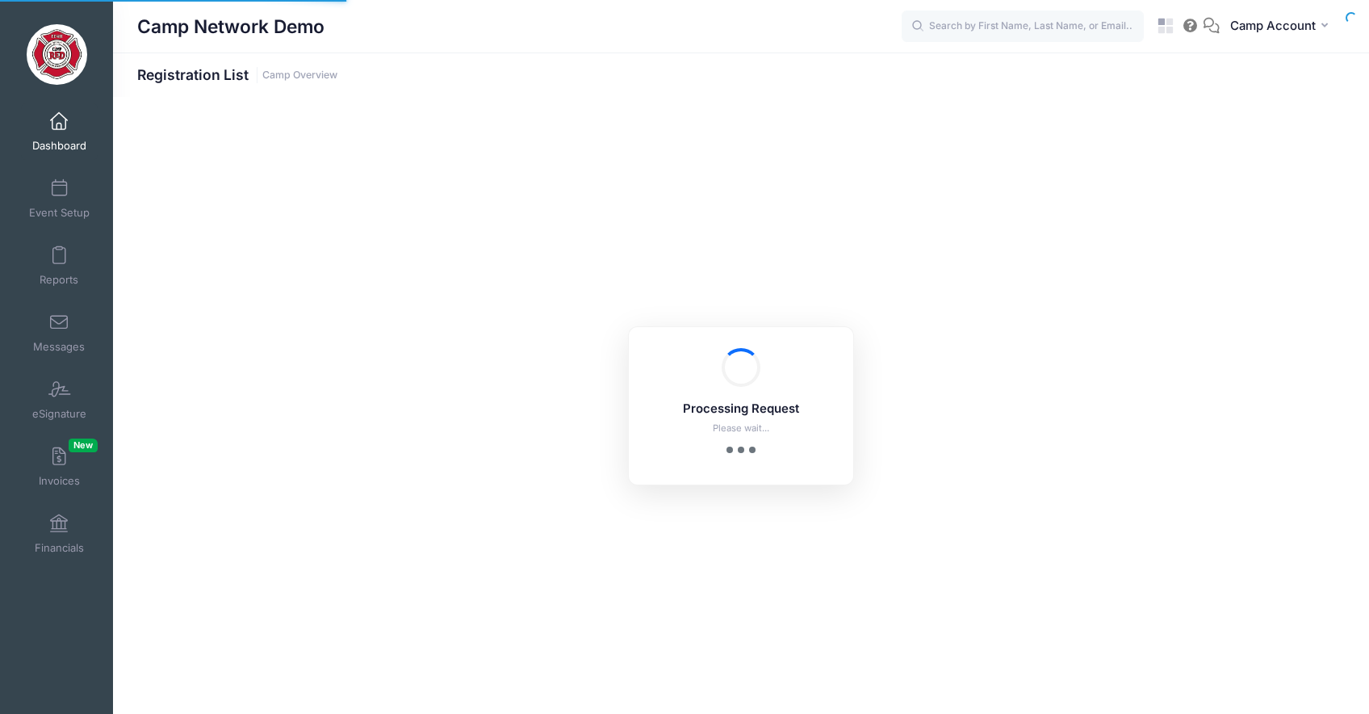
select select "10"
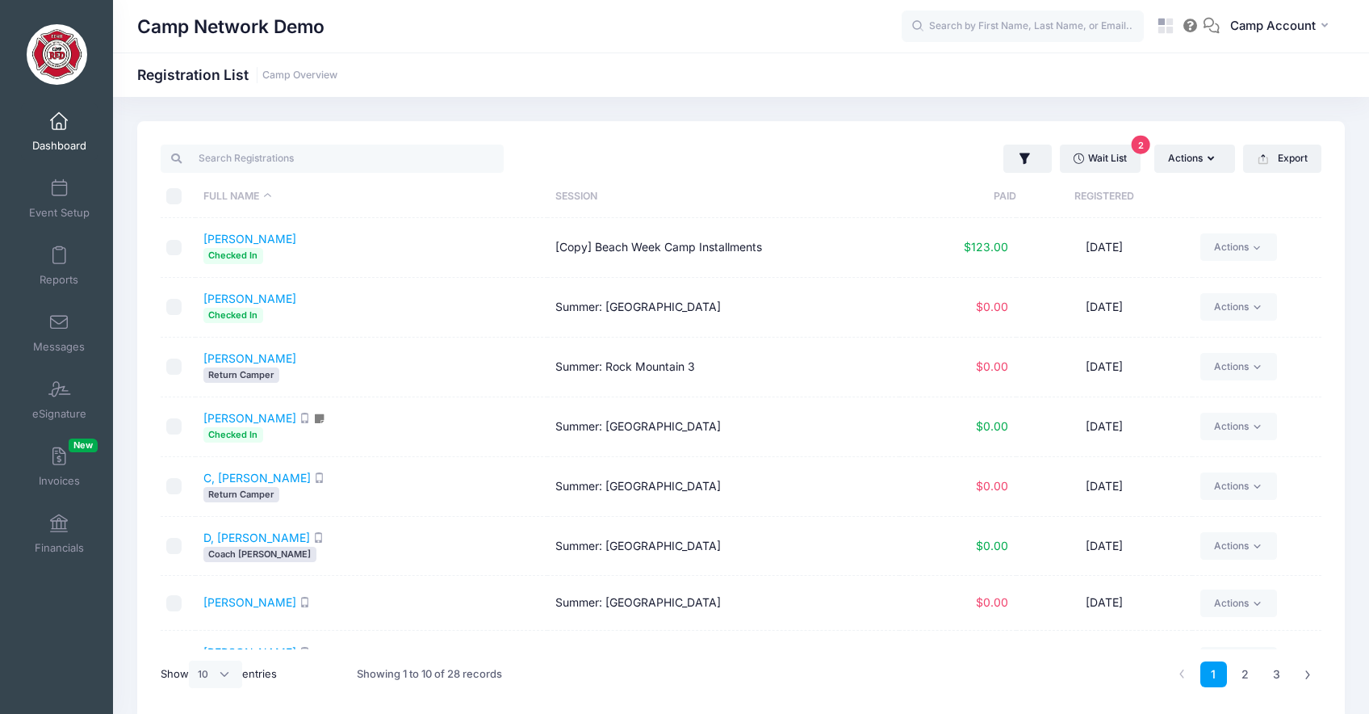
click at [48, 139] on span "Dashboard" at bounding box center [59, 146] width 54 height 14
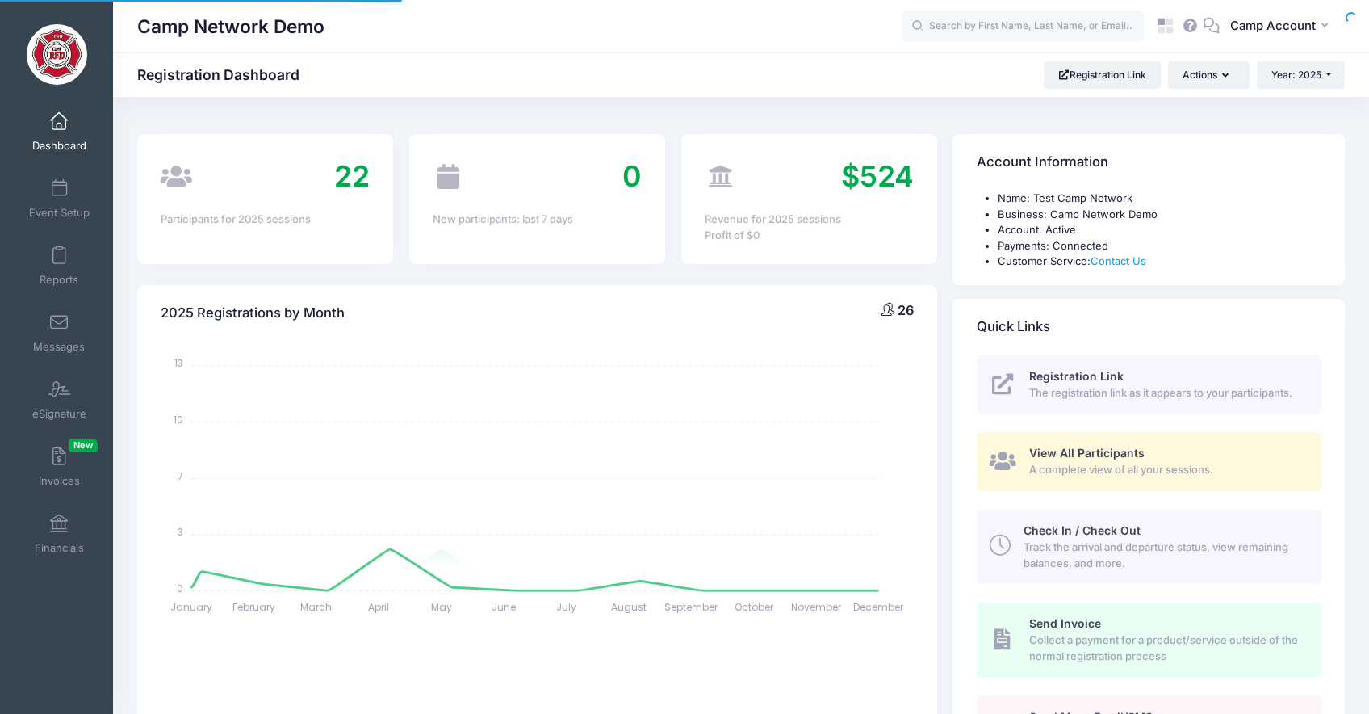
select select
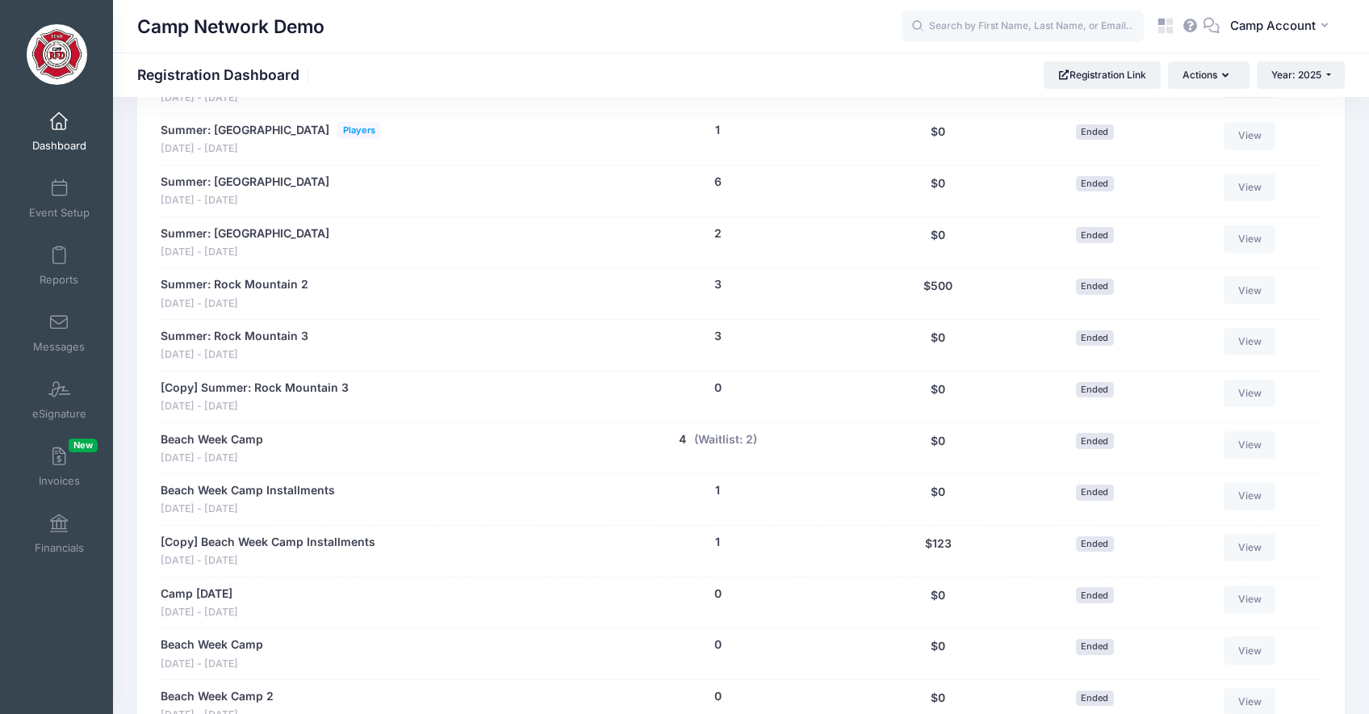
scroll to position [1028, 0]
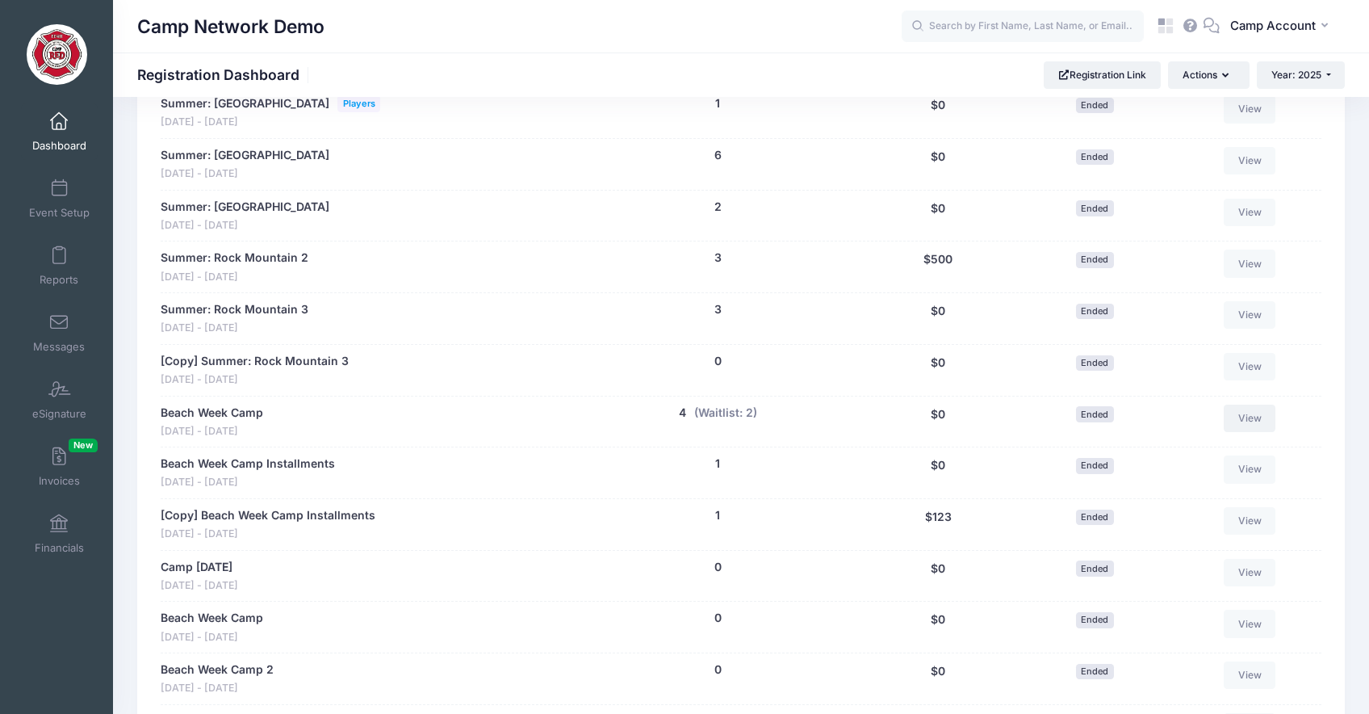
click at [1248, 417] on link "View" at bounding box center [1250, 417] width 52 height 27
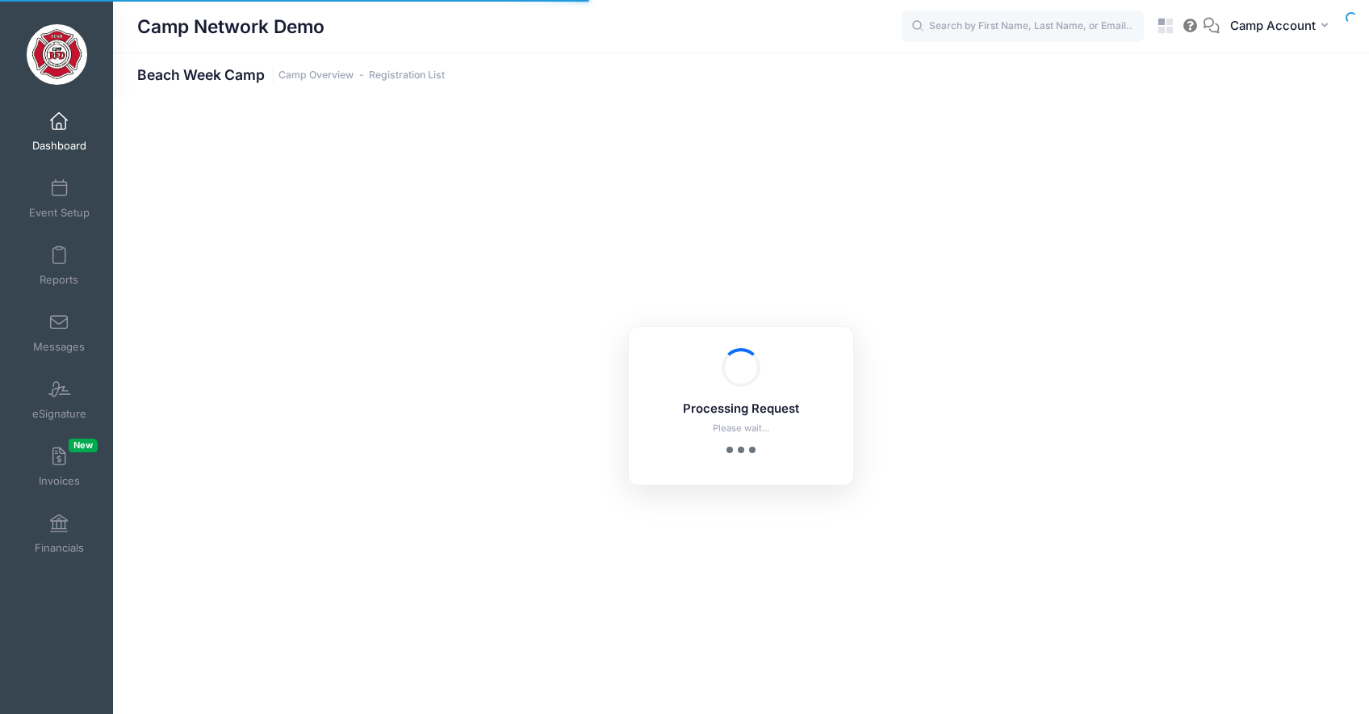
select select "10"
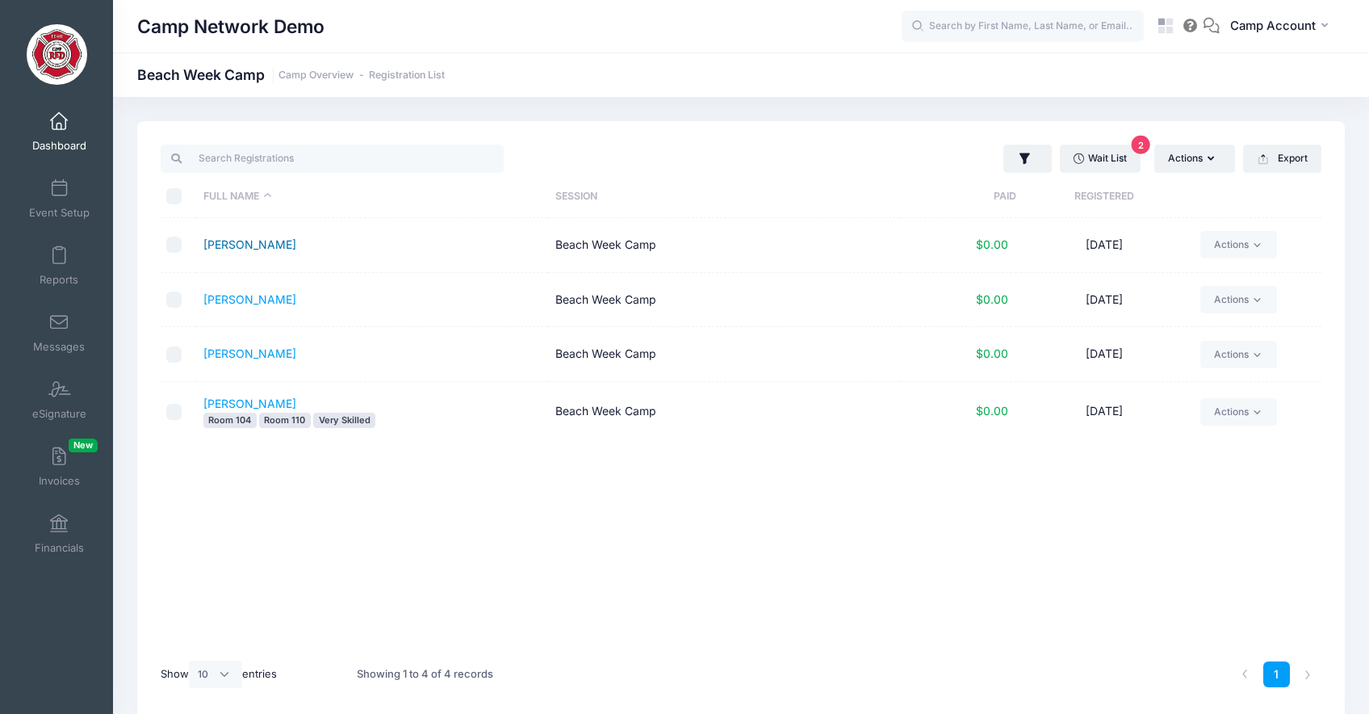
click at [291, 246] on link "[PERSON_NAME]" at bounding box center [249, 244] width 93 height 14
click at [59, 128] on span at bounding box center [59, 122] width 0 height 18
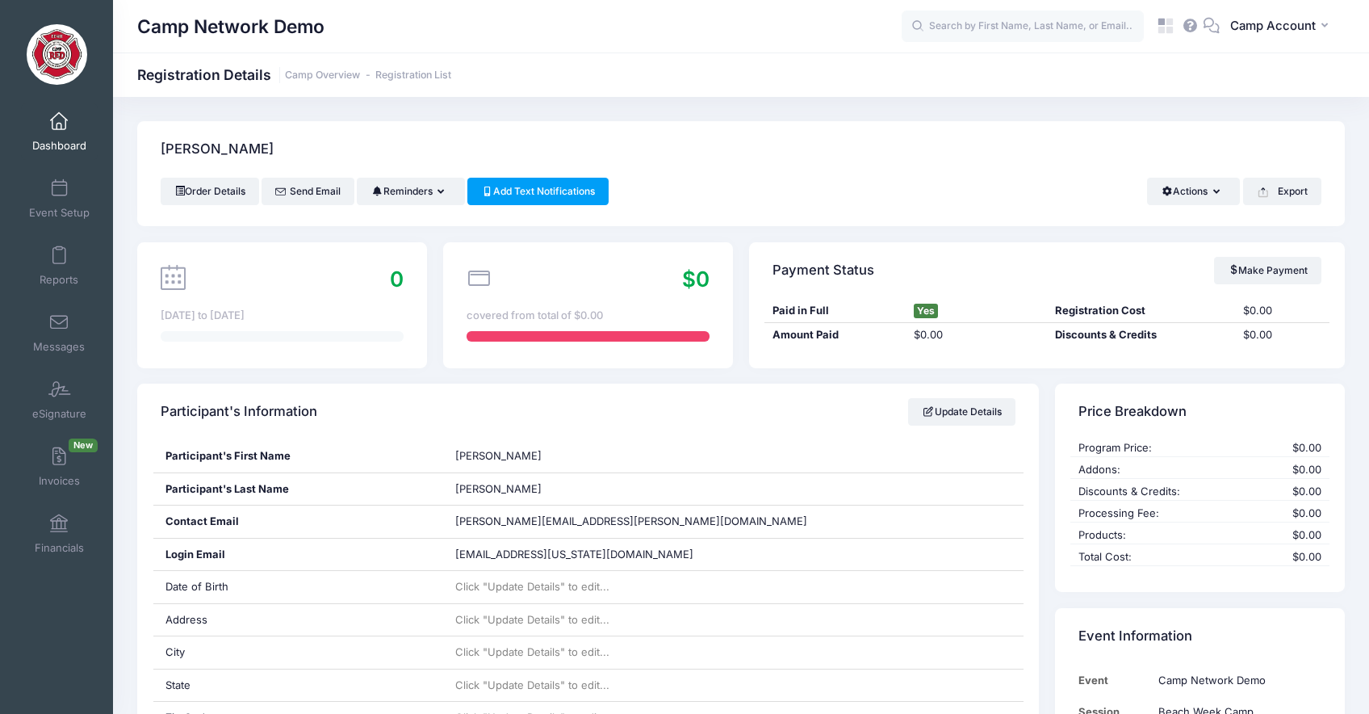
click at [73, 150] on span "Dashboard" at bounding box center [59, 146] width 54 height 14
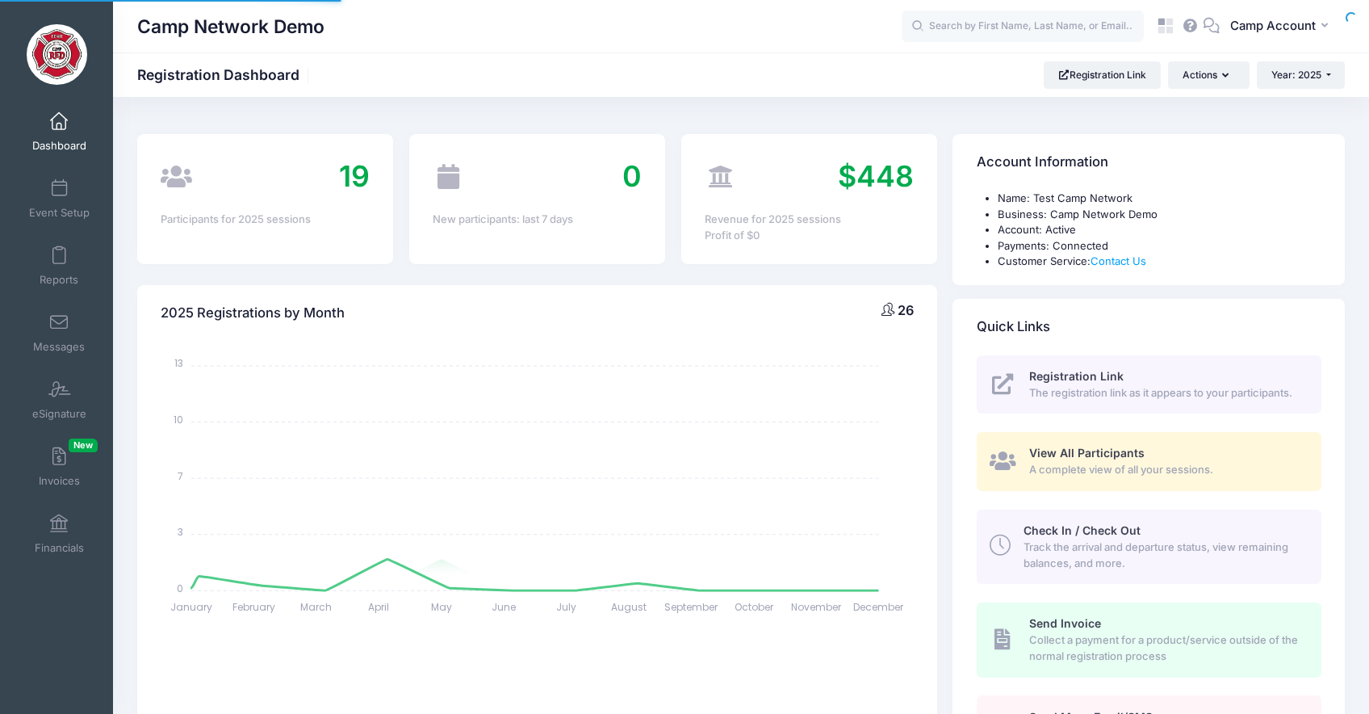
select select
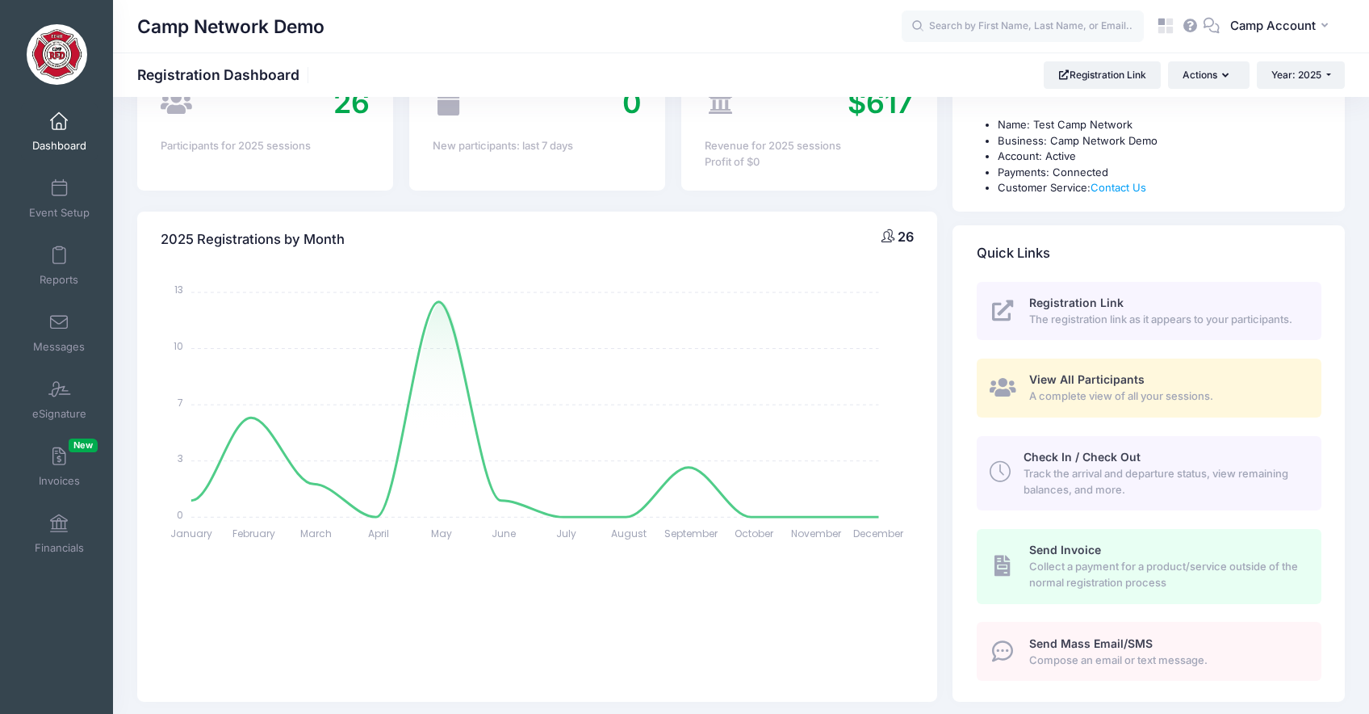
scroll to position [87, 0]
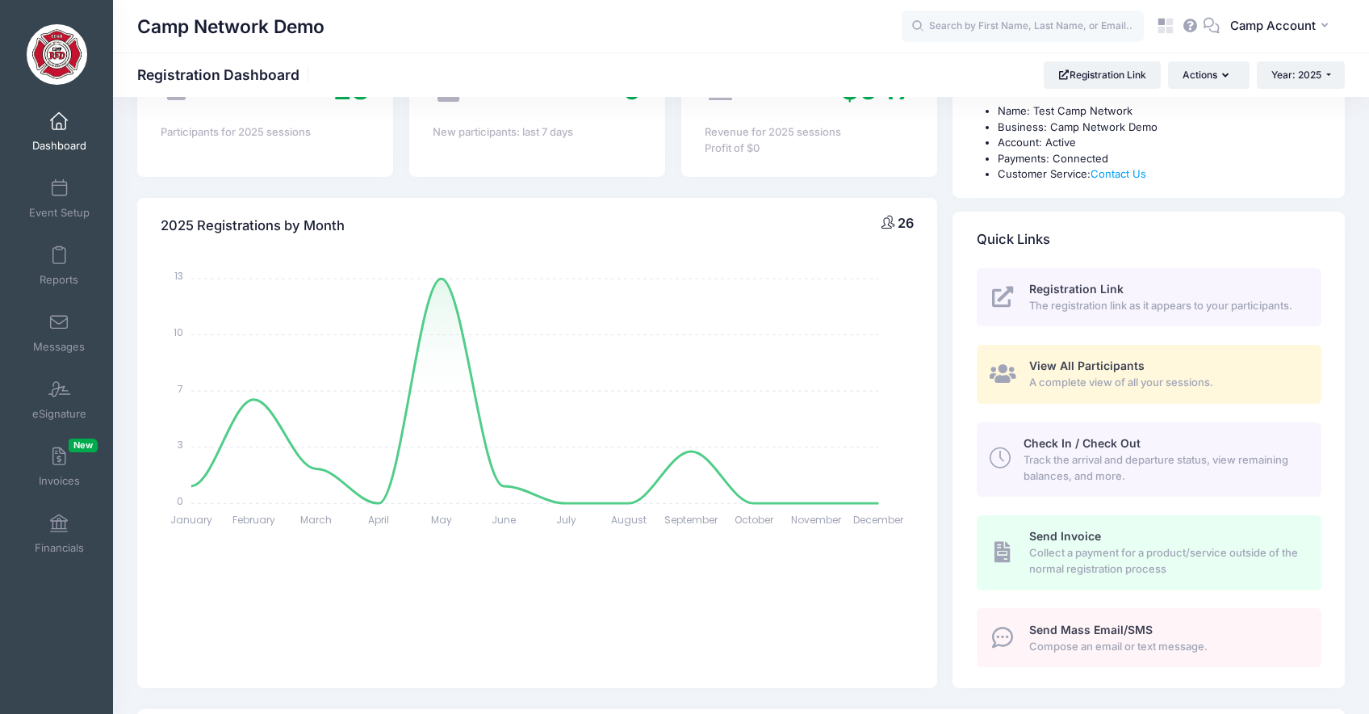
click at [1087, 441] on span "Check In / Check Out" at bounding box center [1082, 443] width 117 height 14
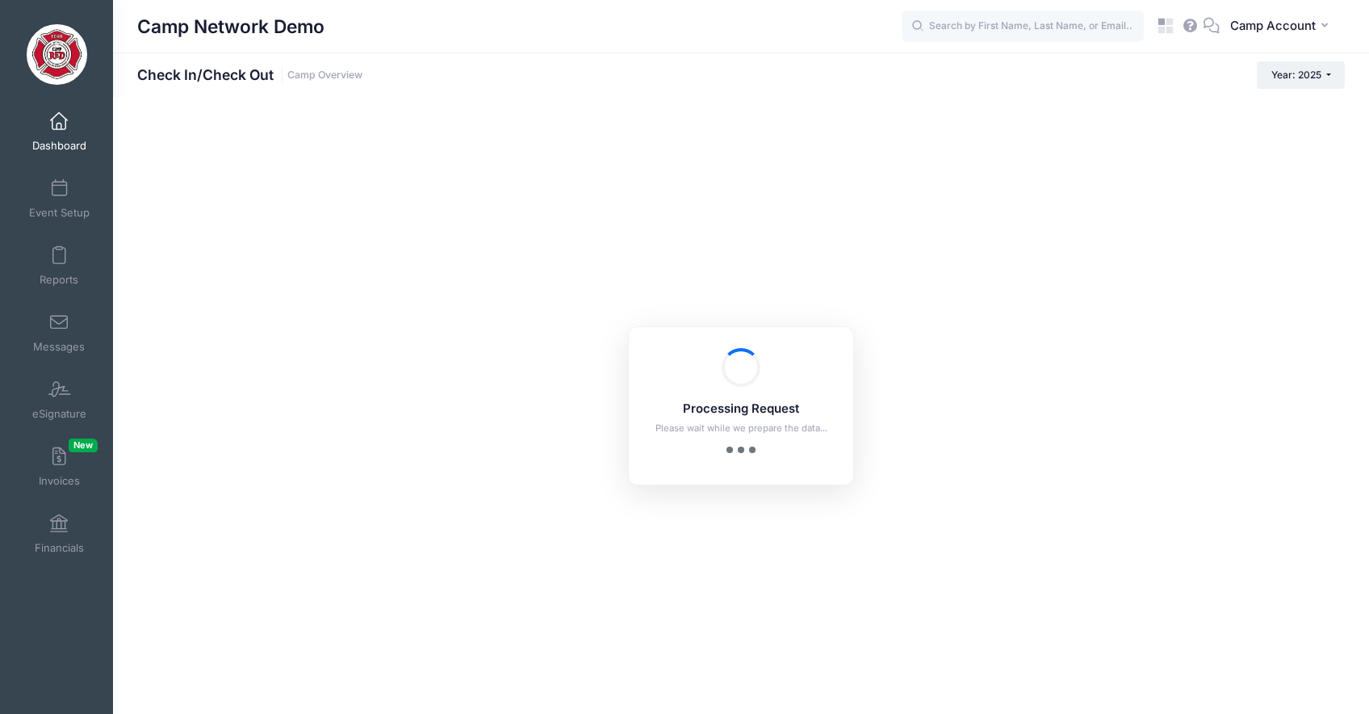
checkbox input "true"
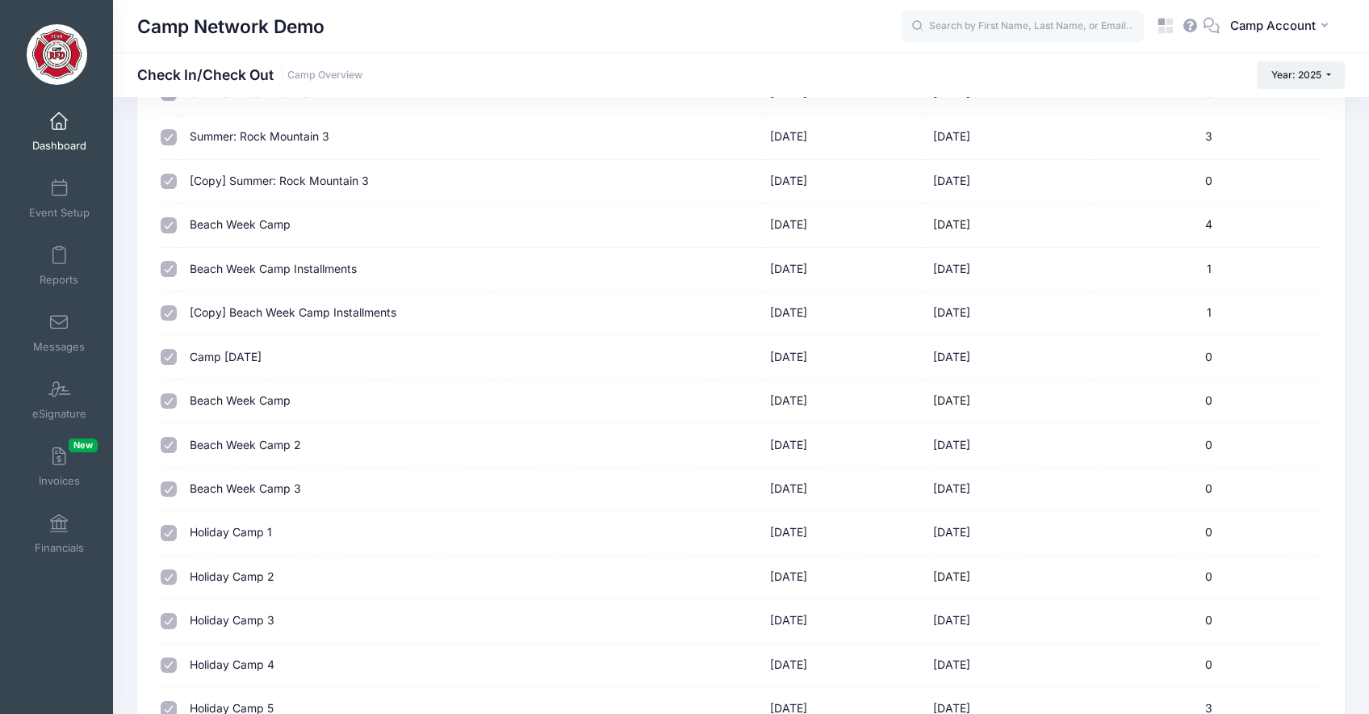
scroll to position [645, 0]
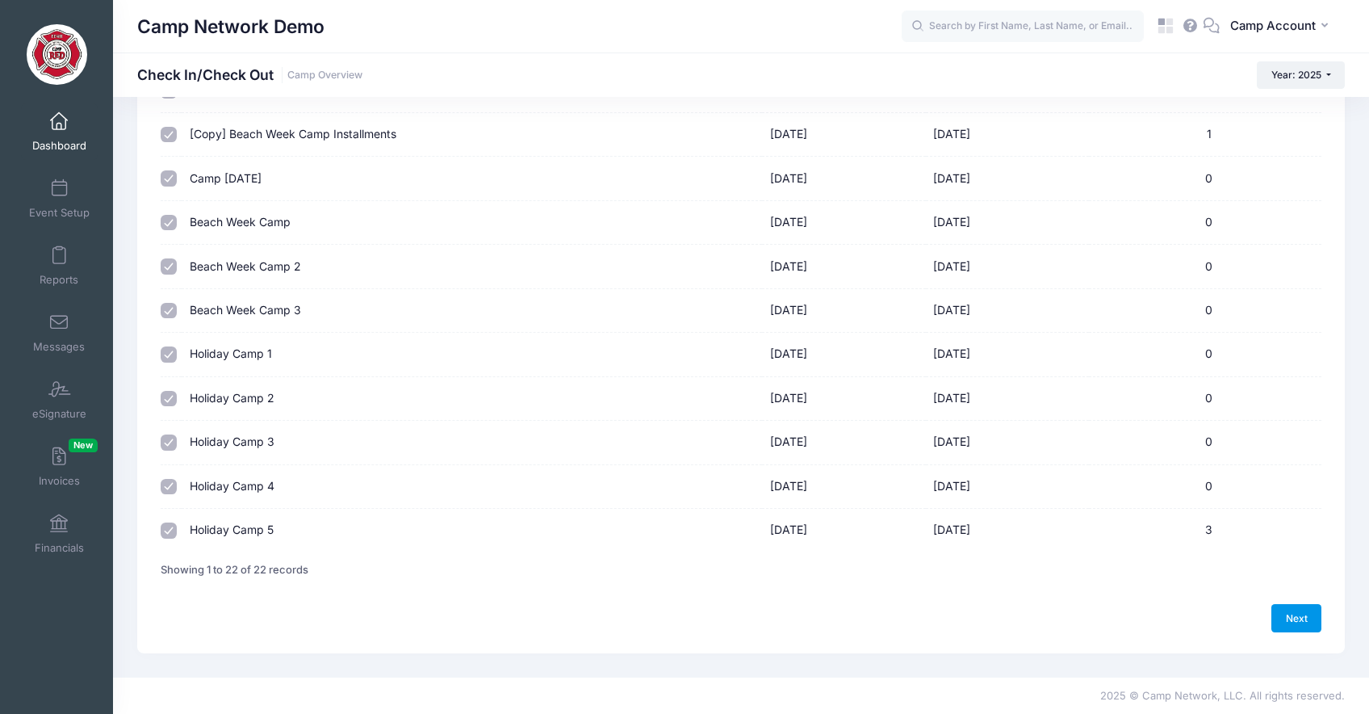
click at [1298, 617] on link "Next" at bounding box center [1296, 617] width 50 height 27
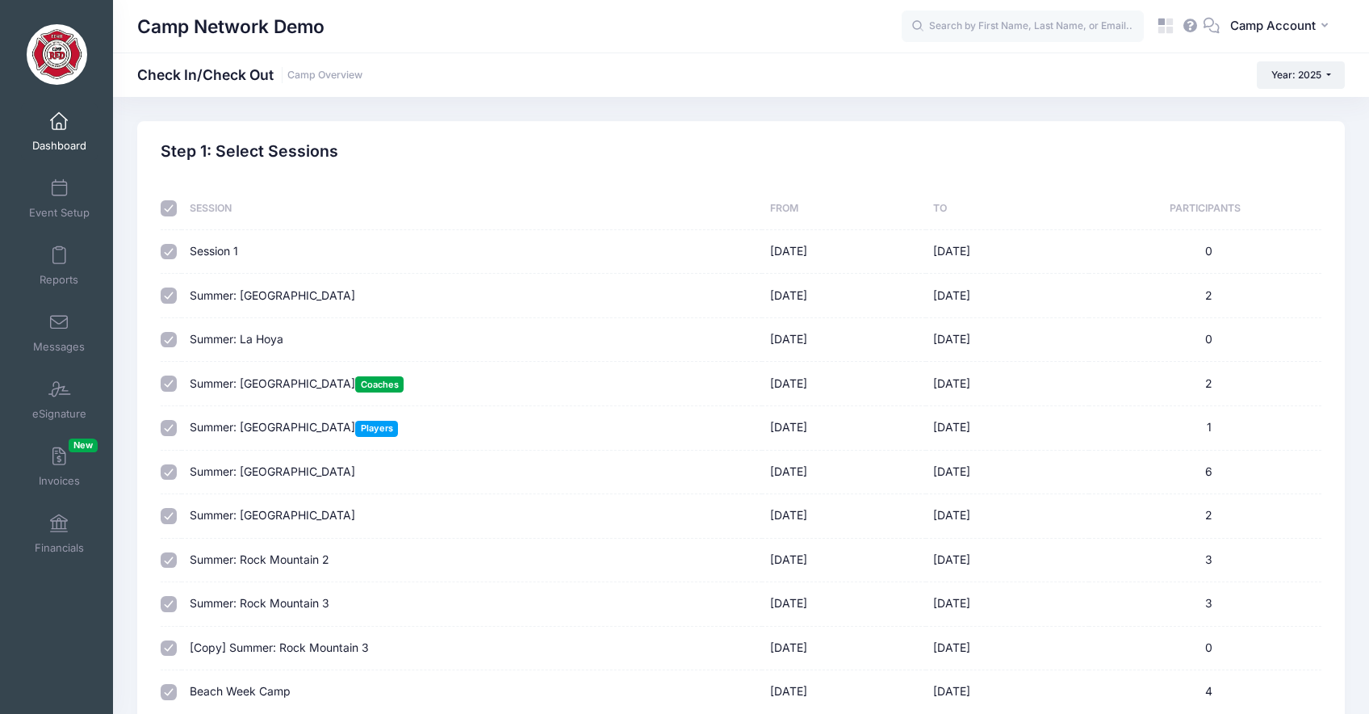
select select "10"
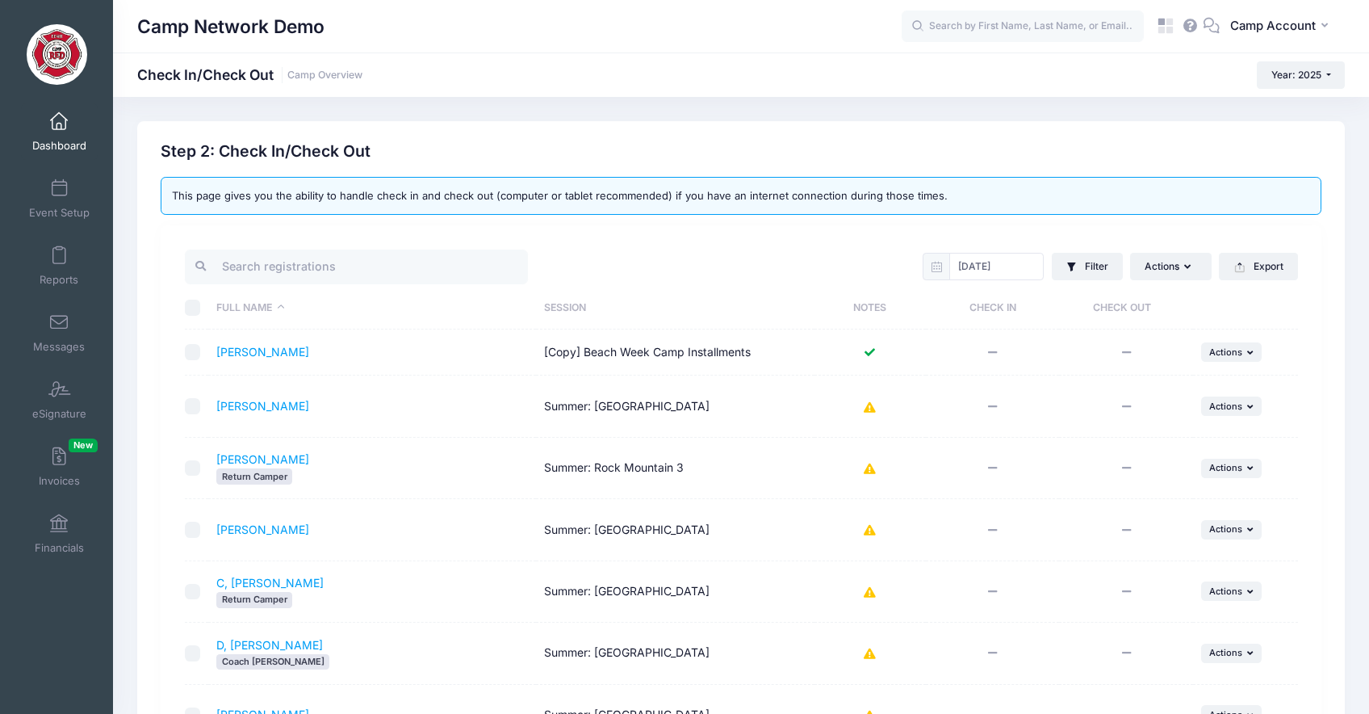
scroll to position [413, 0]
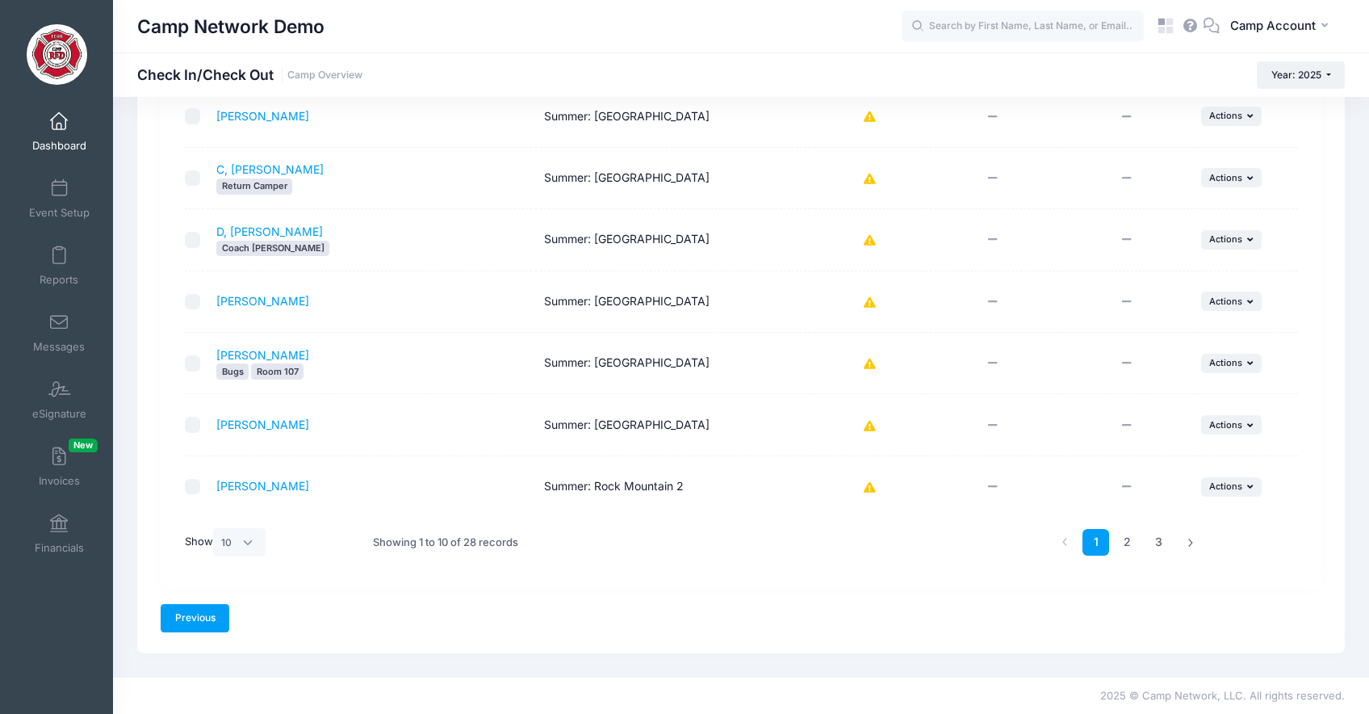
click at [214, 614] on link "Previous" at bounding box center [195, 617] width 69 height 27
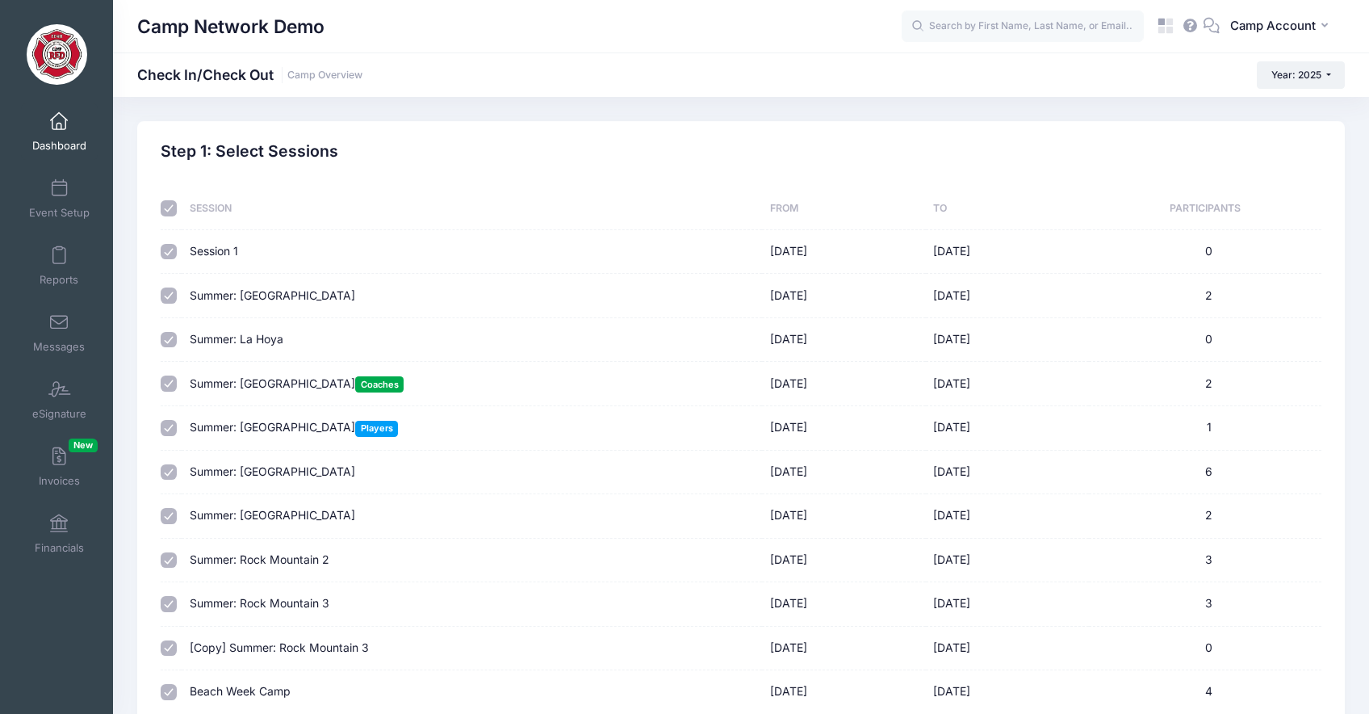
click at [161, 206] on input "checkbox" at bounding box center [169, 208] width 16 height 16
checkbox input "false"
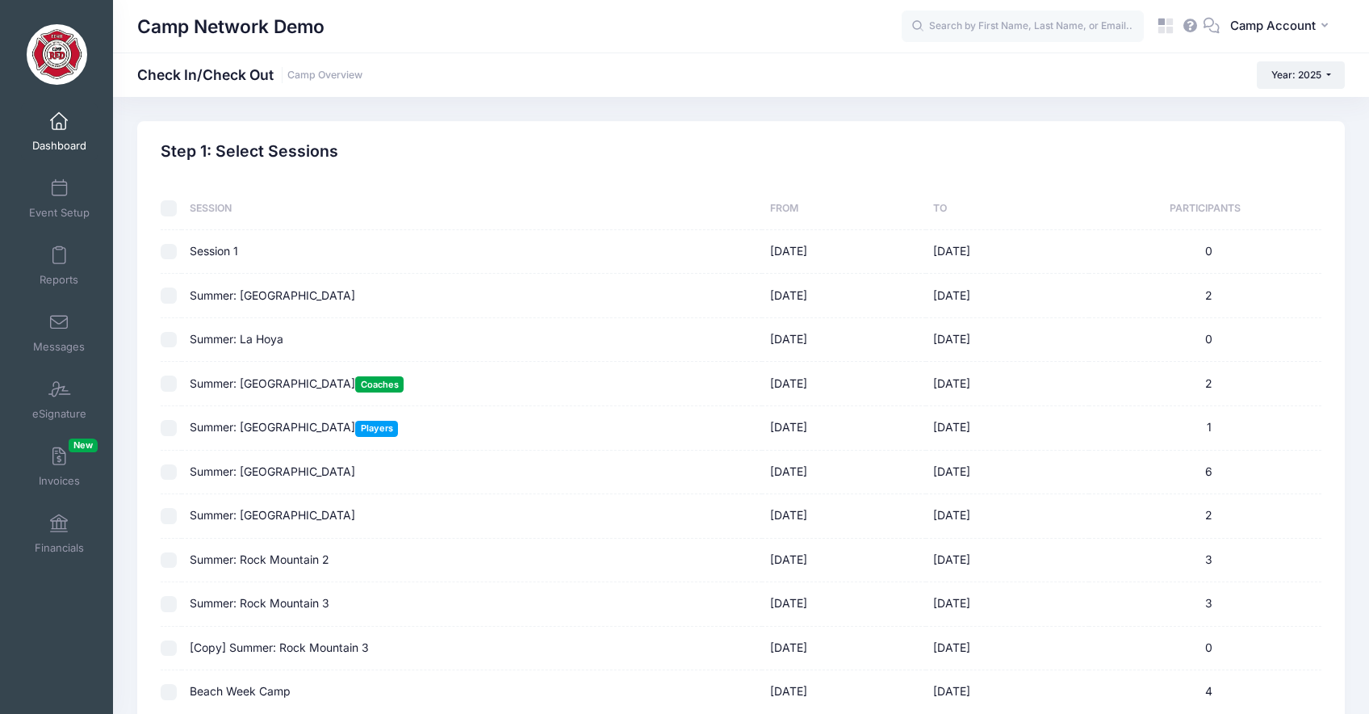
checkbox input "false"
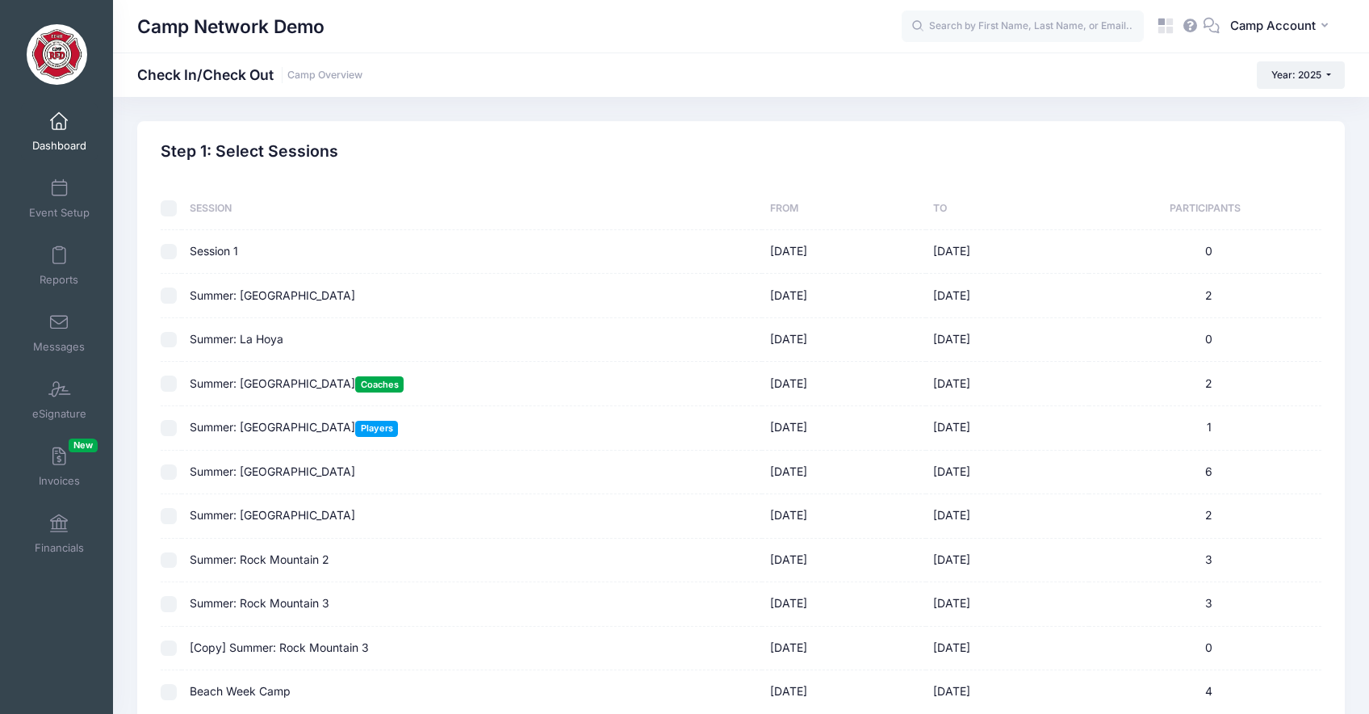
checkbox input "false"
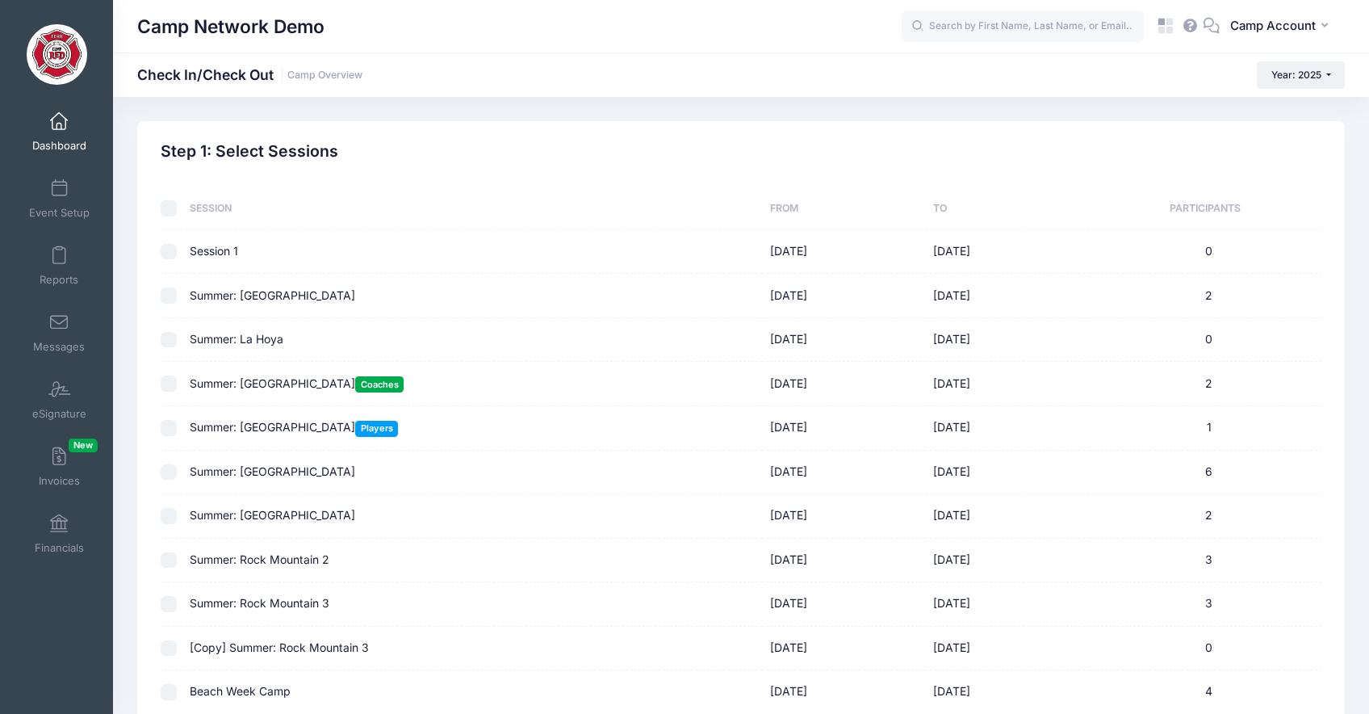
checkbox input "false"
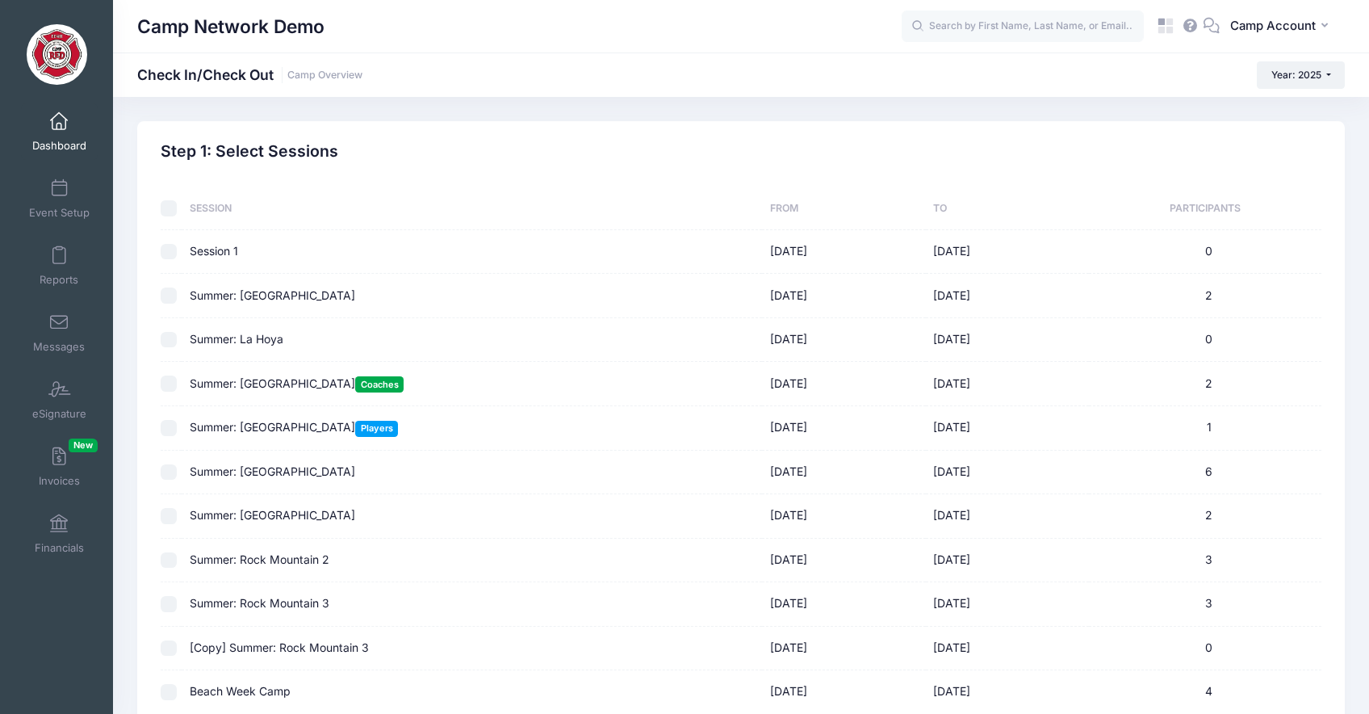
checkbox input "false"
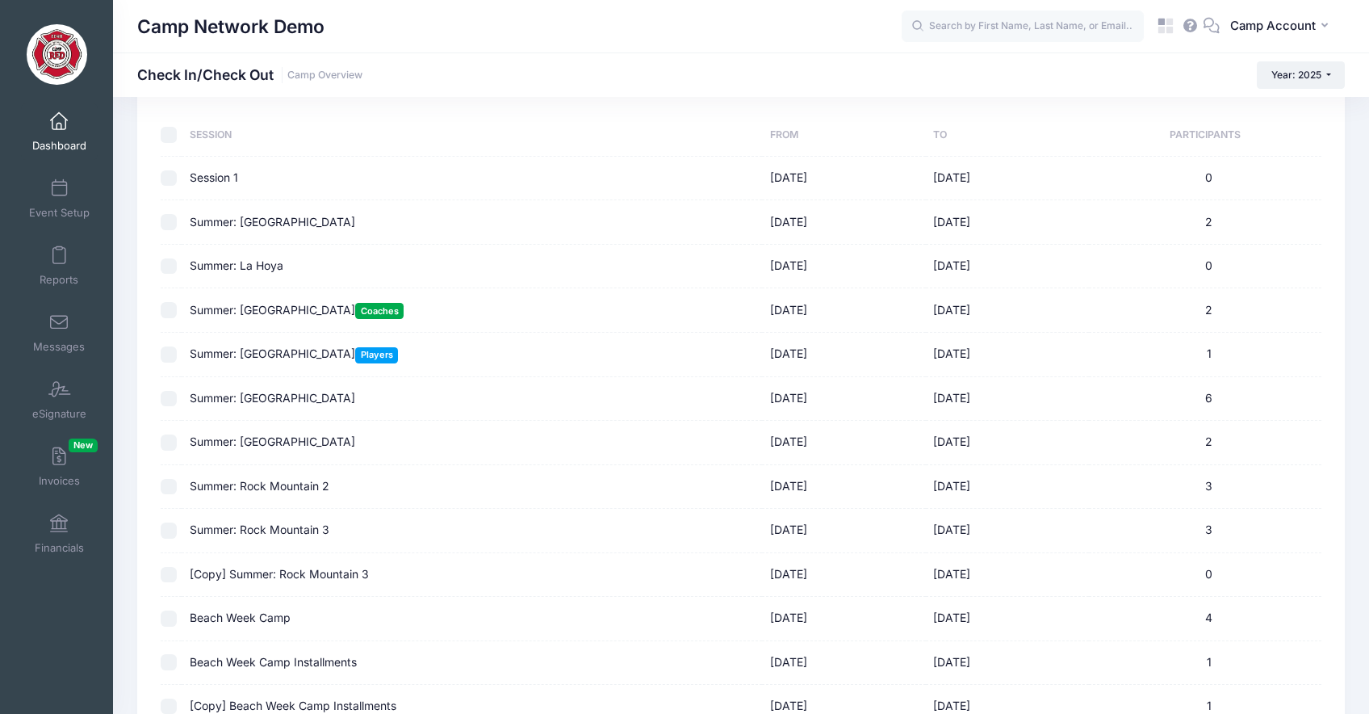
scroll to position [74, 0]
click at [168, 397] on input "checkbox" at bounding box center [169, 398] width 16 height 16
checkbox input "true"
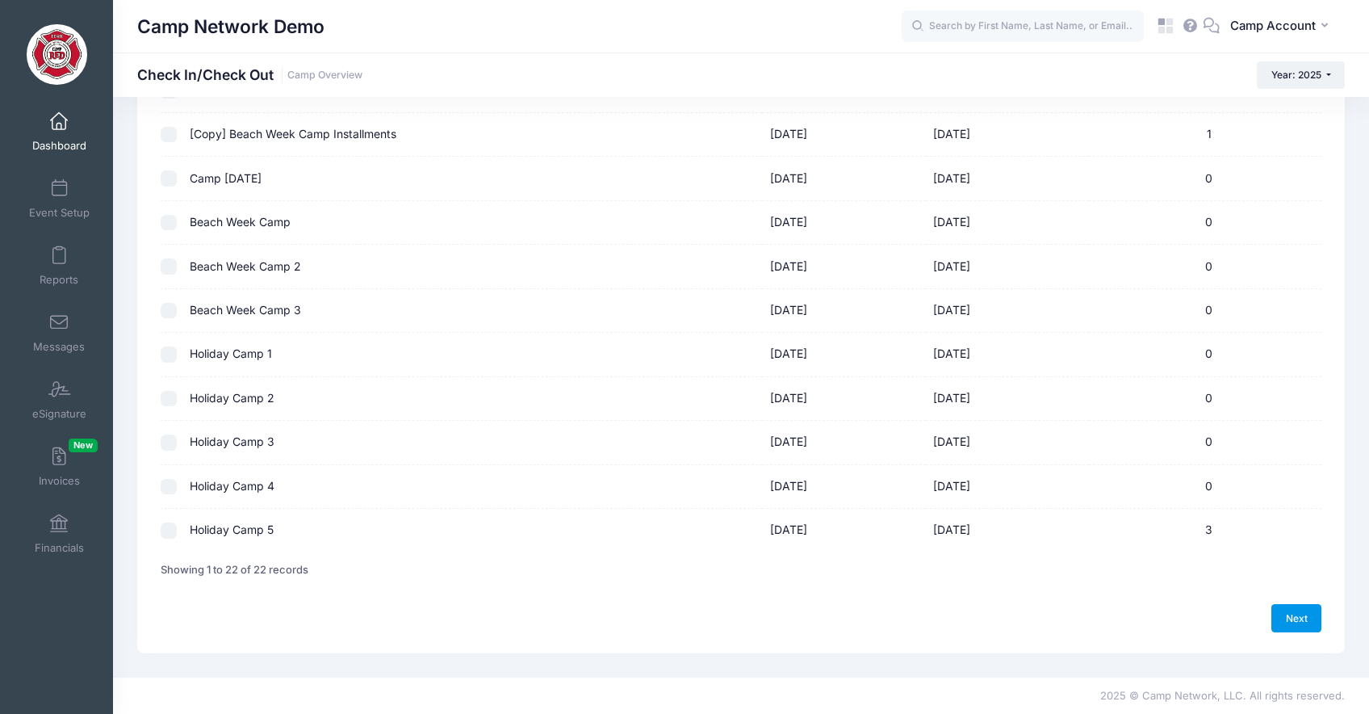
click at [1298, 618] on link "Next" at bounding box center [1296, 617] width 50 height 27
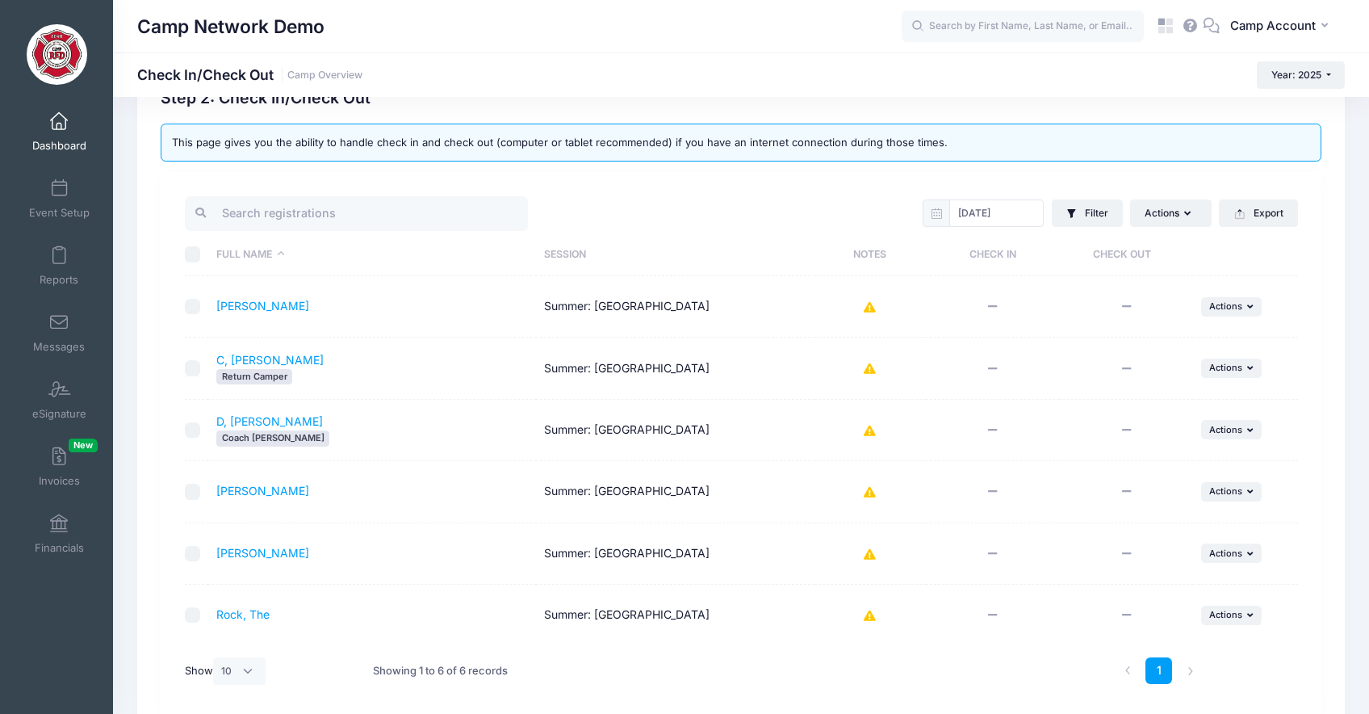
scroll to position [73, 0]
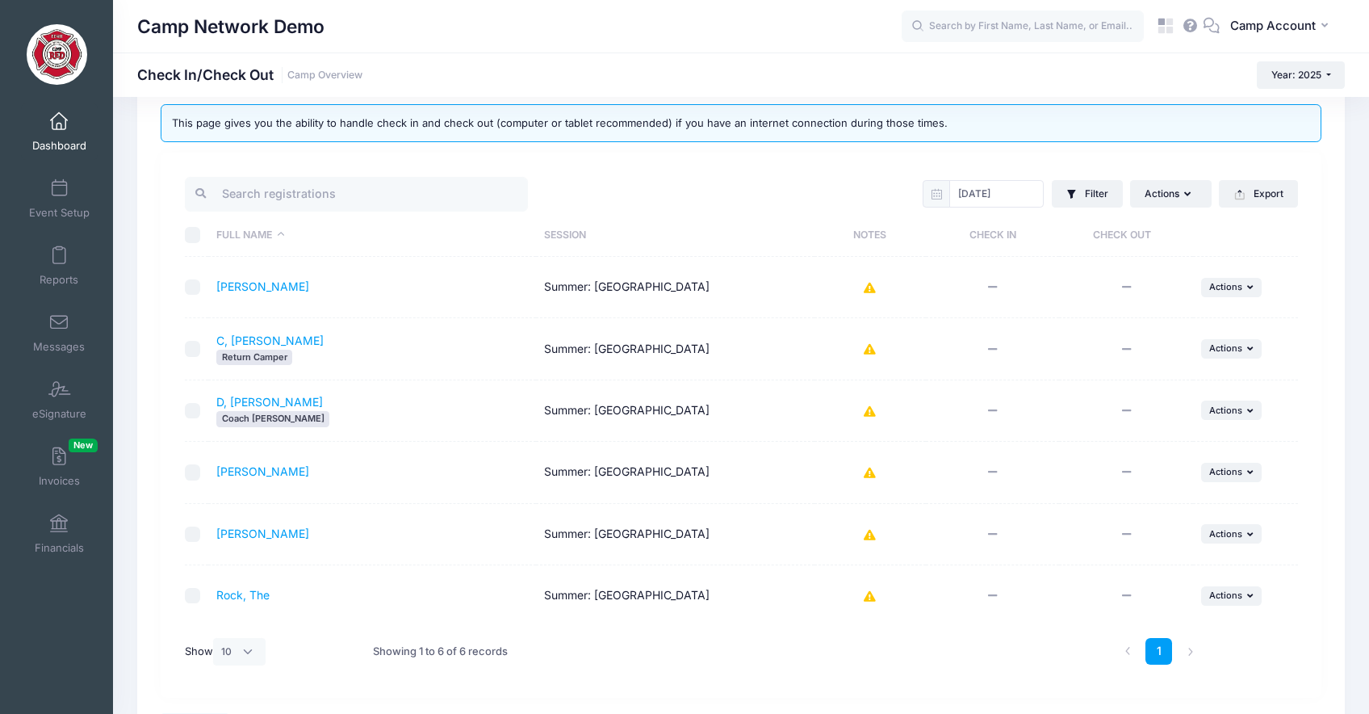
click at [871, 288] on icon at bounding box center [870, 288] width 13 height 0
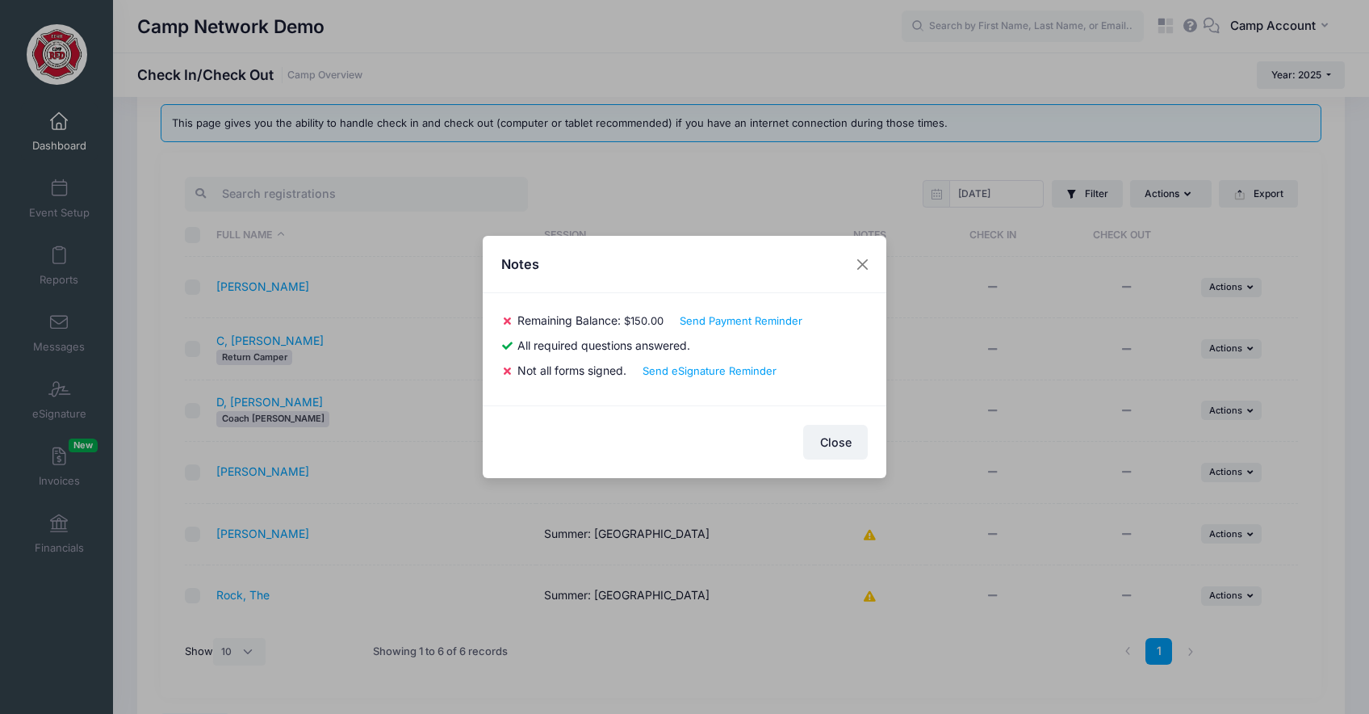
click at [618, 320] on span "Remaining Balance:" at bounding box center [568, 320] width 103 height 14
click at [860, 267] on button "Close" at bounding box center [862, 263] width 29 height 29
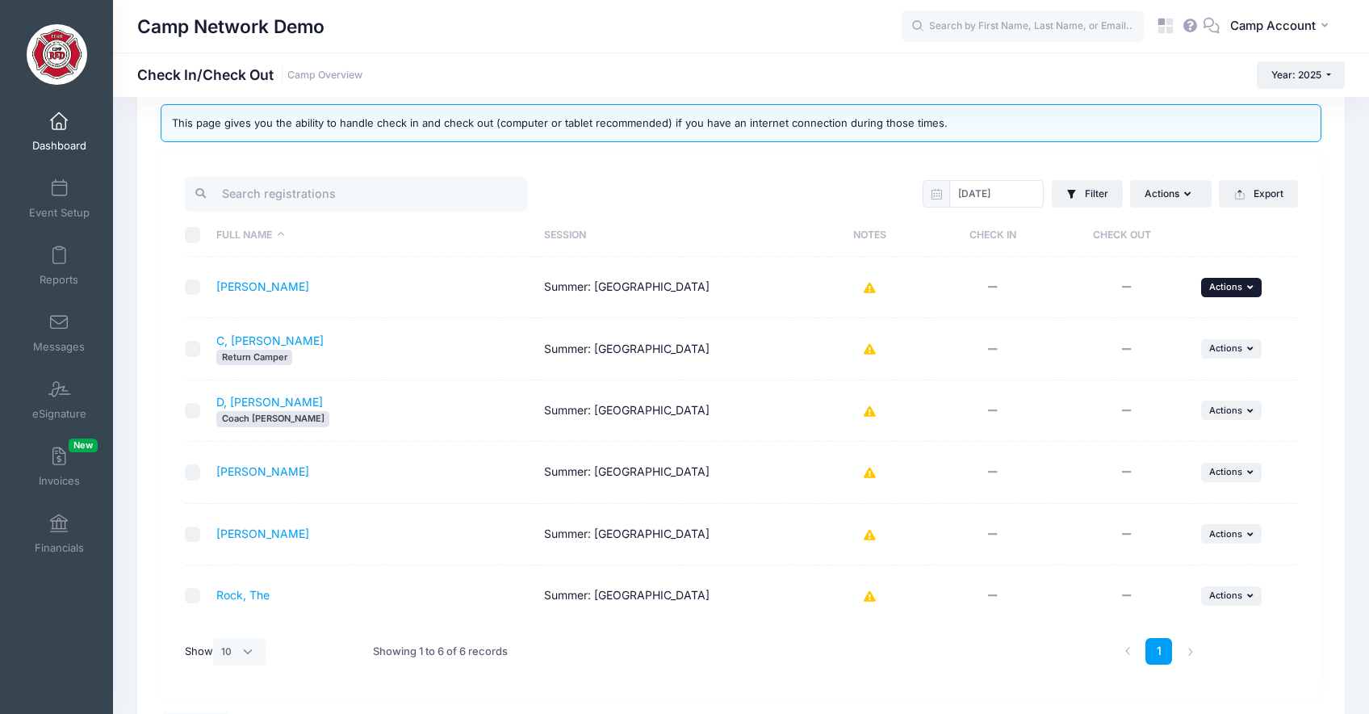
click at [1258, 287] on button "... Actions" at bounding box center [1231, 287] width 61 height 19
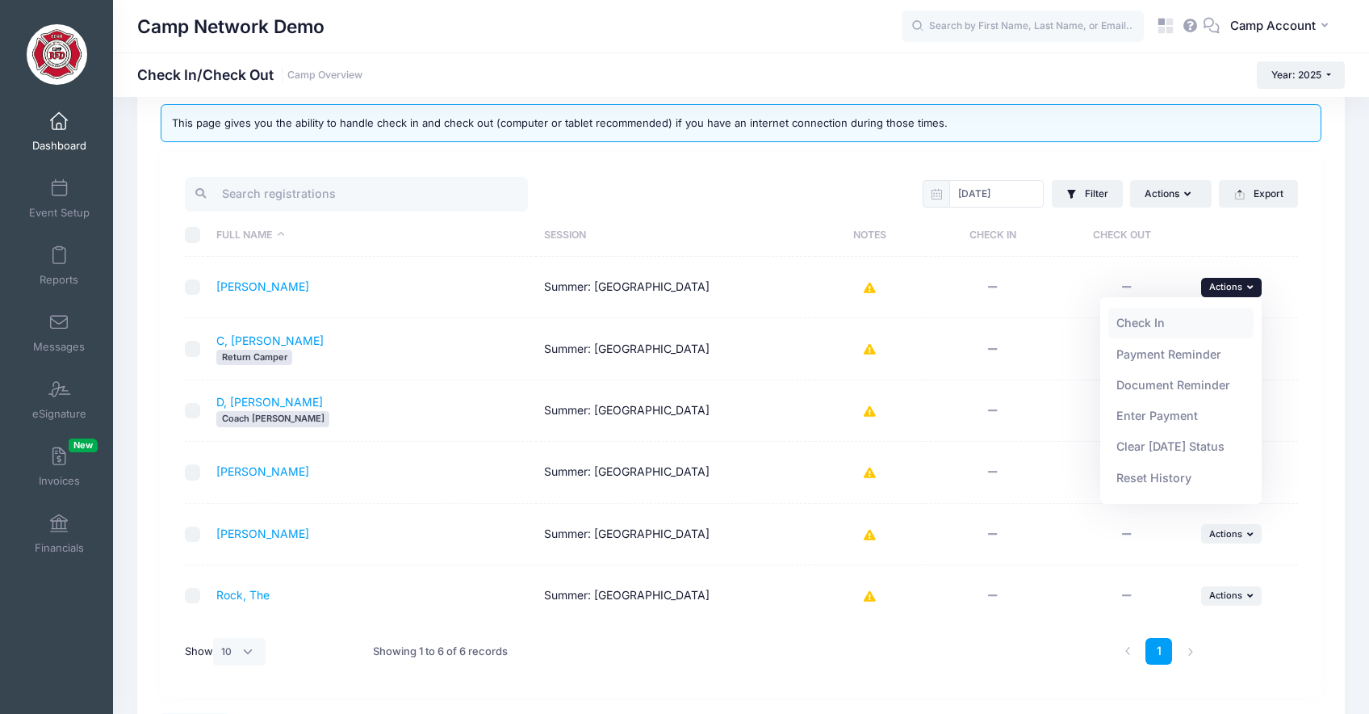
click at [1193, 320] on link "Check In" at bounding box center [1181, 323] width 146 height 31
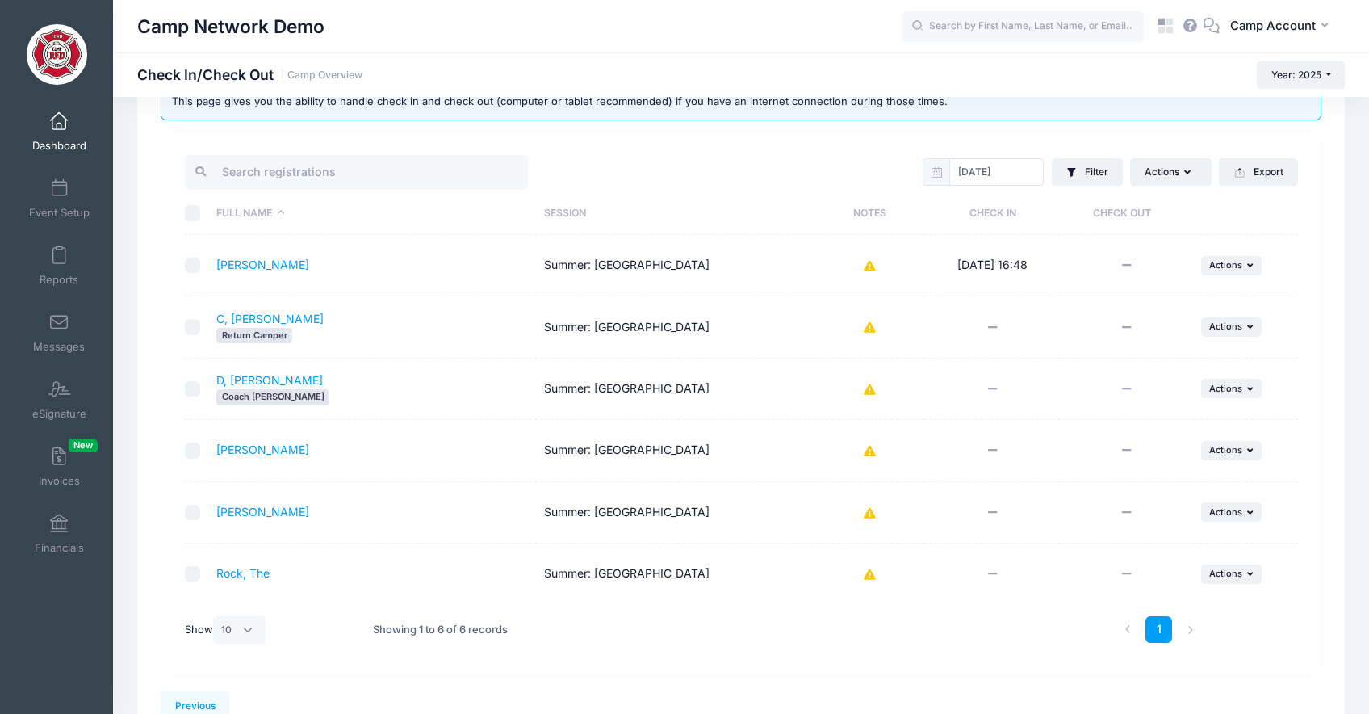
scroll to position [0, 0]
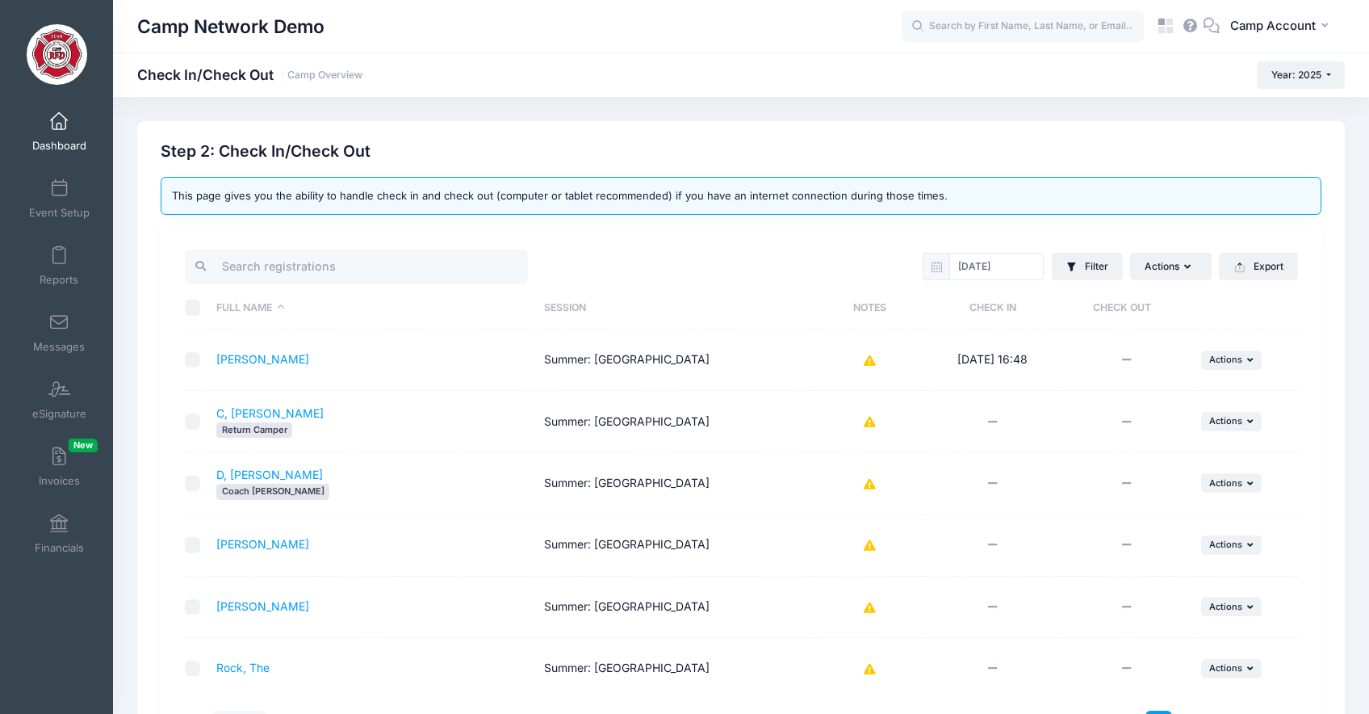
click at [1055, 376] on td "09/18/2025 16:48" at bounding box center [992, 359] width 133 height 61
click at [559, 236] on div "09/18/2025 Filter Filter Options Check In/Out Status: Not Checked In Checked In…" at bounding box center [741, 497] width 1161 height 545
click at [57, 344] on span "Messages" at bounding box center [59, 347] width 52 height 14
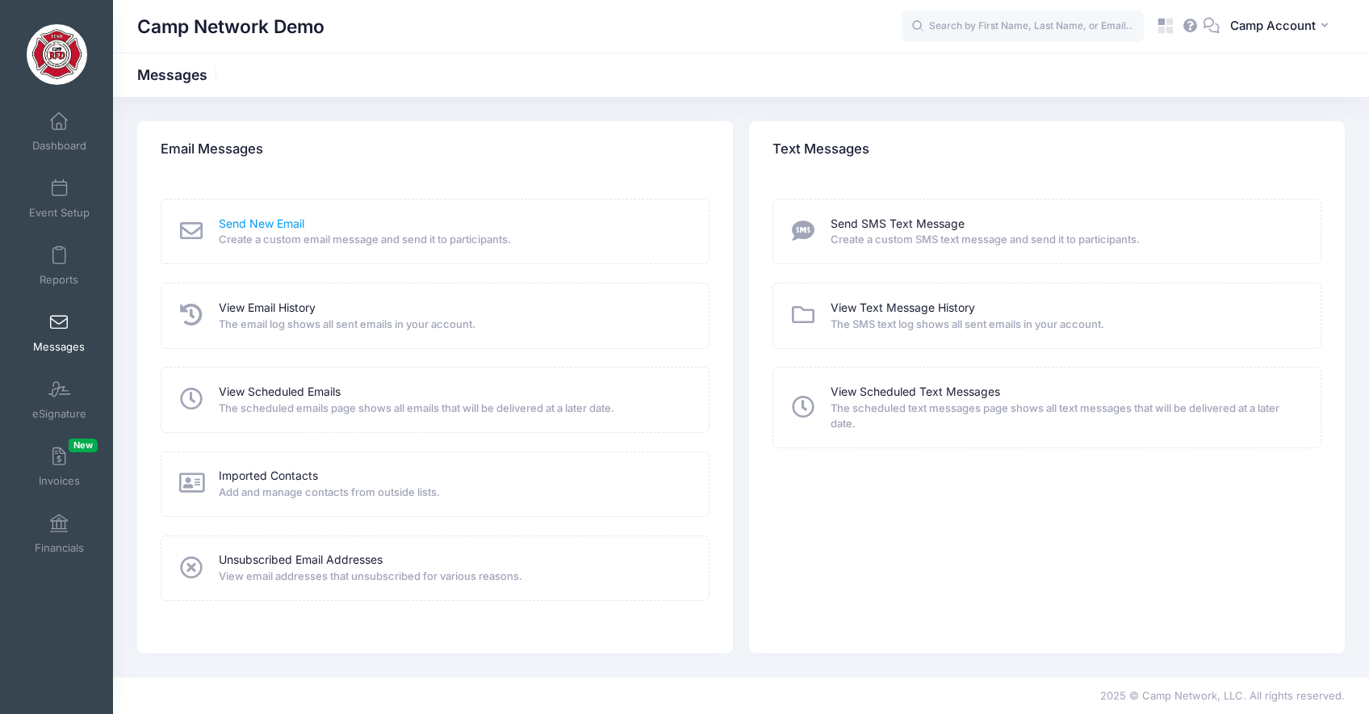
click at [286, 218] on link "Send New Email" at bounding box center [262, 224] width 86 height 17
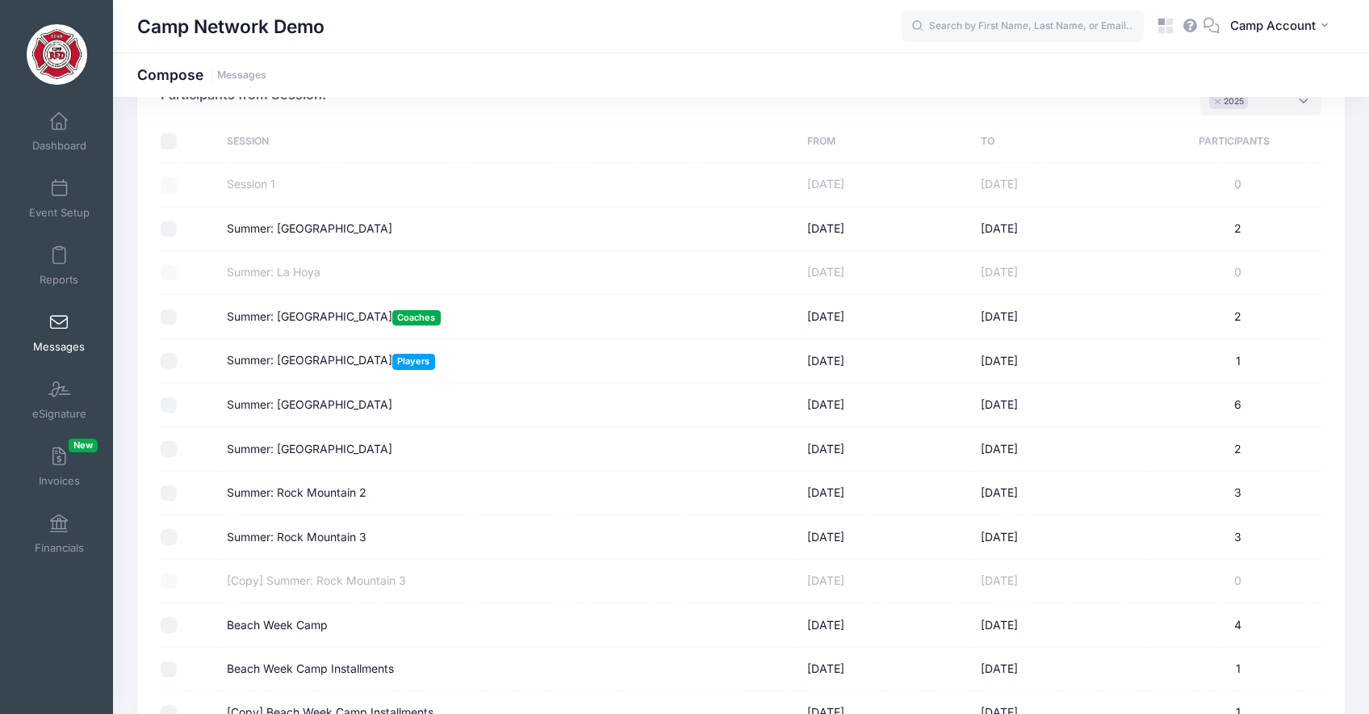
scroll to position [117, 0]
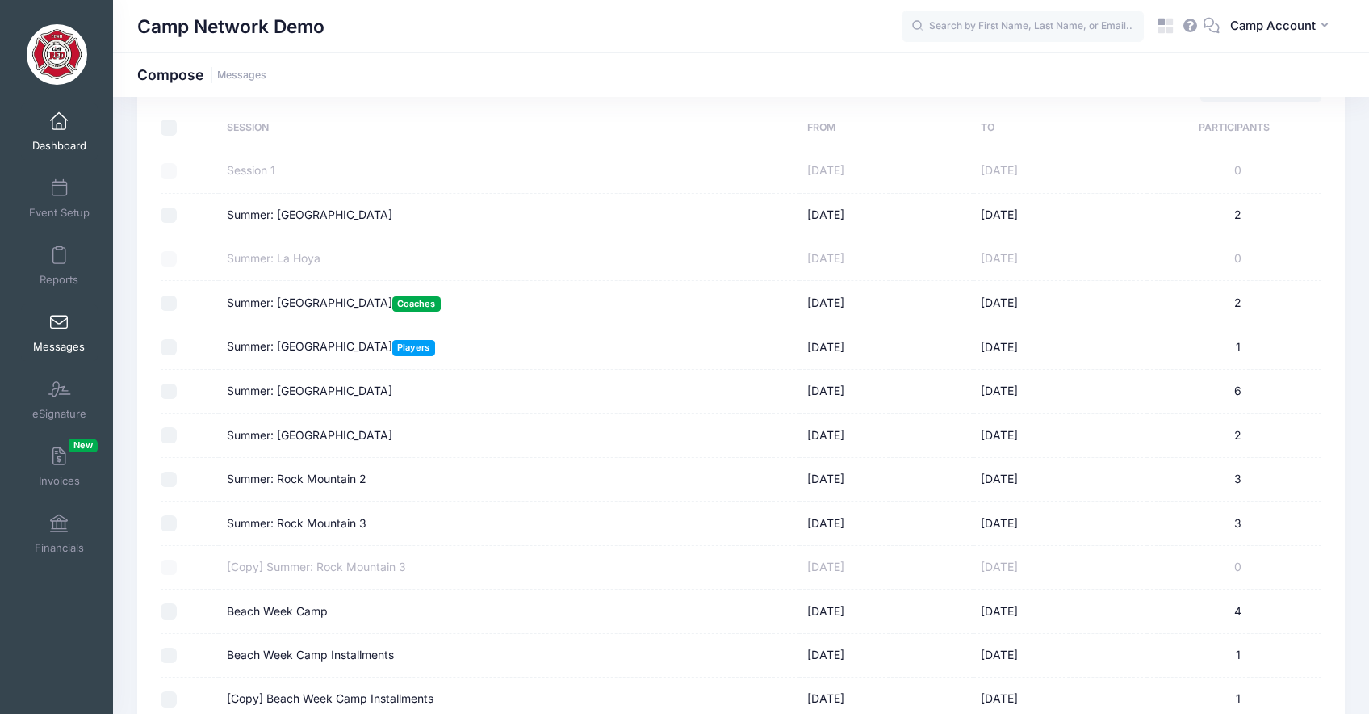
click at [69, 149] on span "Dashboard" at bounding box center [59, 146] width 54 height 14
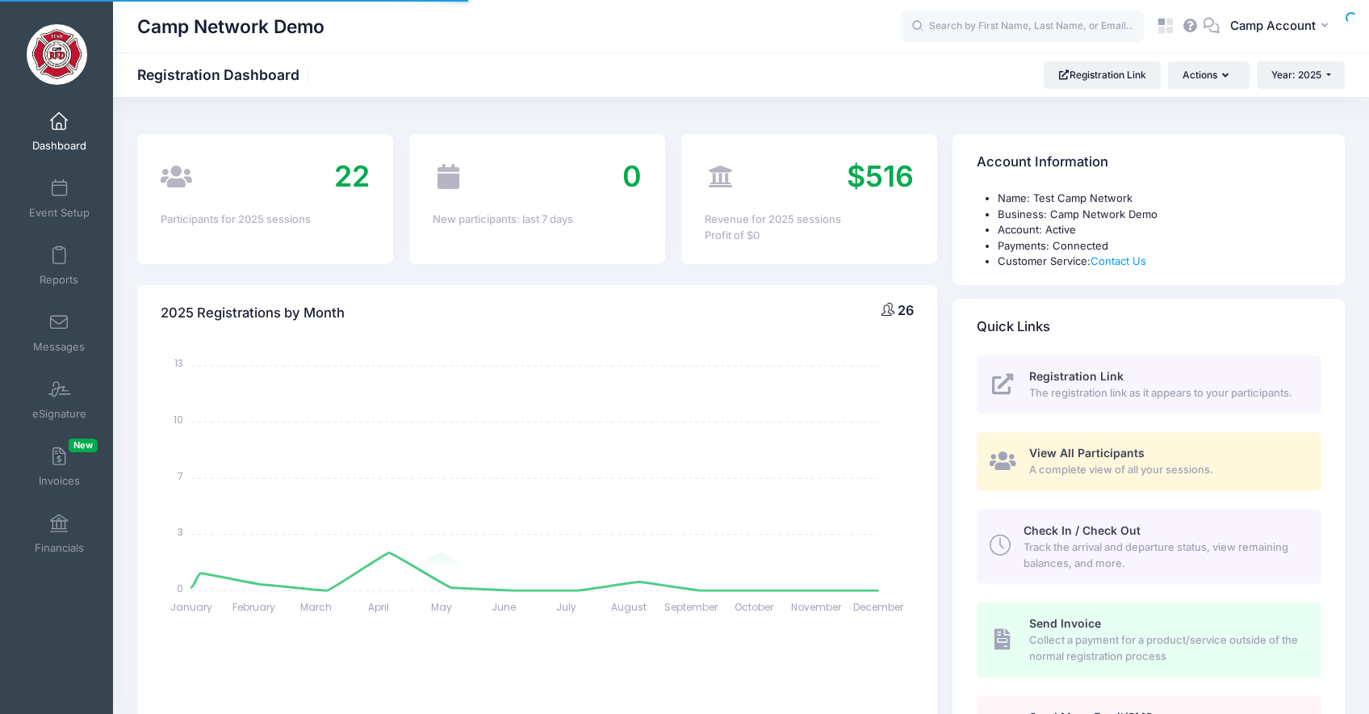
select select
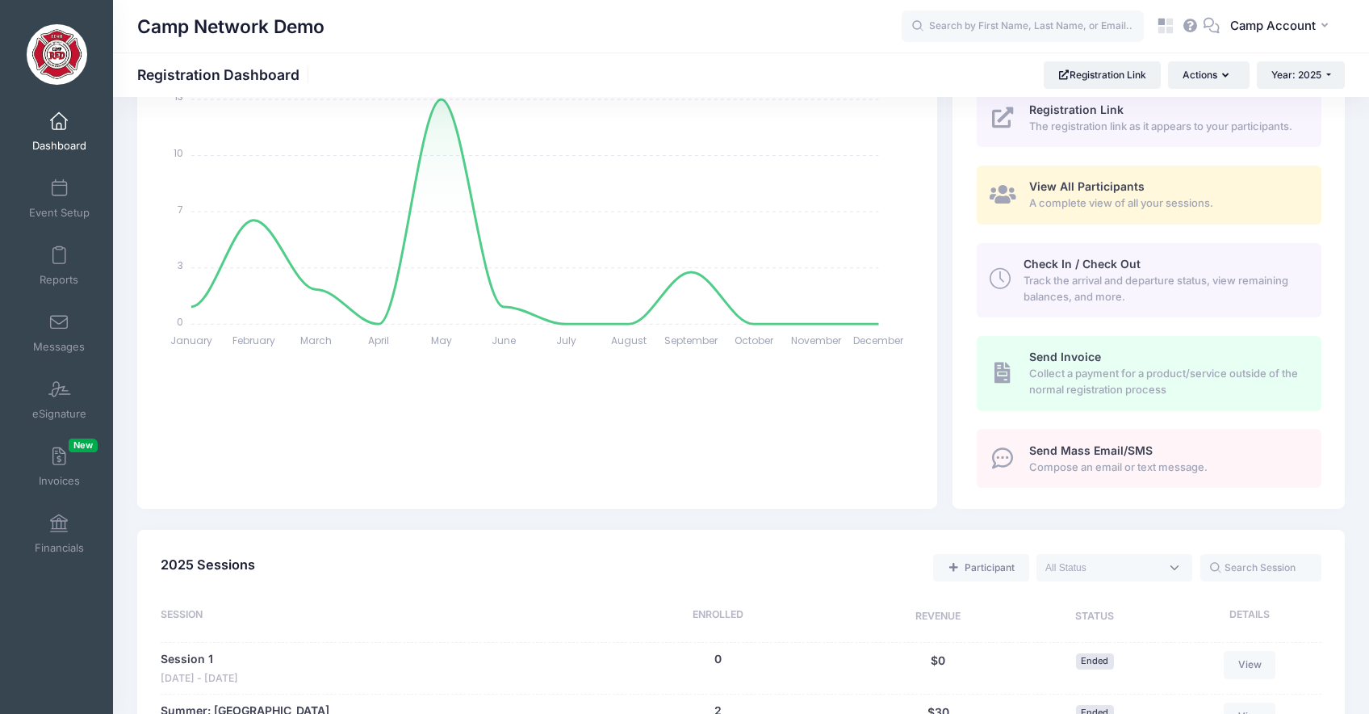
scroll to position [245, 0]
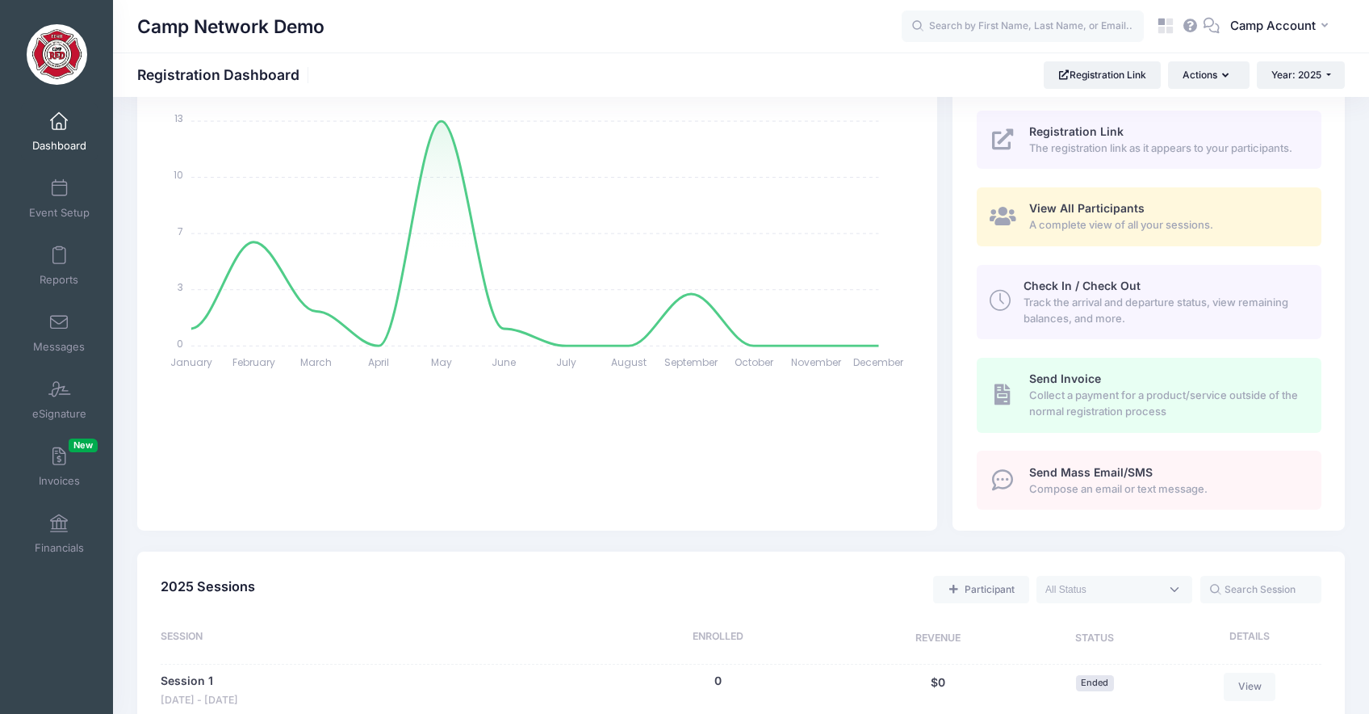
click at [1052, 207] on span "View All Participants" at bounding box center [1086, 208] width 115 height 14
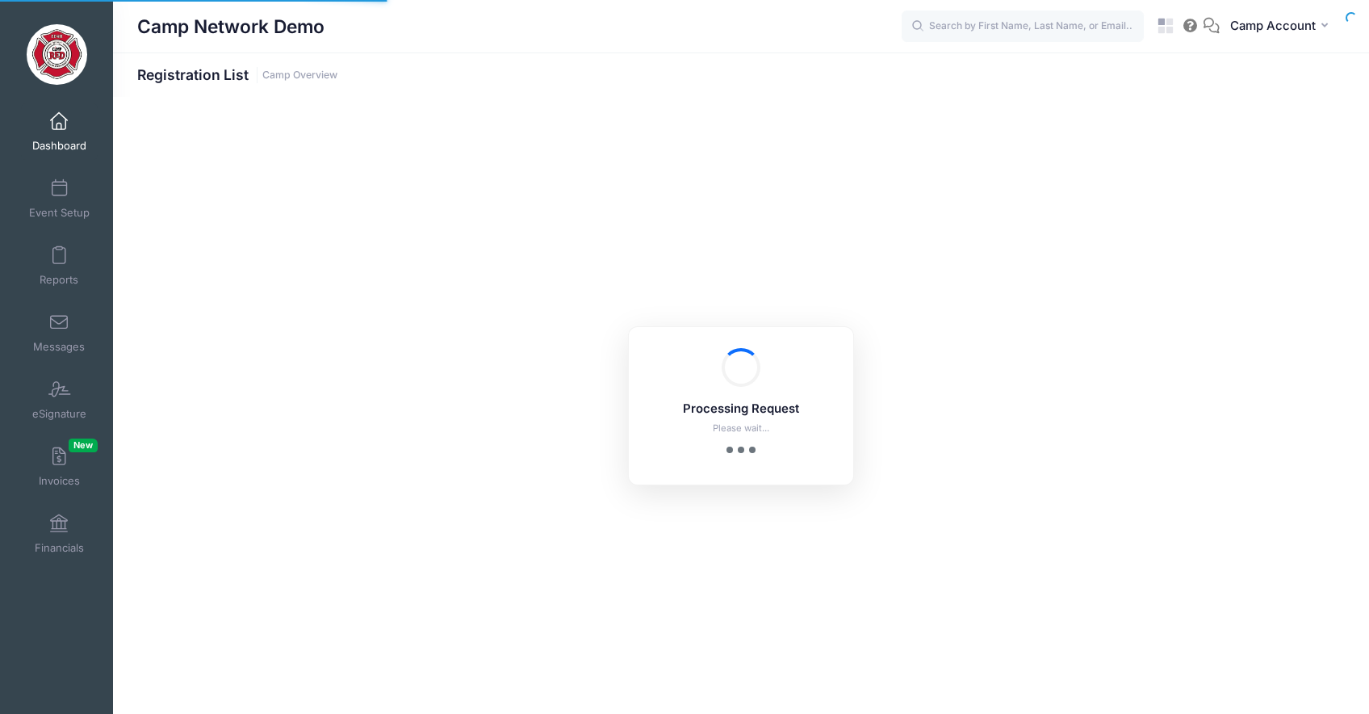
select select "10"
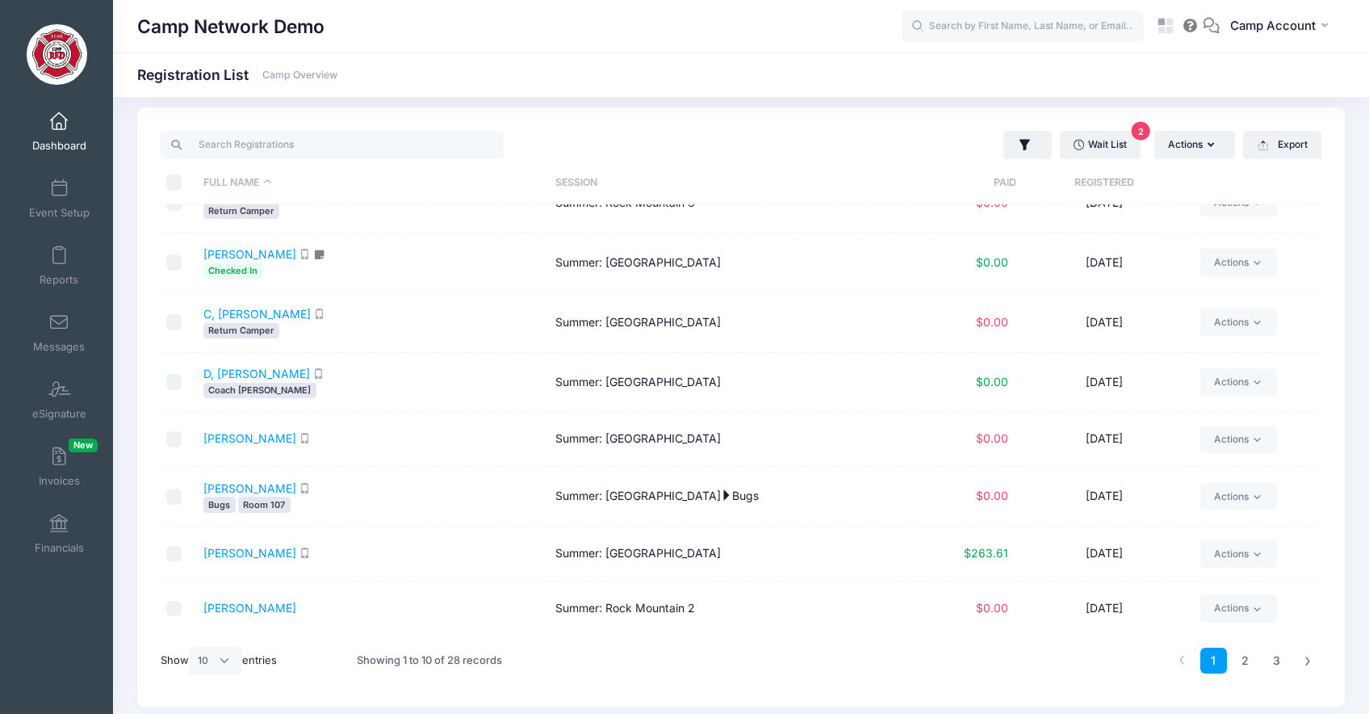
scroll to position [15, 0]
click at [1246, 607] on link "Actions" at bounding box center [1238, 605] width 77 height 27
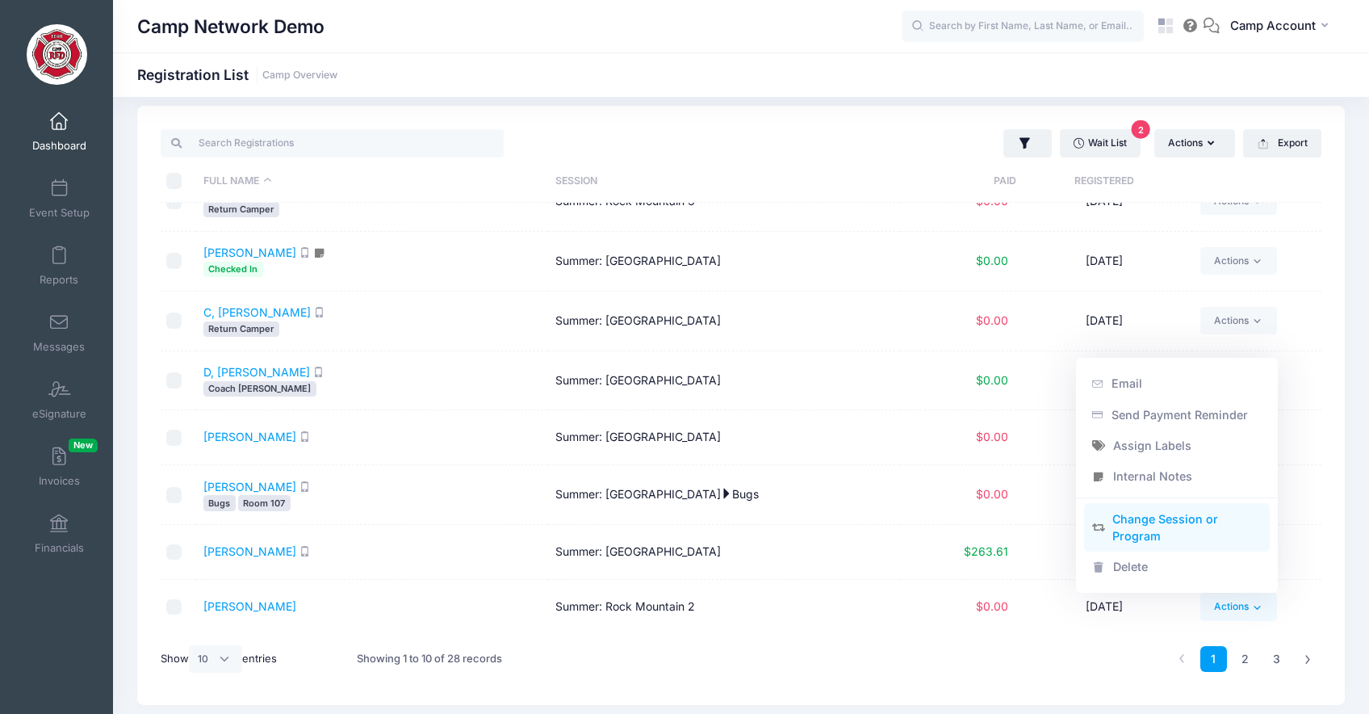
click at [1146, 525] on link "Change Session or Program" at bounding box center [1177, 527] width 186 height 48
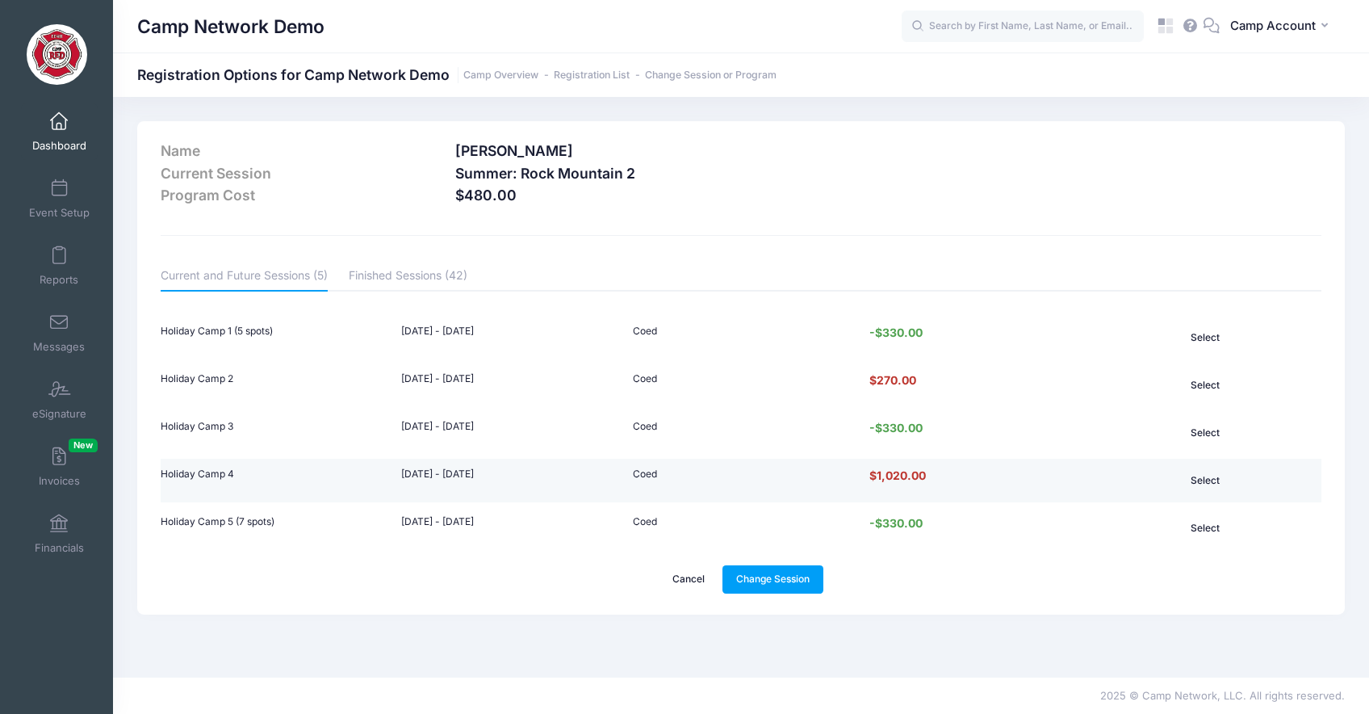
click at [1207, 482] on button "Select" at bounding box center [1205, 480] width 144 height 27
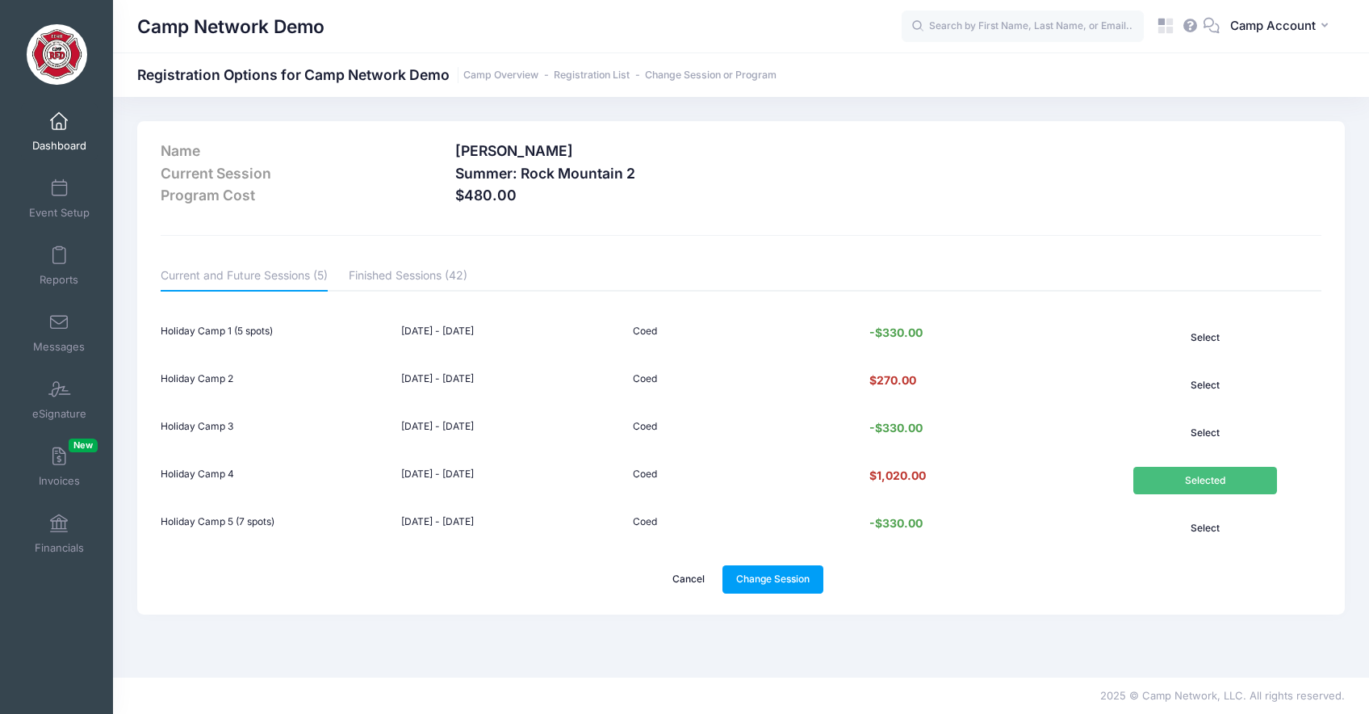
click at [72, 137] on link "Dashboard" at bounding box center [59, 131] width 77 height 57
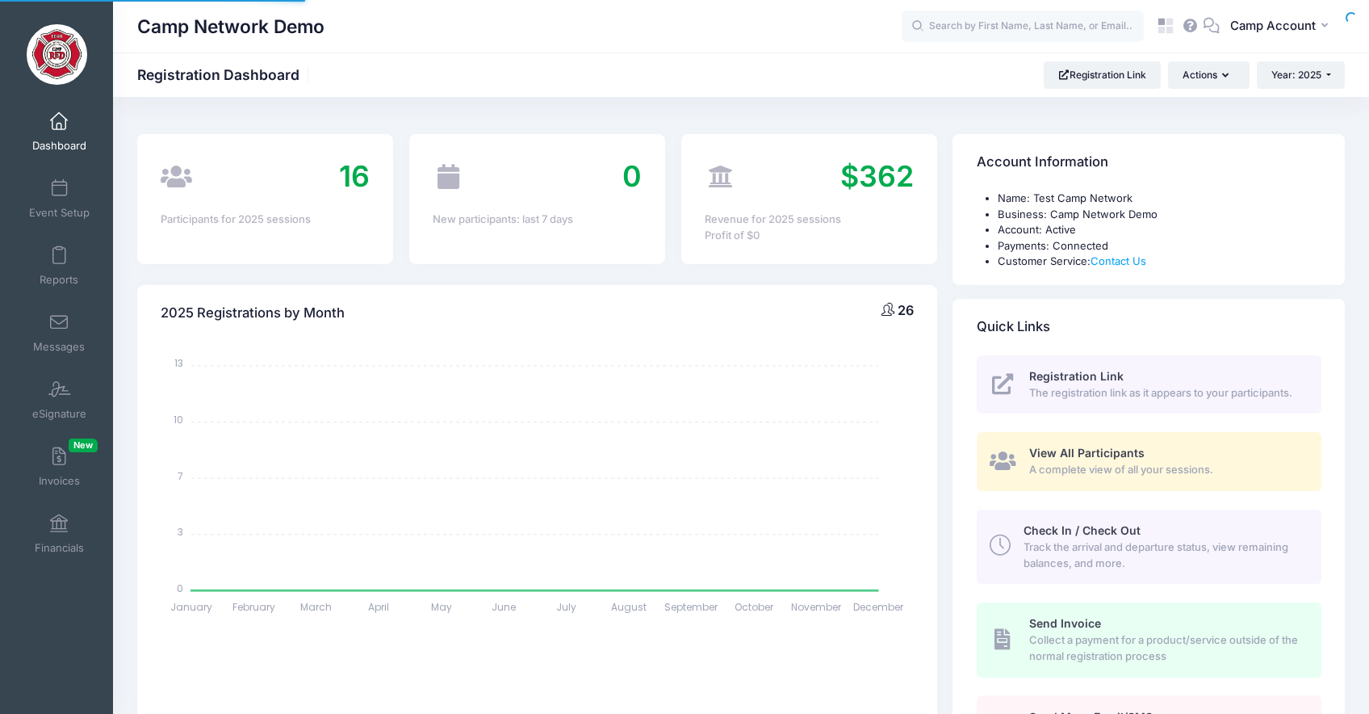
select select
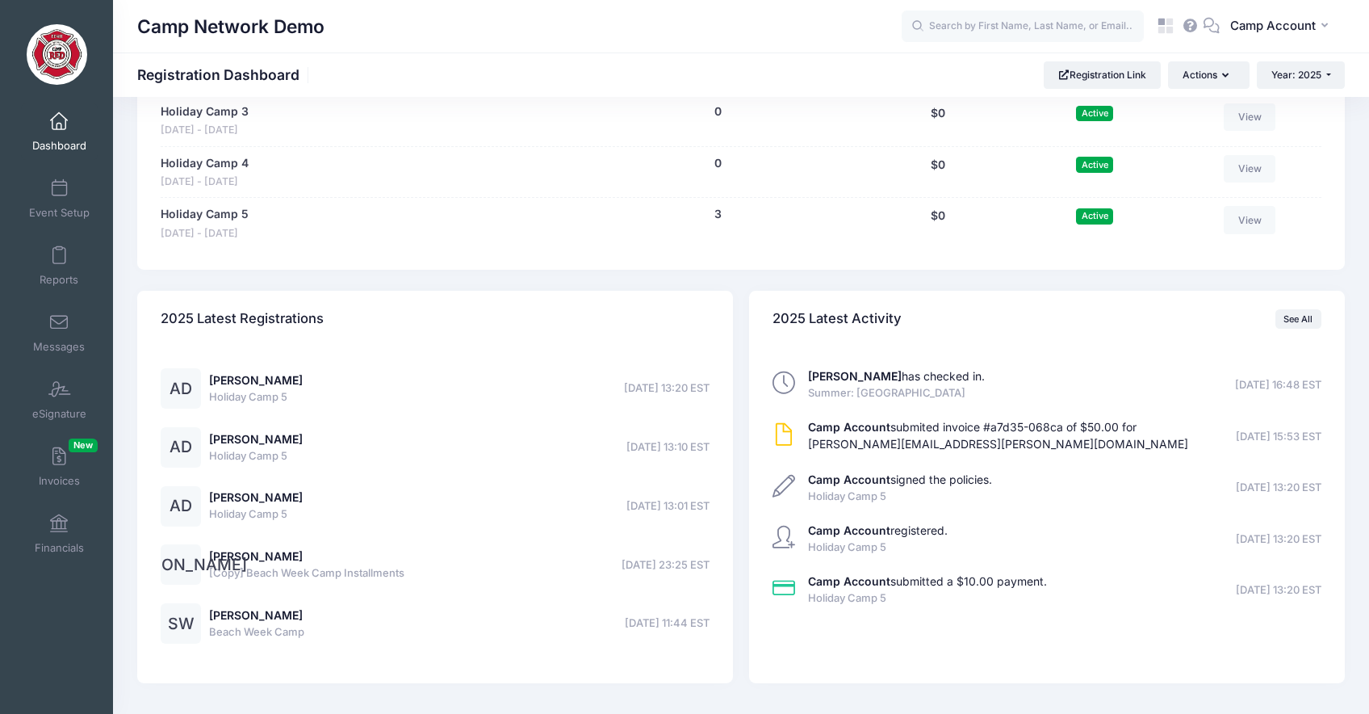
scroll to position [1838, 0]
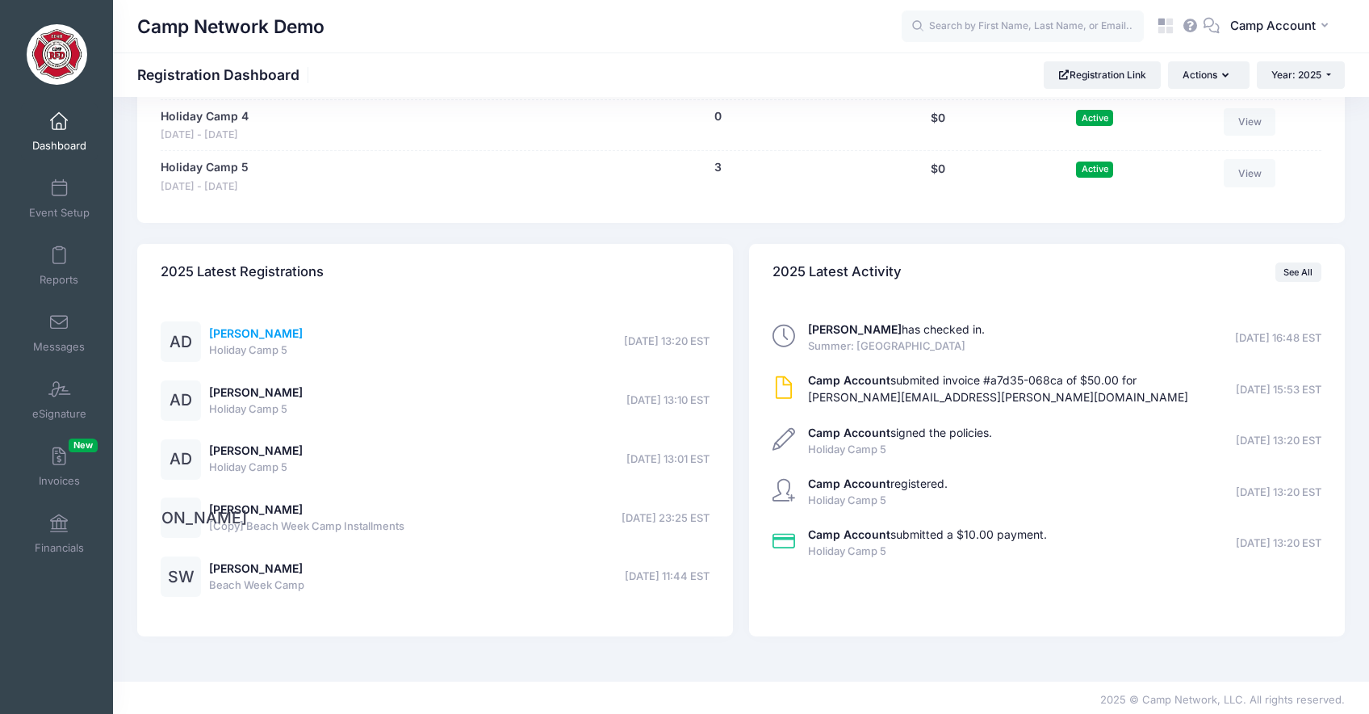
click at [269, 336] on link "[PERSON_NAME]" at bounding box center [256, 333] width 94 height 14
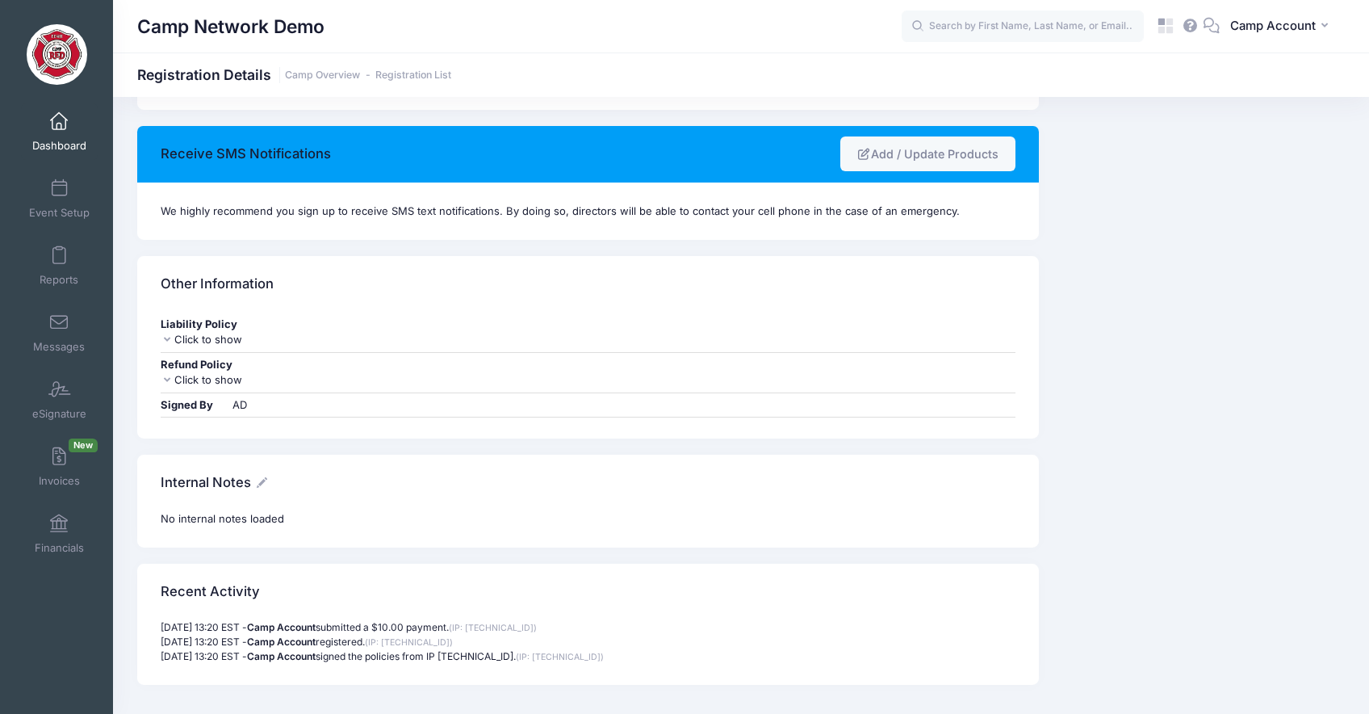
scroll to position [1865, 0]
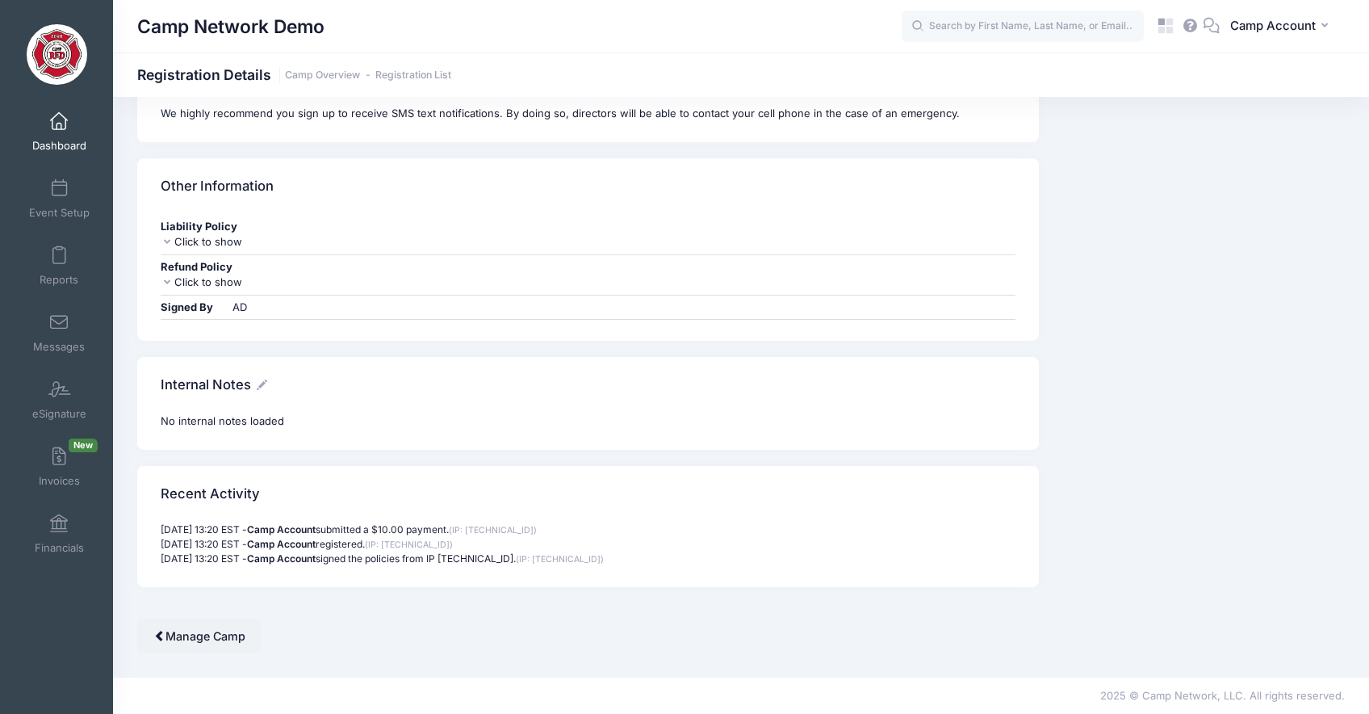
click at [631, 563] on p "09/03/2025 13:20 EST - Camp Account signed the policies from IP 50.194.8.61. (I…" at bounding box center [588, 558] width 855 height 15
click at [212, 526] on p "09/03/2025 13:20 EST - Camp Account submitted a $10.00 payment. (IP: 50.194.8.6…" at bounding box center [588, 529] width 855 height 15
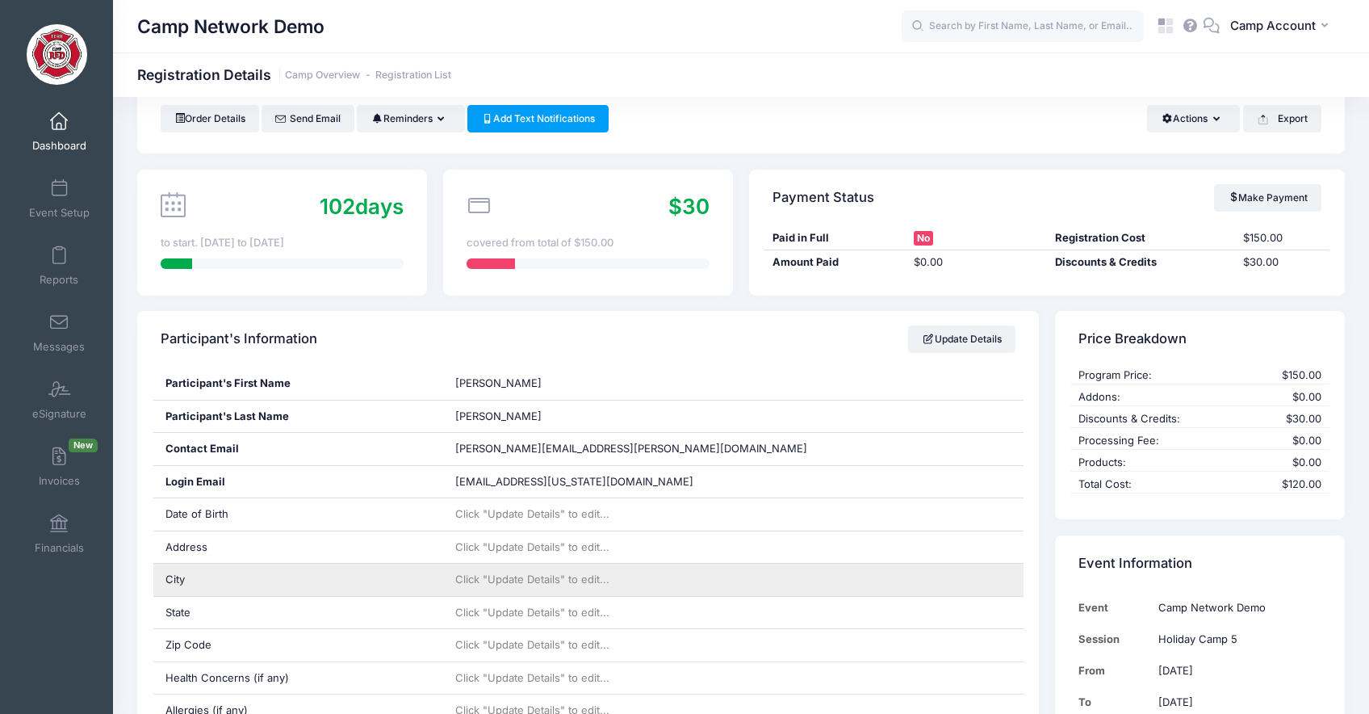
scroll to position [0, 0]
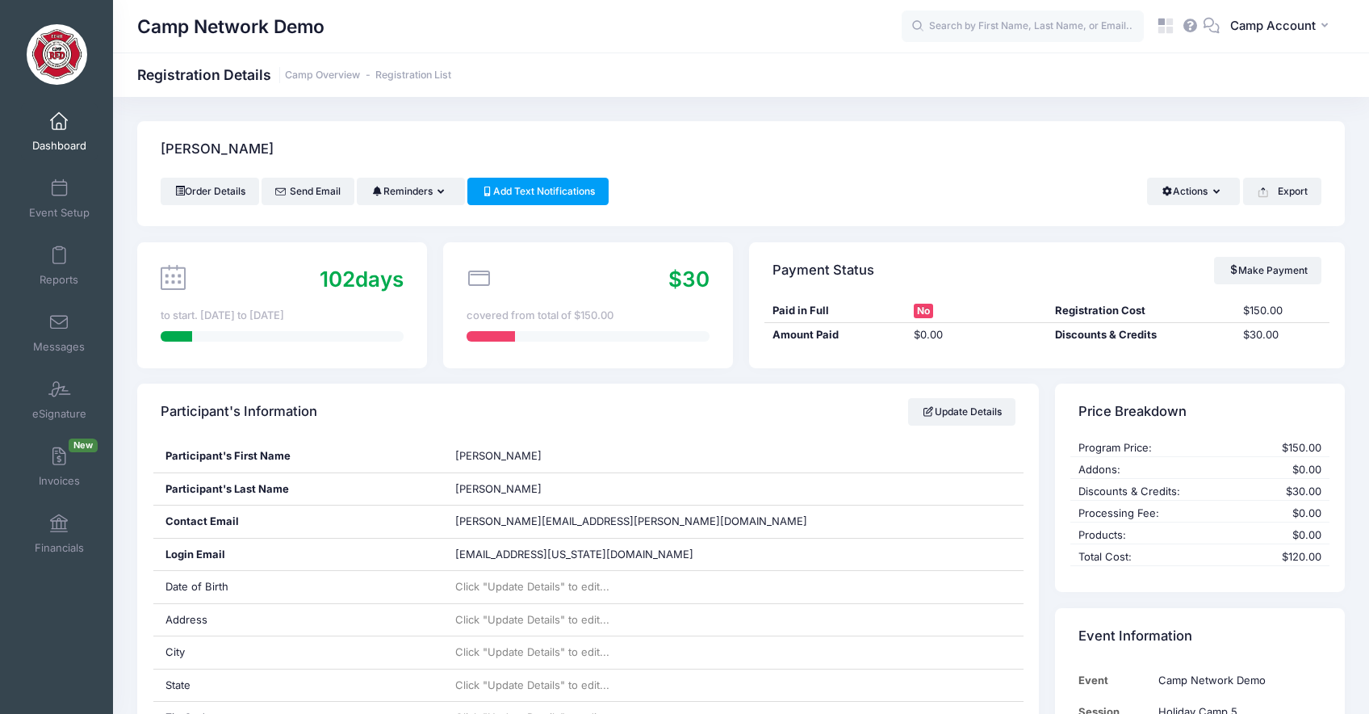
click at [711, 193] on div "Order Details Send Email Reminders Send Payment Reminder Send Document Reminder…" at bounding box center [741, 191] width 1161 height 27
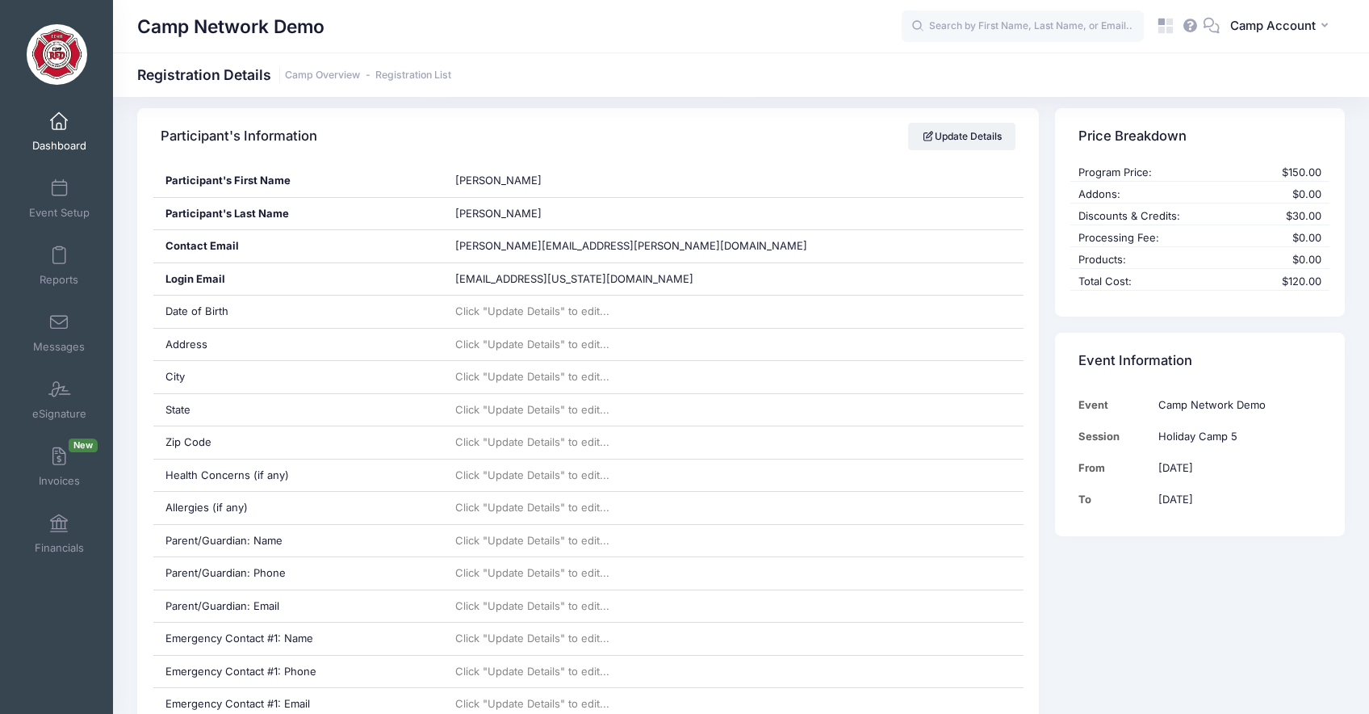
scroll to position [281, 0]
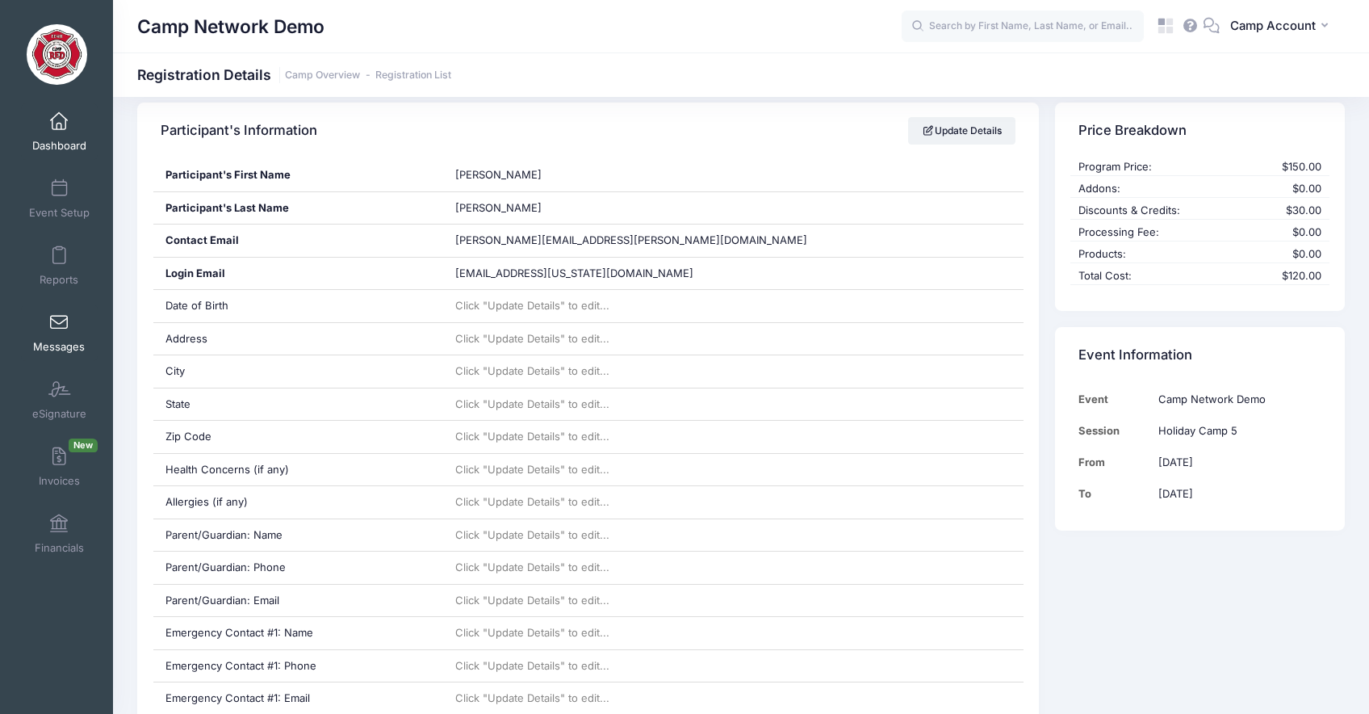
click at [59, 319] on span at bounding box center [59, 323] width 0 height 18
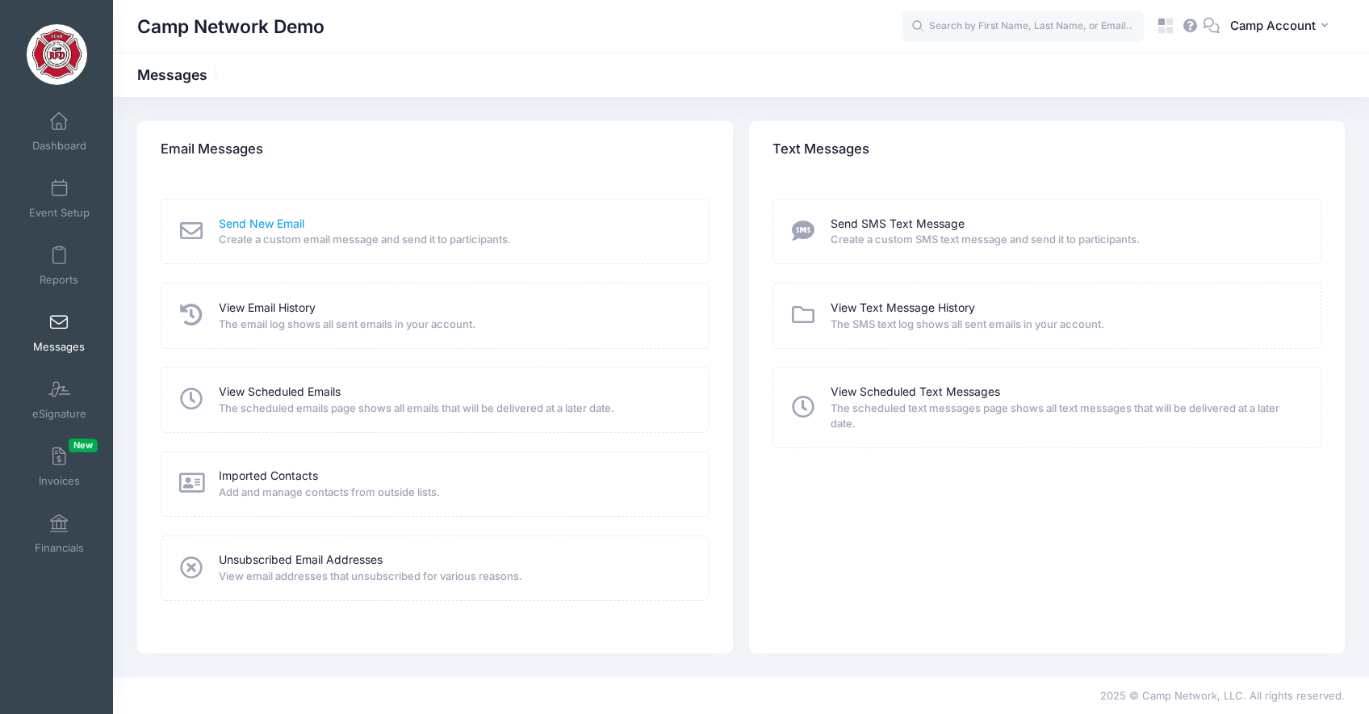
click at [262, 225] on link "Send New Email" at bounding box center [262, 224] width 86 height 17
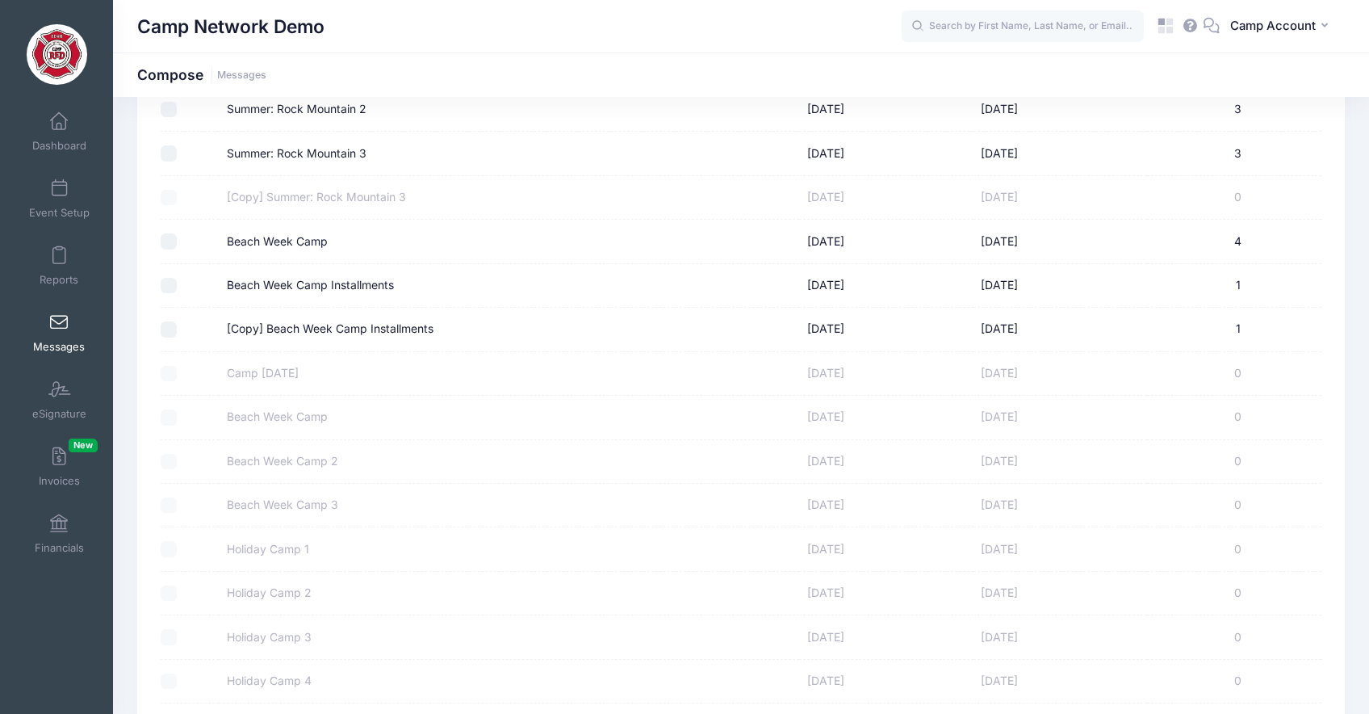
scroll to position [510, 0]
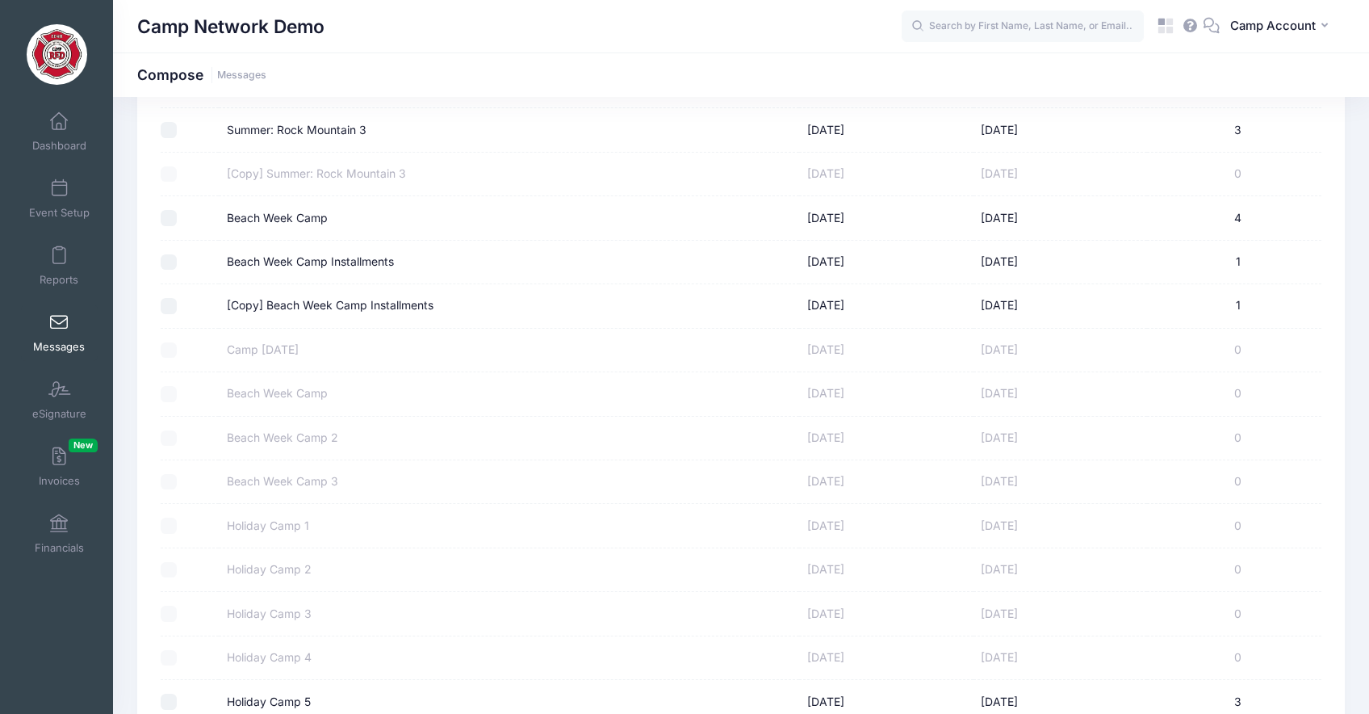
click at [174, 261] on input "Beach Week Camp Installments" at bounding box center [169, 262] width 16 height 16
click at [168, 266] on input "Beach Week Camp Installments" at bounding box center [169, 262] width 16 height 16
checkbox input "false"
click at [174, 220] on input "Beach Week Camp" at bounding box center [169, 218] width 16 height 16
checkbox input "true"
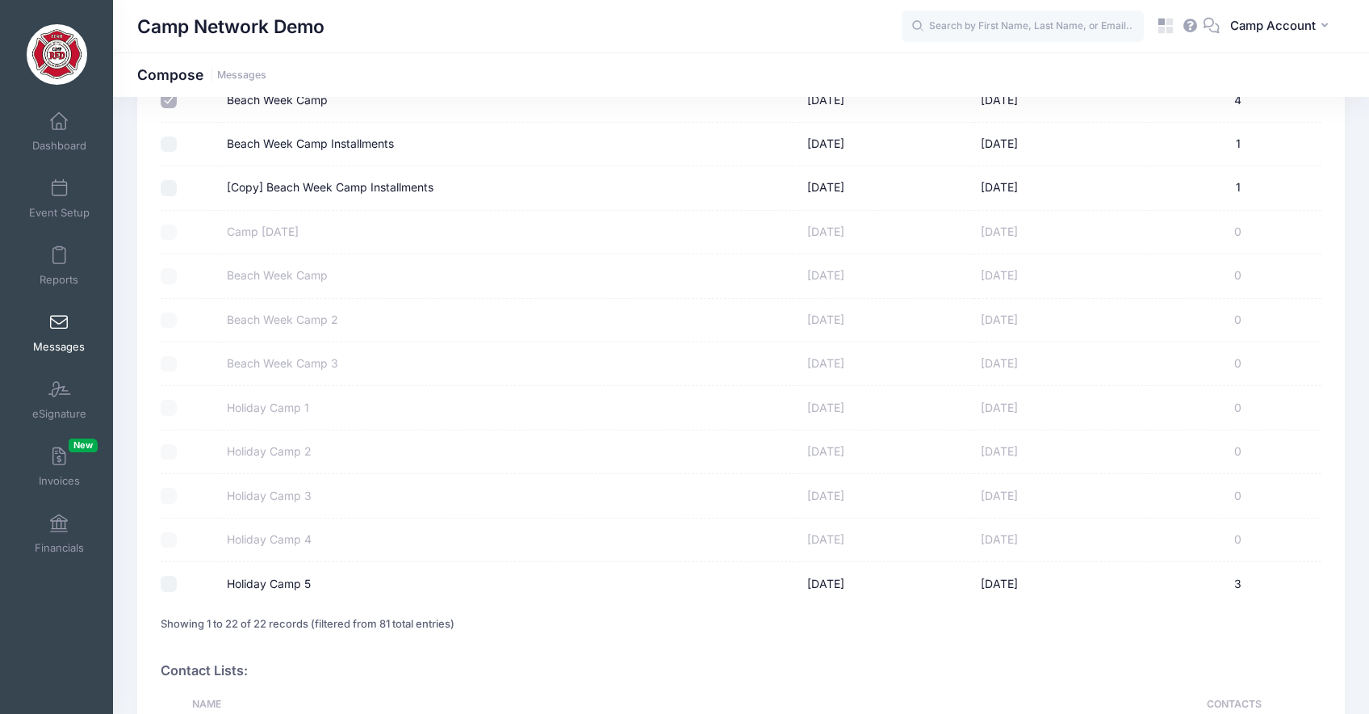
scroll to position [845, 0]
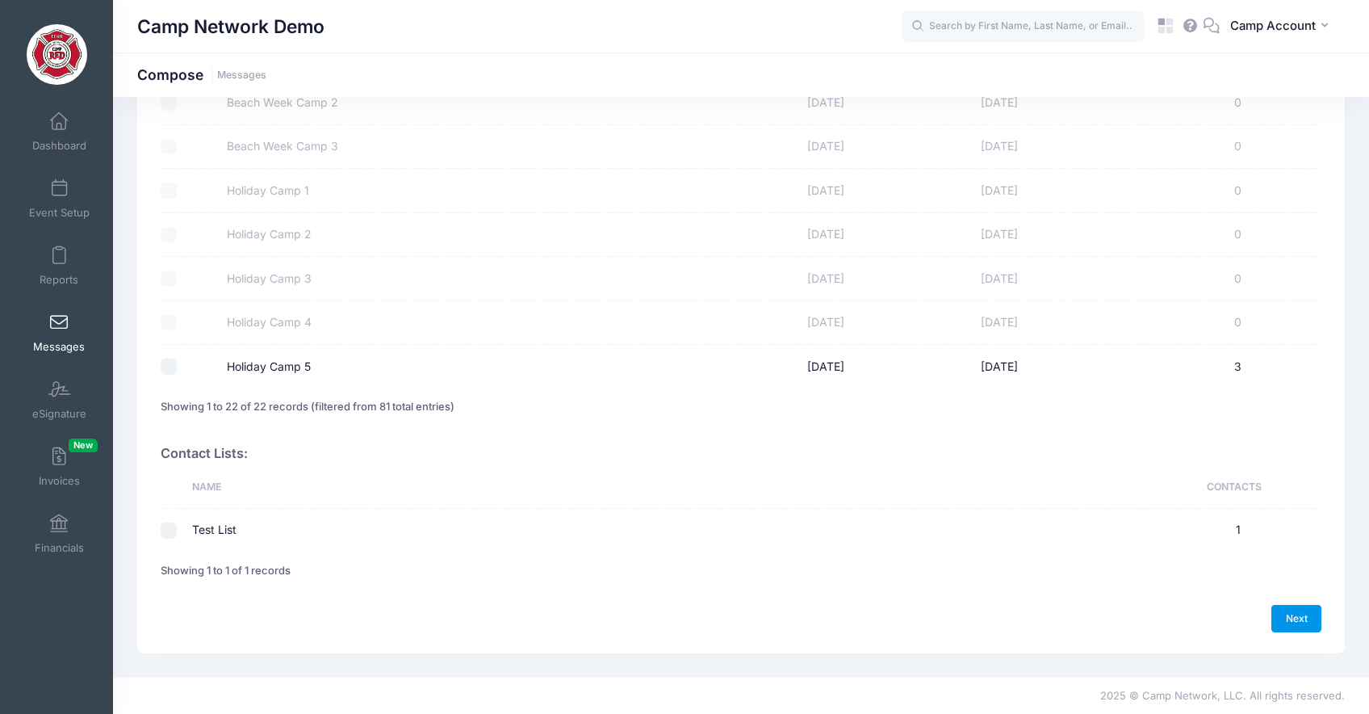
click at [1296, 622] on link "Next" at bounding box center [1296, 618] width 50 height 27
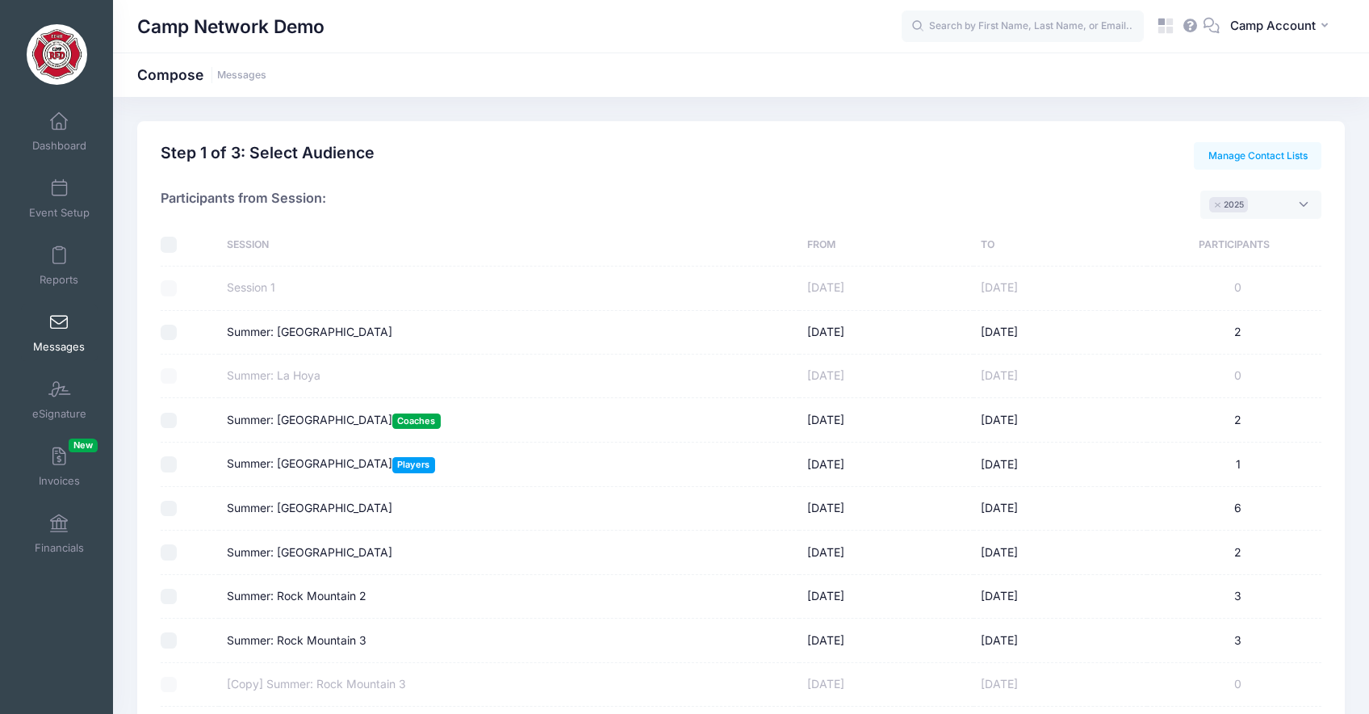
select select "50"
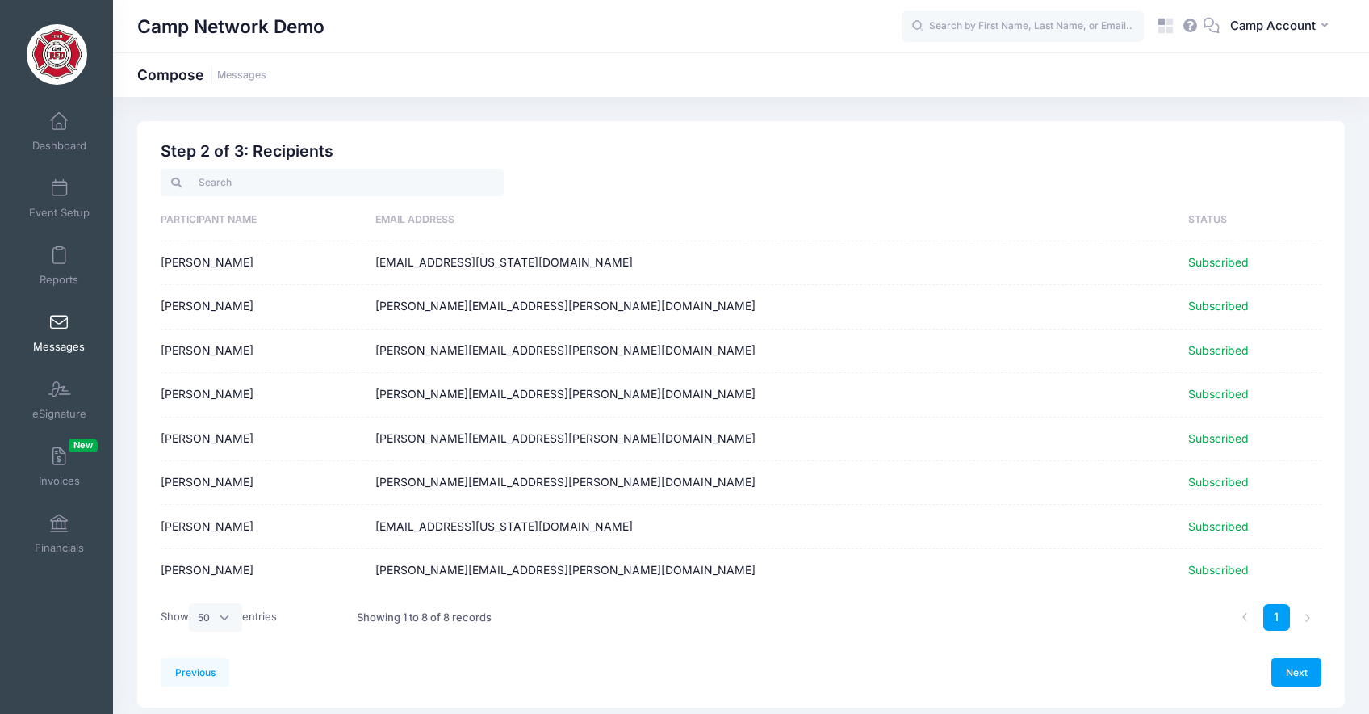
scroll to position [23, 0]
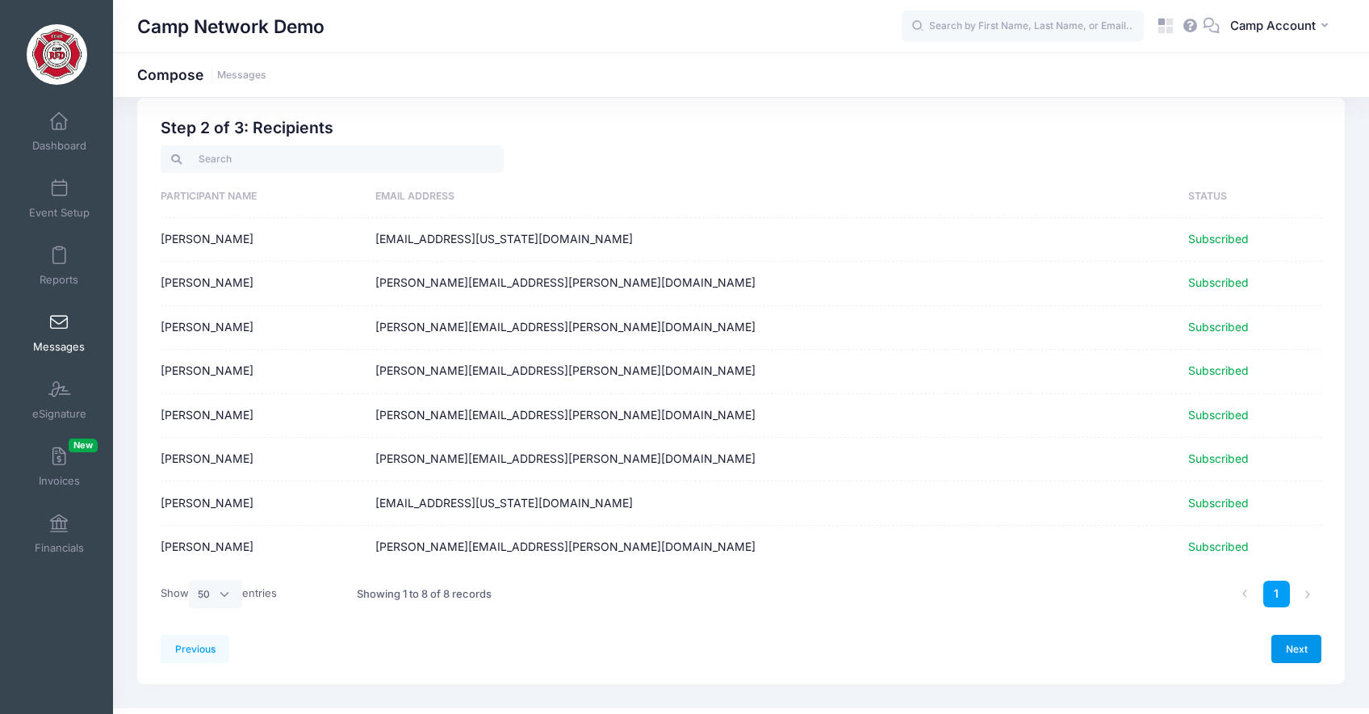
click at [1286, 641] on link "Next" at bounding box center [1296, 647] width 50 height 27
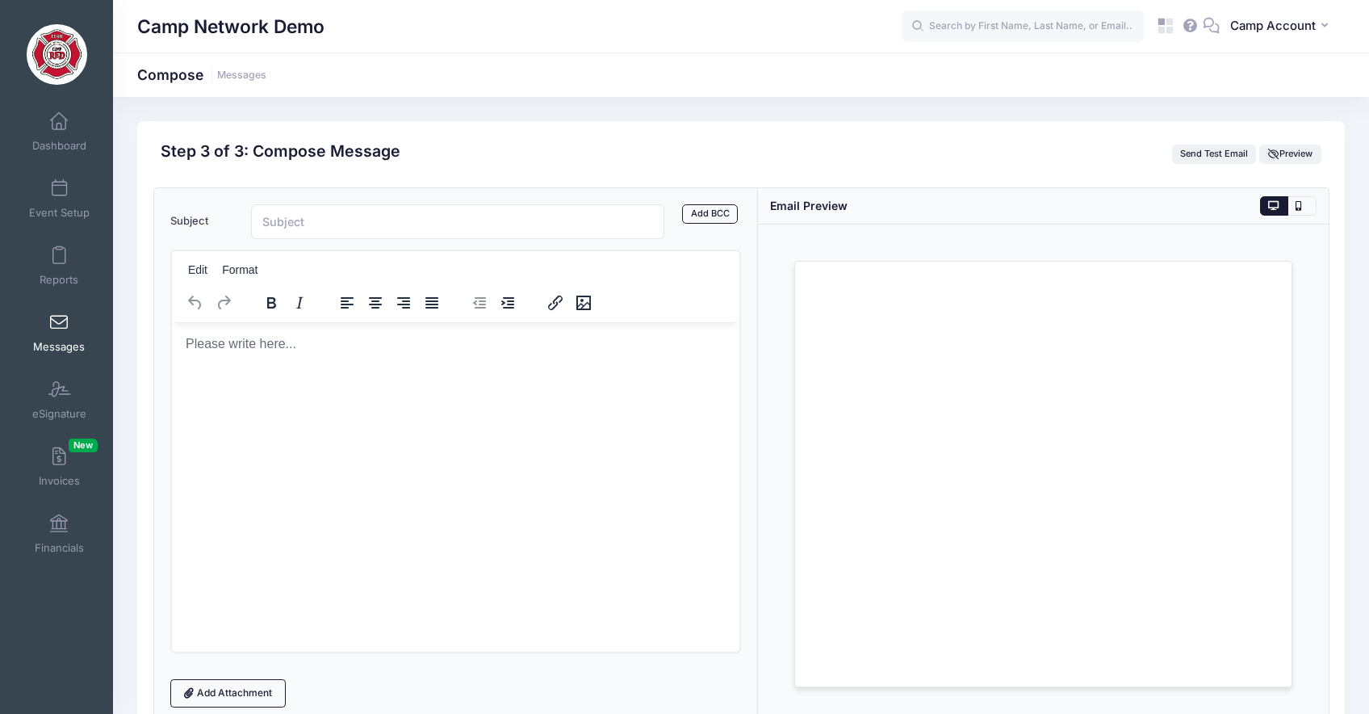
scroll to position [0, 0]
click at [366, 222] on input "Subject" at bounding box center [457, 221] width 413 height 35
type input "Reminders"
click at [265, 362] on html at bounding box center [454, 343] width 567 height 44
click at [787, 300] on div "Loading..." at bounding box center [1043, 473] width 571 height 499
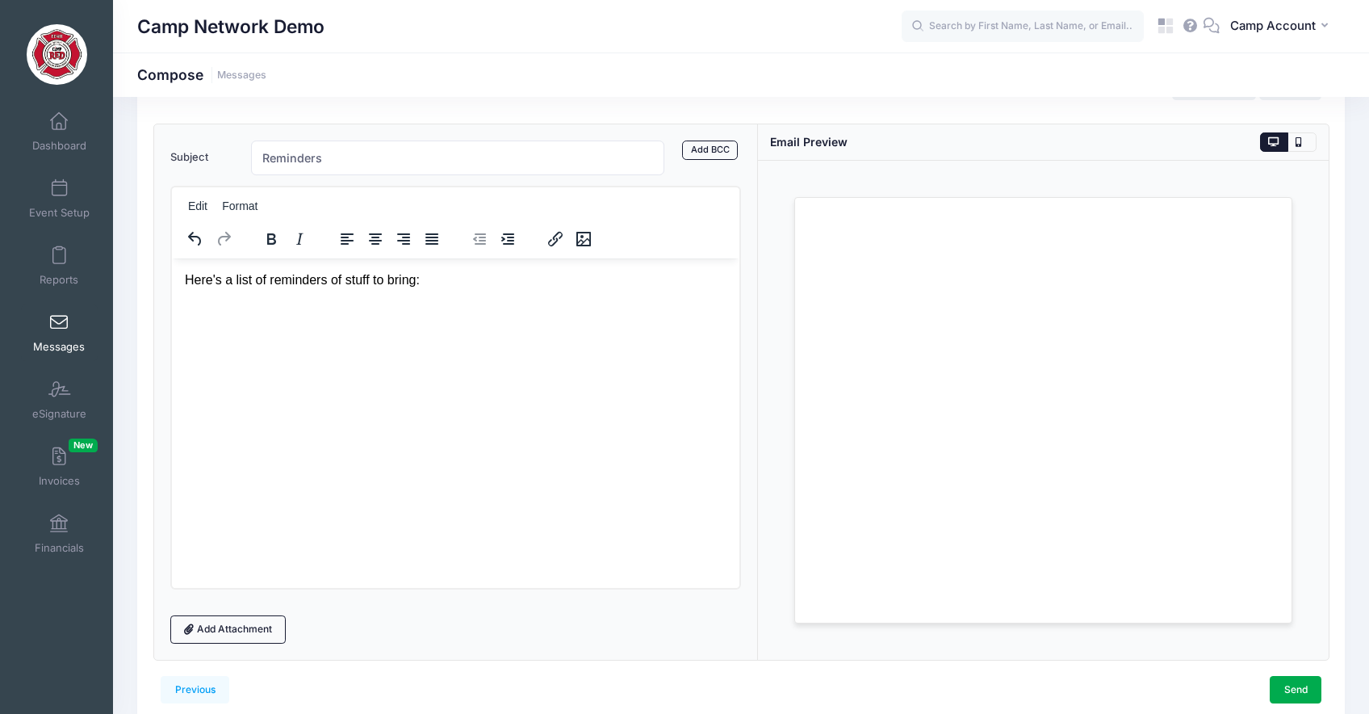
scroll to position [72, 0]
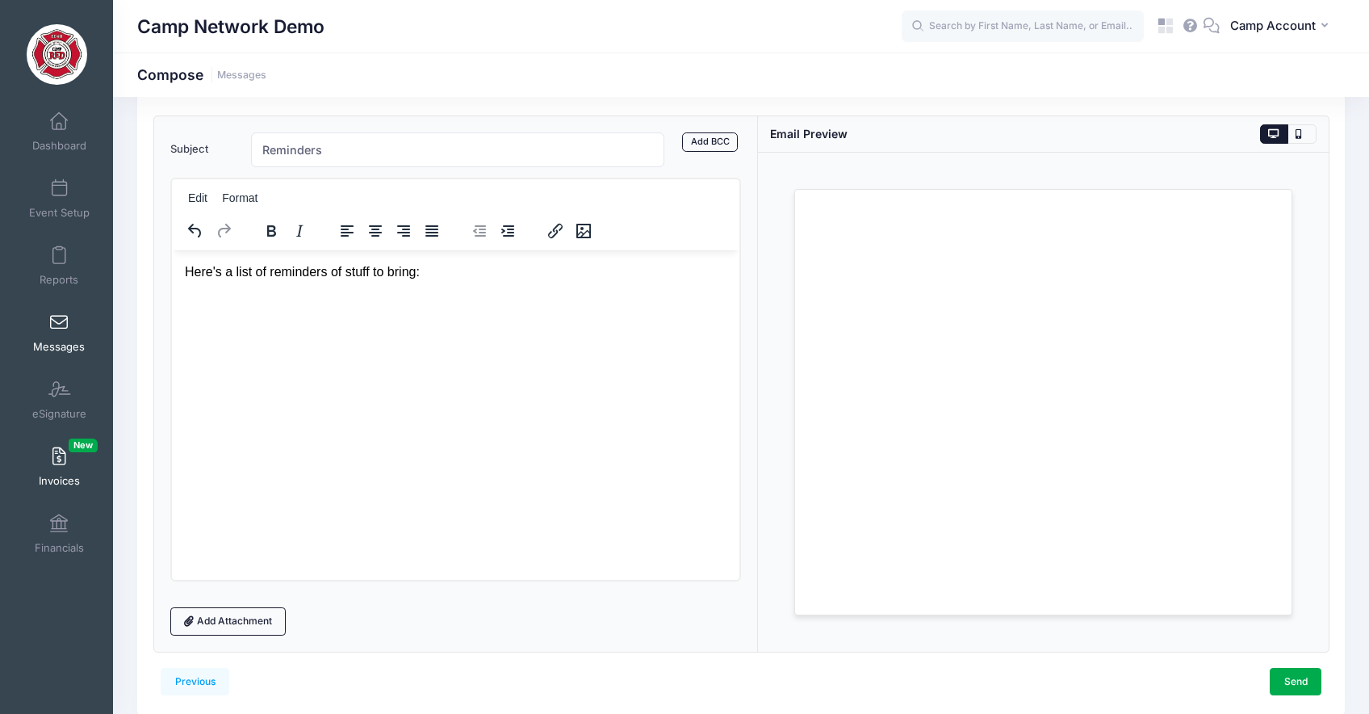
click at [57, 466] on link "Invoices New" at bounding box center [59, 466] width 77 height 57
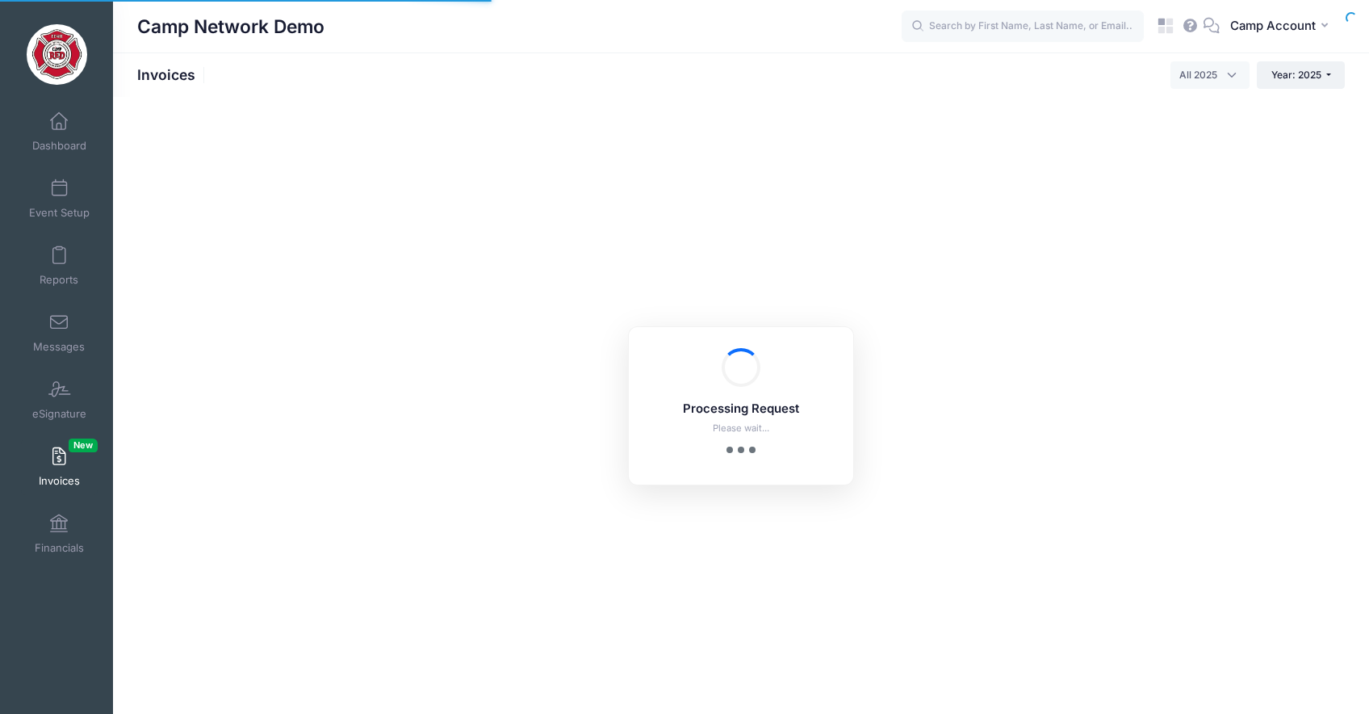
select select
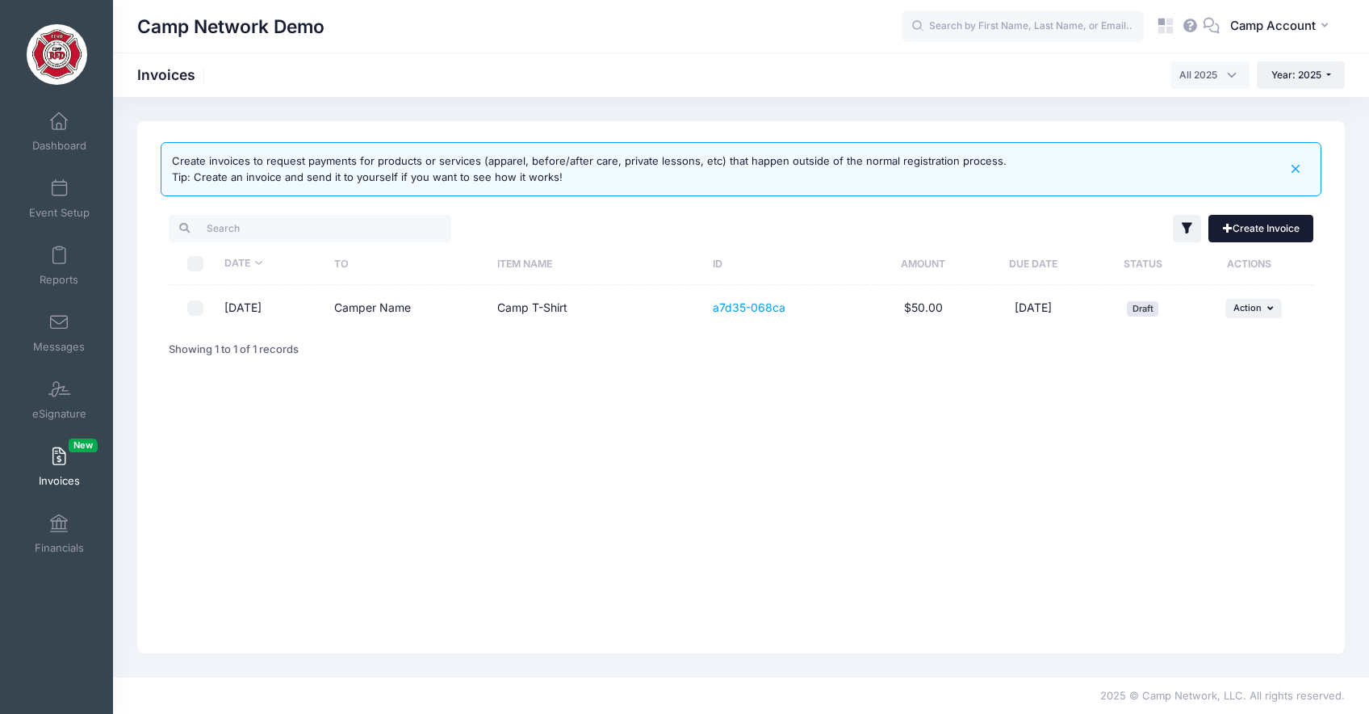
click at [1264, 232] on link "Create Invoice" at bounding box center [1260, 228] width 105 height 27
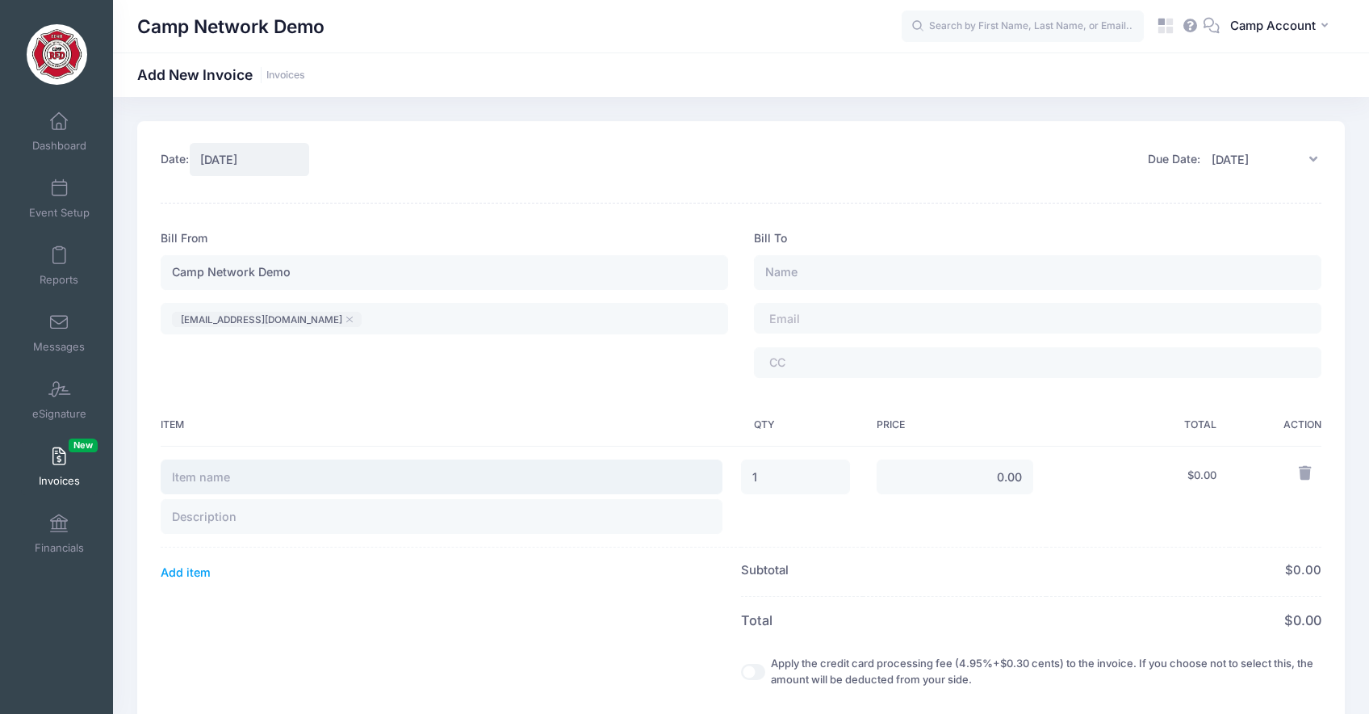
click at [347, 475] on input "text" at bounding box center [442, 476] width 562 height 35
type input "After-care"
click at [922, 472] on input "0.00" at bounding box center [955, 476] width 157 height 35
type input "30.00"
click at [434, 519] on input "text" at bounding box center [442, 516] width 562 height 35
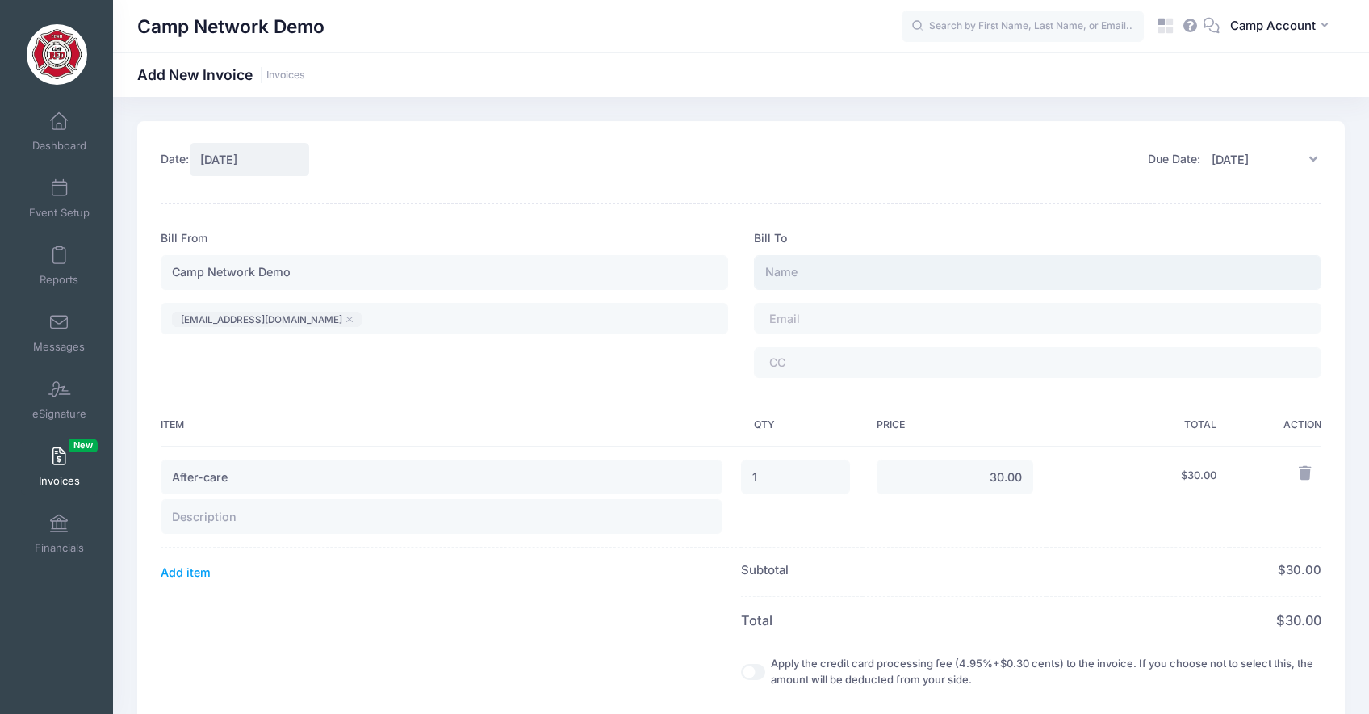
click at [860, 267] on input "text" at bounding box center [1037, 272] width 567 height 35
type input "Camper Name"
click at [810, 322] on span at bounding box center [813, 319] width 89 height 14
click at [815, 232] on div "Bill To Camper Name andrew@gmail.com ​ andrew@gmail.com ​" at bounding box center [1037, 310] width 593 height 161
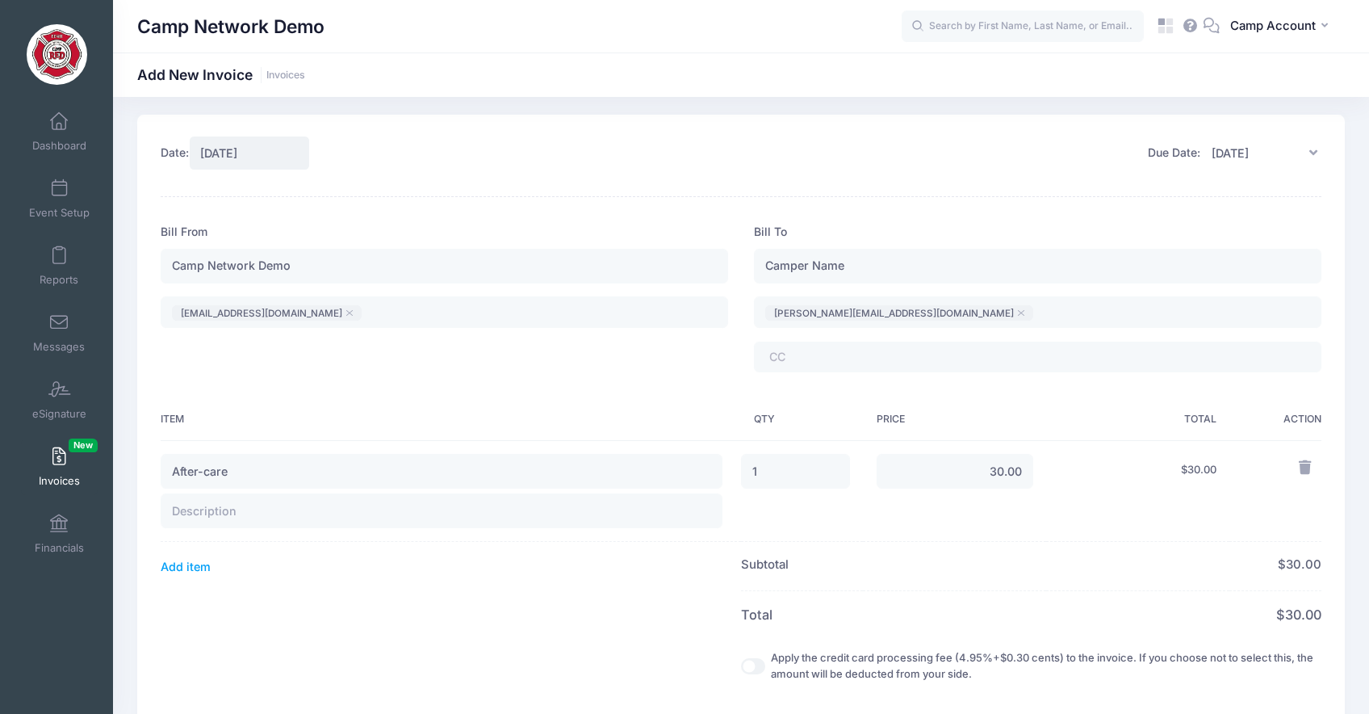
scroll to position [7, 0]
click at [878, 379] on div "Bill To Camper Name andrew@gmail.com ​ andrew@gmail.com ​" at bounding box center [1037, 303] width 593 height 161
click at [585, 406] on th "Item" at bounding box center [451, 419] width 580 height 42
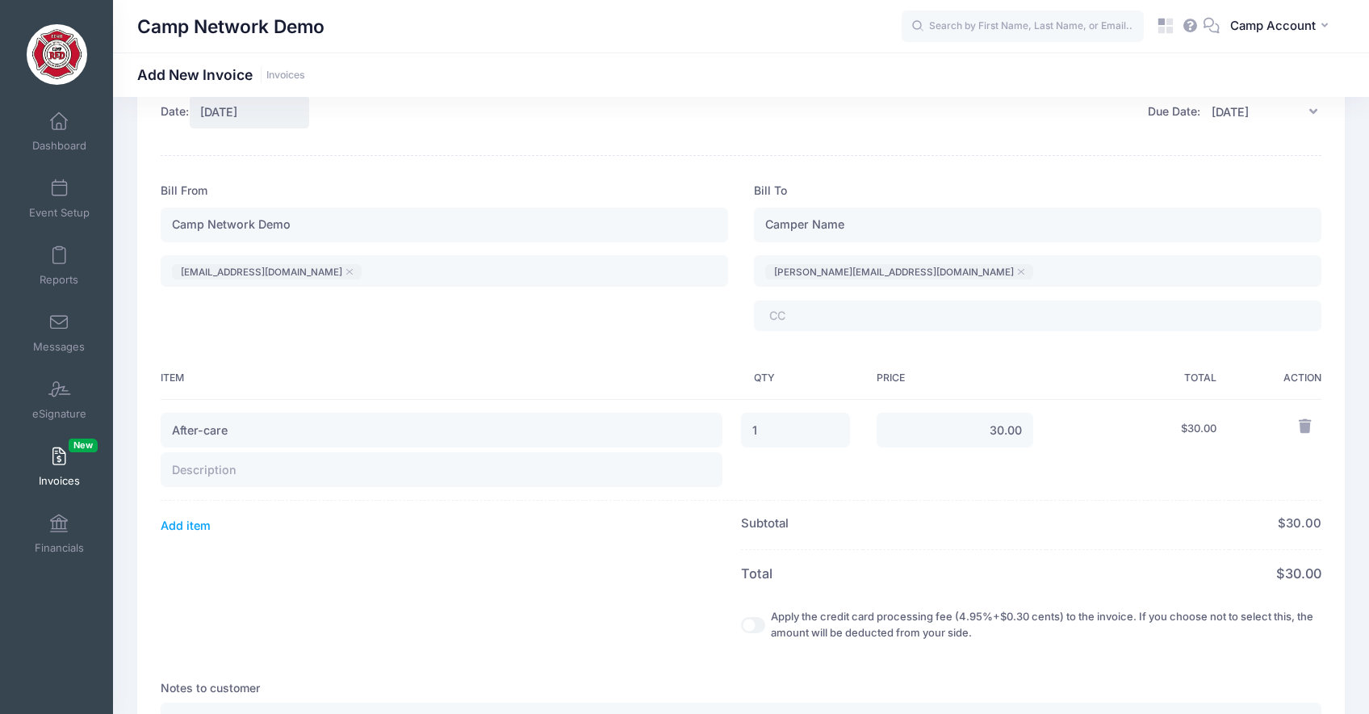
scroll to position [42, 0]
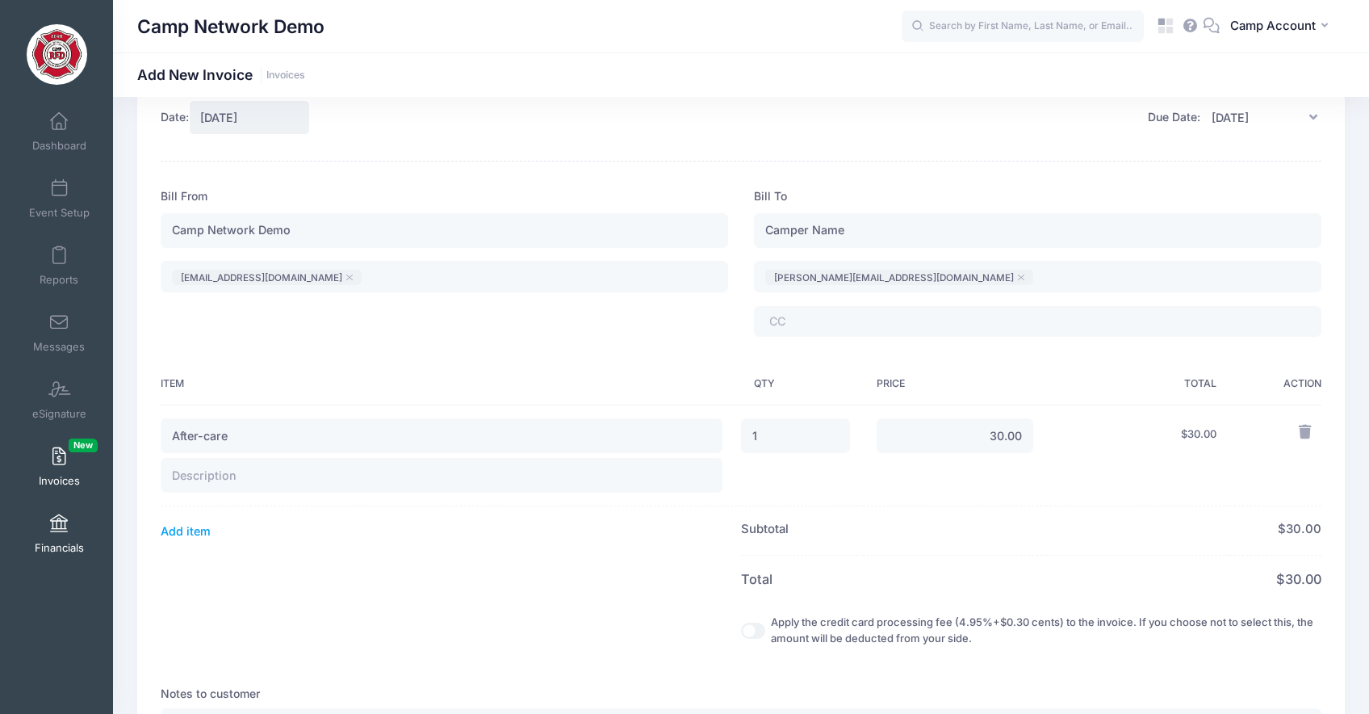
click at [52, 533] on link "Financials" at bounding box center [59, 533] width 77 height 57
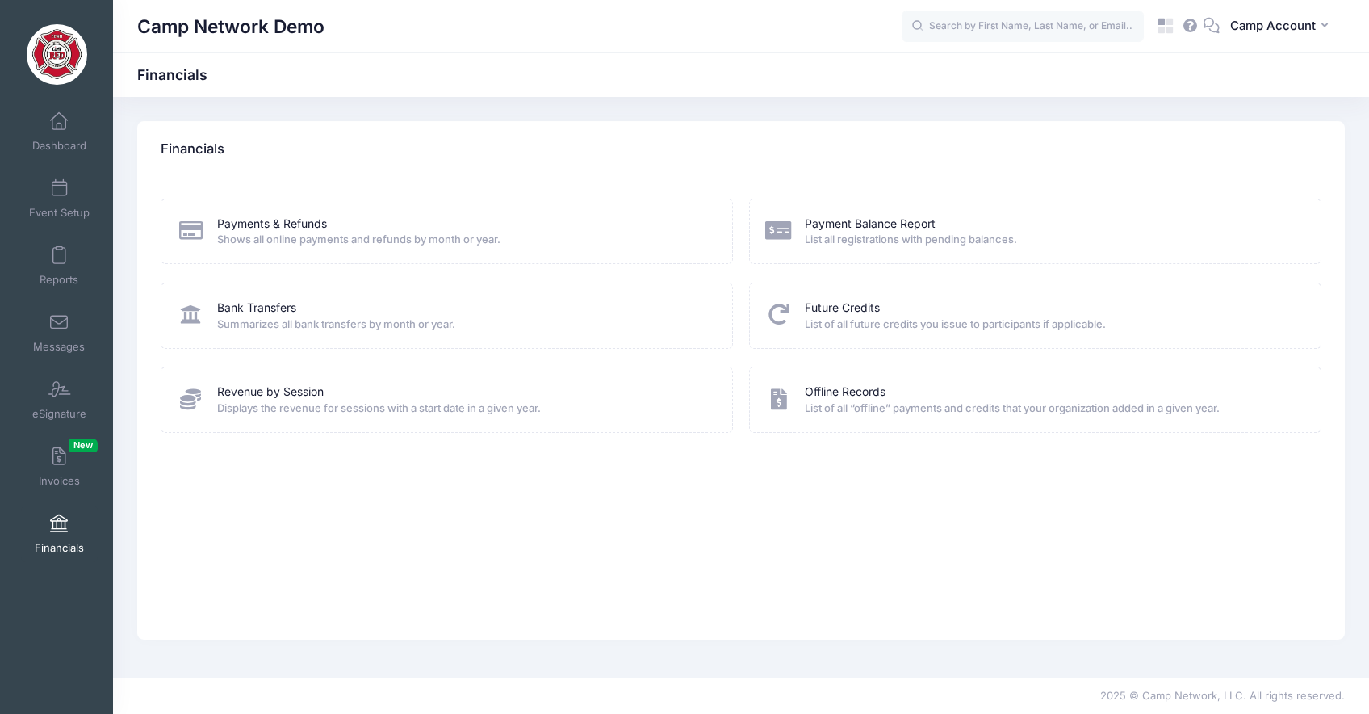
click at [281, 200] on div "Payments & Refunds Shows all online payments and refunds by month or year." at bounding box center [447, 231] width 572 height 65
click at [274, 186] on div "Payments & Refunds Shows all online payments and refunds by month or year. Bank…" at bounding box center [741, 409] width 1208 height 462
click at [57, 215] on span "Event Setup" at bounding box center [59, 213] width 61 height 14
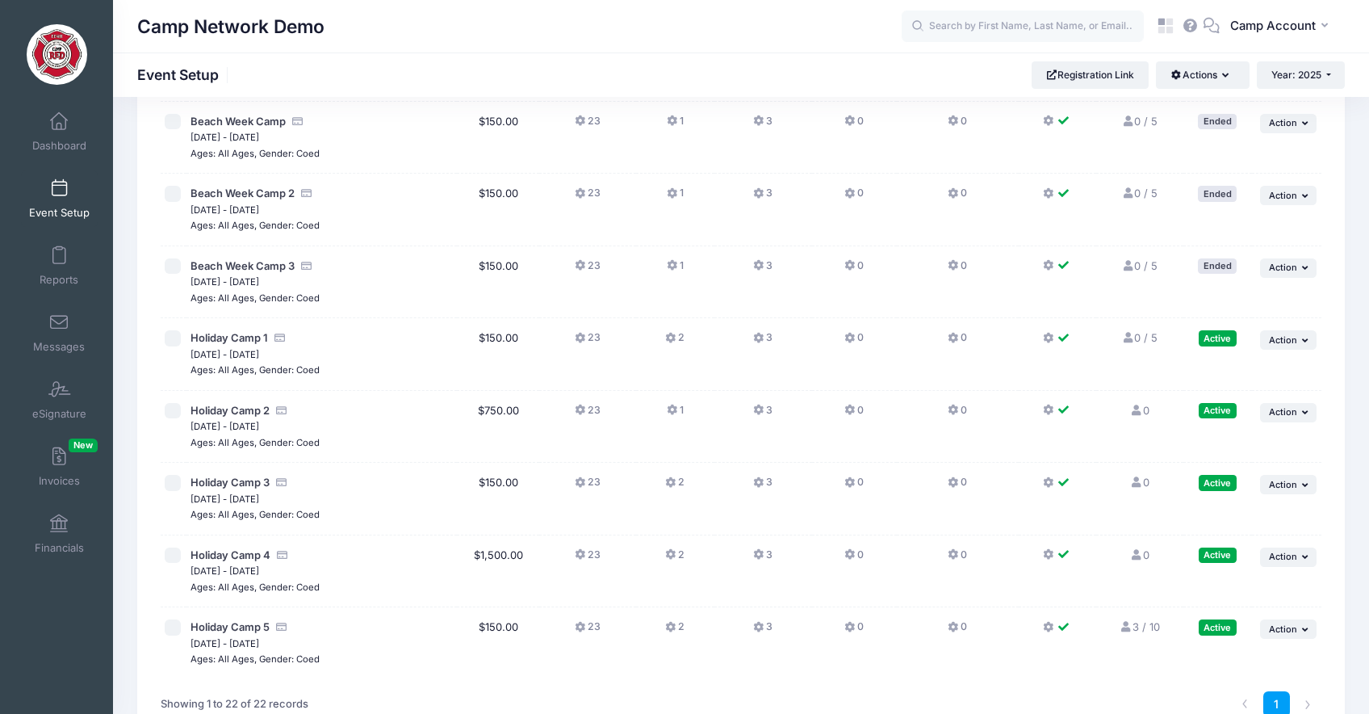
scroll to position [1139, 0]
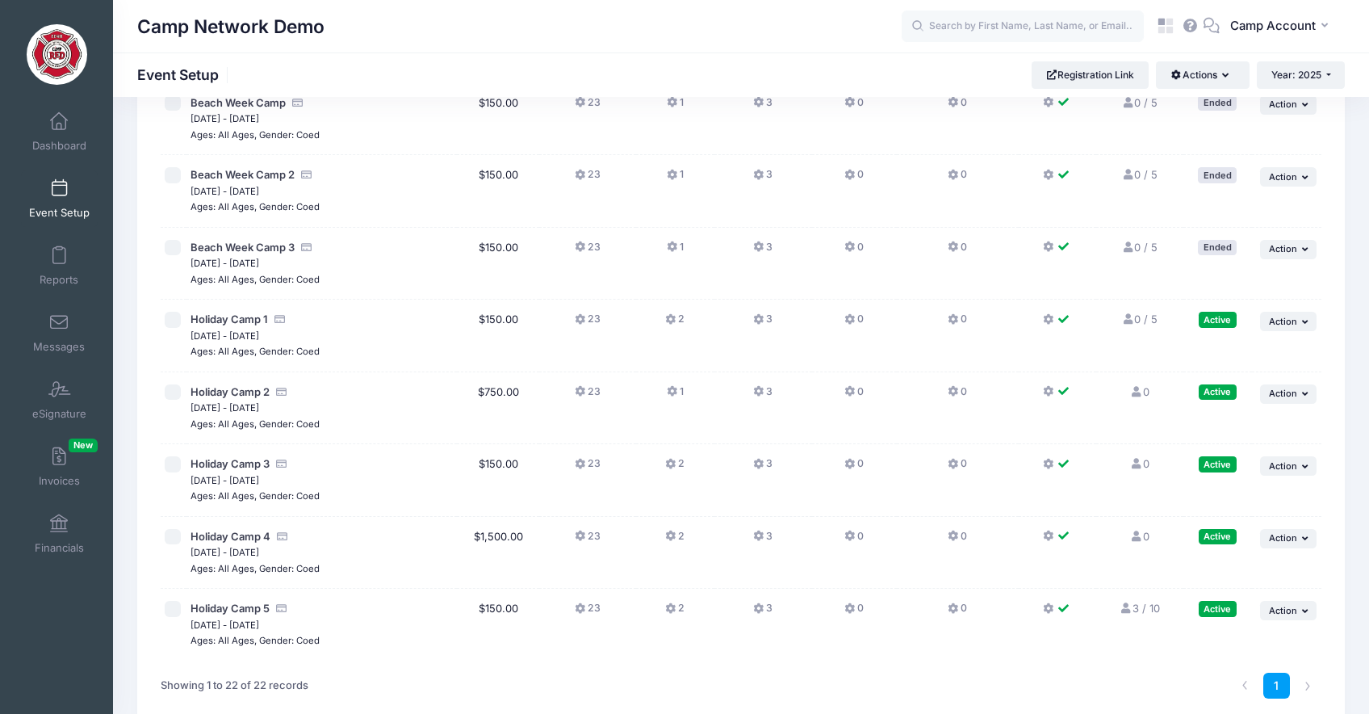
click at [249, 598] on td "Holiday Camp 5 Dec 30, 2025 - Dec 31, 2025 Ages: All Ages, Gender: Coed Active" at bounding box center [321, 624] width 270 height 72
click at [255, 609] on span "Holiday Camp 5" at bounding box center [229, 607] width 79 height 13
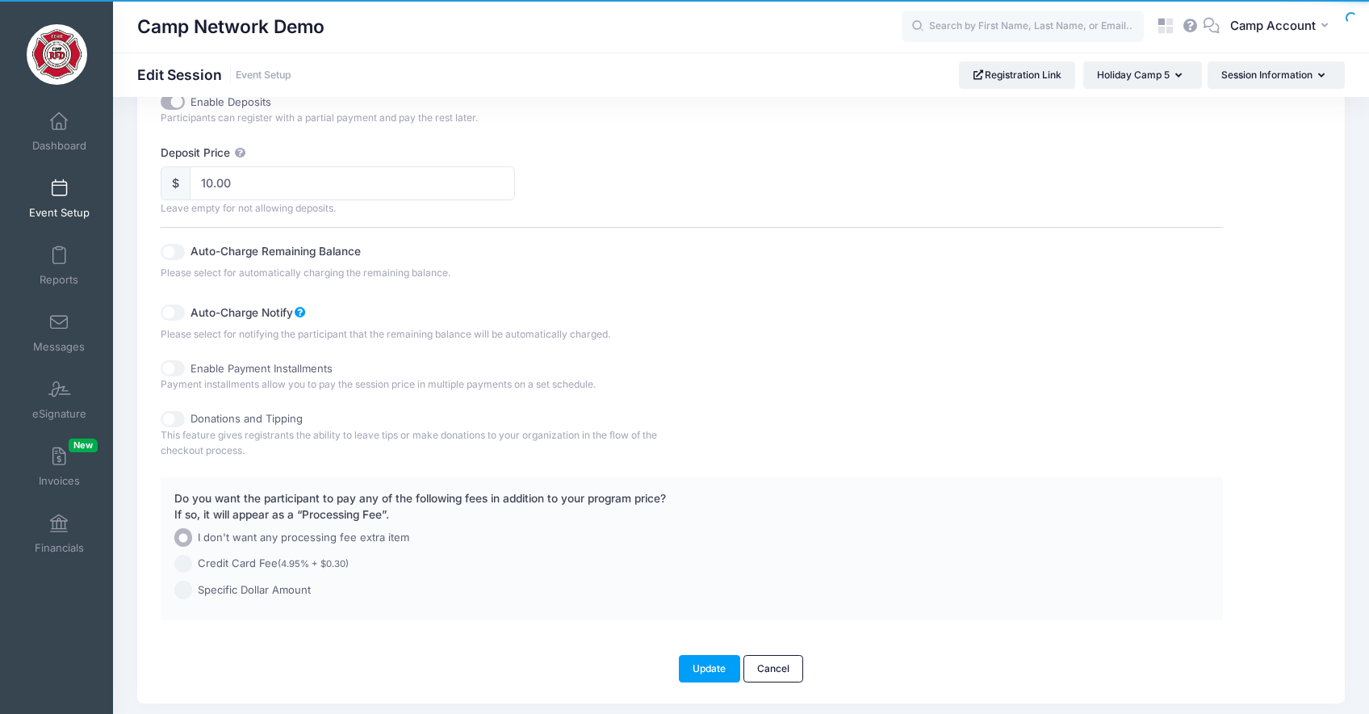
scroll to position [951, 0]
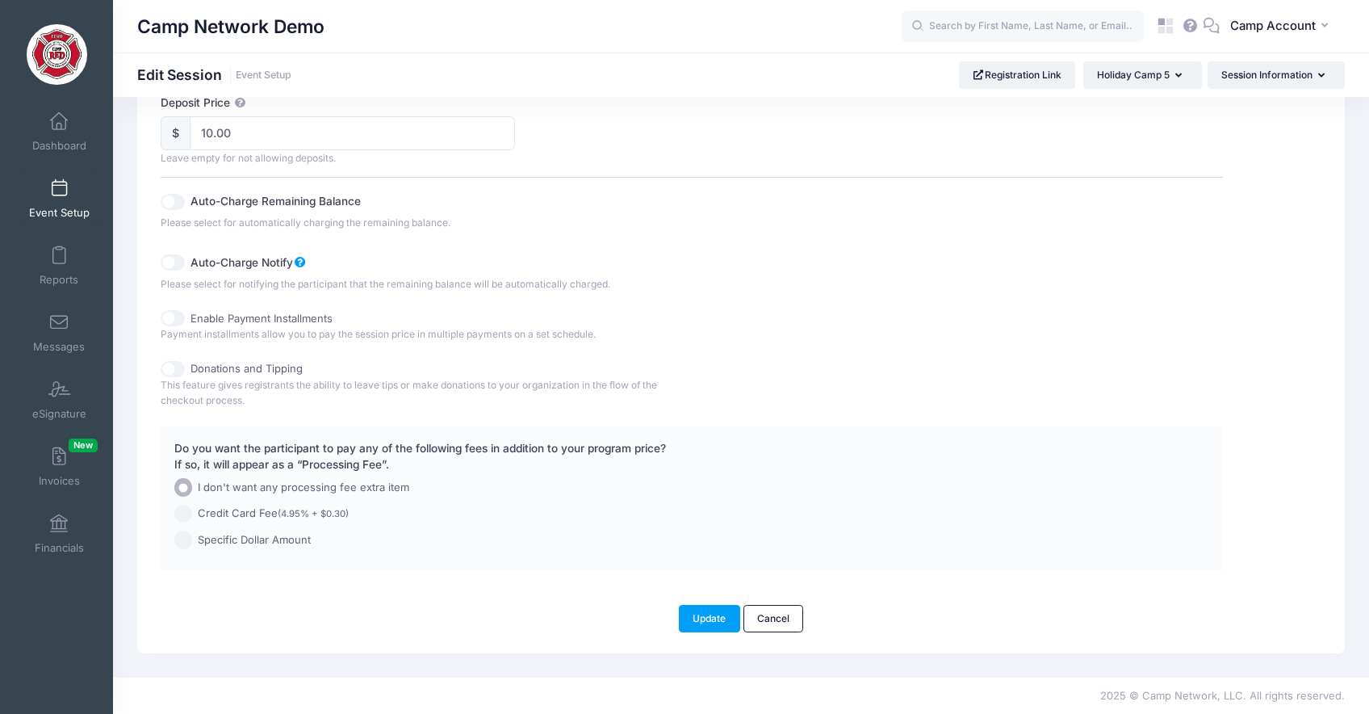
click at [293, 514] on small "(4.95% + $0.30)" at bounding box center [313, 513] width 71 height 11
click at [193, 514] on input "Credit Card Fee (4.95% + $0.30)" at bounding box center [183, 513] width 19 height 19
radio input "true"
drag, startPoint x: 357, startPoint y: 515, endPoint x: 282, endPoint y: 515, distance: 75.1
click at [281, 515] on label "Credit Card Fee (4.95% + $0.30)" at bounding box center [649, 513] width 950 height 19
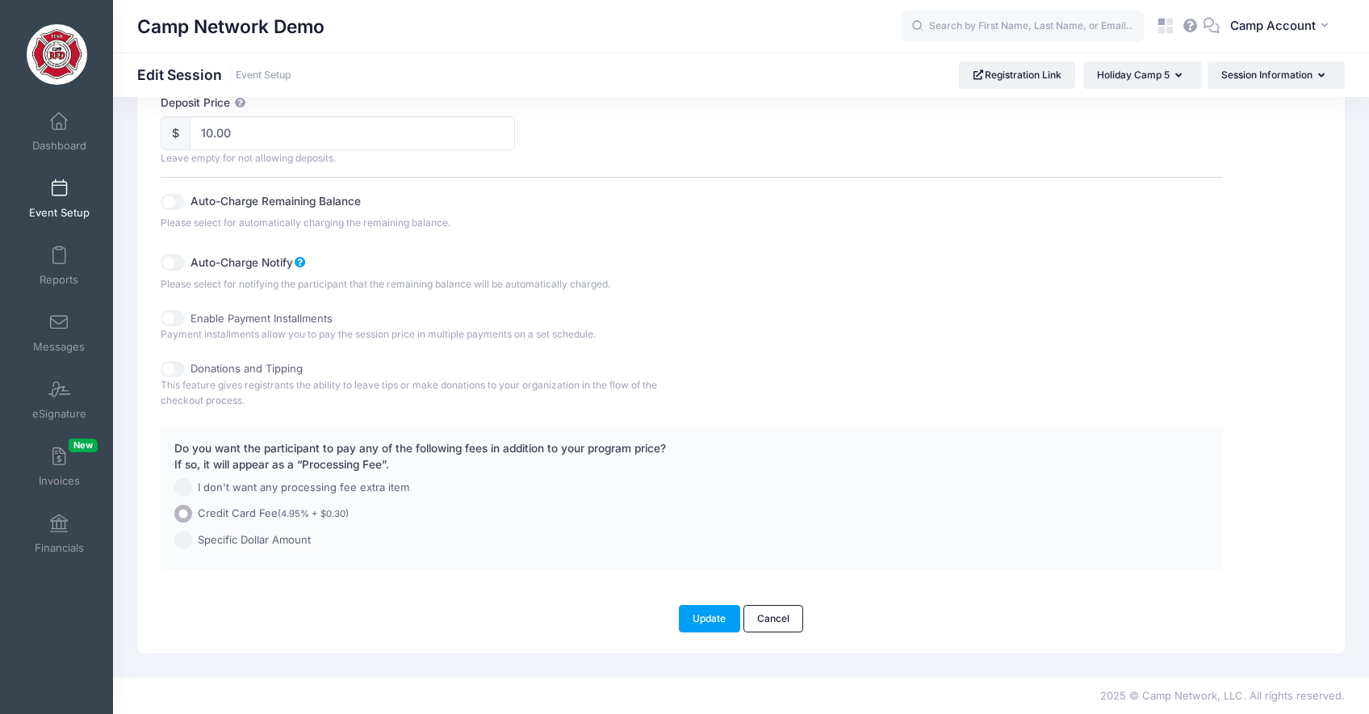
click at [305, 488] on span "I don't want any processing fee extra item" at bounding box center [303, 487] width 211 height 16
click at [193, 488] on input "I don't want any processing fee extra item" at bounding box center [183, 487] width 19 height 19
radio input "true"
click at [385, 527] on div "Do you want the participant to pay any of the following fees in addition to you…" at bounding box center [649, 494] width 950 height 109
click at [354, 518] on label "Credit Card Fee (4.95% + $0.30)" at bounding box center [649, 513] width 950 height 19
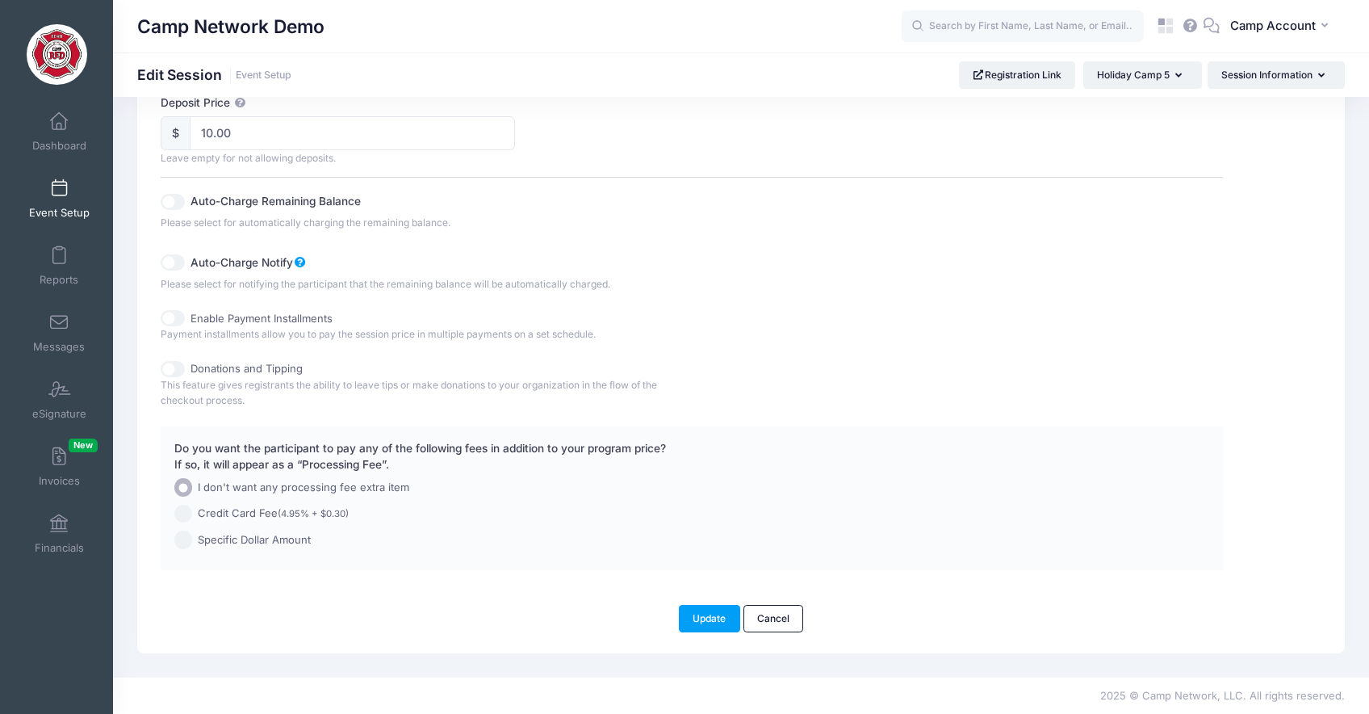
click at [193, 518] on input "Credit Card Fee (4.95% + $0.30)" at bounding box center [183, 513] width 19 height 19
radio input "true"
click at [361, 540] on label "Specific Dollar Amount" at bounding box center [649, 539] width 950 height 19
click at [193, 540] on input "Specific Dollar Amount" at bounding box center [183, 539] width 19 height 19
radio input "true"
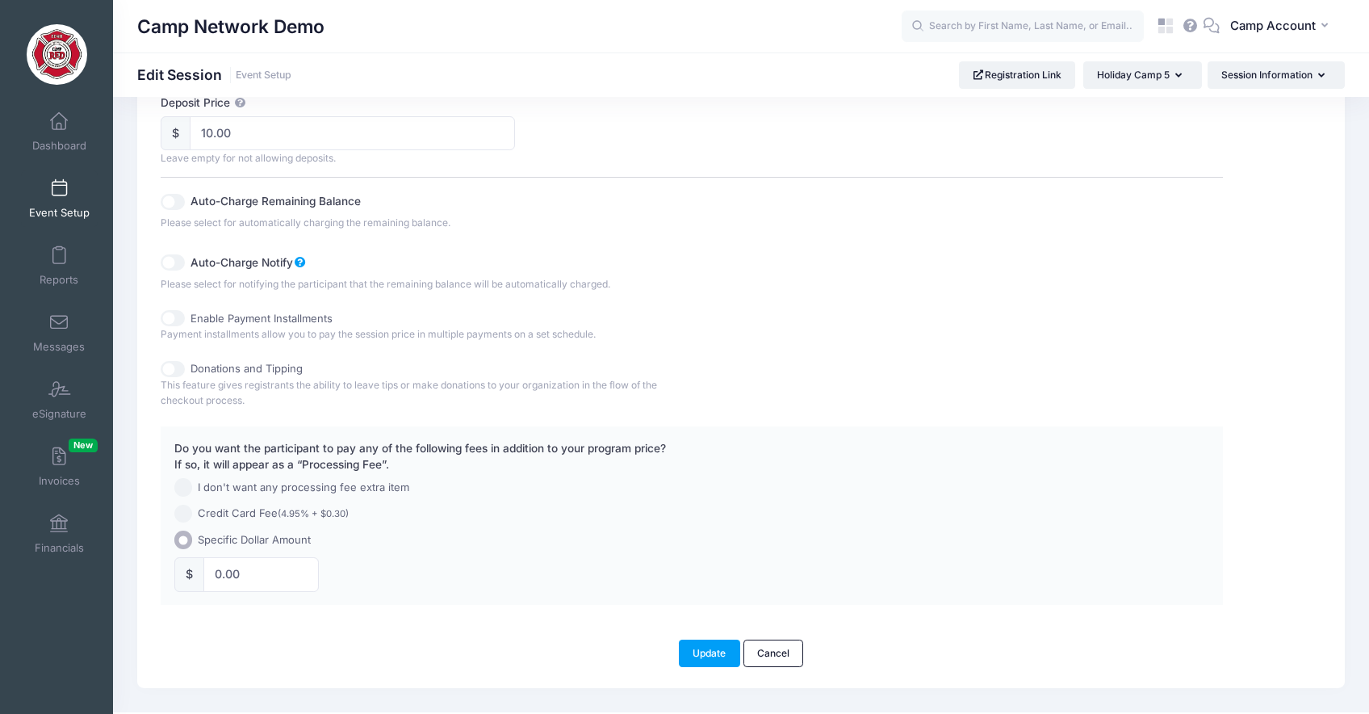
click at [320, 515] on small "(4.95% + $0.30)" at bounding box center [313, 513] width 71 height 11
click at [193, 515] on input "Credit Card Fee (4.95% + $0.30)" at bounding box center [183, 513] width 19 height 19
radio input "true"
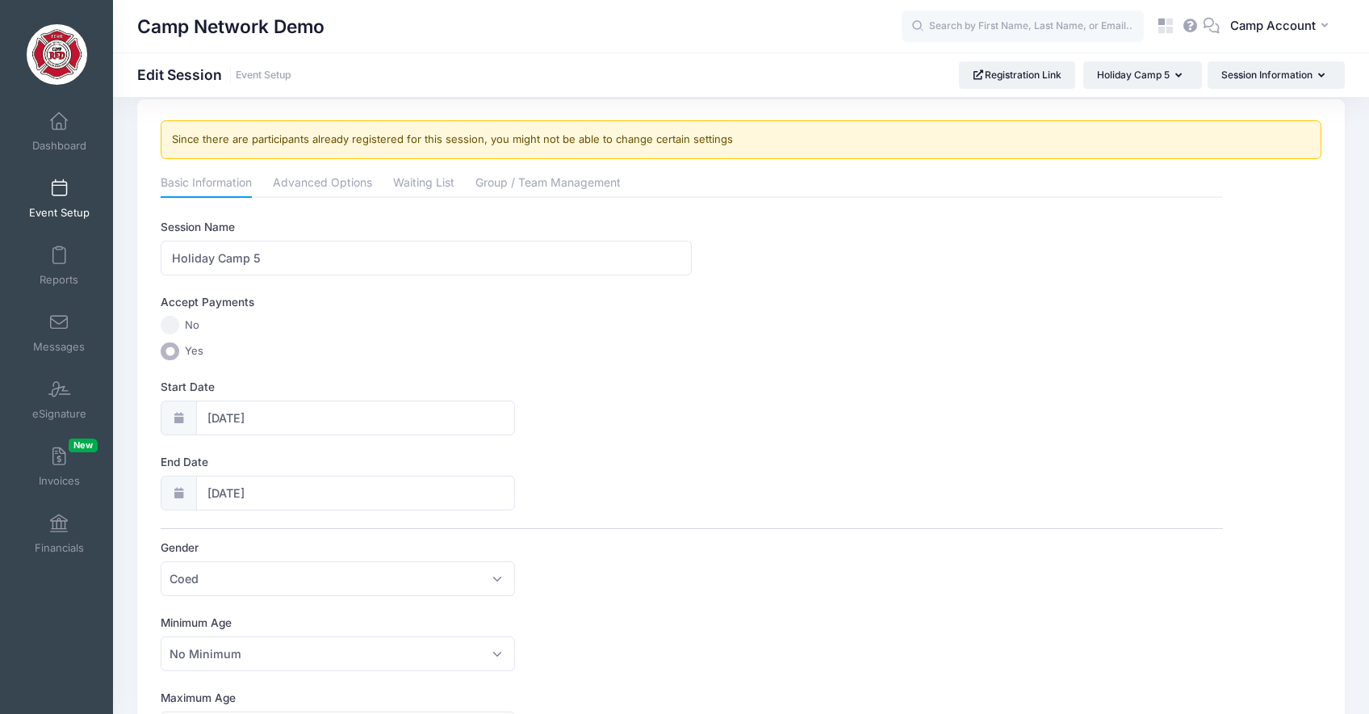
scroll to position [0, 0]
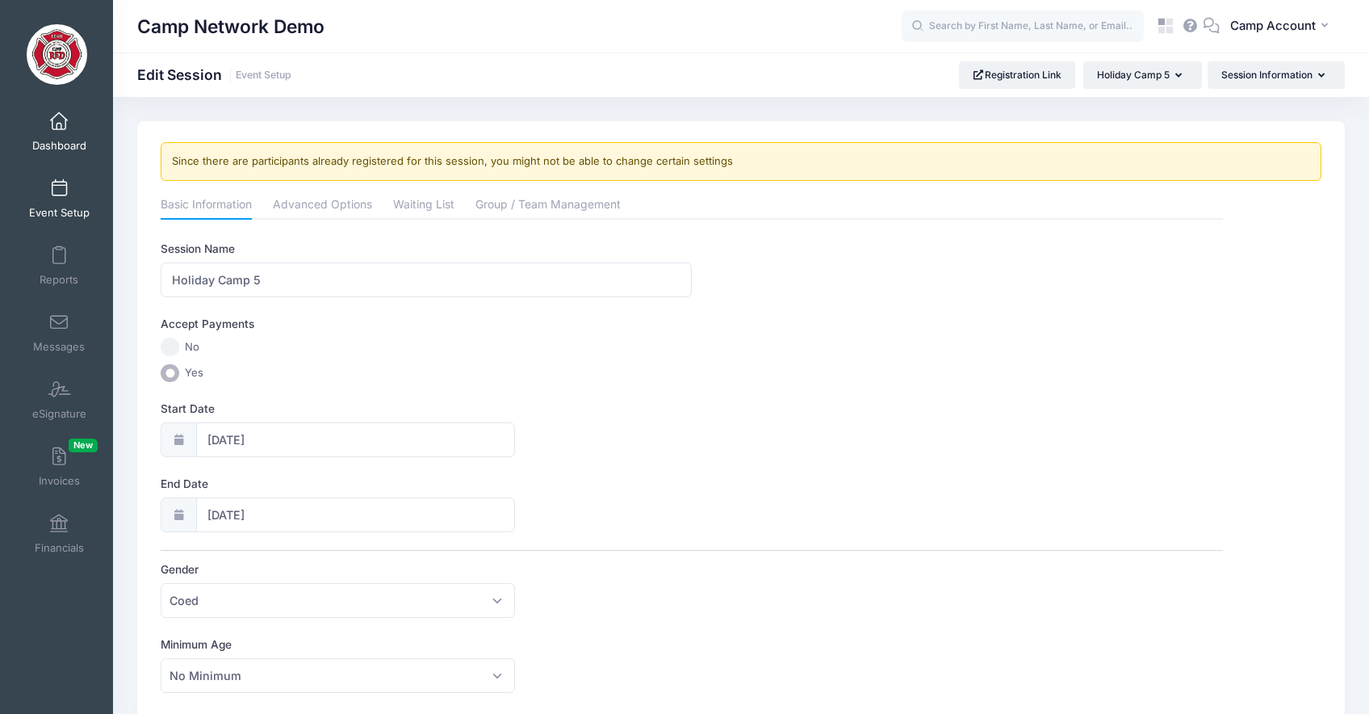
click at [52, 140] on span "Dashboard" at bounding box center [59, 146] width 54 height 14
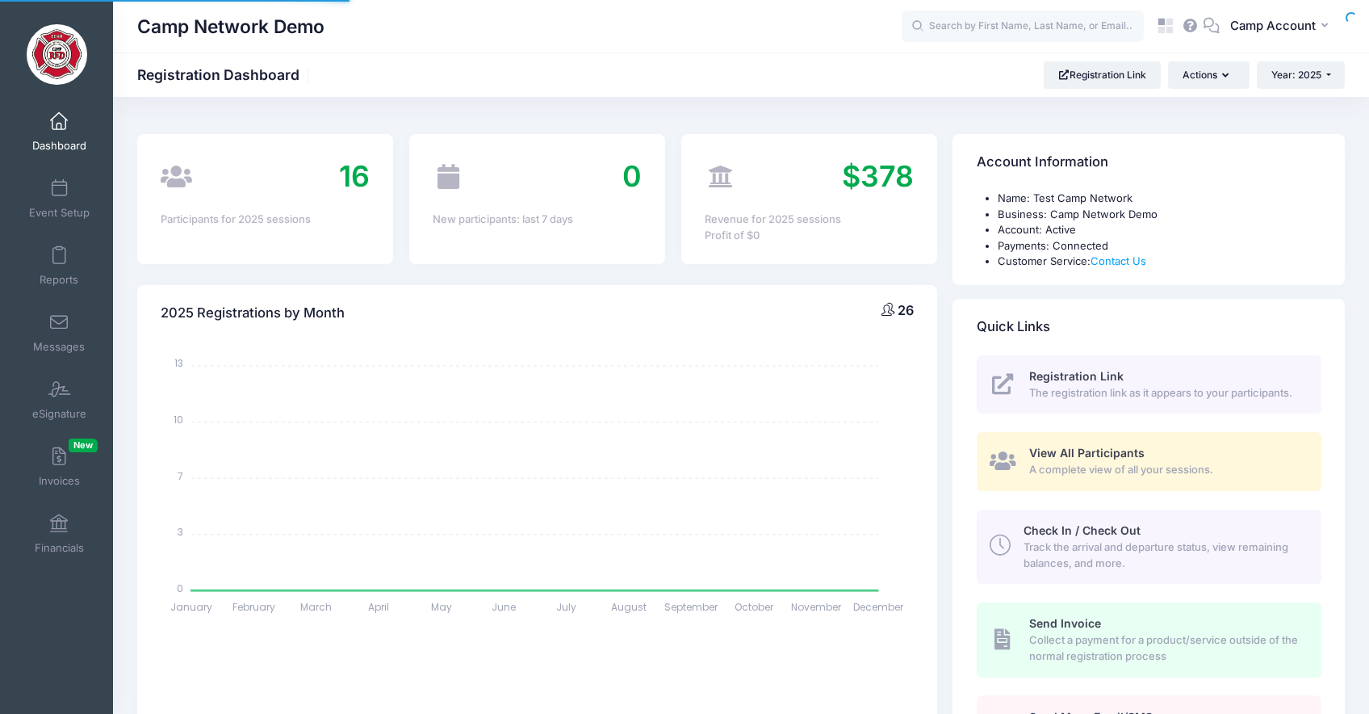
select select
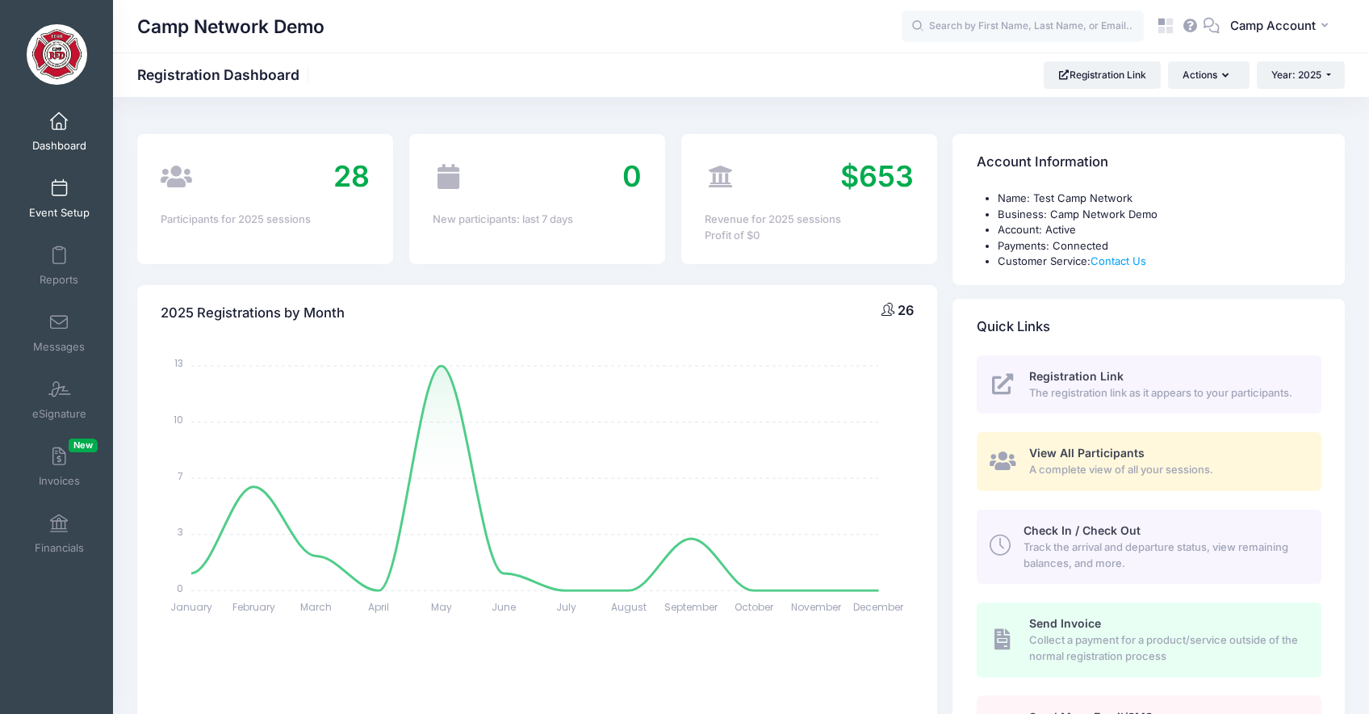
click at [81, 216] on span "Event Setup" at bounding box center [59, 213] width 61 height 14
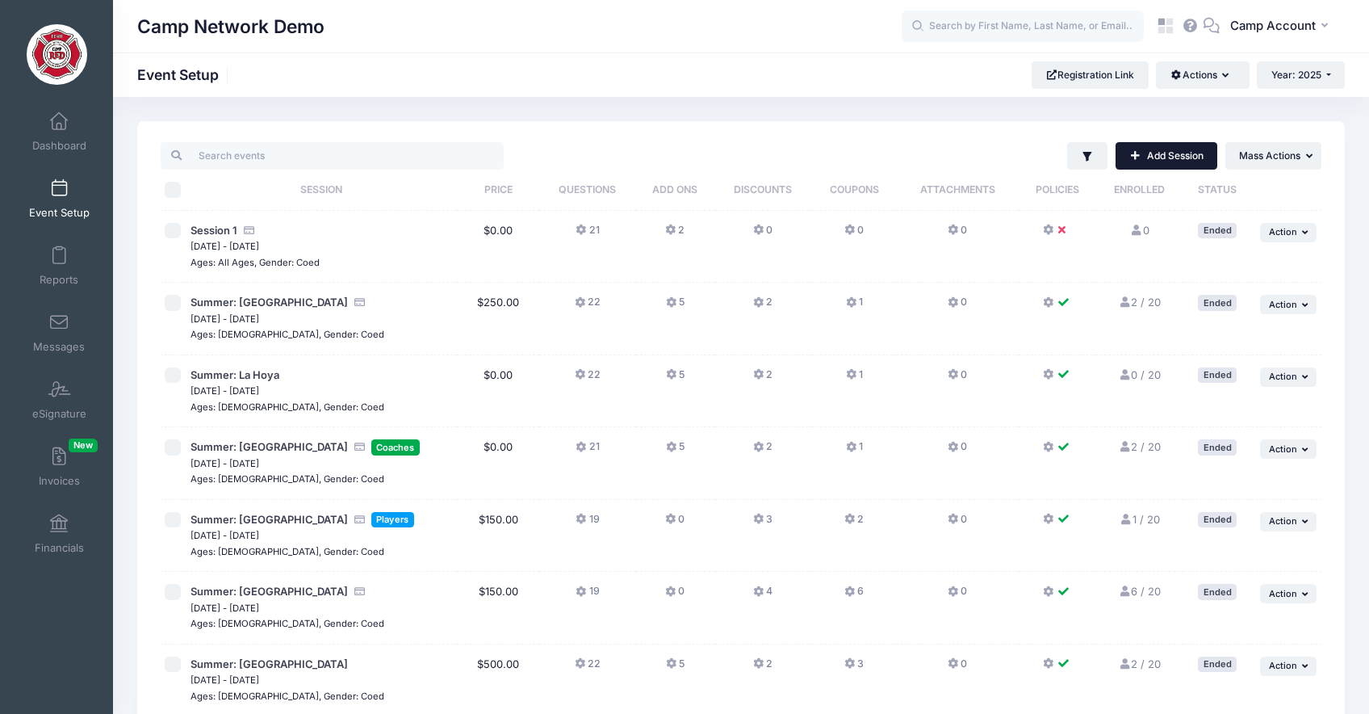
click at [1171, 156] on link "Add Session" at bounding box center [1167, 155] width 102 height 27
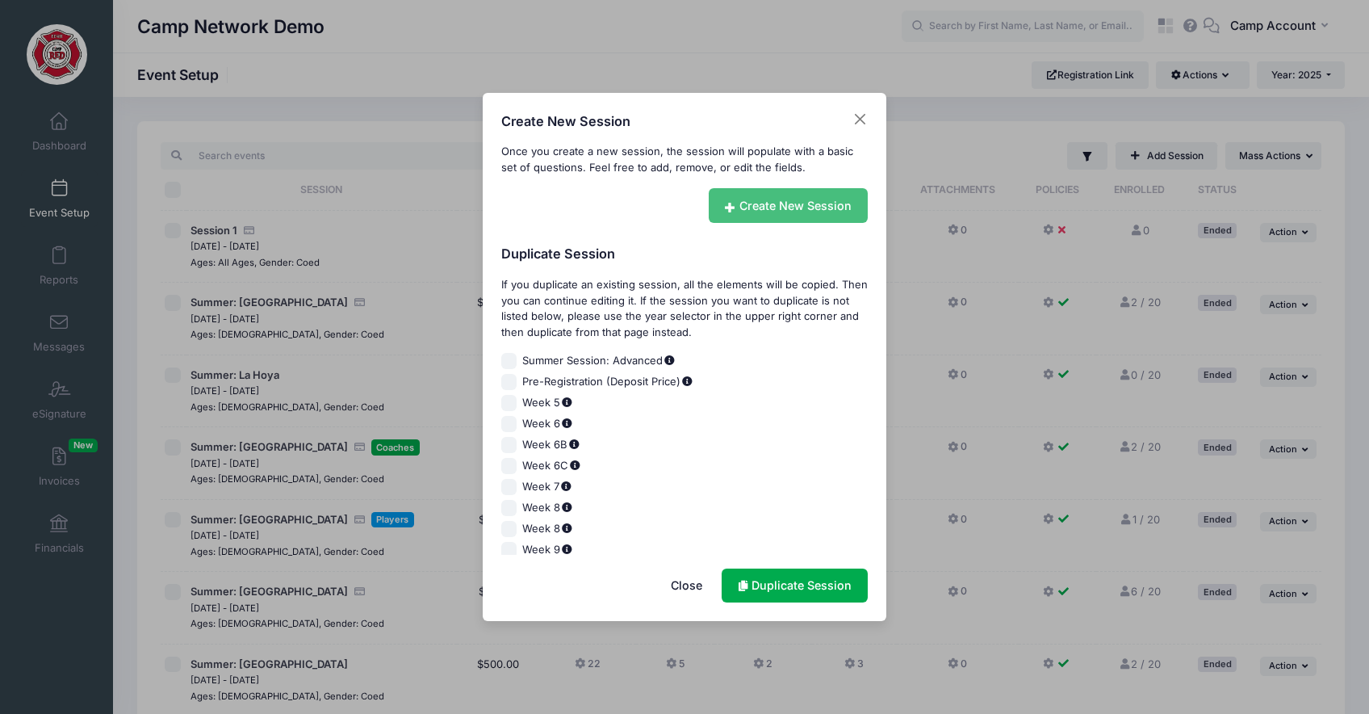
click at [790, 212] on link "Create New Session" at bounding box center [789, 205] width 160 height 35
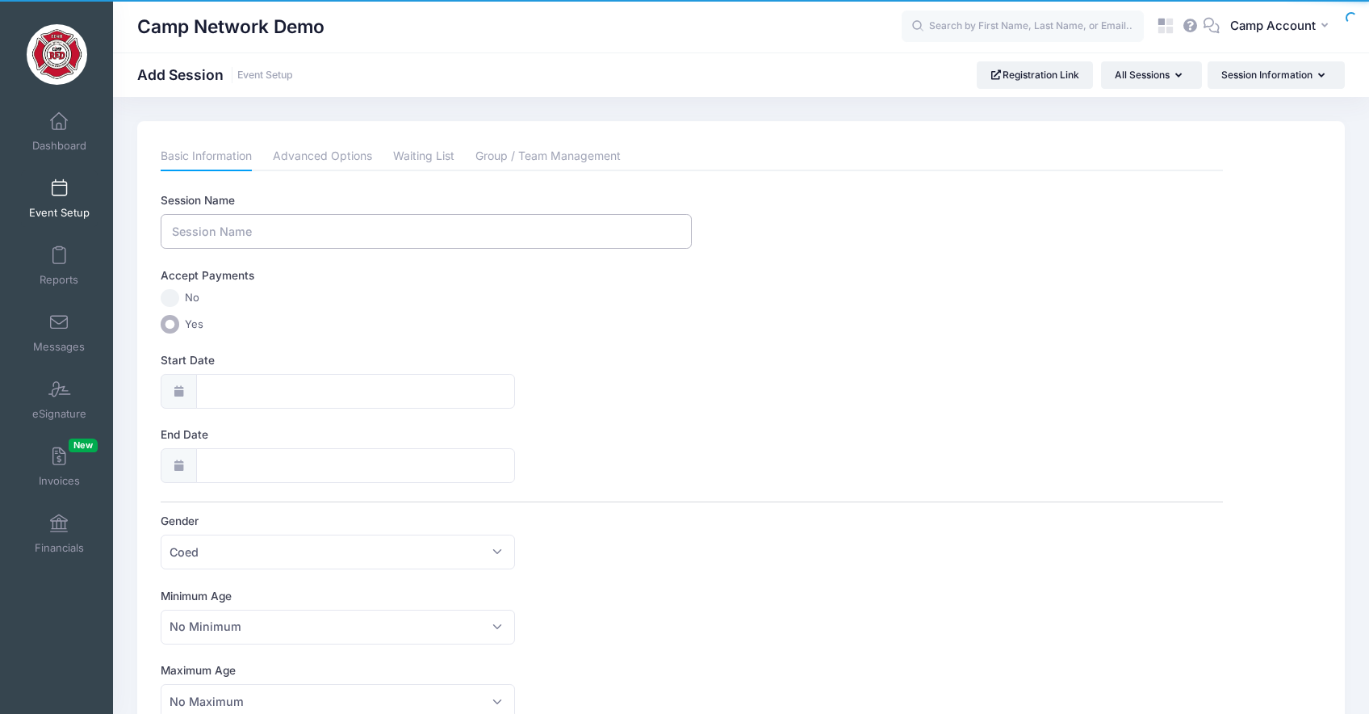
click at [512, 243] on input "Session Name" at bounding box center [426, 231] width 531 height 35
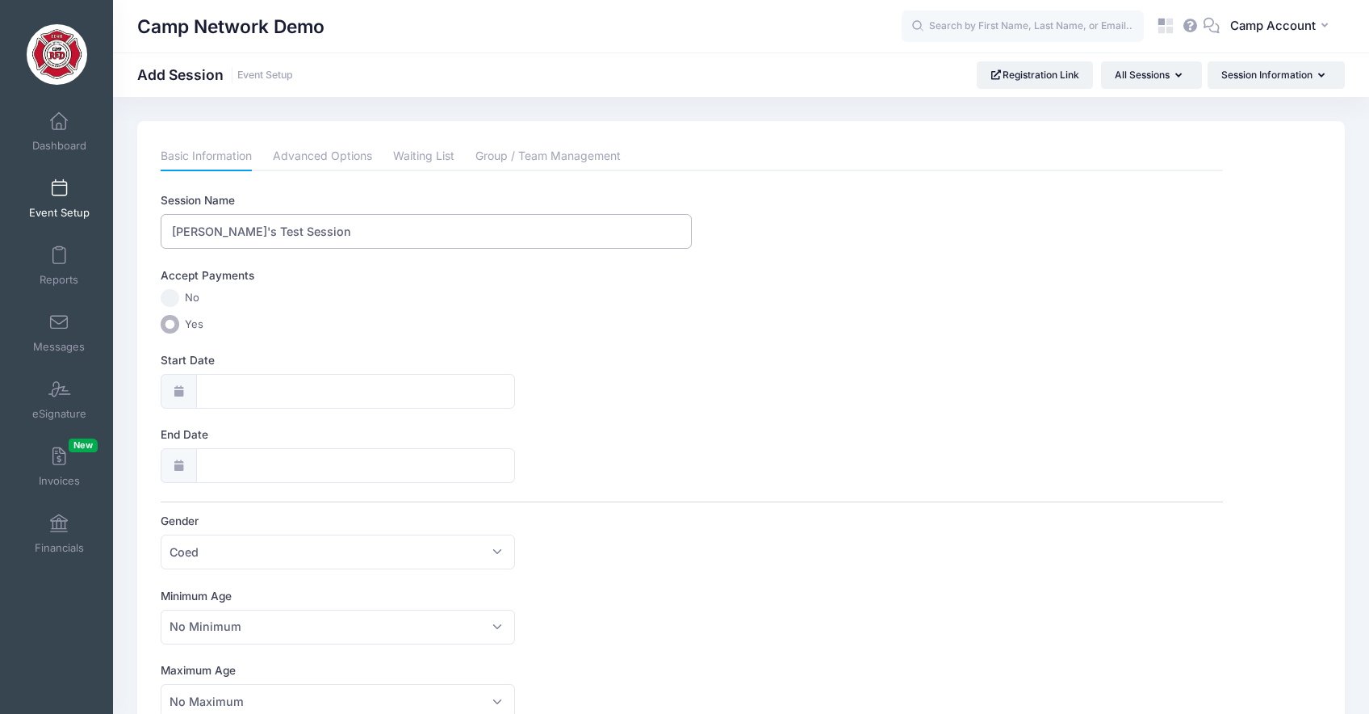
type input "Andrew's Test Session"
click at [52, 199] on link "Event Setup" at bounding box center [59, 198] width 77 height 57
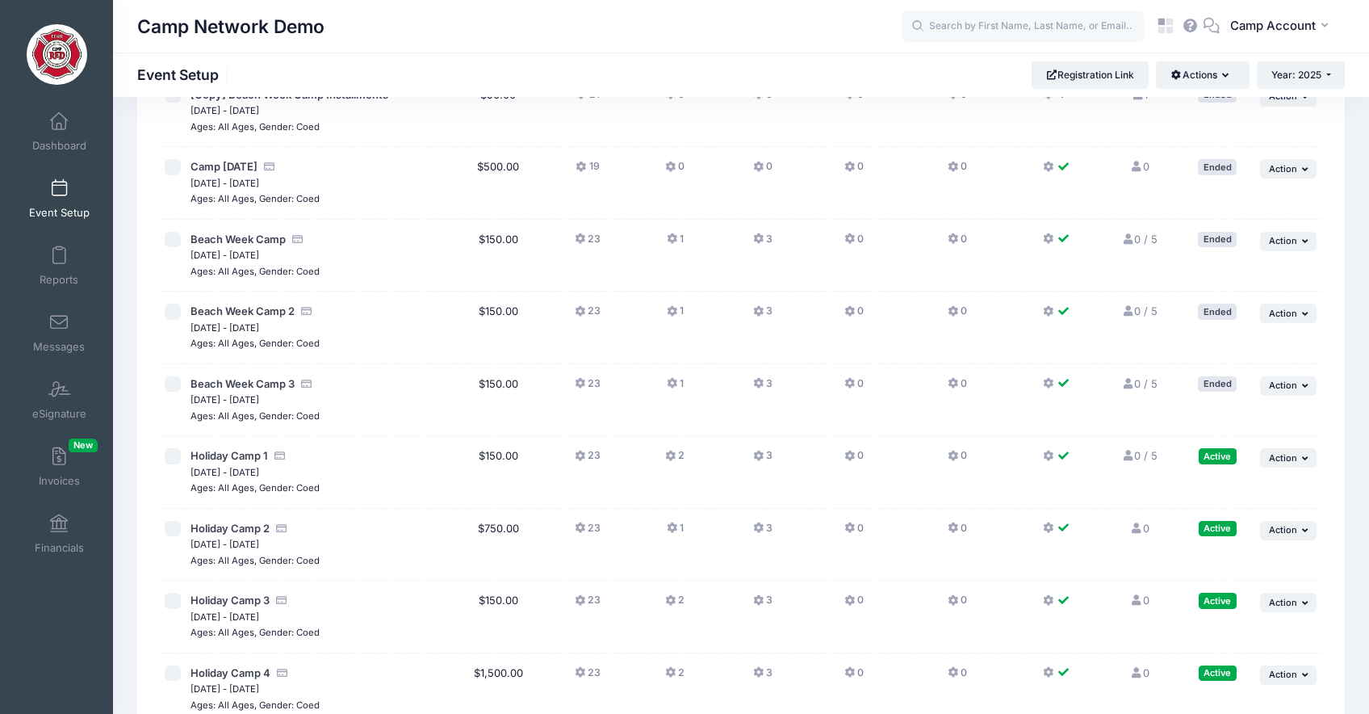
scroll to position [1233, 0]
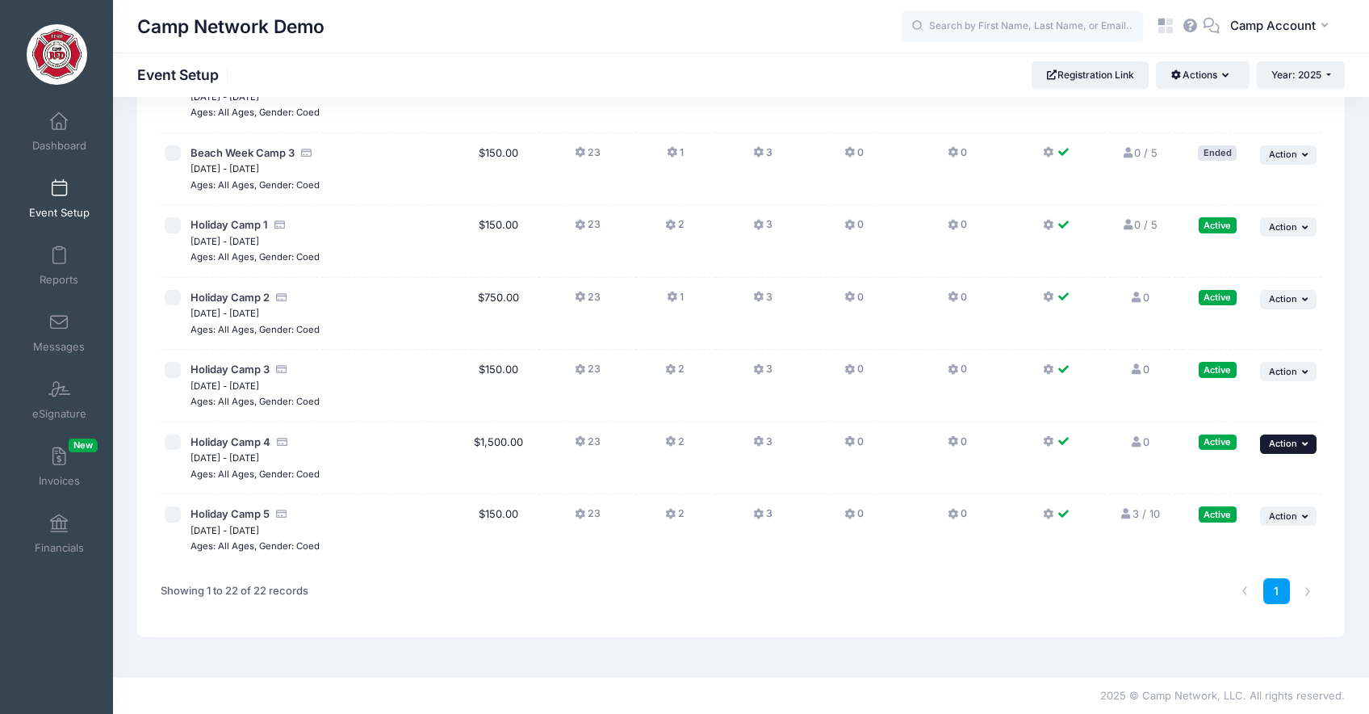
click at [1285, 448] on button "... Action" at bounding box center [1288, 443] width 57 height 19
click at [1003, 602] on div "1" at bounding box center [986, 591] width 686 height 51
click at [1296, 517] on span "Action" at bounding box center [1283, 515] width 28 height 11
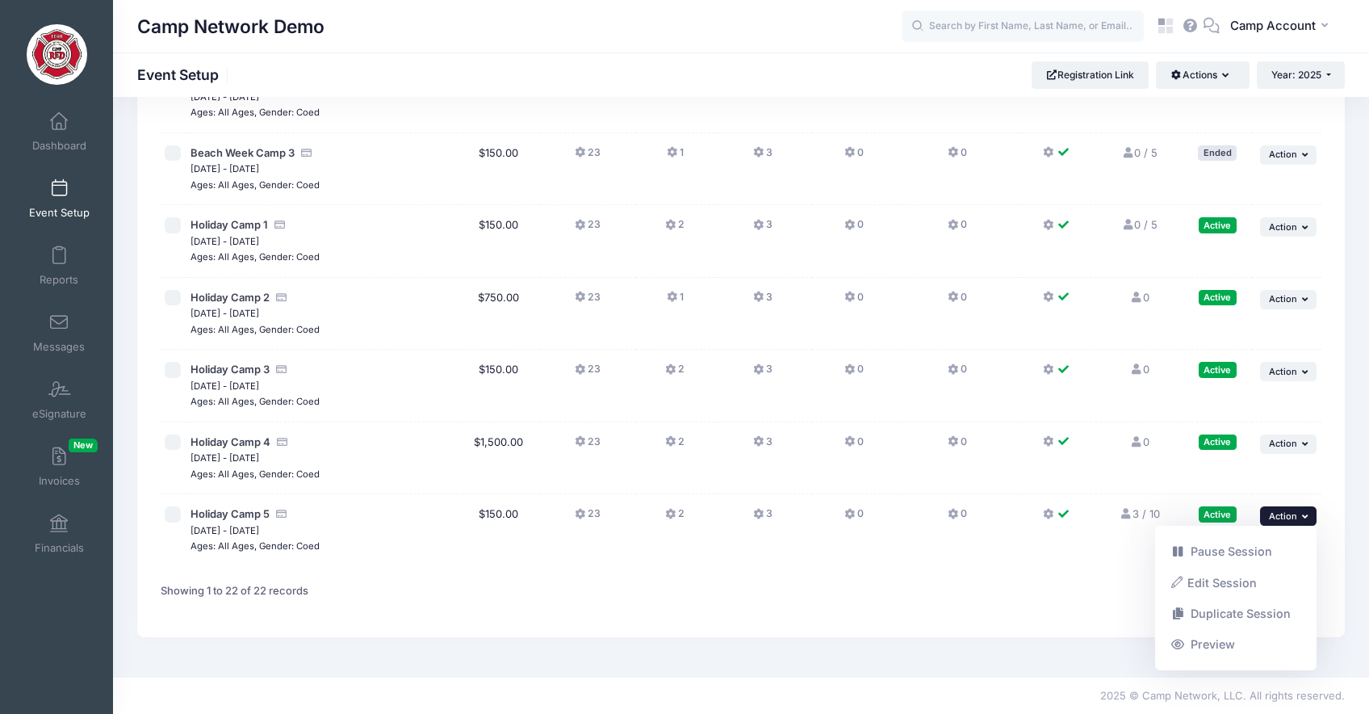
click at [1319, 387] on td "... Action Resume Session Pause Session Edit Session Duplicate Session Delete S…" at bounding box center [1286, 386] width 69 height 73
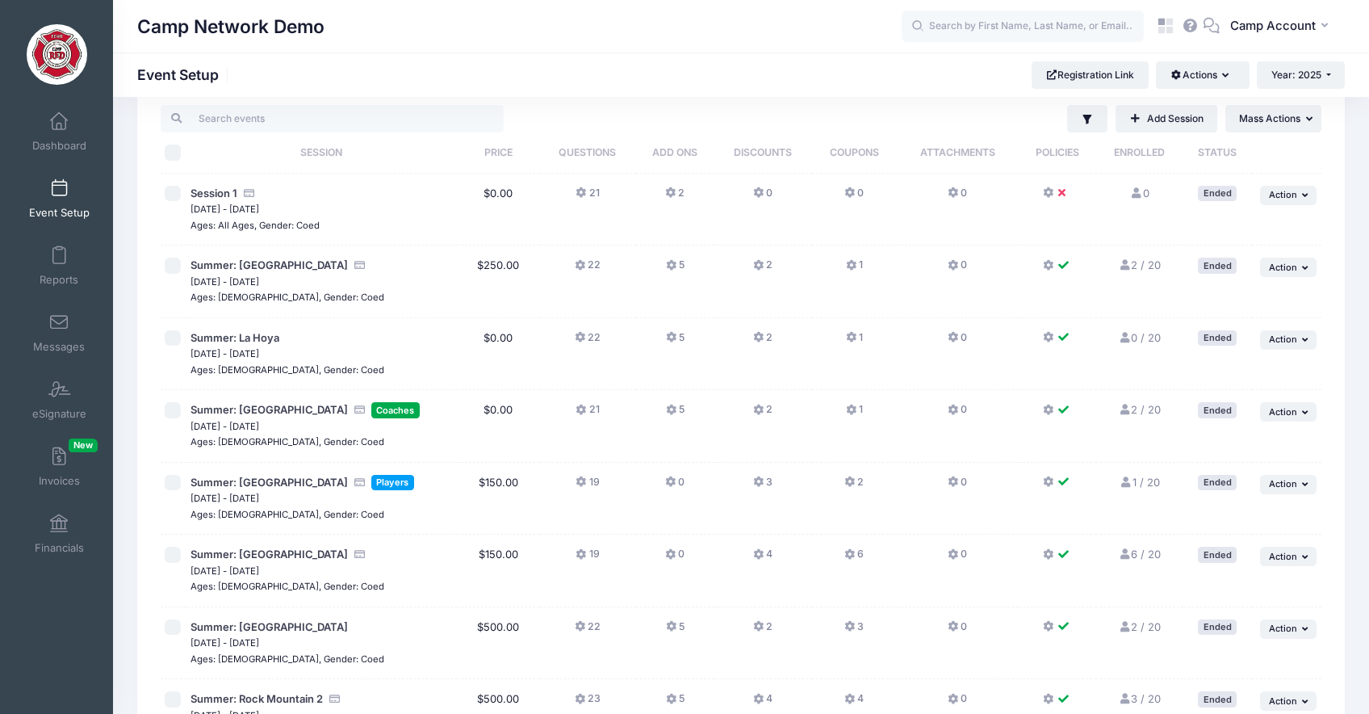
scroll to position [0, 0]
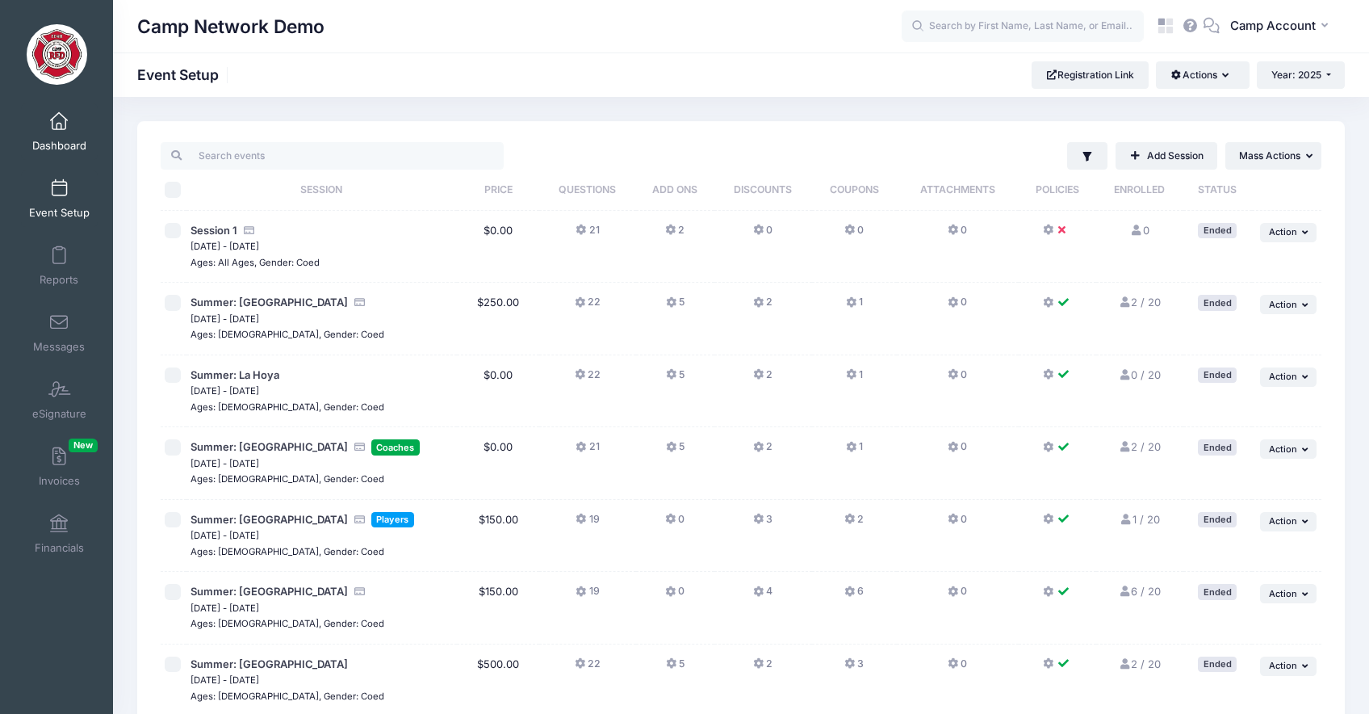
click at [46, 140] on span "Dashboard" at bounding box center [59, 146] width 54 height 14
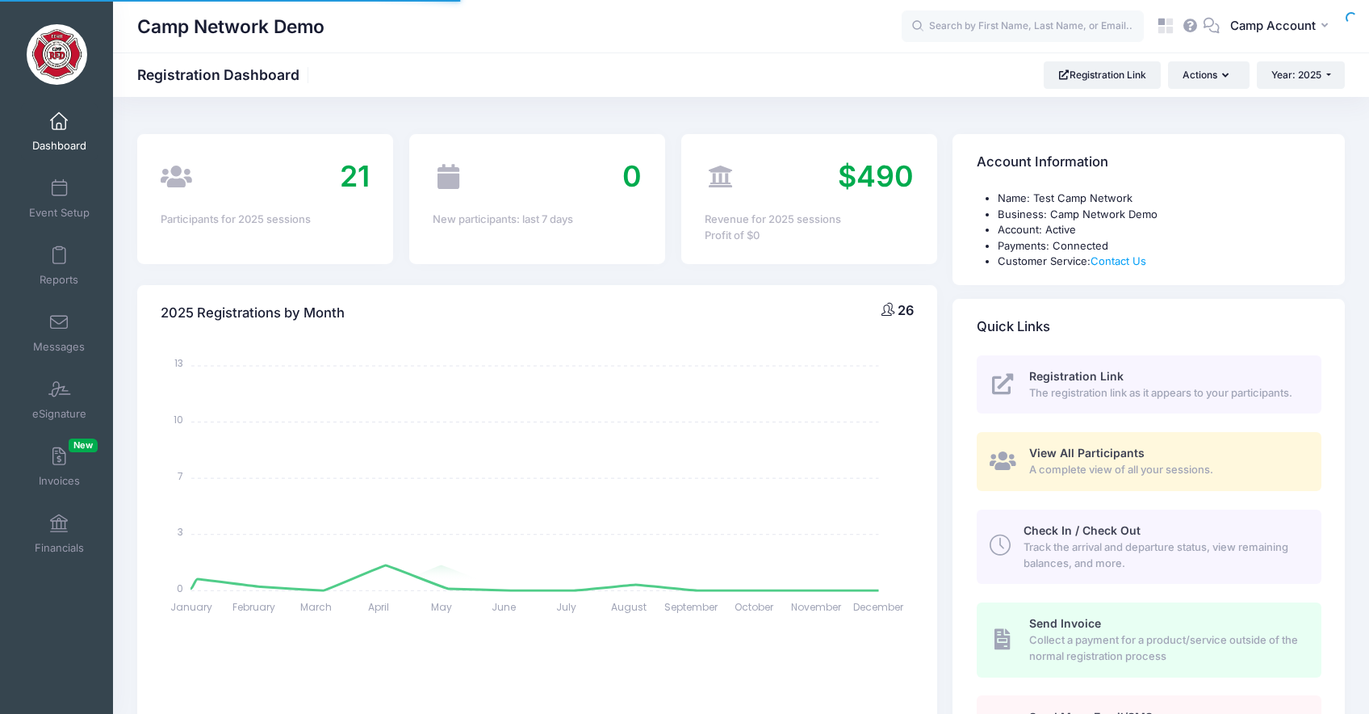
select select
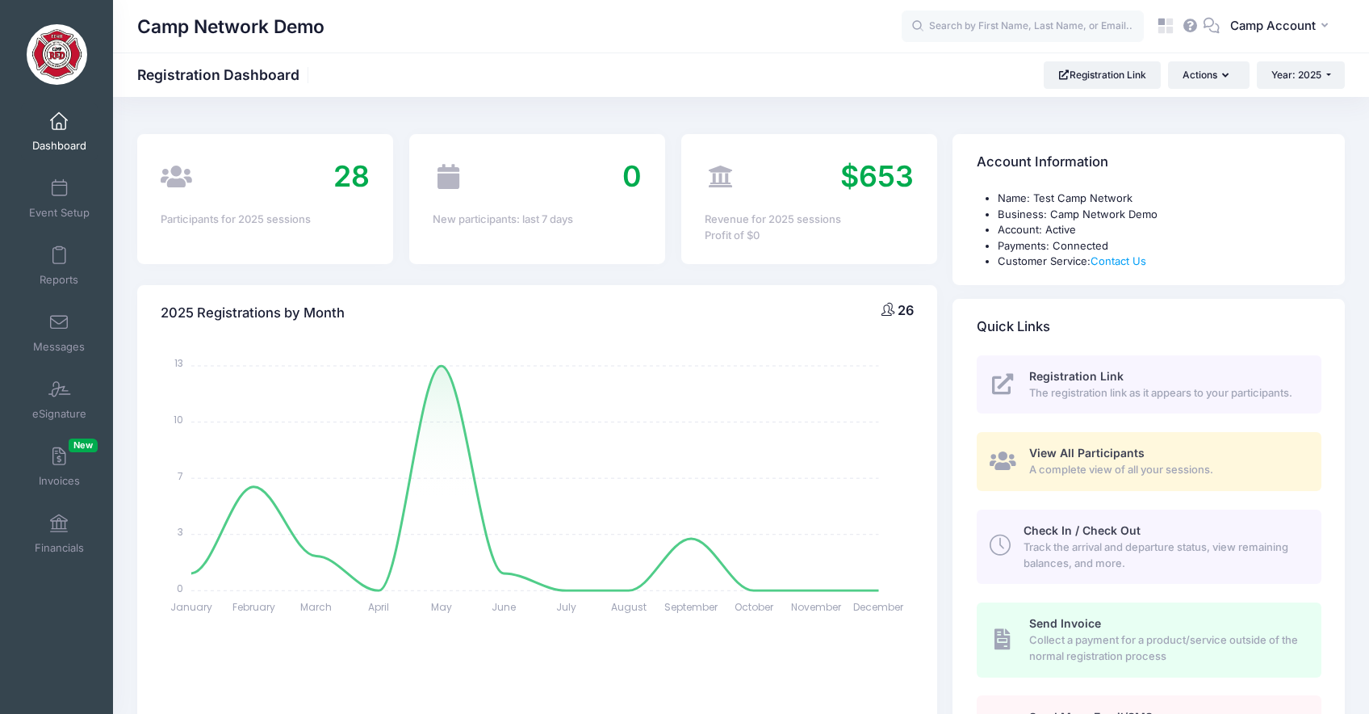
click at [667, 298] on div "2025 Registrations by Month 26" at bounding box center [537, 313] width 800 height 57
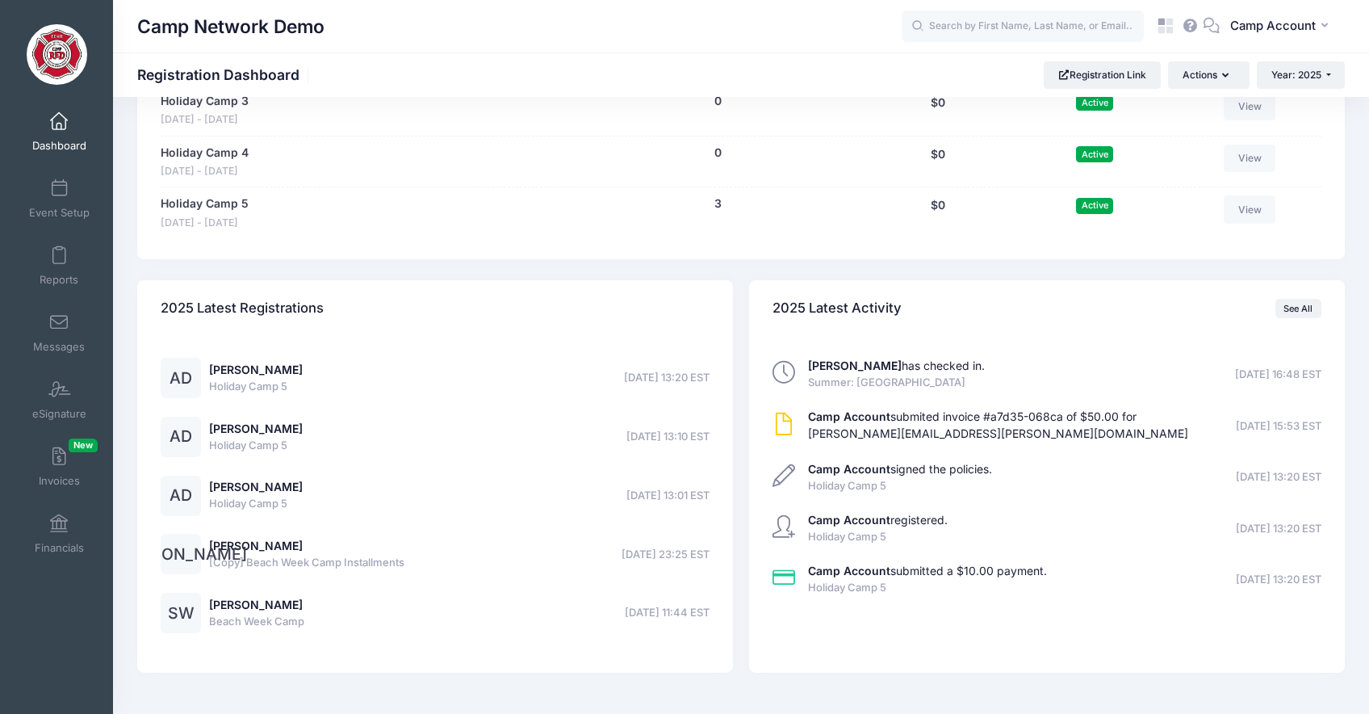
scroll to position [1843, 0]
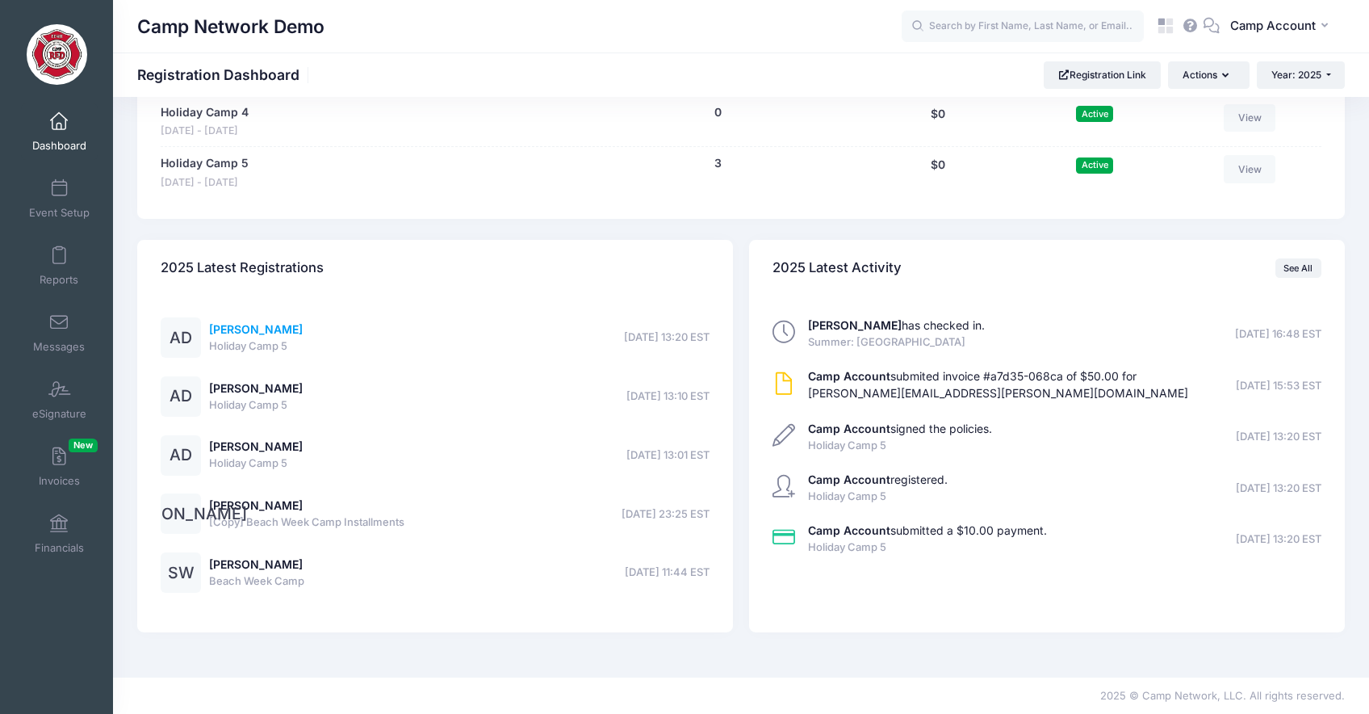
click at [274, 332] on link "Andrew Downing" at bounding box center [256, 329] width 94 height 14
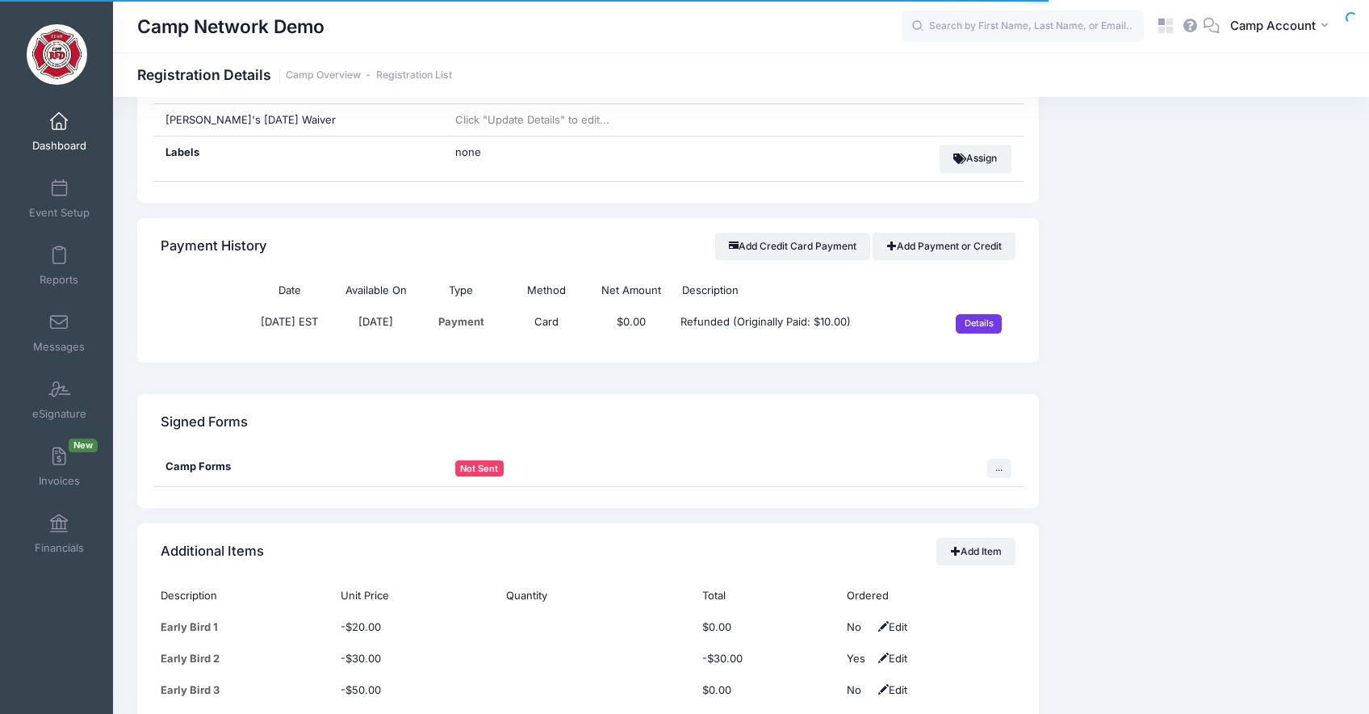
scroll to position [1100, 0]
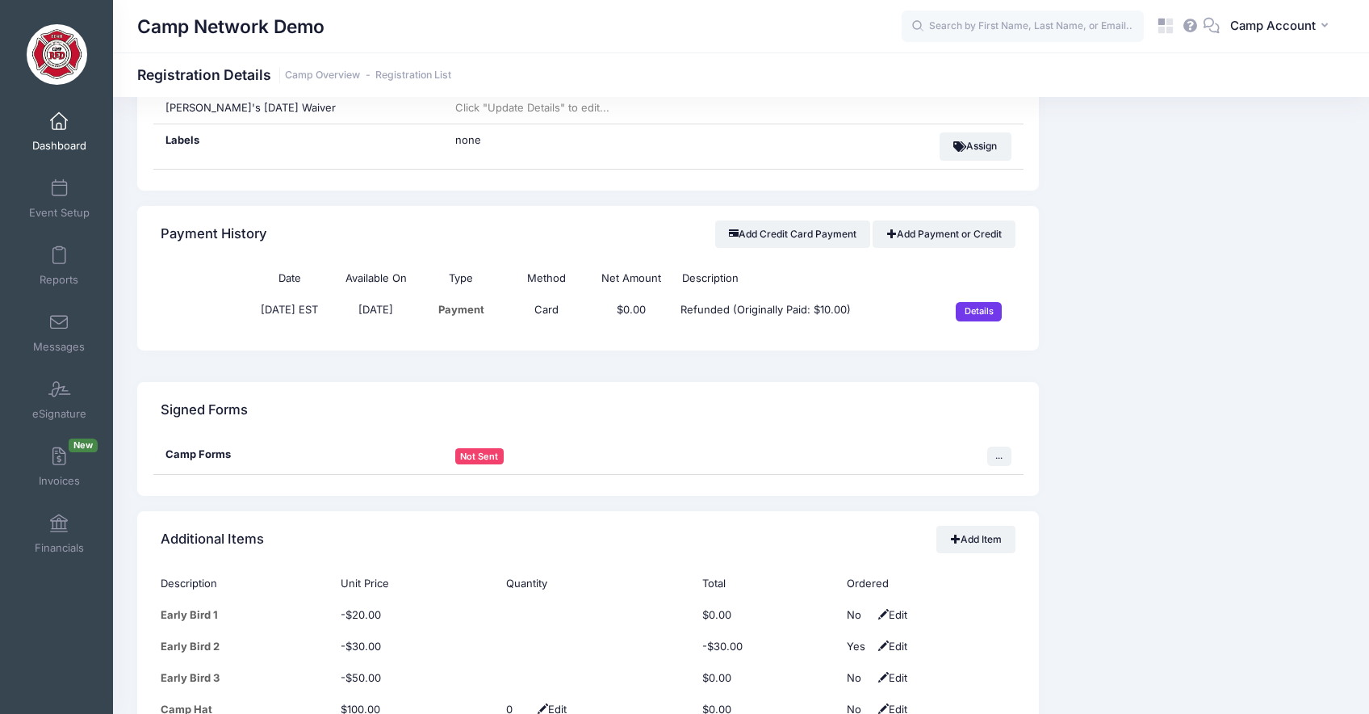
click at [1049, 297] on div "Price Breakdown Program Price: $150.00 Addons: $0.00 Discounts & Credits: $30.0…" at bounding box center [1200, 332] width 306 height 2099
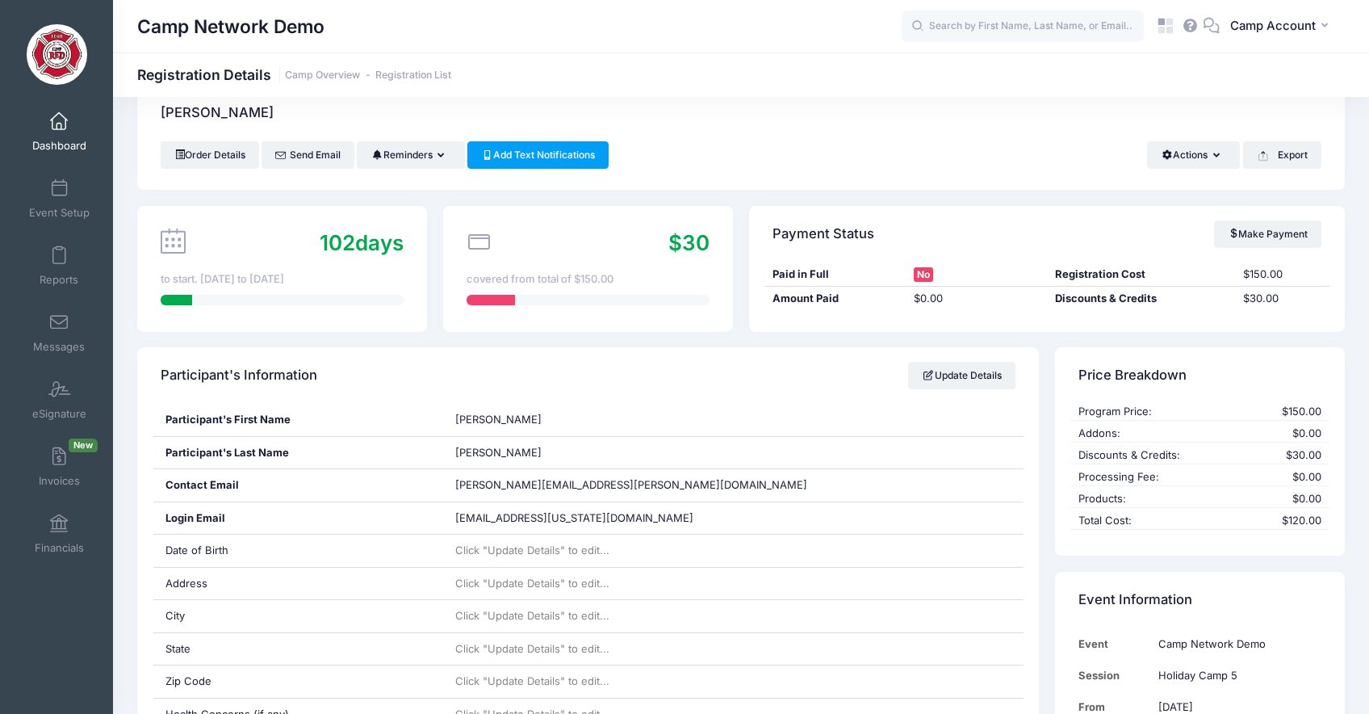
scroll to position [0, 0]
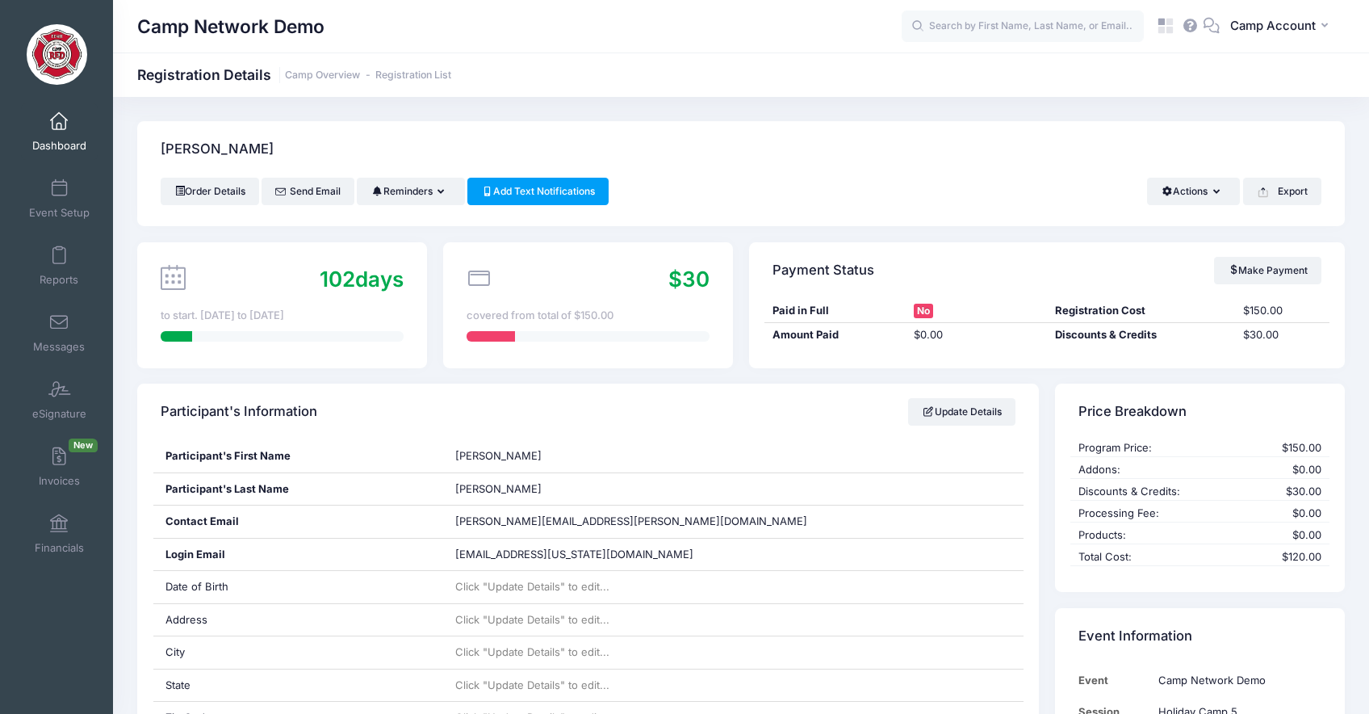
click at [68, 141] on span "Dashboard" at bounding box center [59, 146] width 54 height 14
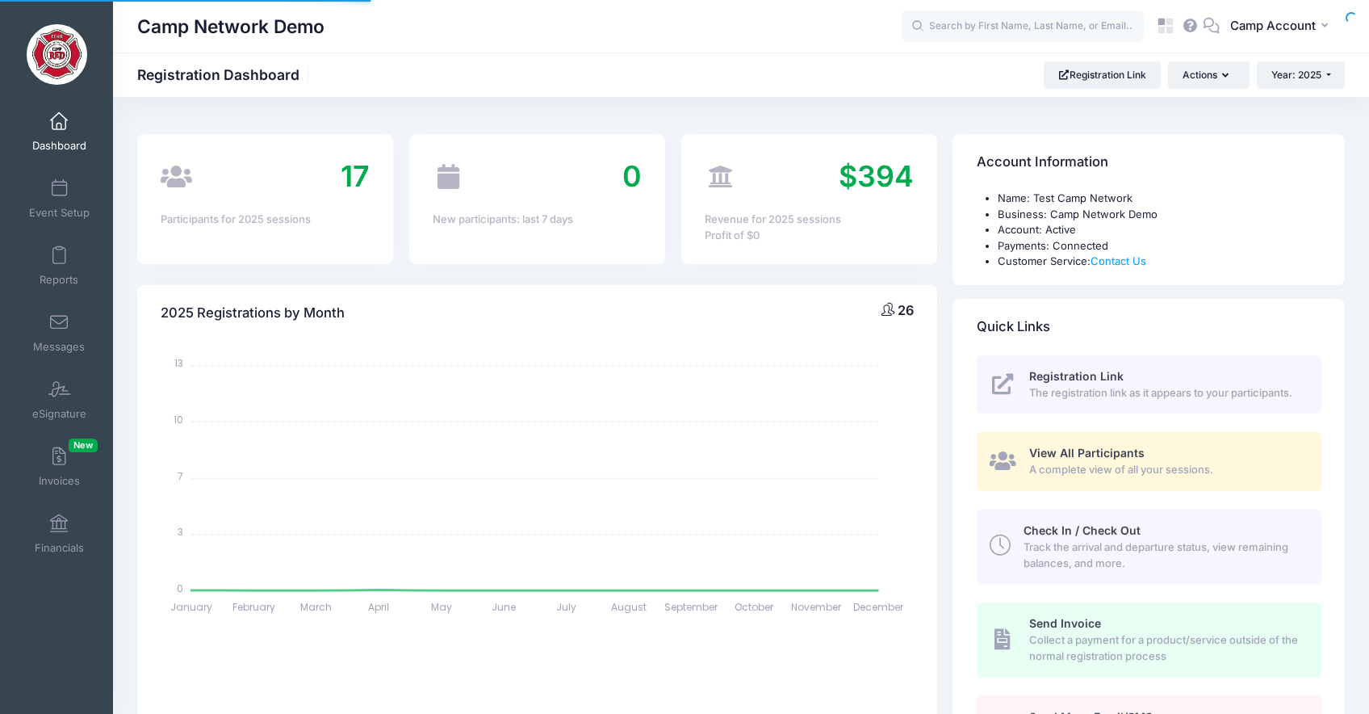
select select
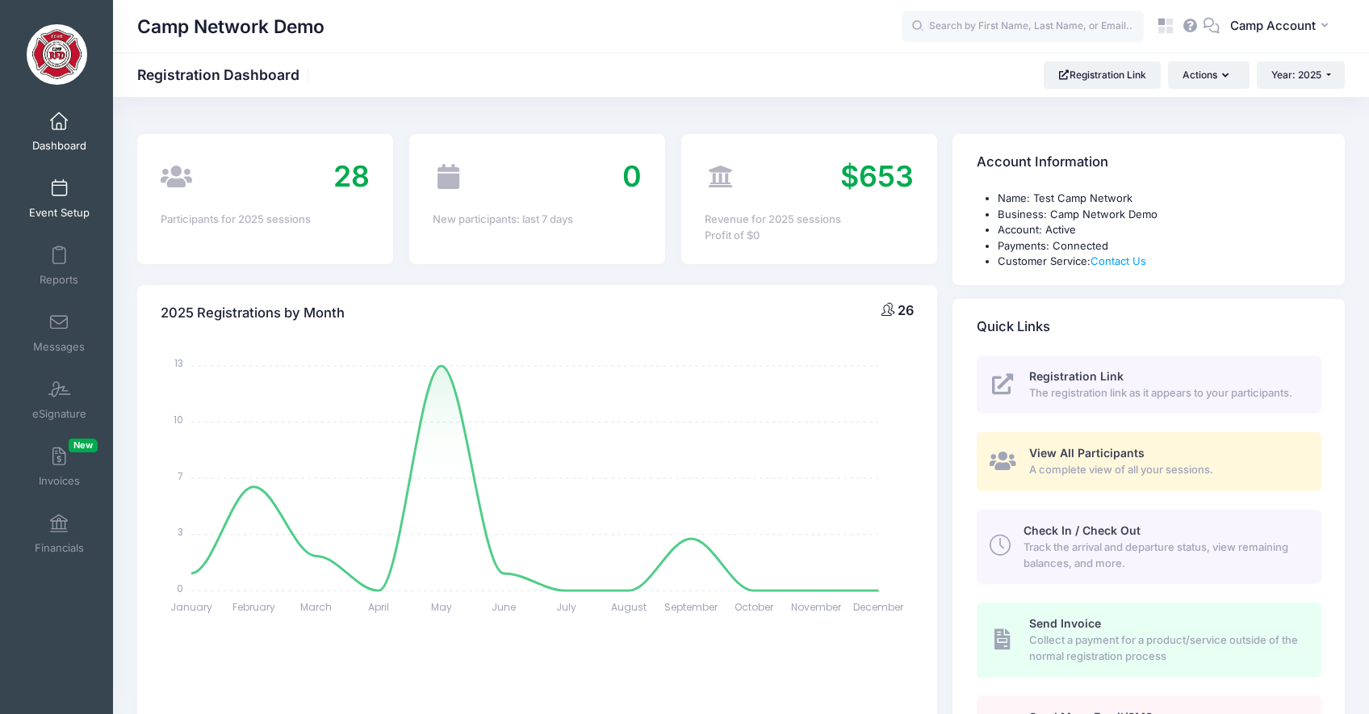
click at [69, 189] on link "Event Setup" at bounding box center [59, 198] width 77 height 57
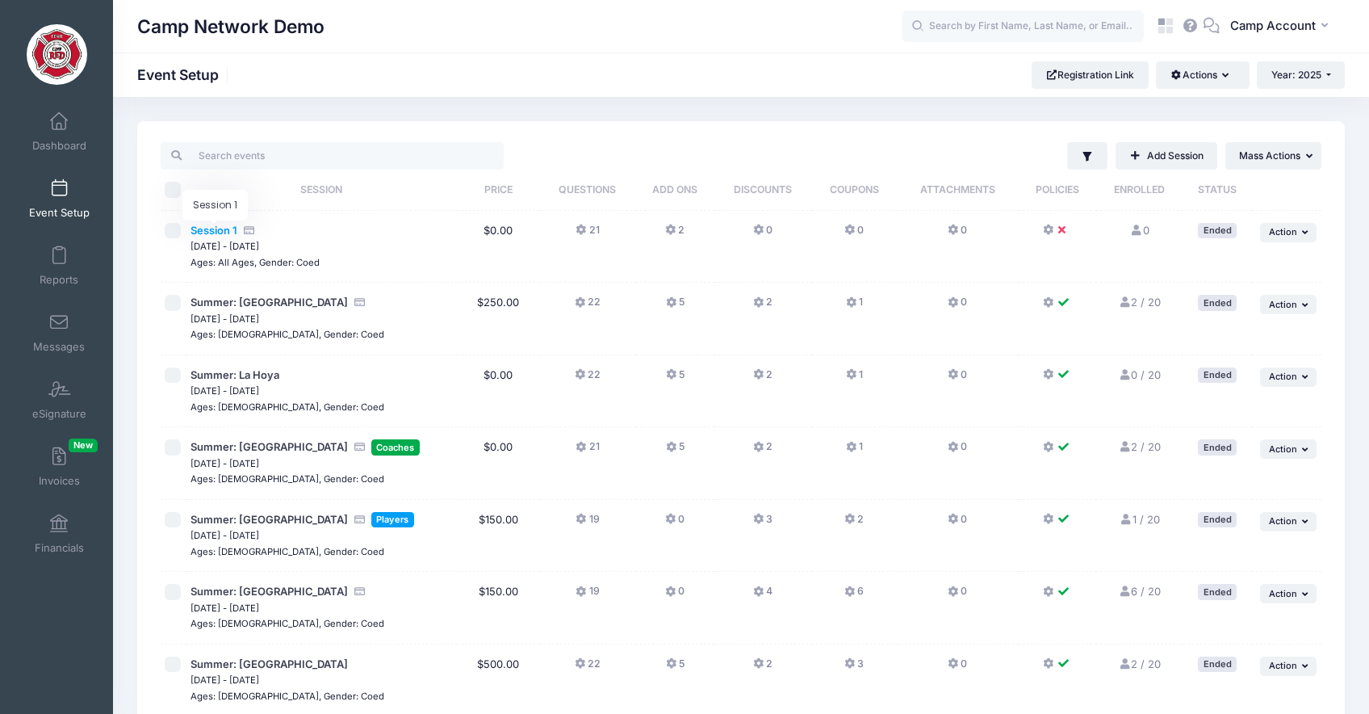
click at [228, 232] on span "Session 1" at bounding box center [213, 230] width 47 height 13
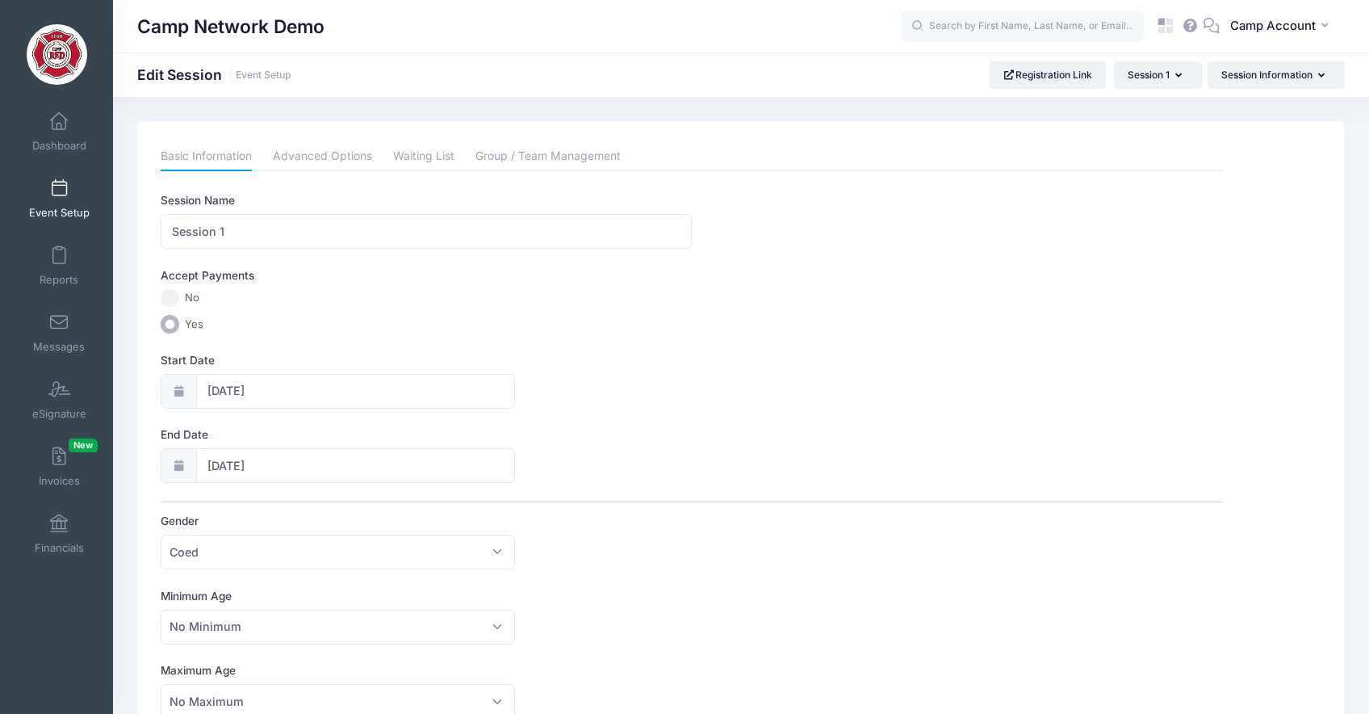
click at [341, 165] on link "Advanced Options" at bounding box center [322, 156] width 99 height 29
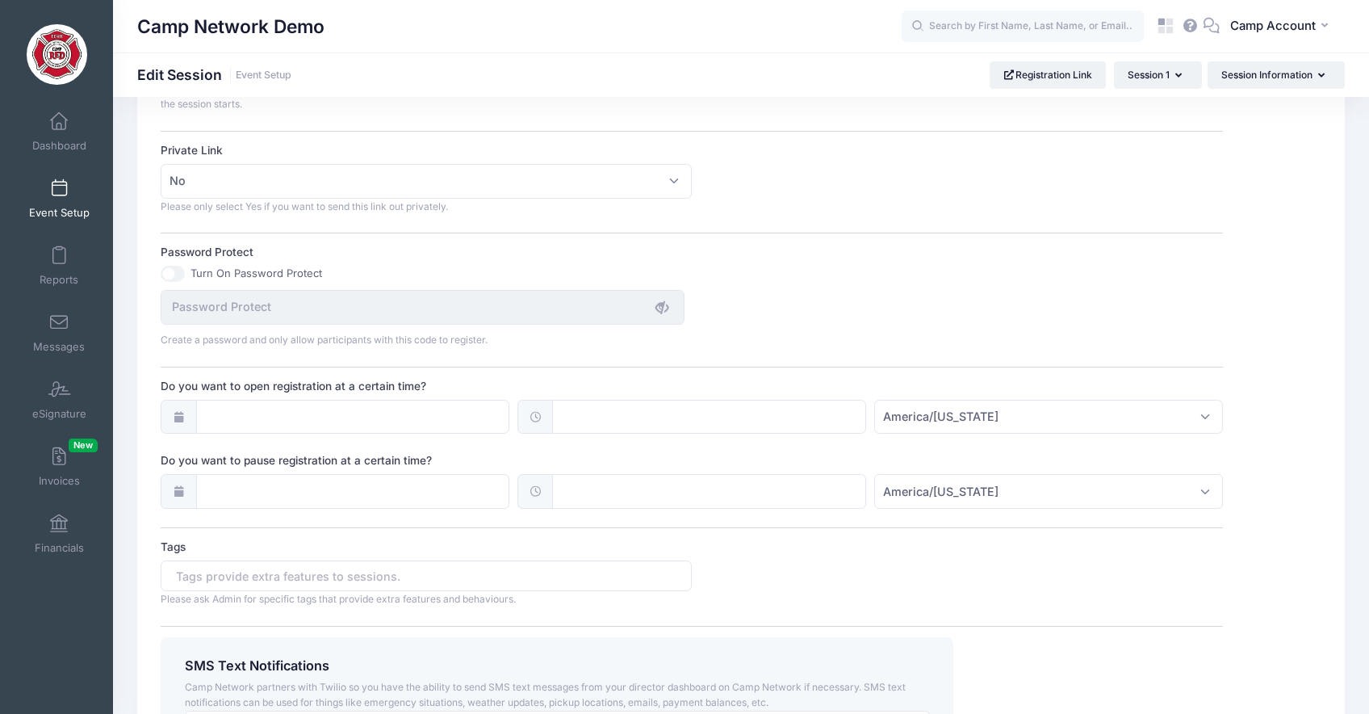
scroll to position [965, 0]
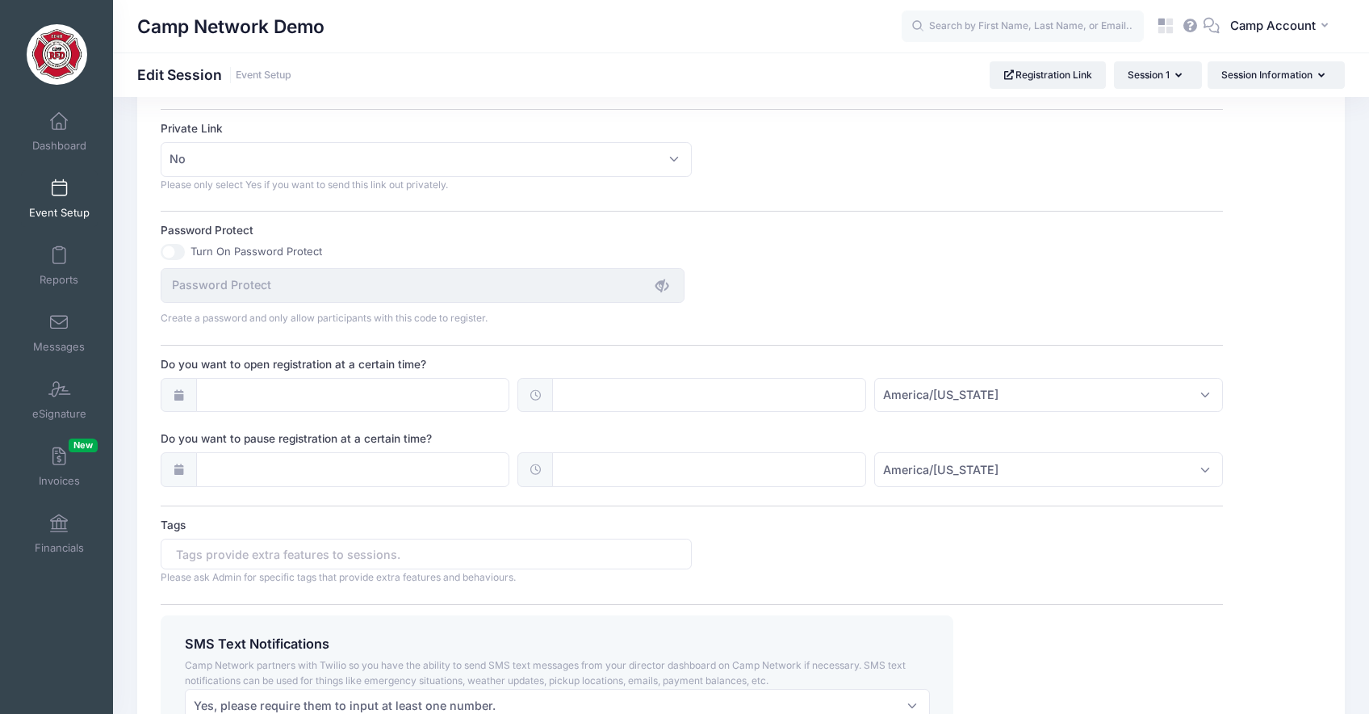
click at [59, 189] on span at bounding box center [59, 189] width 0 height 18
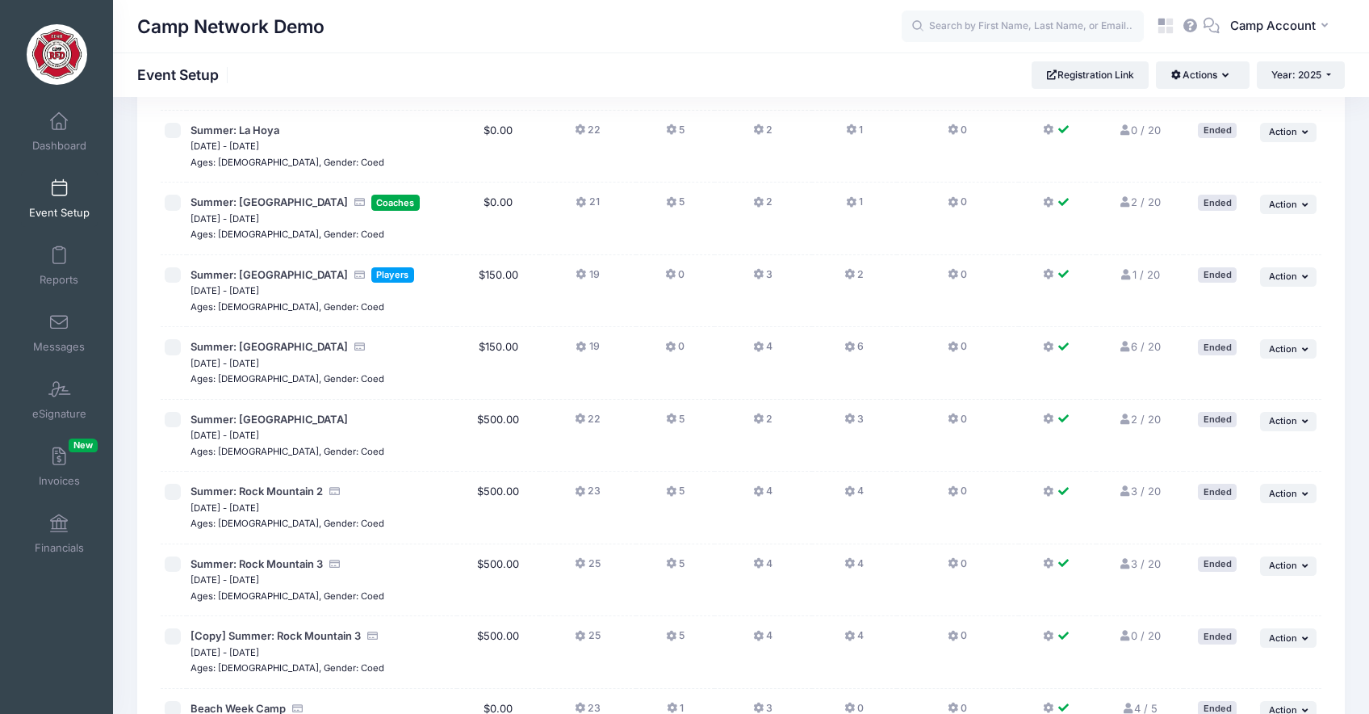
scroll to position [1233, 0]
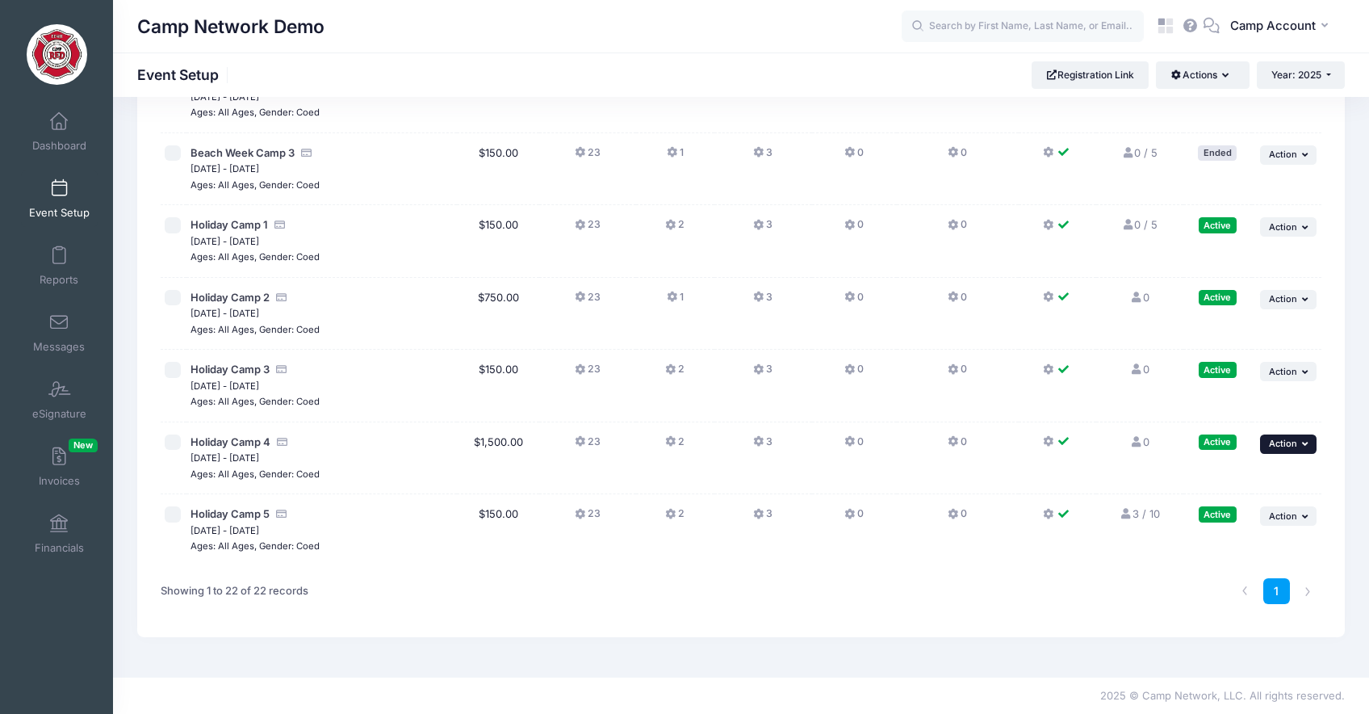
click at [1300, 446] on button "... Action" at bounding box center [1288, 443] width 57 height 19
click at [1249, 538] on link "Duplicate Session" at bounding box center [1236, 540] width 146 height 31
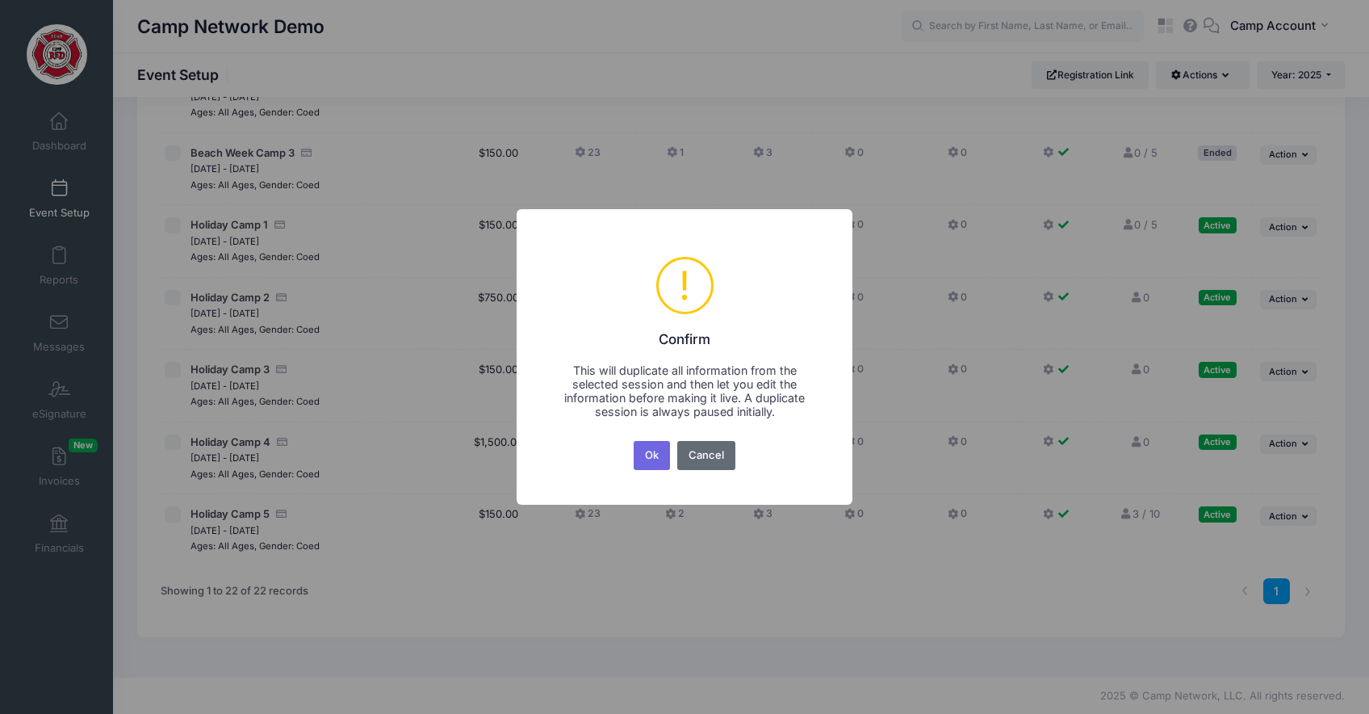
click at [707, 450] on button "Cancel" at bounding box center [706, 455] width 59 height 29
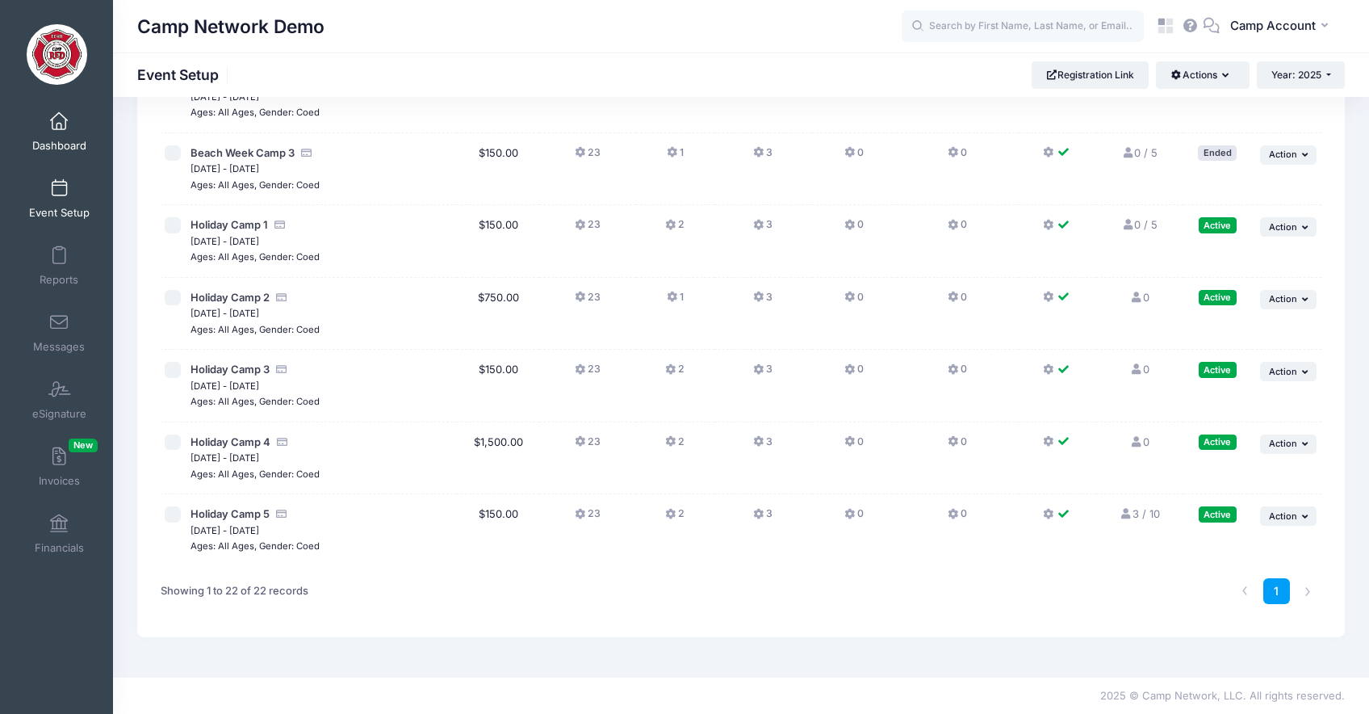
click at [53, 111] on link "Dashboard" at bounding box center [59, 131] width 77 height 57
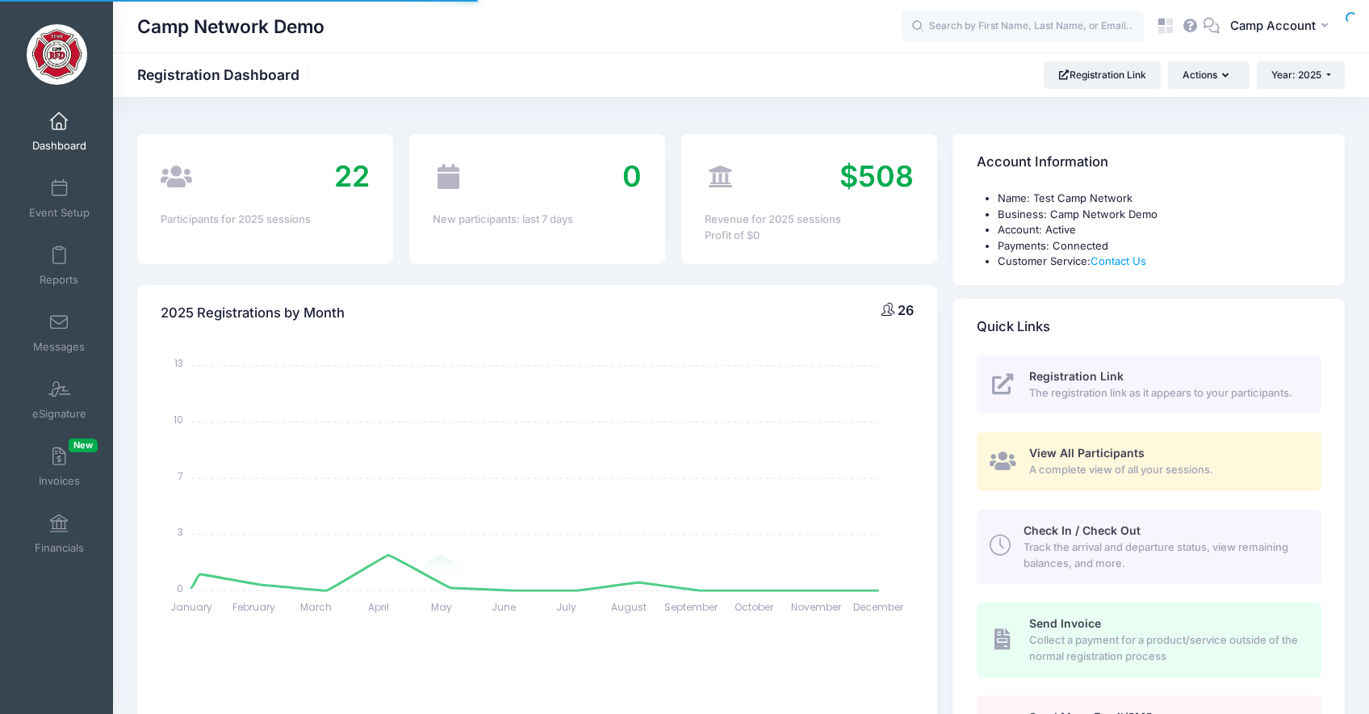
select select
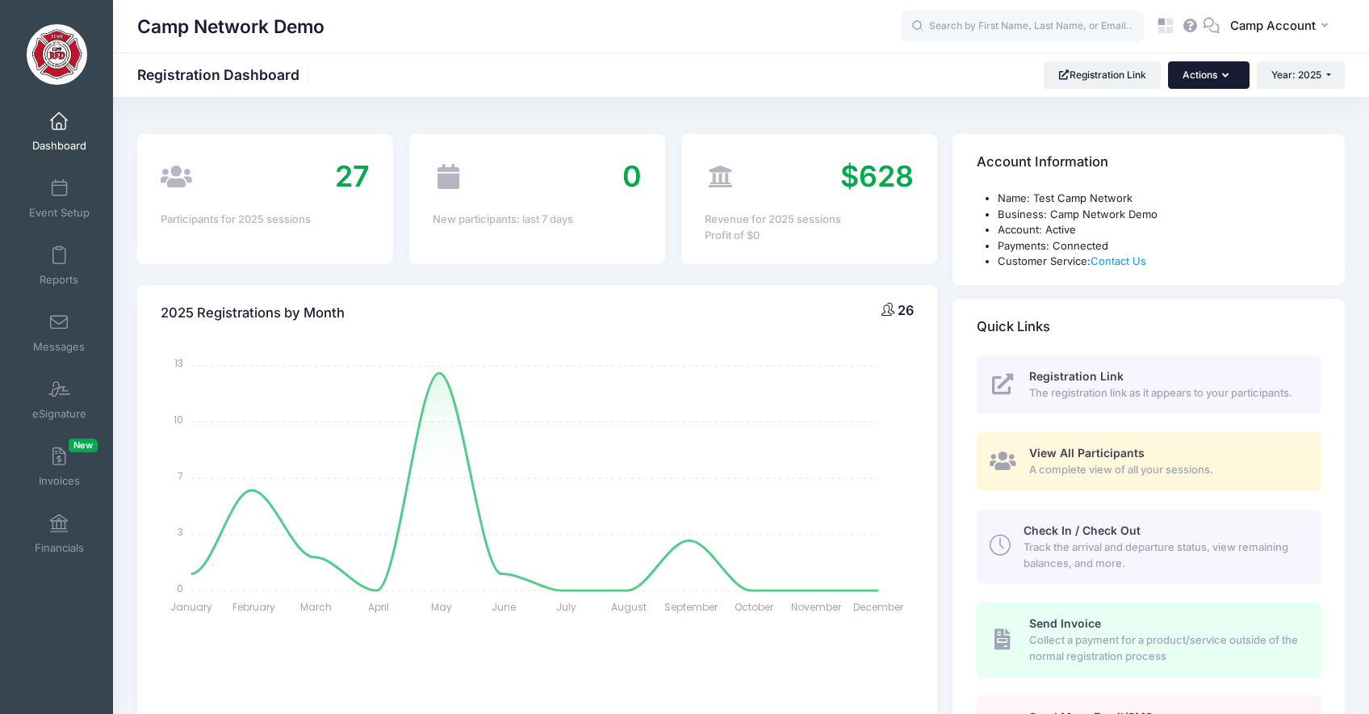
click at [1187, 79] on button "Actions" at bounding box center [1208, 74] width 81 height 27
click at [1170, 149] on link "Participant" at bounding box center [1167, 145] width 146 height 31
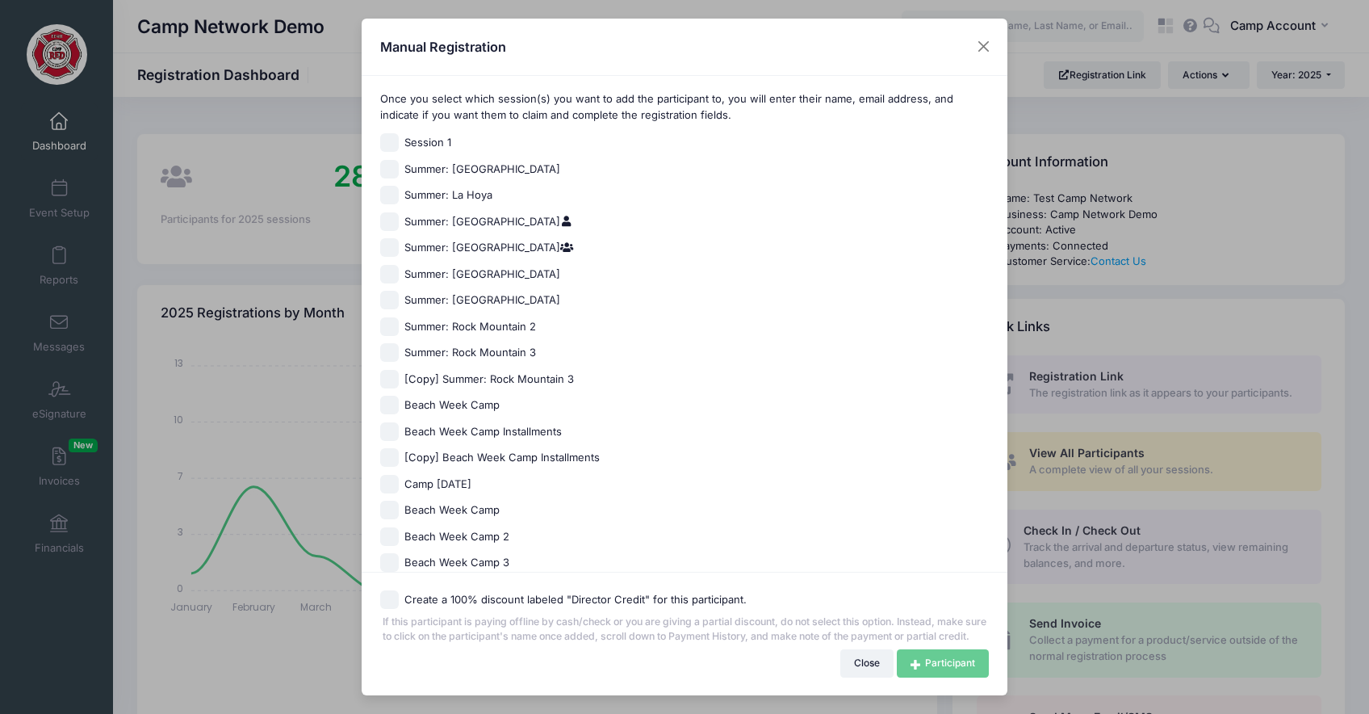
scroll to position [207, 0]
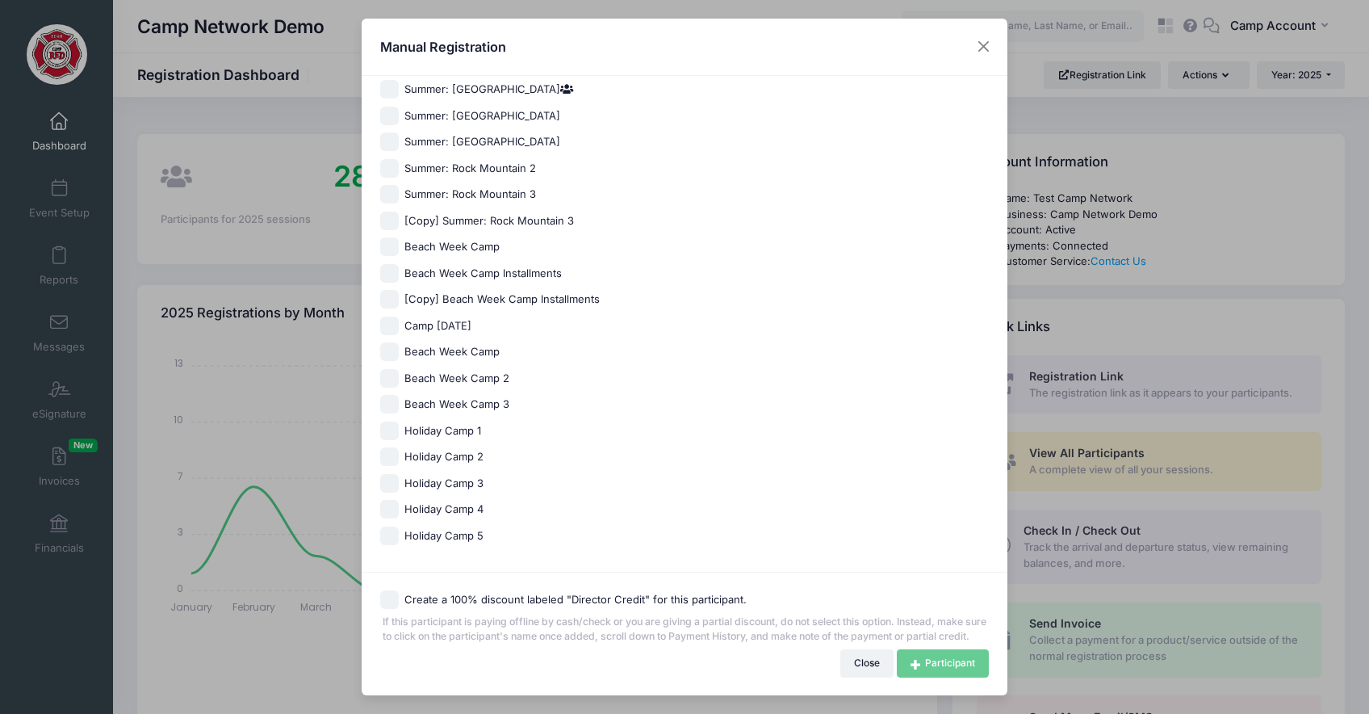
click at [458, 423] on span "Holiday Camp 1" at bounding box center [442, 431] width 77 height 16
click at [399, 421] on input "Holiday Camp 1" at bounding box center [389, 430] width 19 height 19
checkbox input "true"
click at [401, 590] on div "Create a 100% discount labeled "Director Credit" for this participant." at bounding box center [684, 599] width 609 height 19
click at [390, 590] on input "Create a 100% discount labeled "Director Credit" for this participant." at bounding box center [389, 599] width 19 height 19
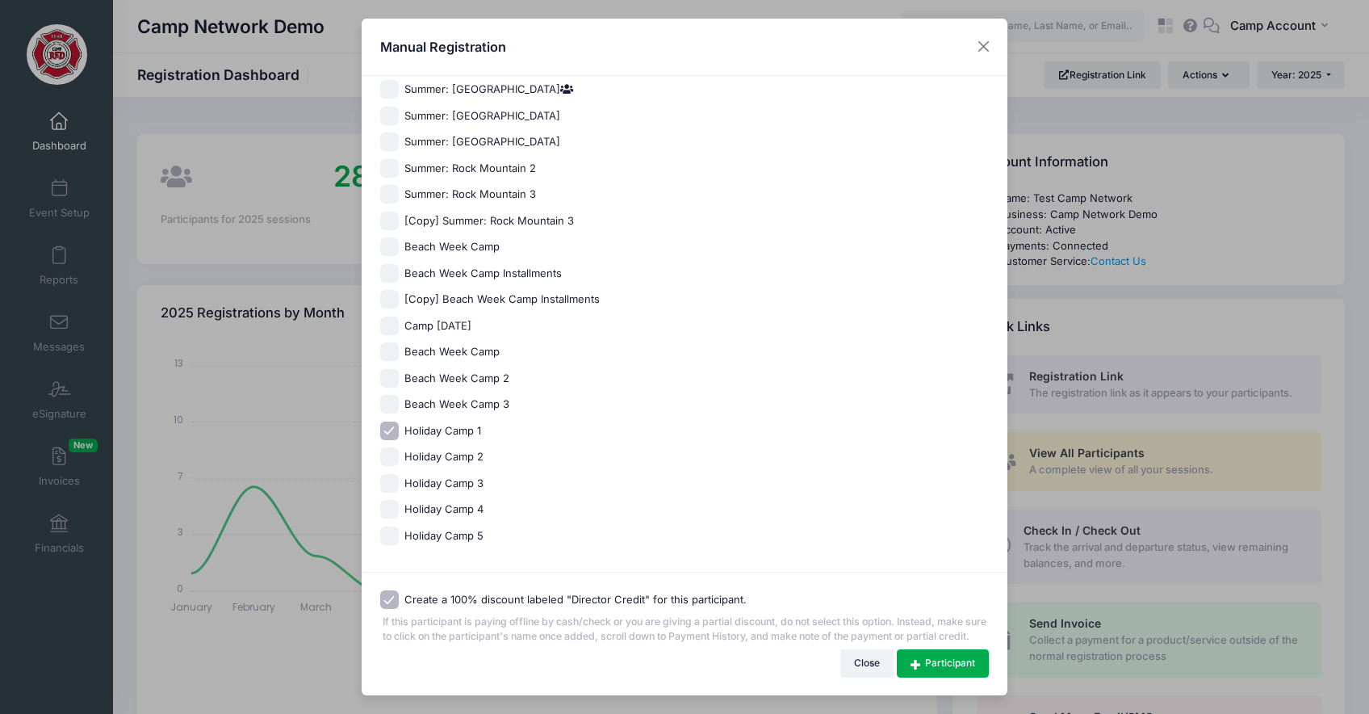
click at [383, 590] on input "Create a 100% discount labeled "Director Credit" for this participant." at bounding box center [389, 599] width 19 height 19
checkbox input "false"
click at [940, 668] on link "Participant" at bounding box center [943, 662] width 92 height 27
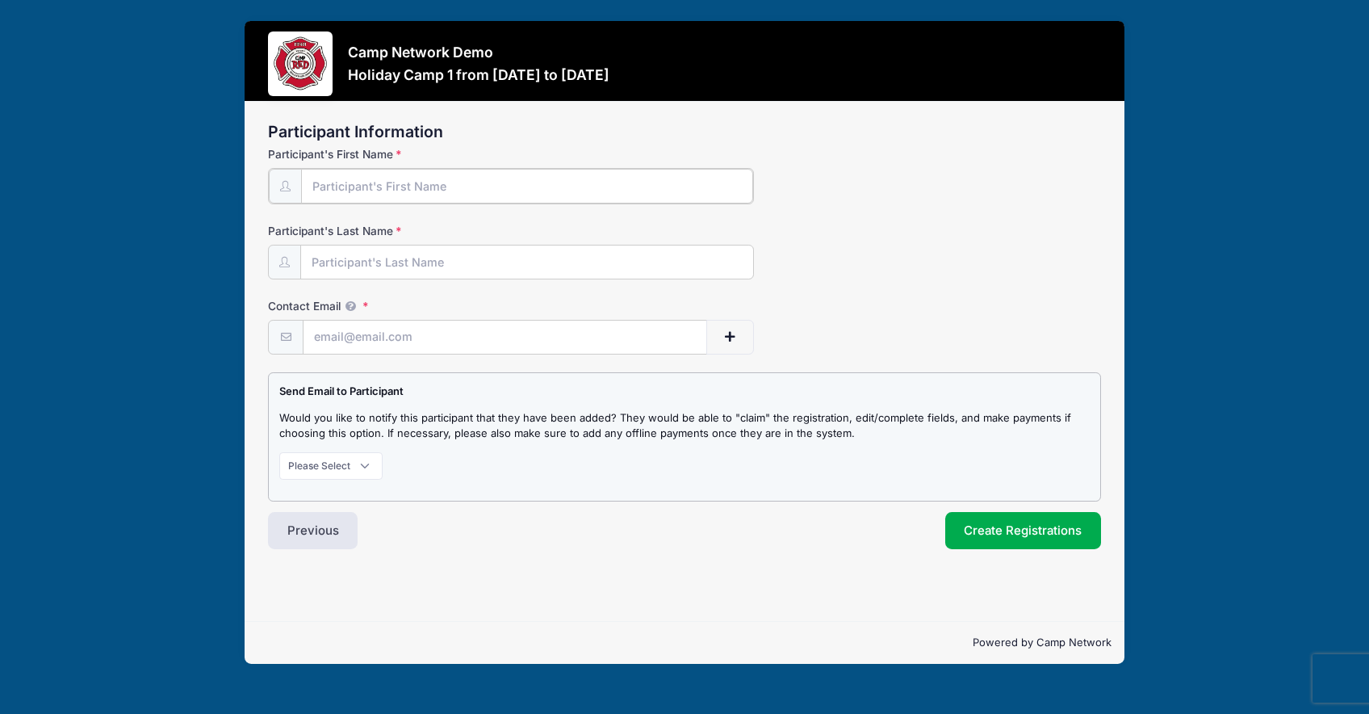
click at [354, 195] on input "Participant's First Name" at bounding box center [527, 186] width 452 height 35
type input "[PERSON_NAME]"
click at [831, 344] on div "Contact Email" at bounding box center [684, 324] width 833 height 57
click at [345, 468] on select "Please Select Don't Notify Notify" at bounding box center [330, 463] width 103 height 27
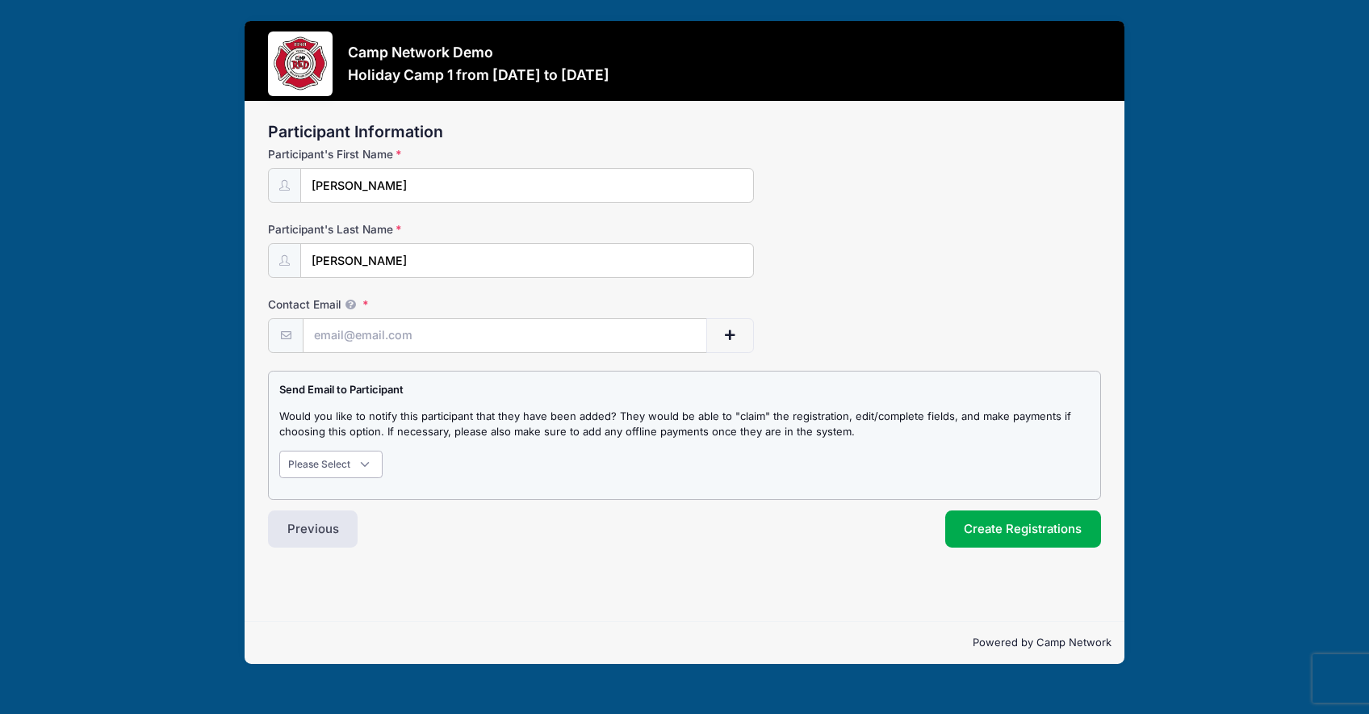
select select "1"
click at [279, 450] on select "Please Select Don't Notify Notify" at bounding box center [330, 463] width 103 height 27
click at [516, 499] on form "Participant's First Name Andrew Participant's Last Name Downing Contact Email C…" at bounding box center [684, 323] width 833 height 354
click at [785, 291] on form "Participant's First Name Andrew Participant's Last Name Downing Contact Email C…" at bounding box center [684, 323] width 833 height 354
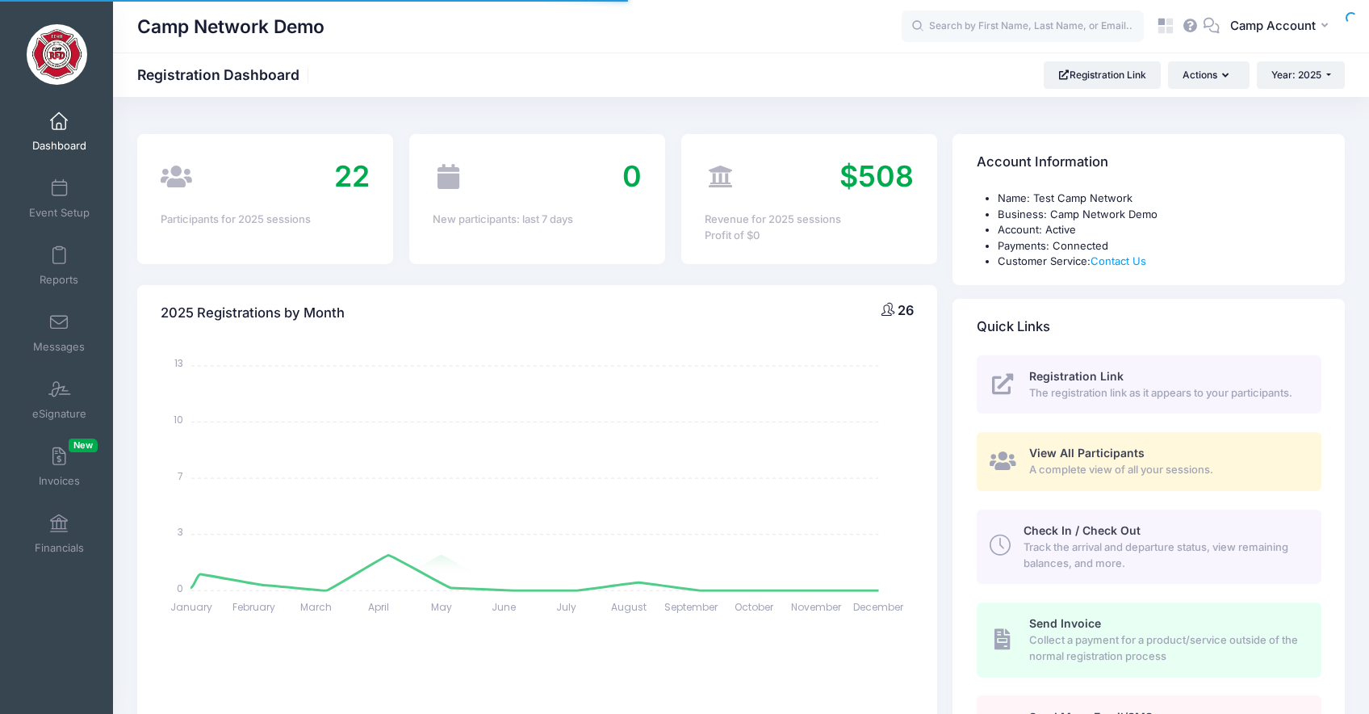
select select
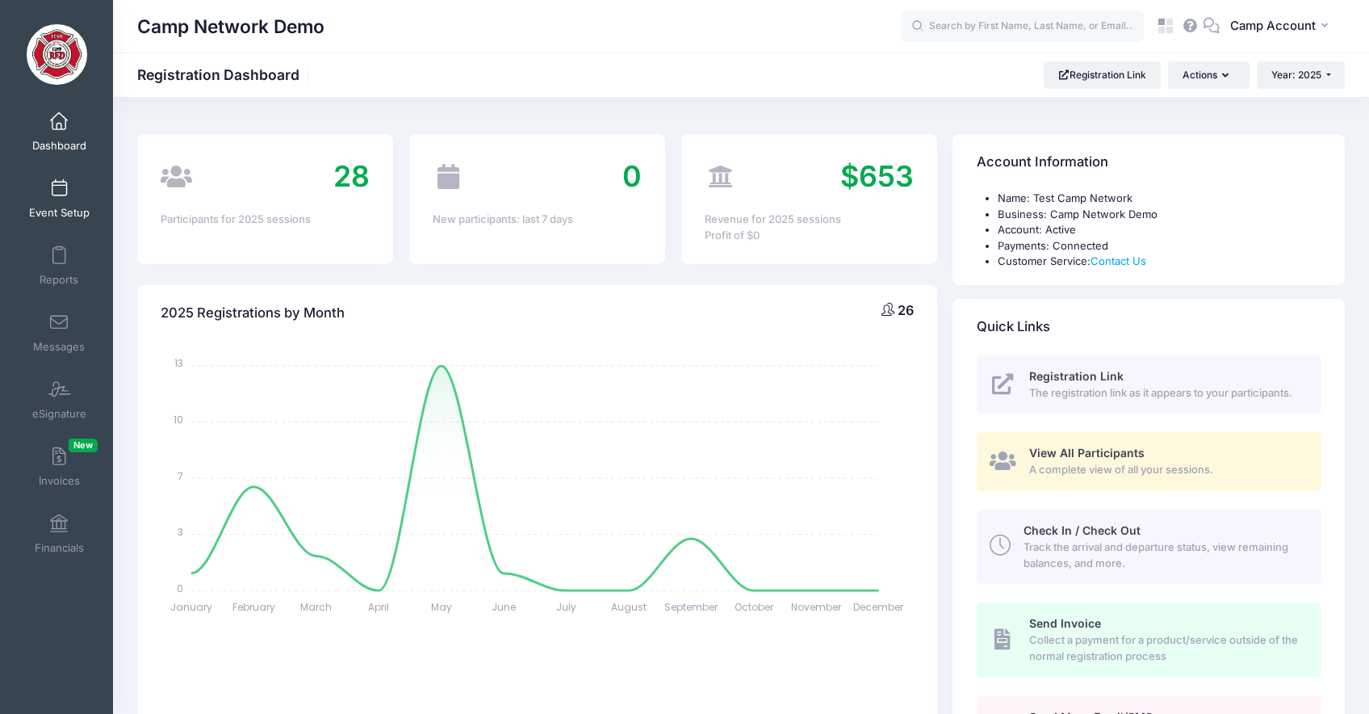
click at [70, 206] on span "Event Setup" at bounding box center [59, 213] width 61 height 14
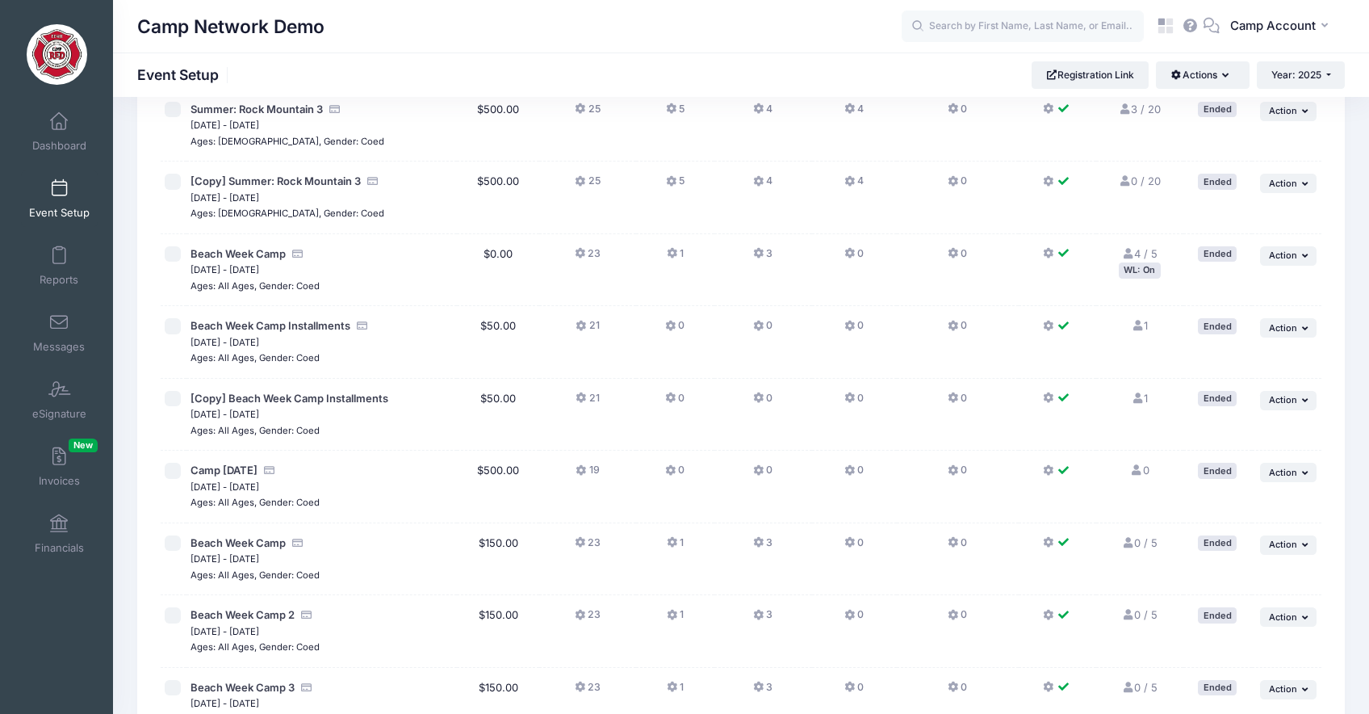
scroll to position [1233, 0]
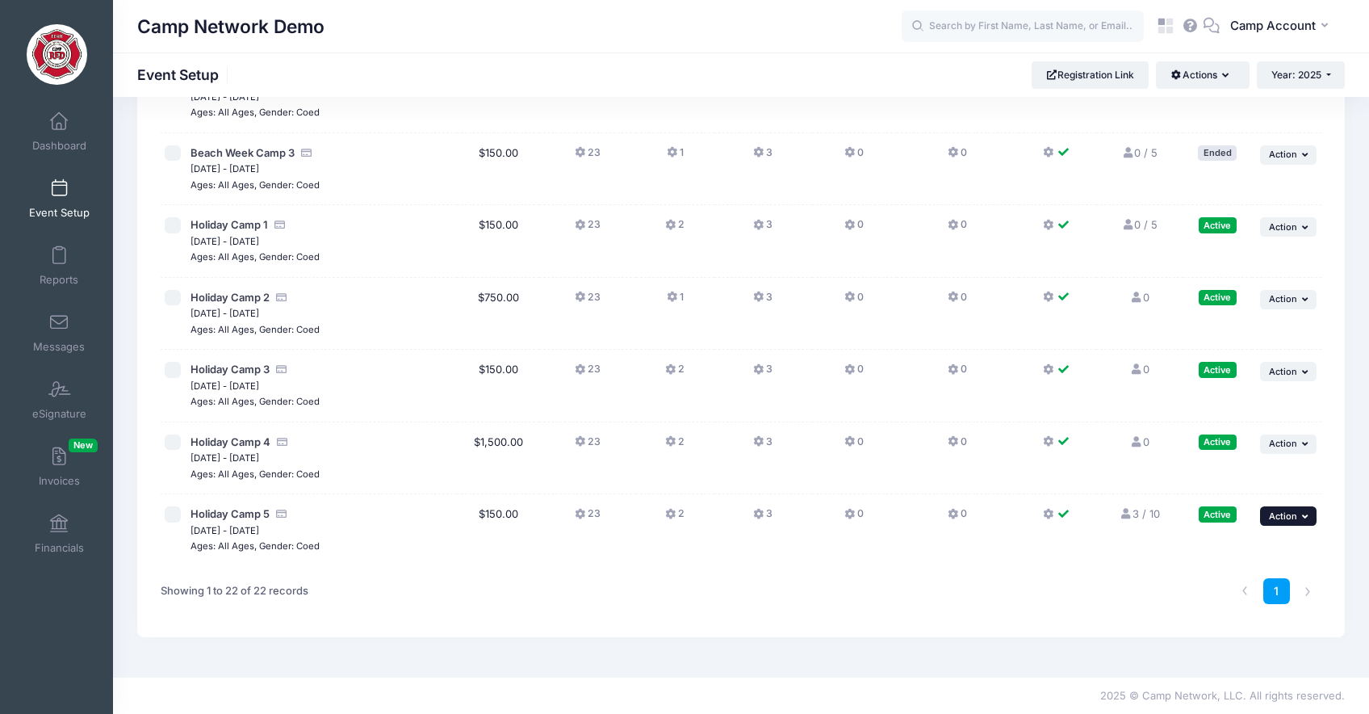
click at [1283, 518] on span "Action" at bounding box center [1283, 515] width 28 height 11
click at [1287, 612] on link "Duplicate Session" at bounding box center [1236, 613] width 146 height 31
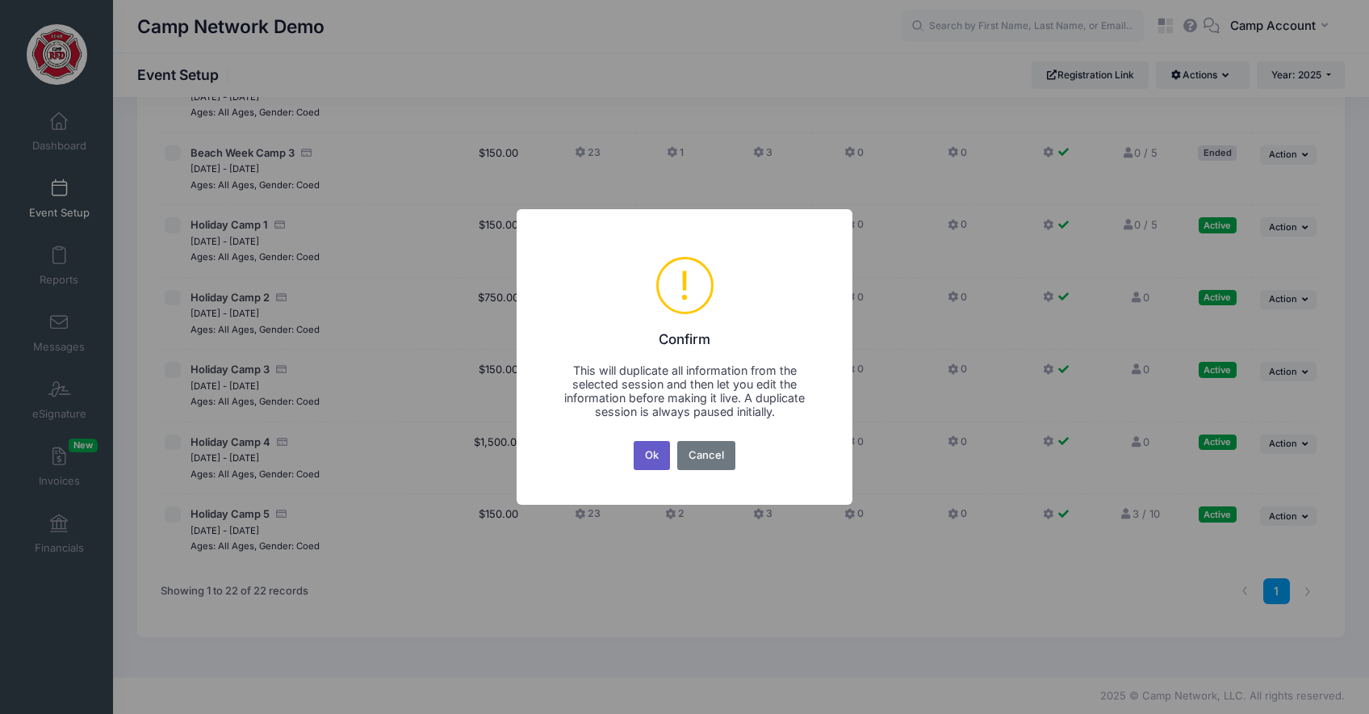
click at [655, 463] on button "Ok" at bounding box center [652, 455] width 37 height 29
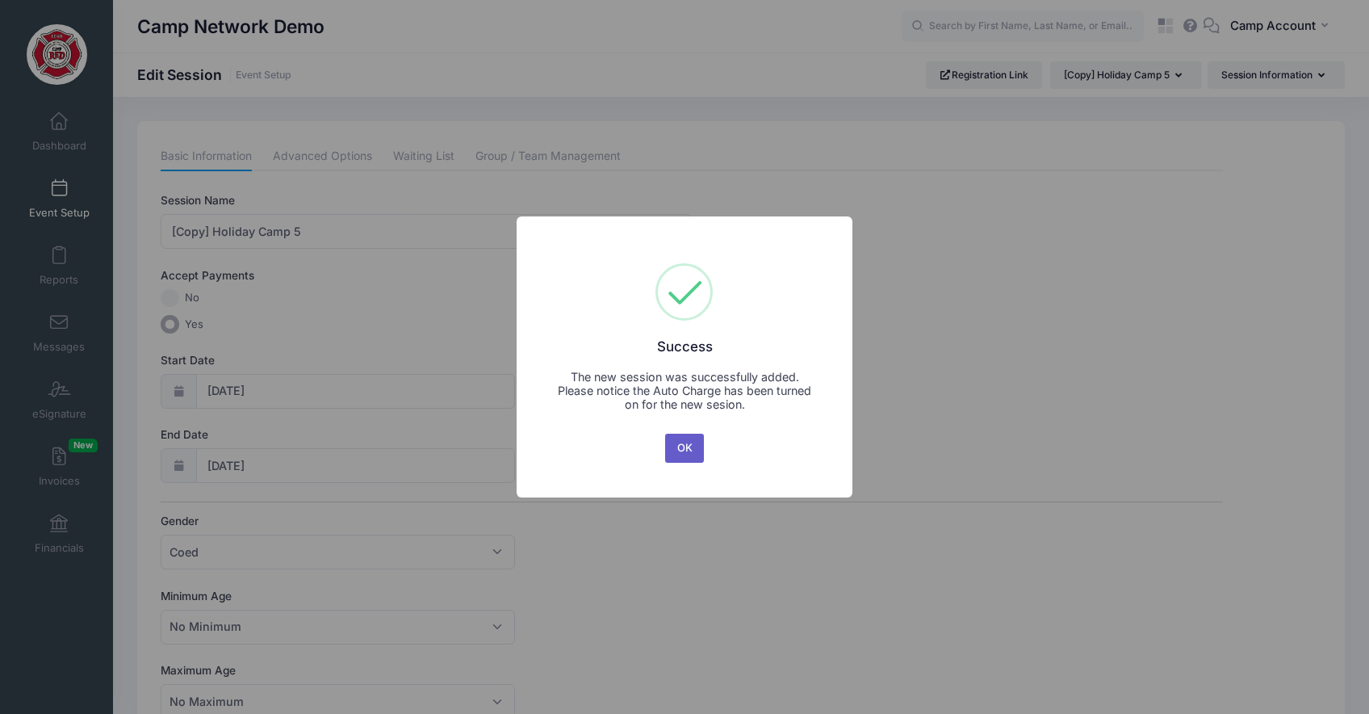
click at [690, 442] on button "OK" at bounding box center [684, 447] width 39 height 29
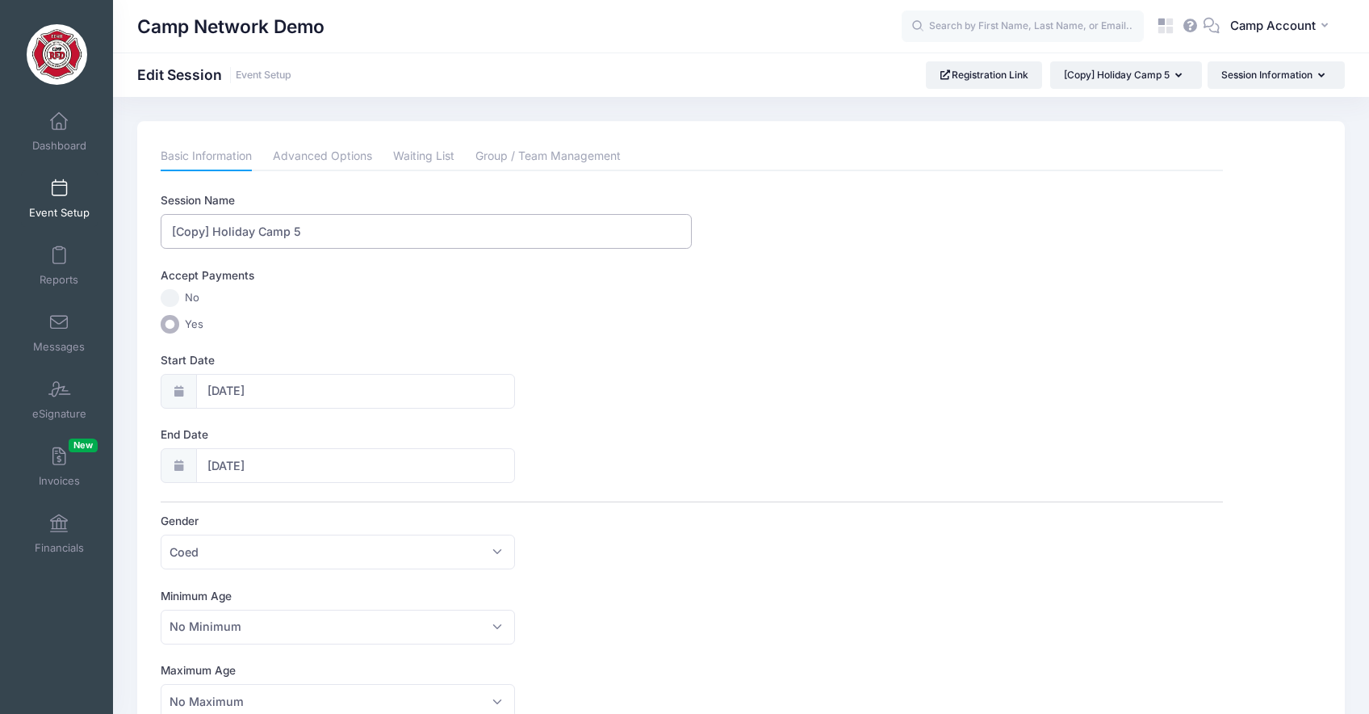
drag, startPoint x: 211, startPoint y: 232, endPoint x: 109, endPoint y: 210, distance: 104.8
type input "Holiday Camp 5"
click at [296, 377] on input "12/30/2025" at bounding box center [355, 391] width 319 height 35
click at [221, 442] on span at bounding box center [220, 434] width 27 height 27
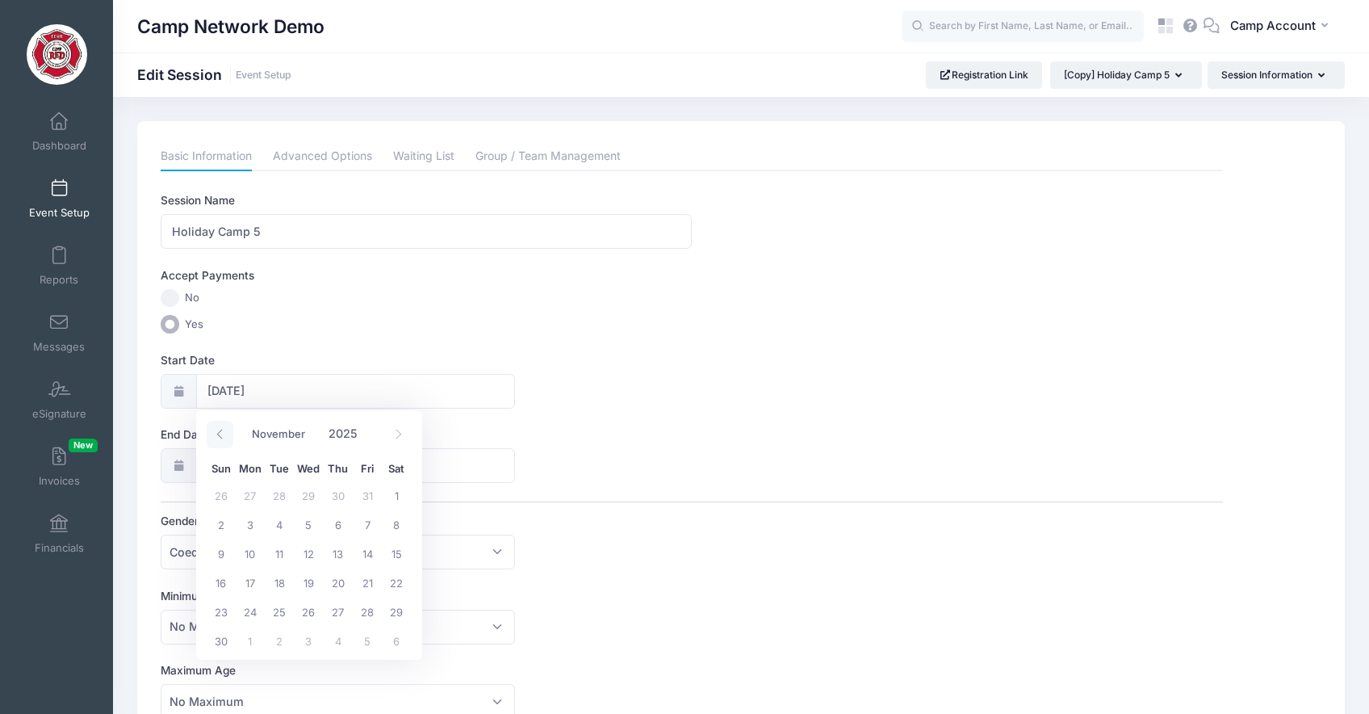
click at [221, 442] on span at bounding box center [220, 434] width 27 height 27
select select "8"
click at [330, 549] on span "18" at bounding box center [338, 552] width 29 height 29
type input "09/18/2025"
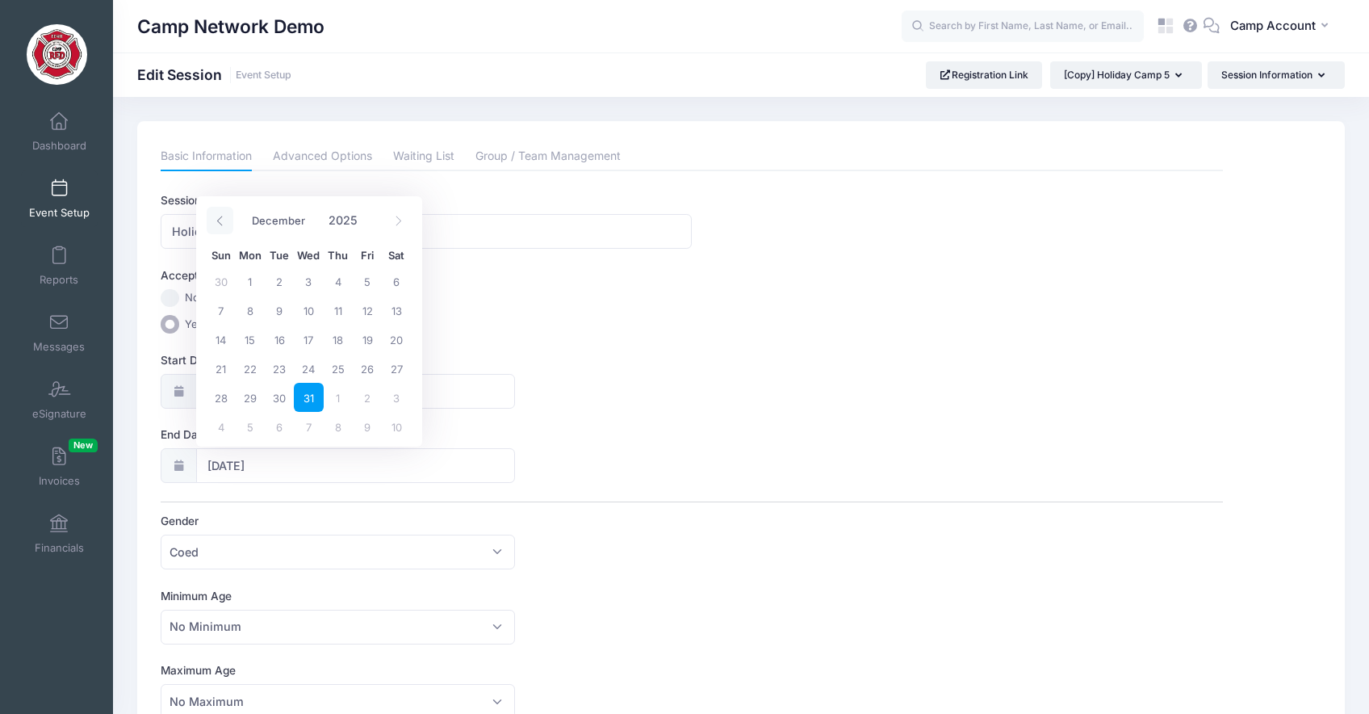
click at [215, 220] on icon at bounding box center [220, 221] width 10 height 10
select select "8"
click at [341, 338] on span "18" at bounding box center [338, 338] width 29 height 29
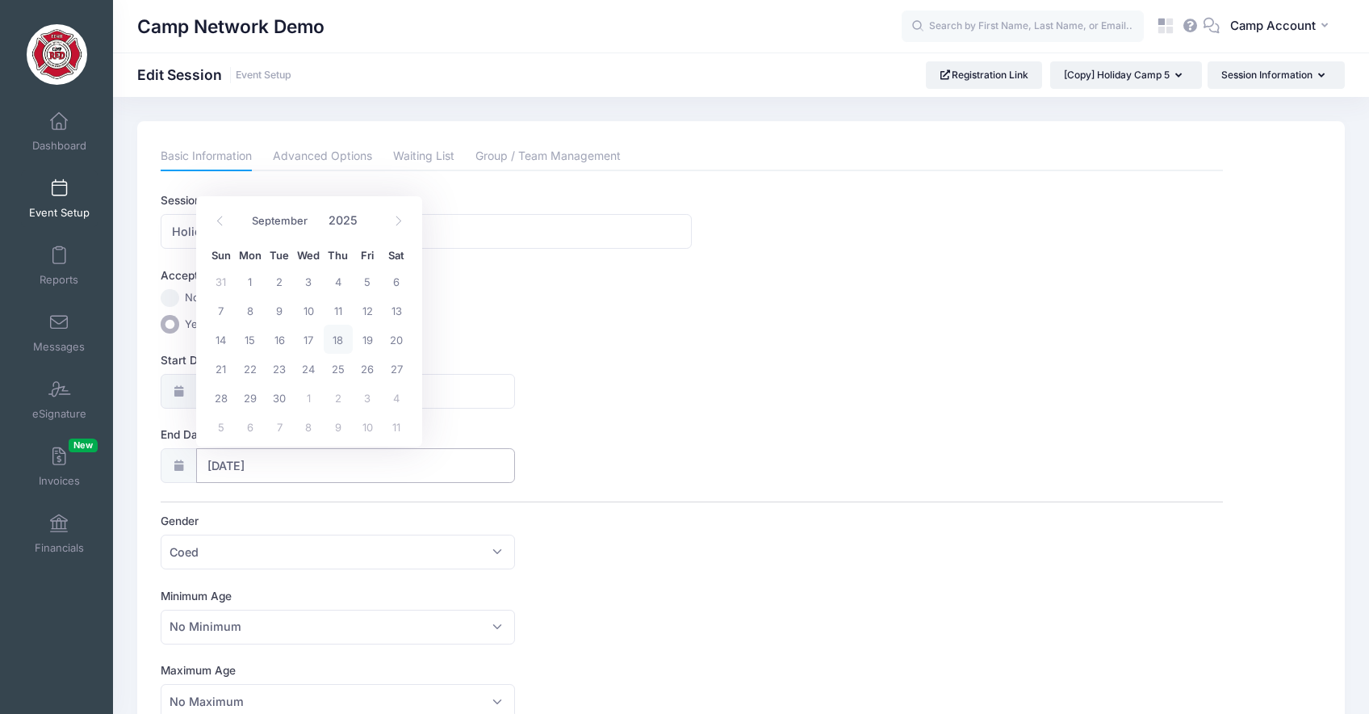
type input "09/18/2025"
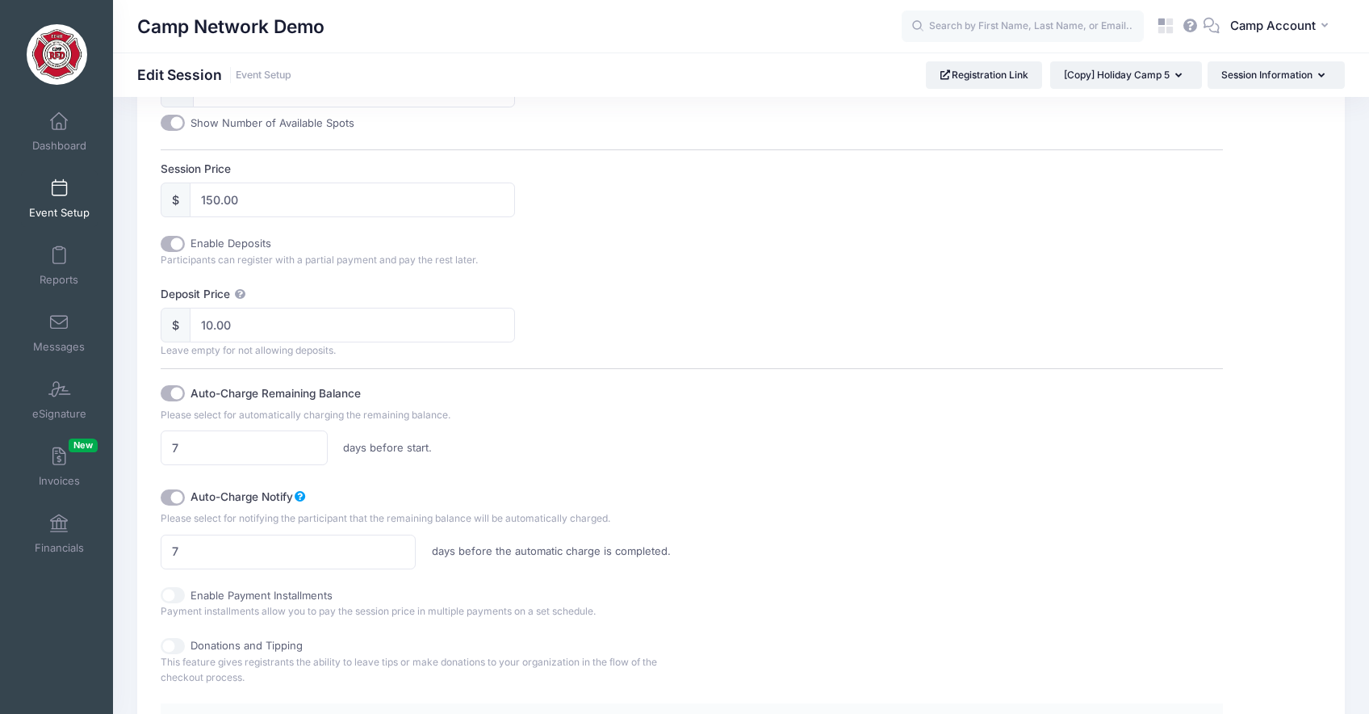
scroll to position [987, 0]
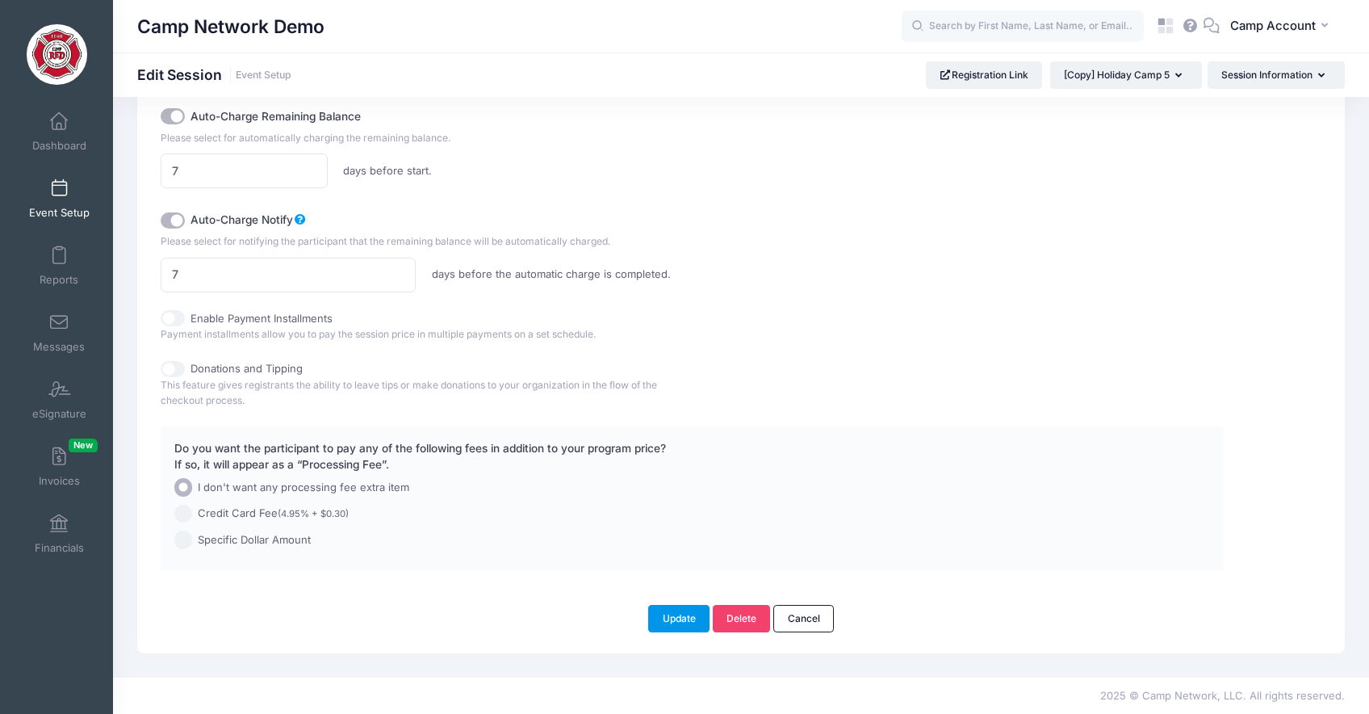
click at [678, 606] on button "Update" at bounding box center [678, 618] width 61 height 27
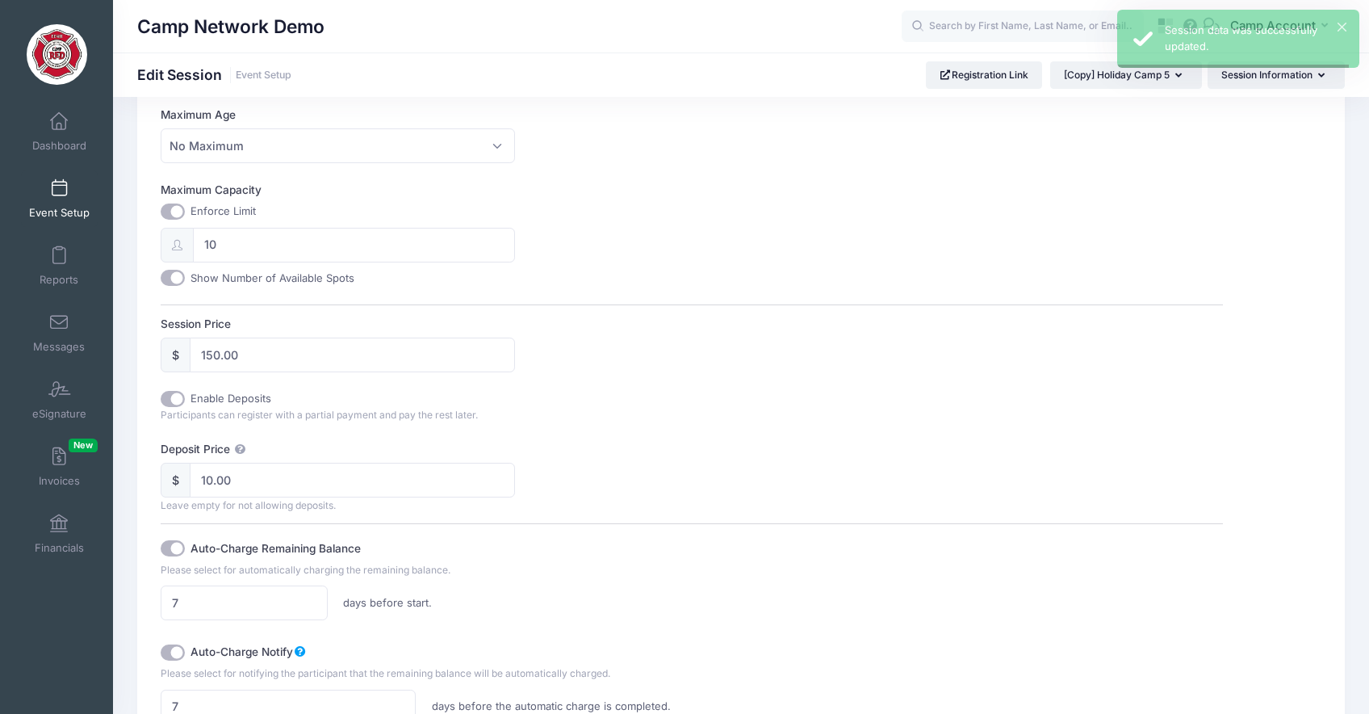
scroll to position [0, 0]
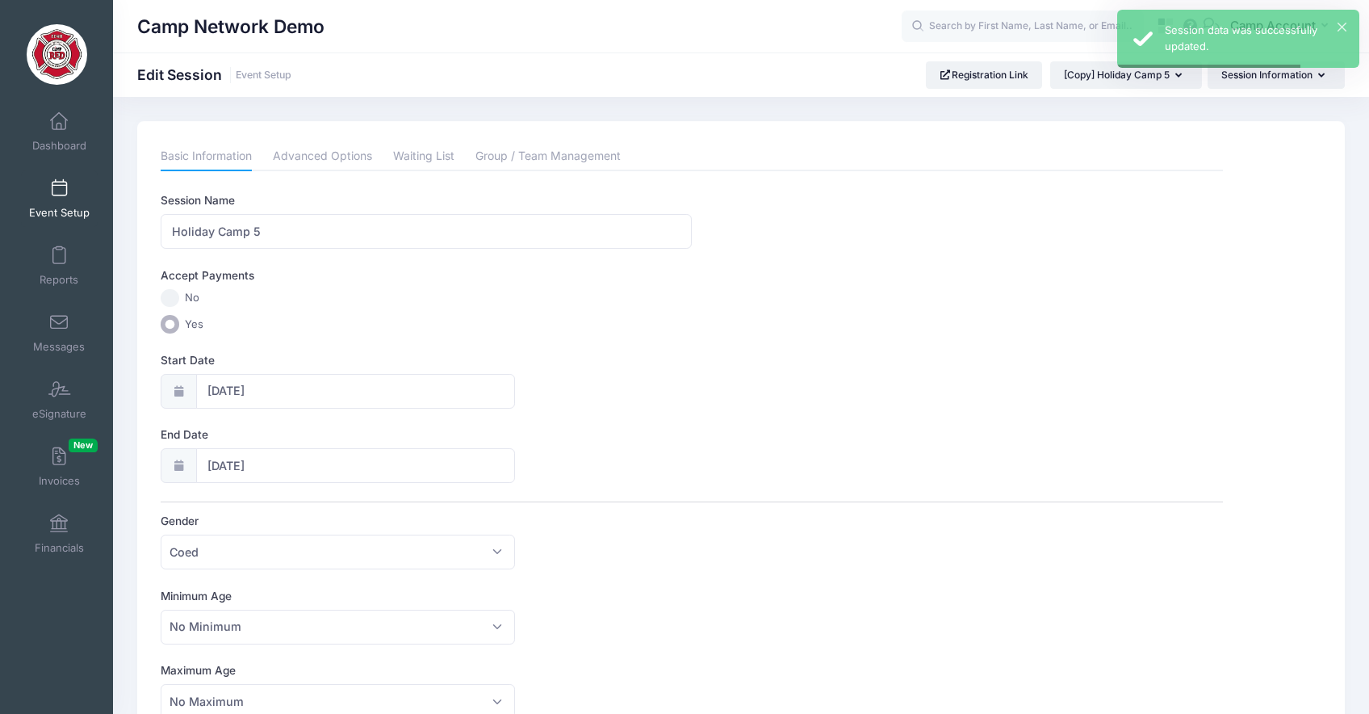
click at [67, 196] on link "Event Setup" at bounding box center [59, 198] width 77 height 57
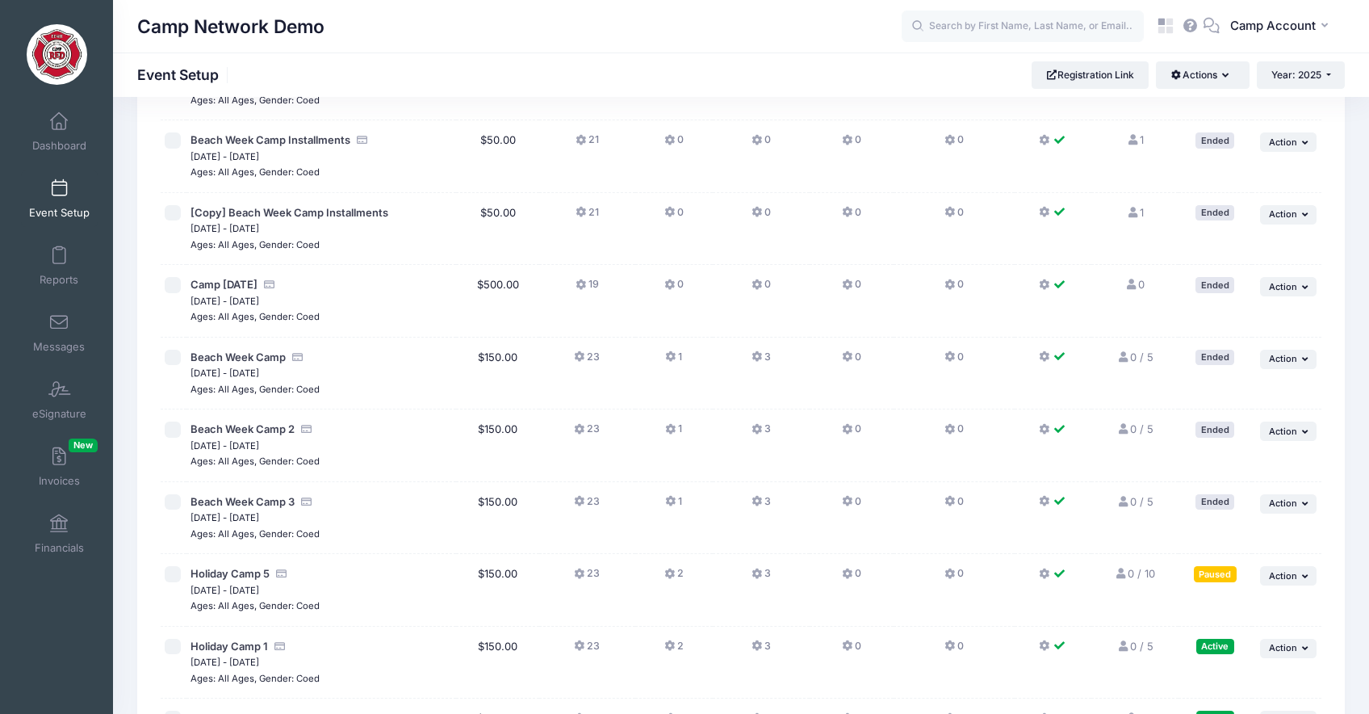
scroll to position [1036, 0]
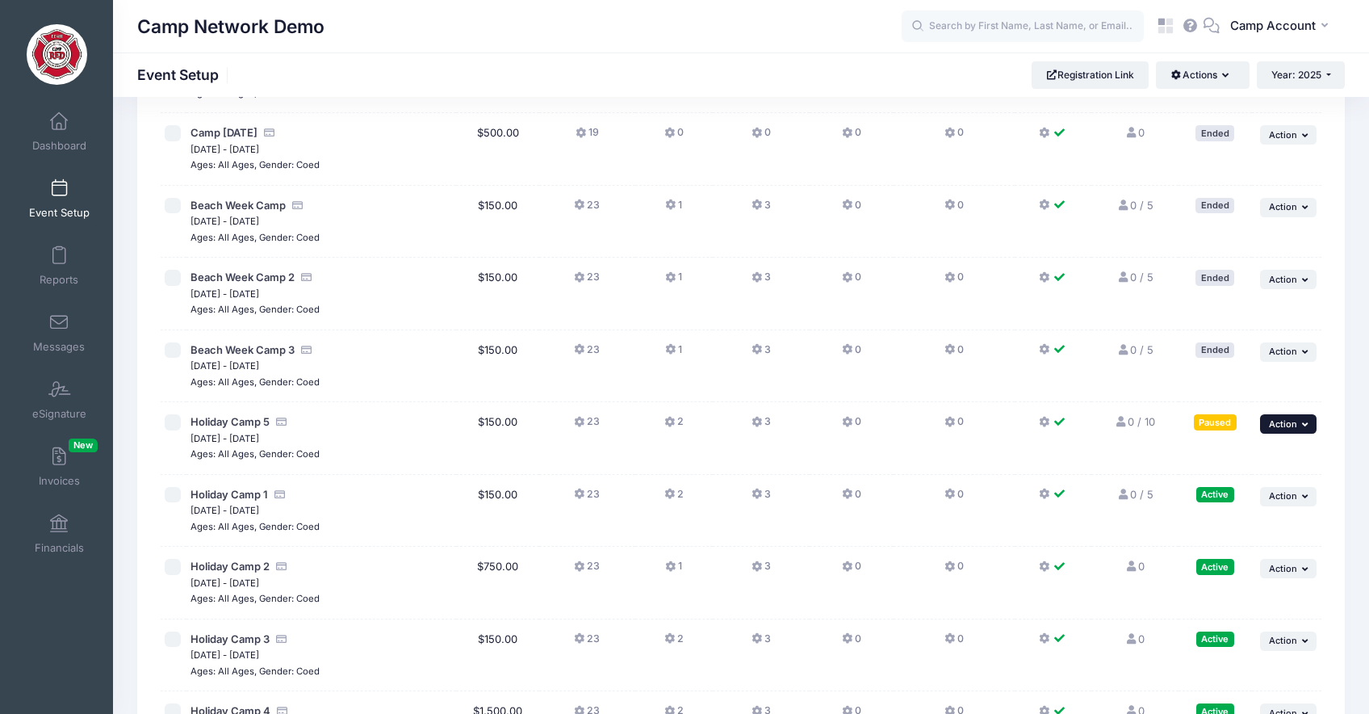
click at [1303, 423] on icon "button" at bounding box center [1307, 424] width 10 height 9
click at [1279, 455] on link "Resume Session" at bounding box center [1236, 459] width 146 height 31
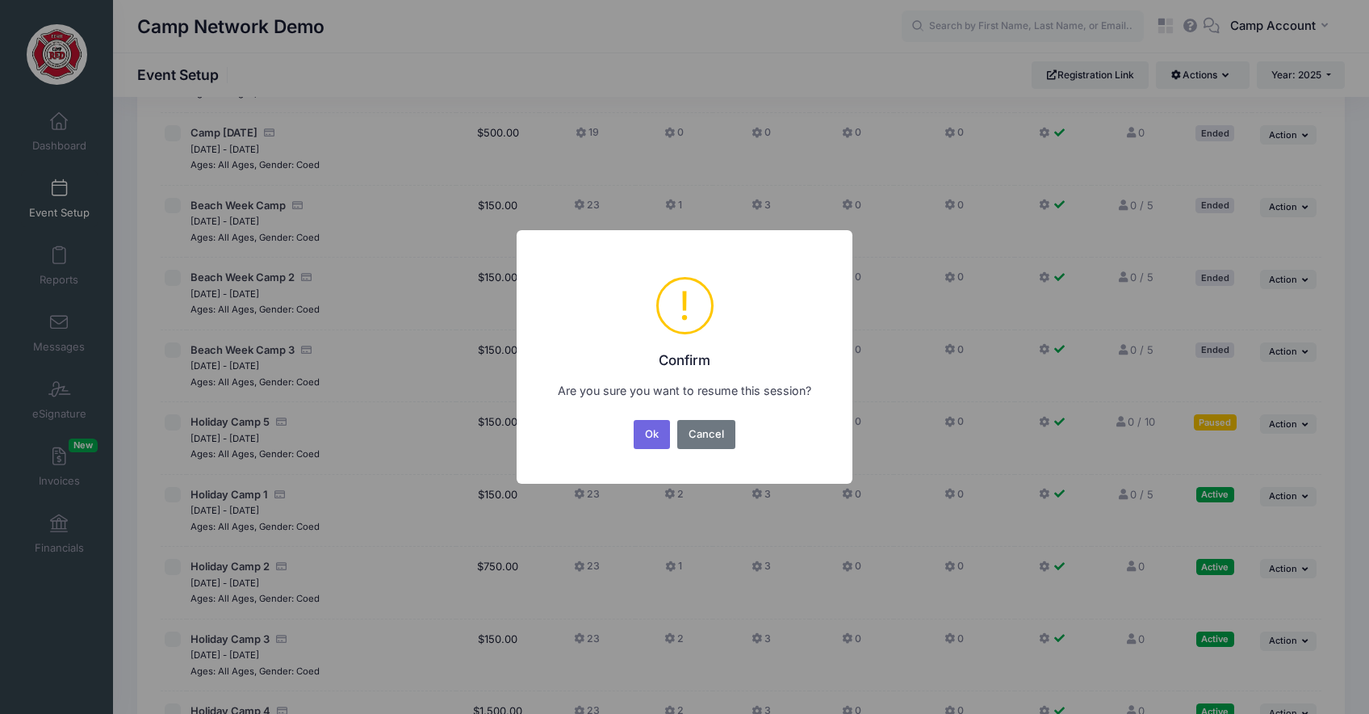
click at [634, 420] on button "Ok" at bounding box center [652, 434] width 37 height 29
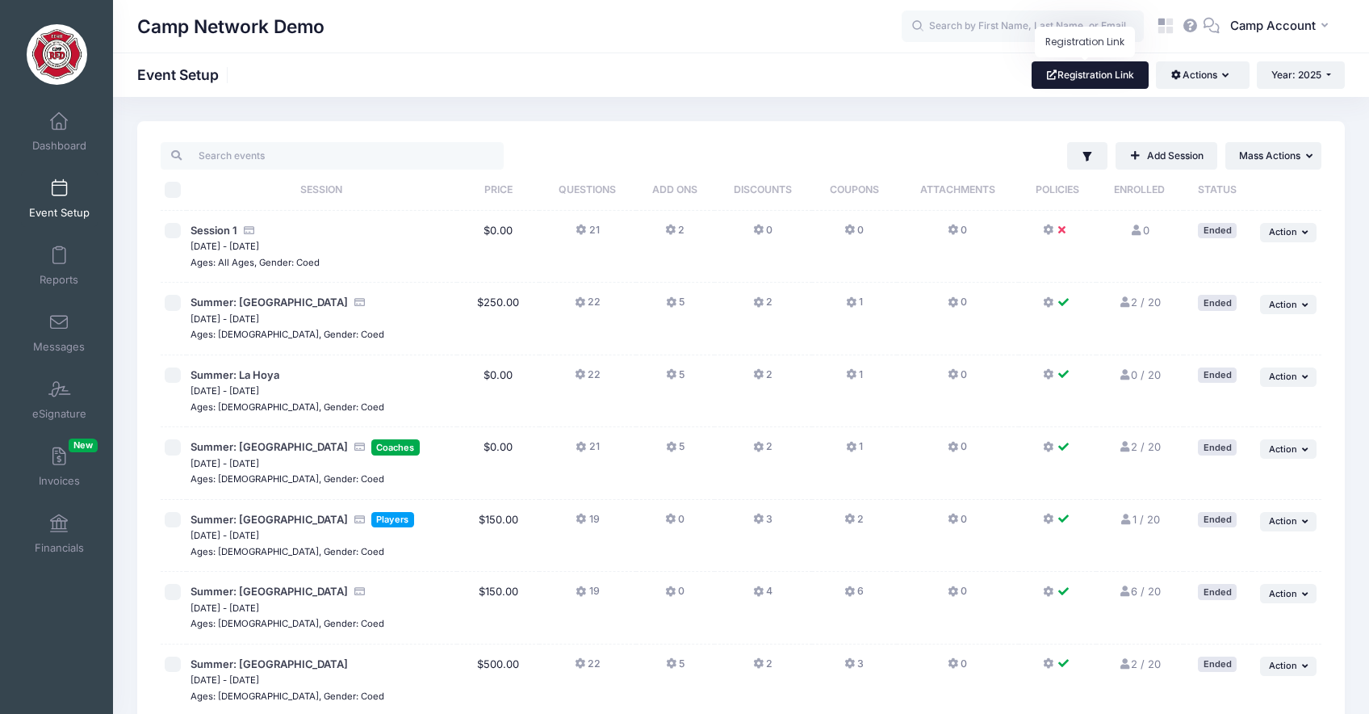
click at [1131, 77] on link "Registration Link" at bounding box center [1090, 74] width 117 height 27
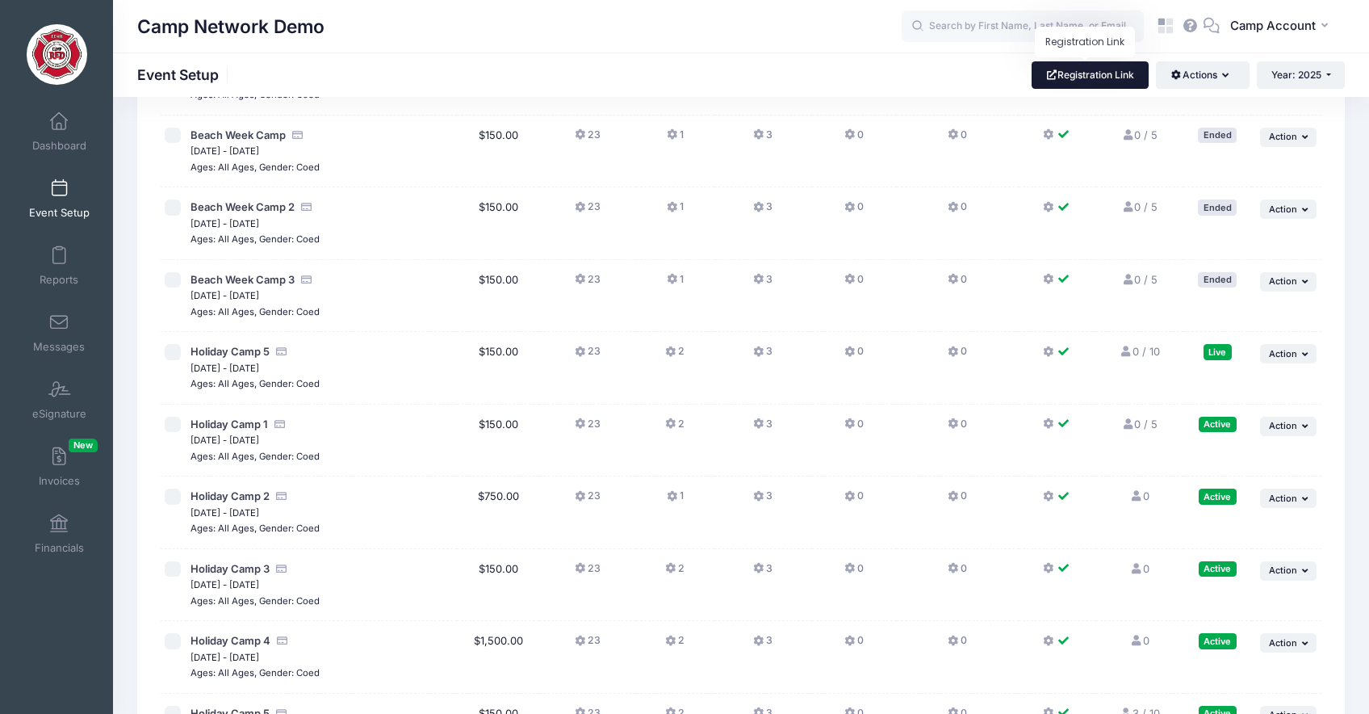
scroll to position [1113, 0]
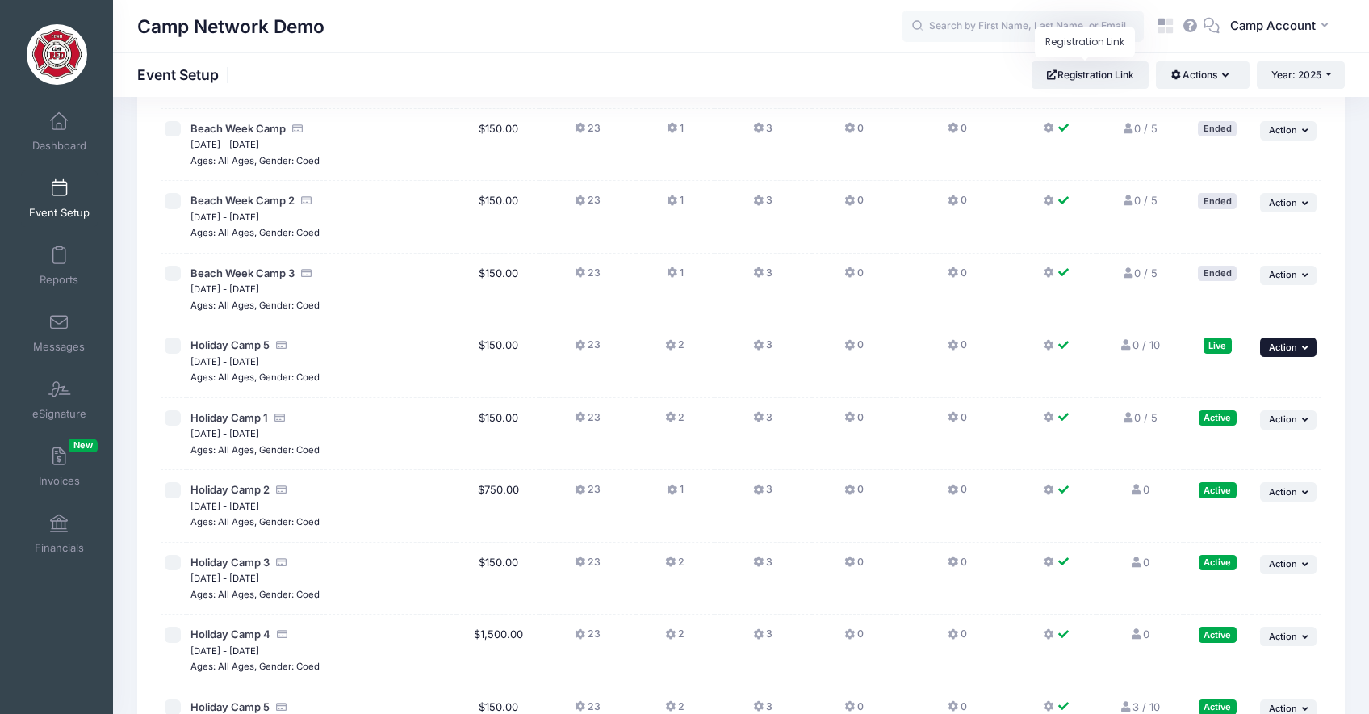
click at [1286, 348] on span "Action" at bounding box center [1283, 346] width 28 height 11
click at [1265, 473] on link "Delete Session" at bounding box center [1236, 475] width 146 height 31
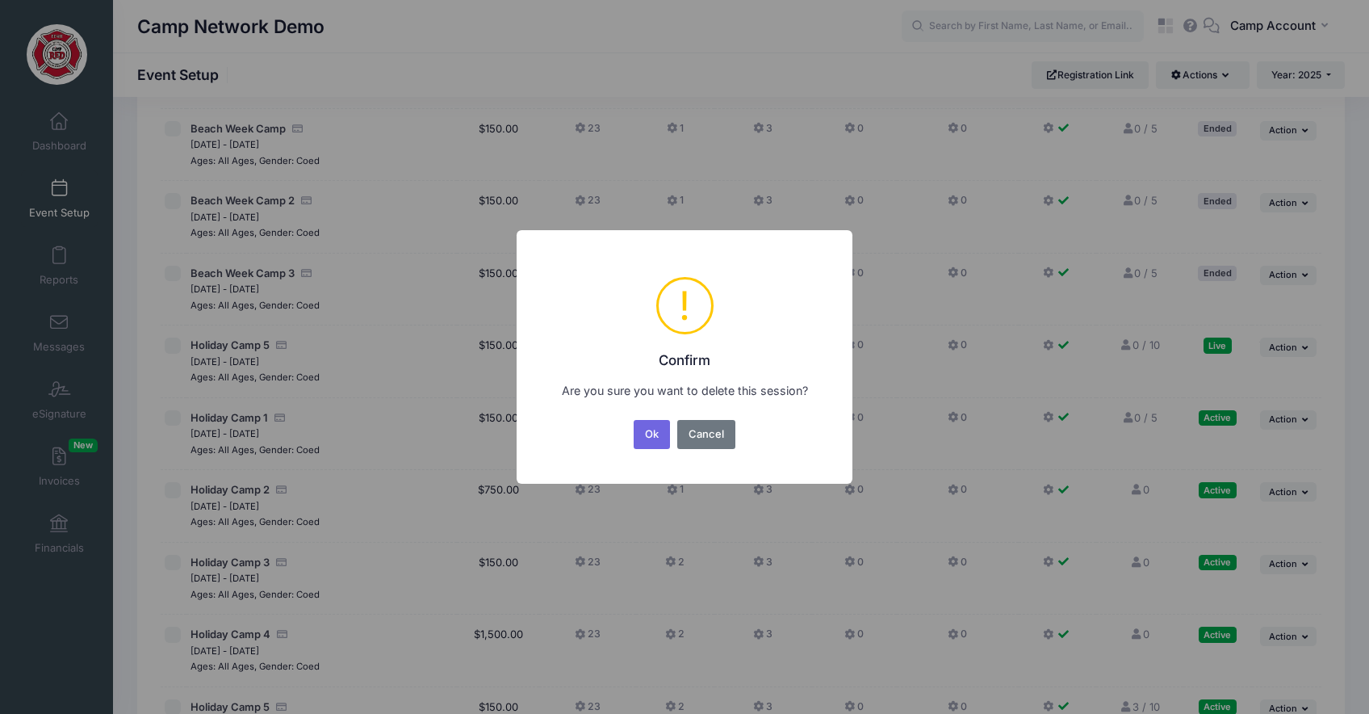
click at [634, 420] on button "Ok" at bounding box center [652, 434] width 37 height 29
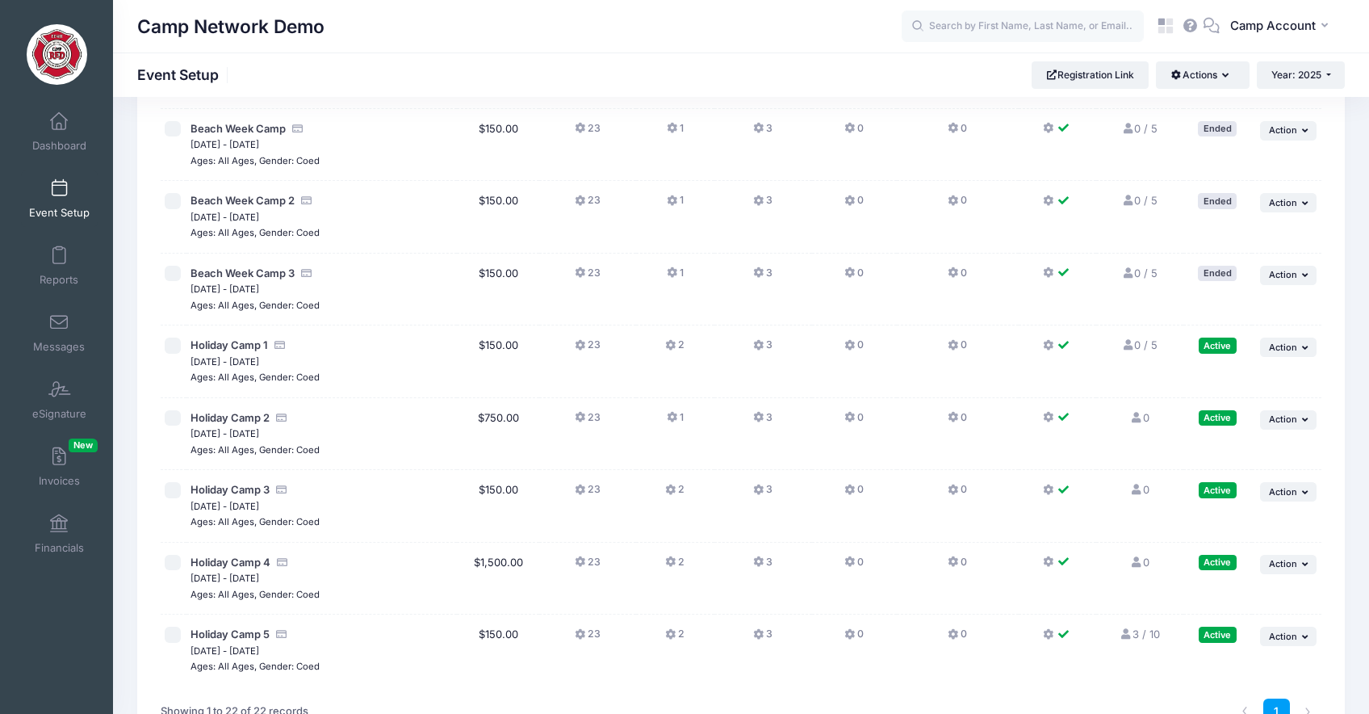
click at [79, 160] on div "Dashboard" at bounding box center [60, 131] width 108 height 67
click at [67, 144] on span "Dashboard" at bounding box center [59, 146] width 54 height 14
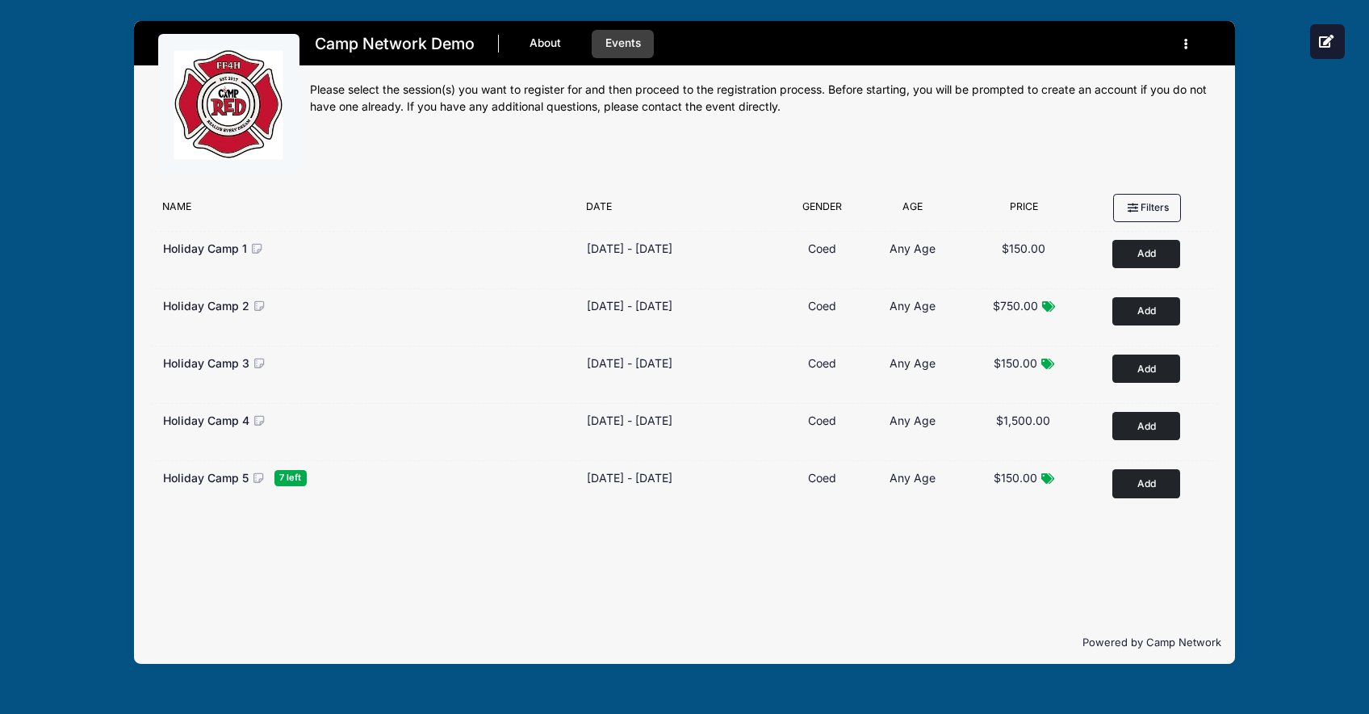
click at [99, 350] on div "Camp Network Demo About Events Register" at bounding box center [684, 342] width 1321 height 684
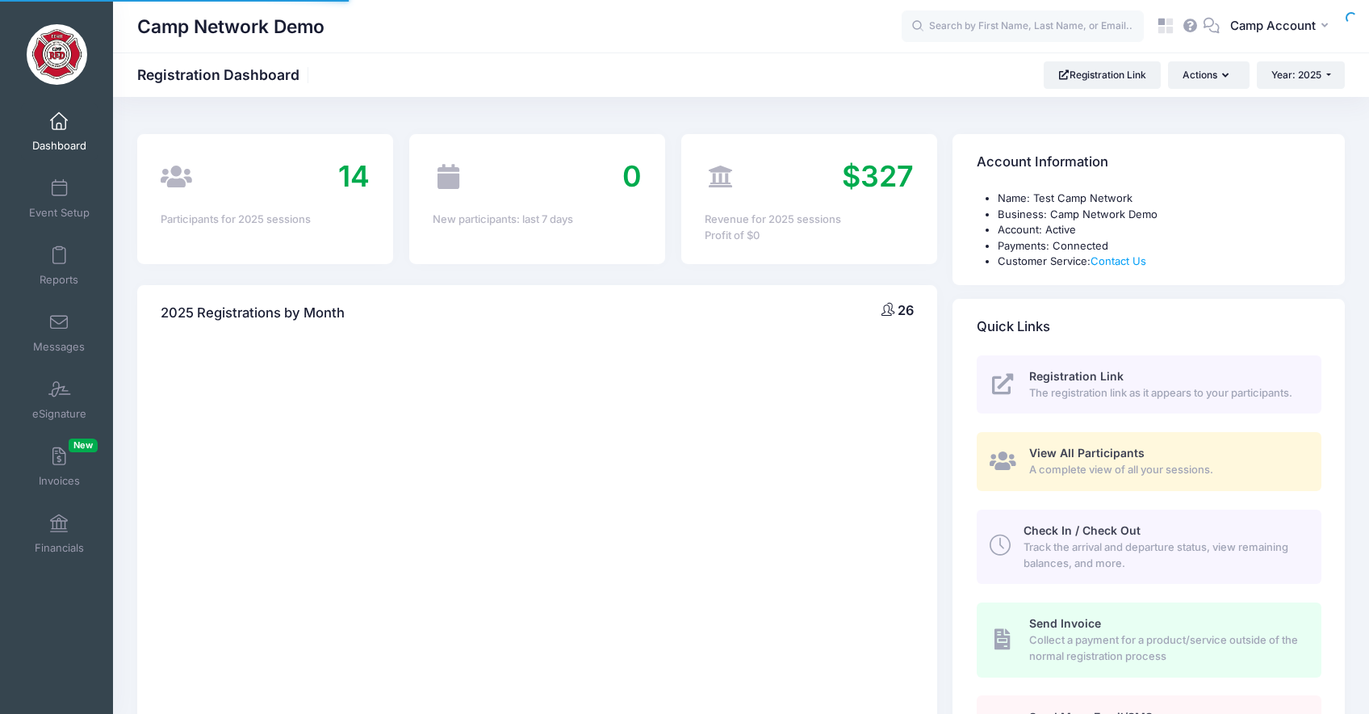
select select
